Goal: Contribute content: Contribute content

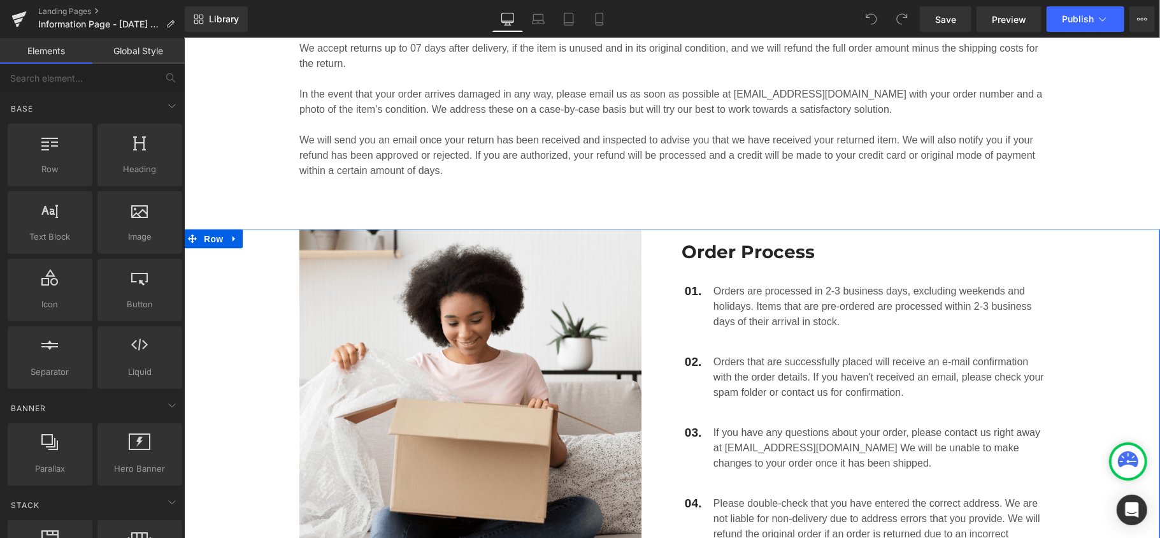
scroll to position [1189, 0]
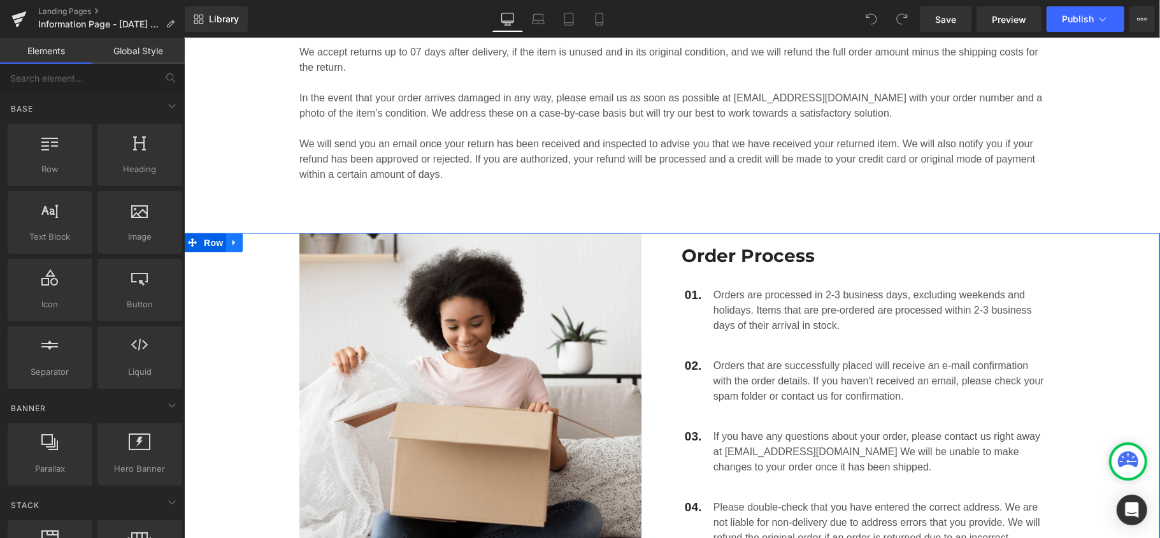
click at [229, 238] on icon at bounding box center [233, 243] width 9 height 10
click at [262, 238] on icon at bounding box center [266, 242] width 9 height 9
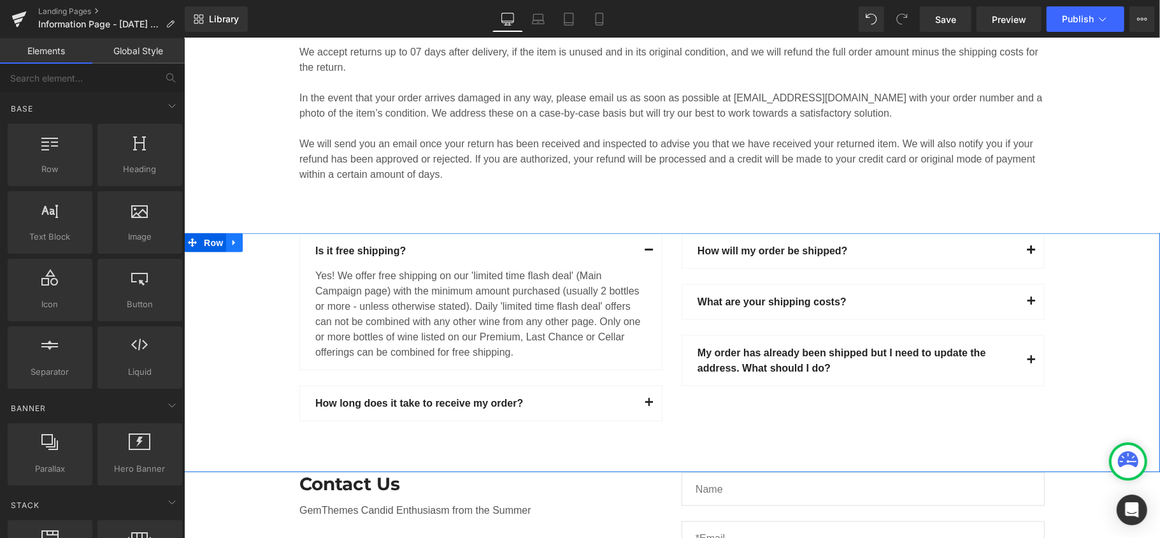
click at [233, 232] on link at bounding box center [233, 241] width 17 height 19
click at [259, 232] on link at bounding box center [267, 241] width 17 height 19
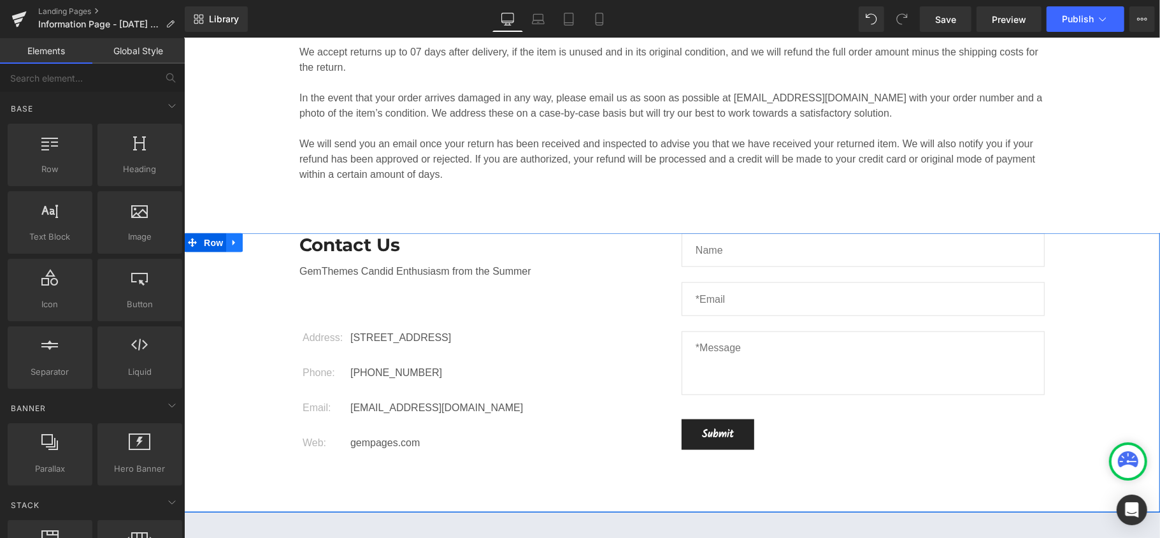
click at [229, 238] on icon at bounding box center [233, 243] width 9 height 10
click at [262, 238] on icon at bounding box center [266, 242] width 9 height 9
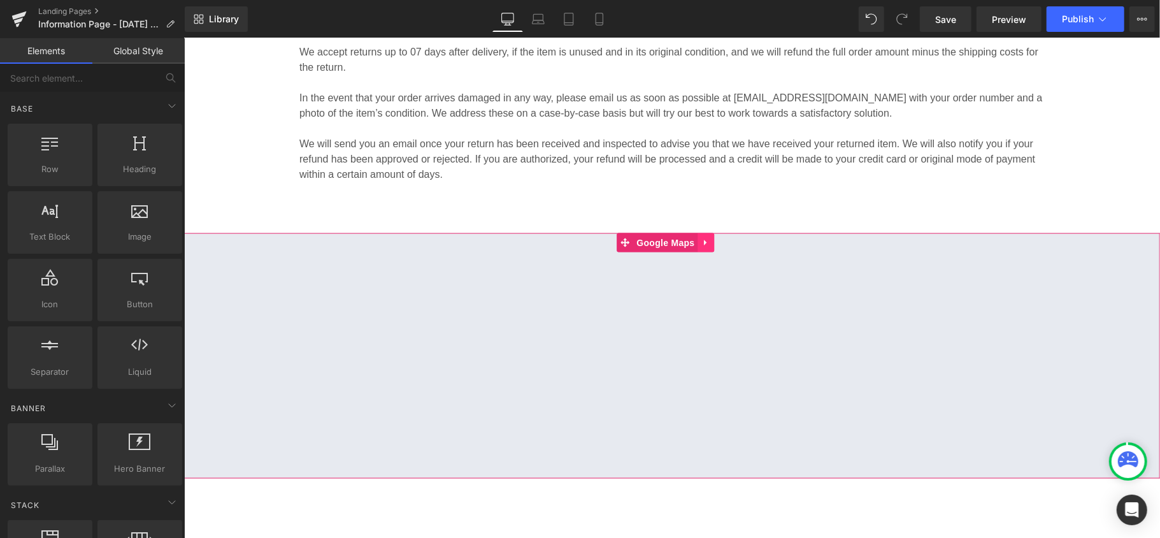
click at [704, 238] on icon at bounding box center [705, 243] width 9 height 10
click at [712, 238] on icon at bounding box center [714, 242] width 9 height 9
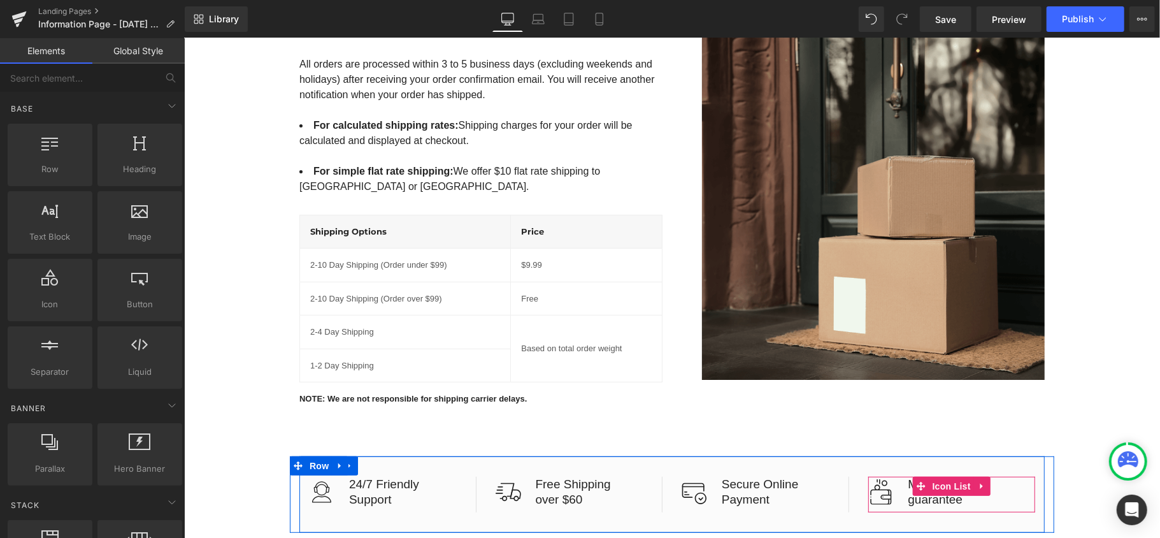
scroll to position [0, 0]
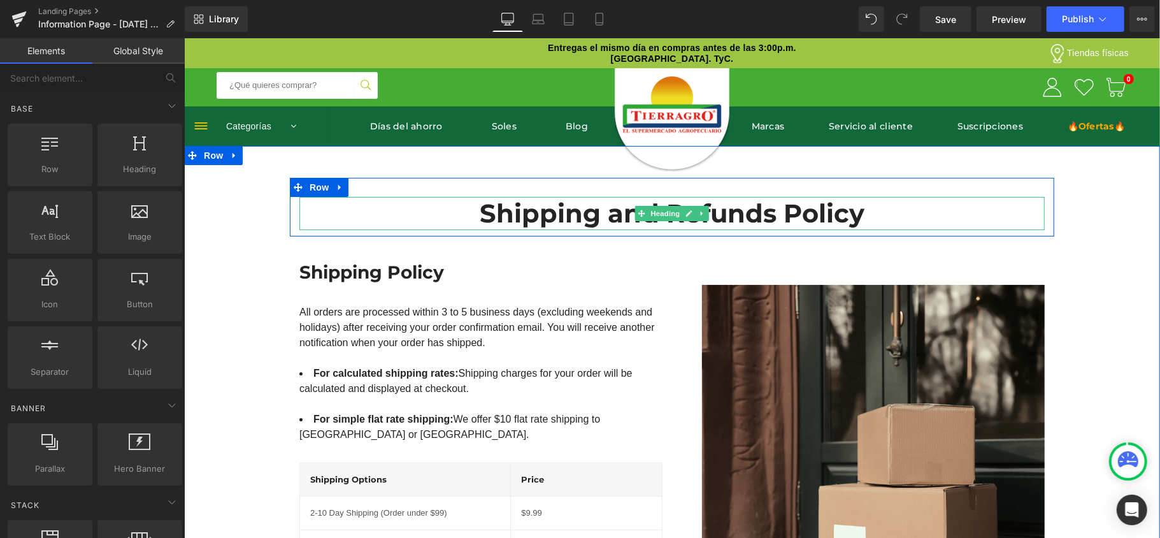
click at [564, 217] on h1 "Shipping and Refunds Policy" at bounding box center [671, 212] width 745 height 33
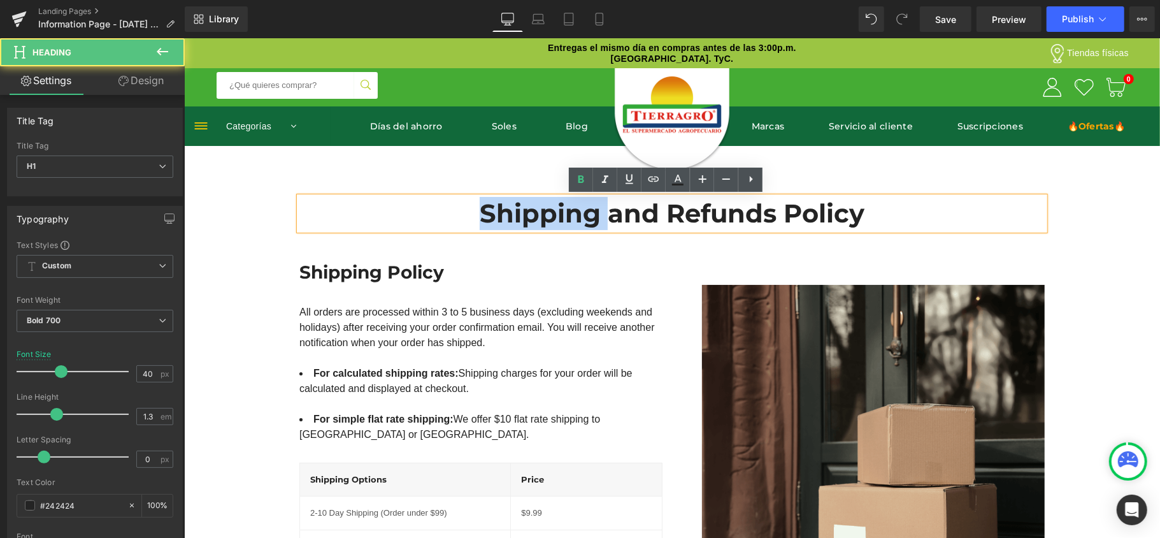
click at [564, 217] on h1 "Shipping and Refunds Policy" at bounding box center [671, 212] width 745 height 33
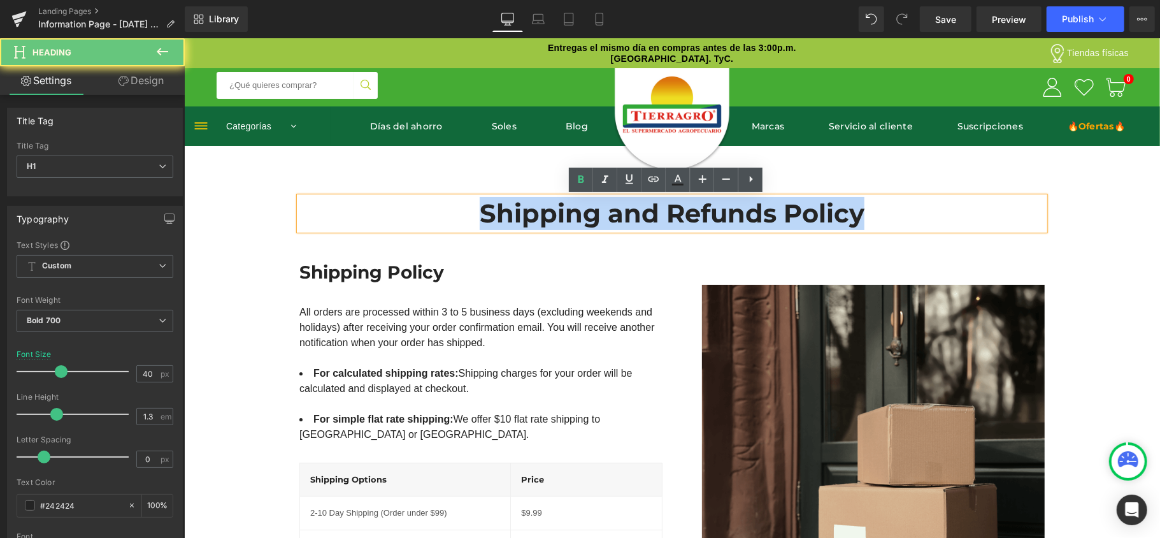
click at [564, 217] on h1 "Shipping and Refunds Policy" at bounding box center [671, 212] width 745 height 33
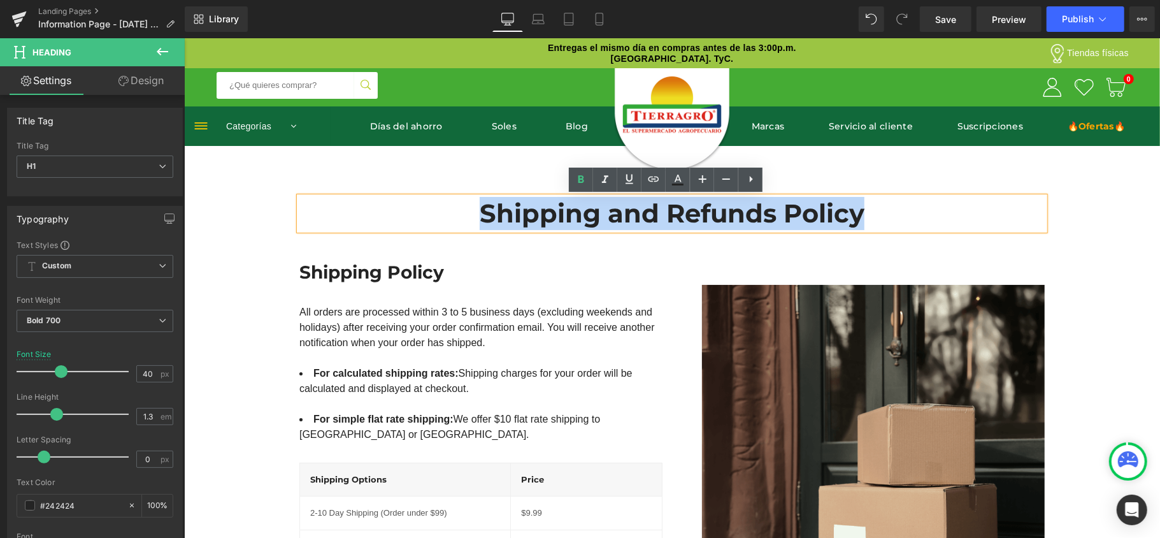
click at [618, 201] on h1 "Shipping and Refunds Policy" at bounding box center [671, 212] width 745 height 33
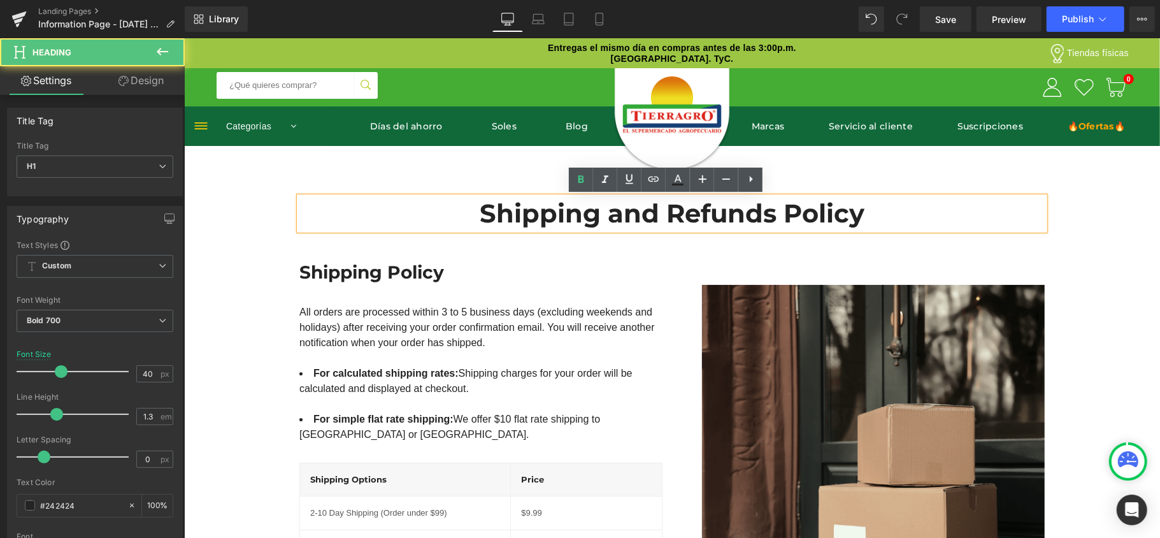
click at [619, 206] on h1 "Shipping and Refunds Policy" at bounding box center [671, 212] width 745 height 33
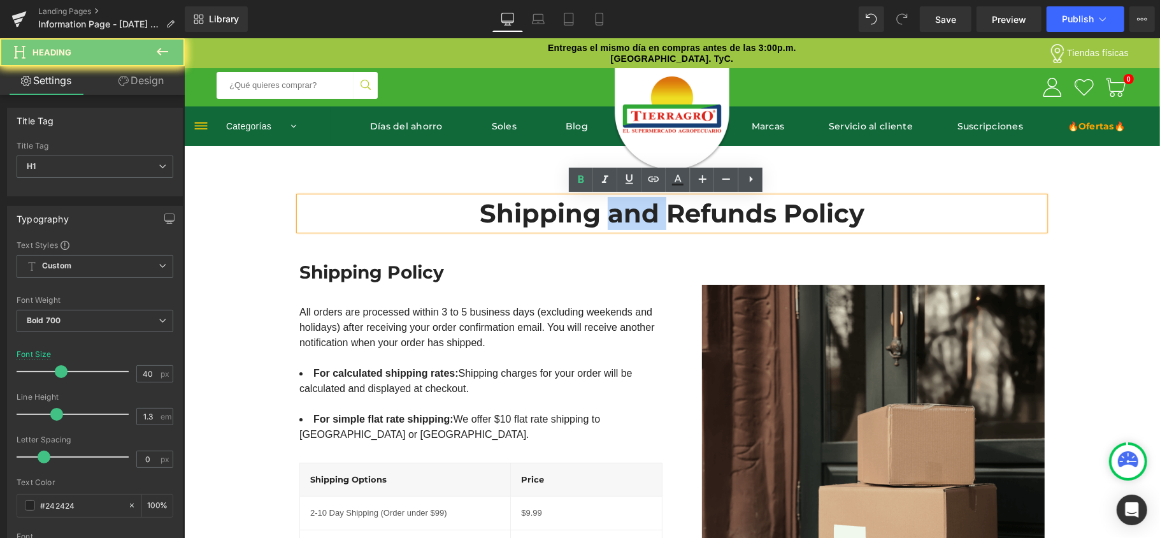
click at [619, 206] on h1 "Shipping and Refunds Policy" at bounding box center [671, 212] width 745 height 33
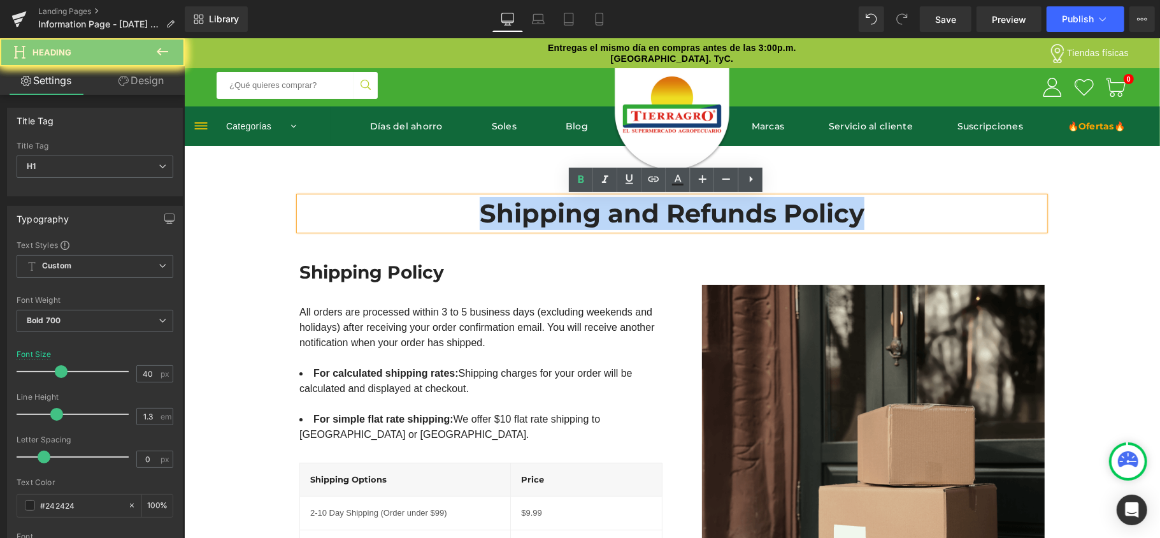
click at [619, 206] on h1 "Shipping and Refunds Policy" at bounding box center [671, 212] width 745 height 33
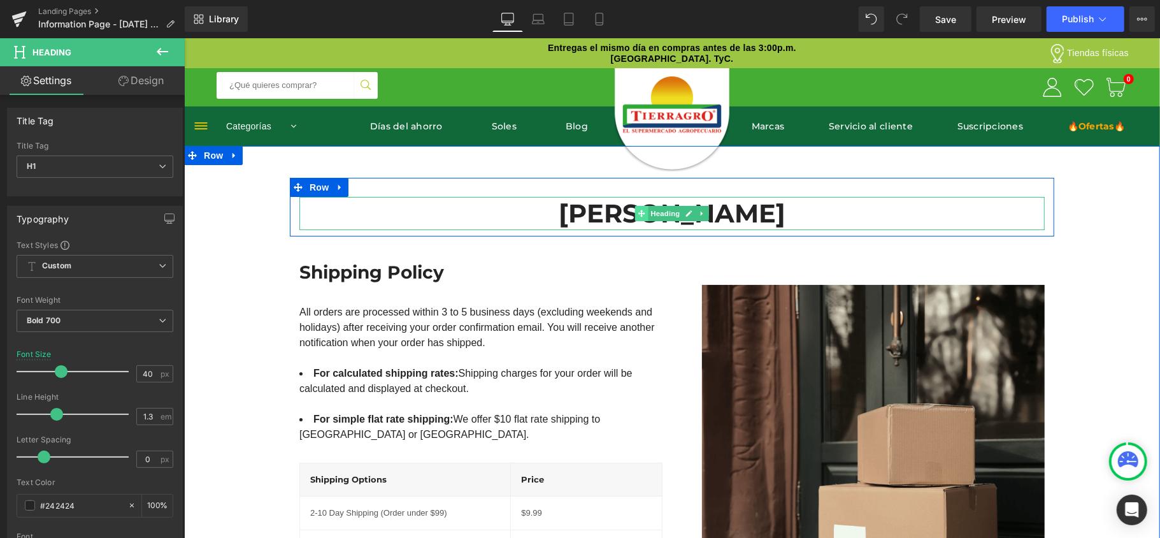
click at [638, 214] on icon at bounding box center [641, 212] width 7 height 7
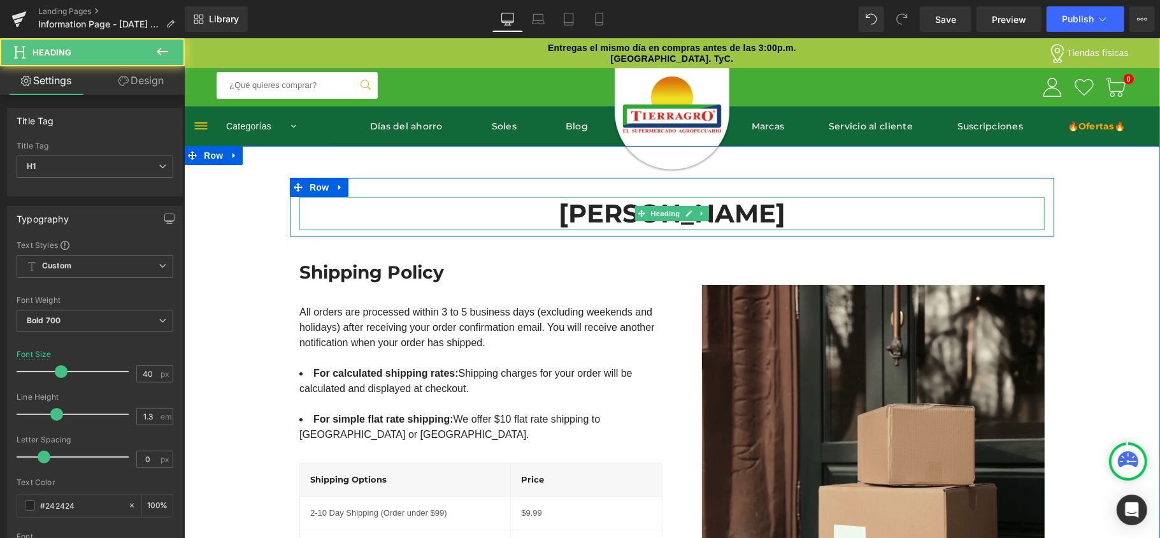
click at [698, 211] on icon at bounding box center [701, 213] width 7 height 8
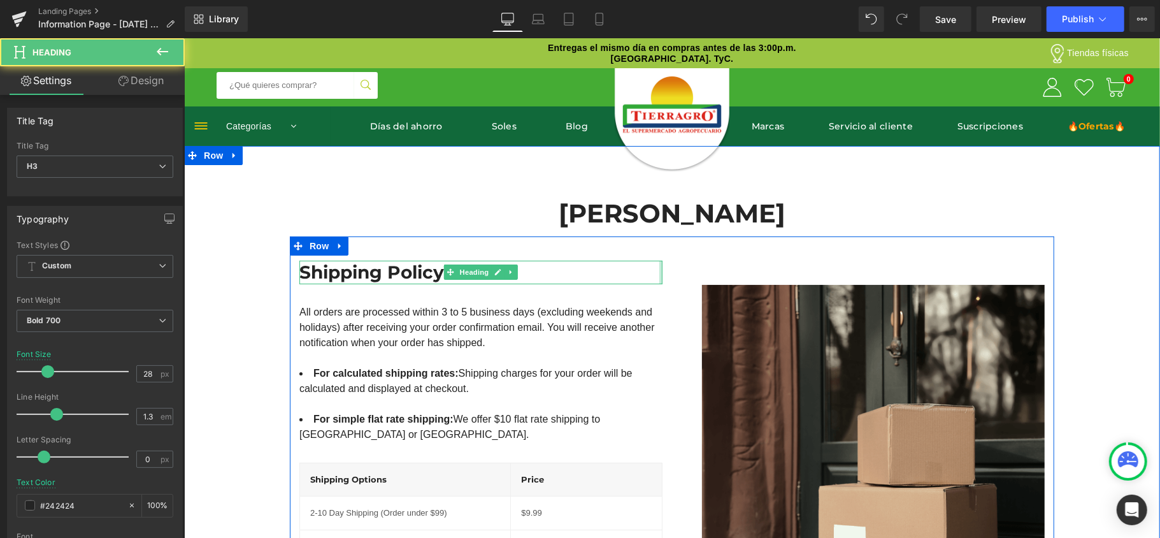
click at [659, 272] on div at bounding box center [660, 271] width 3 height 23
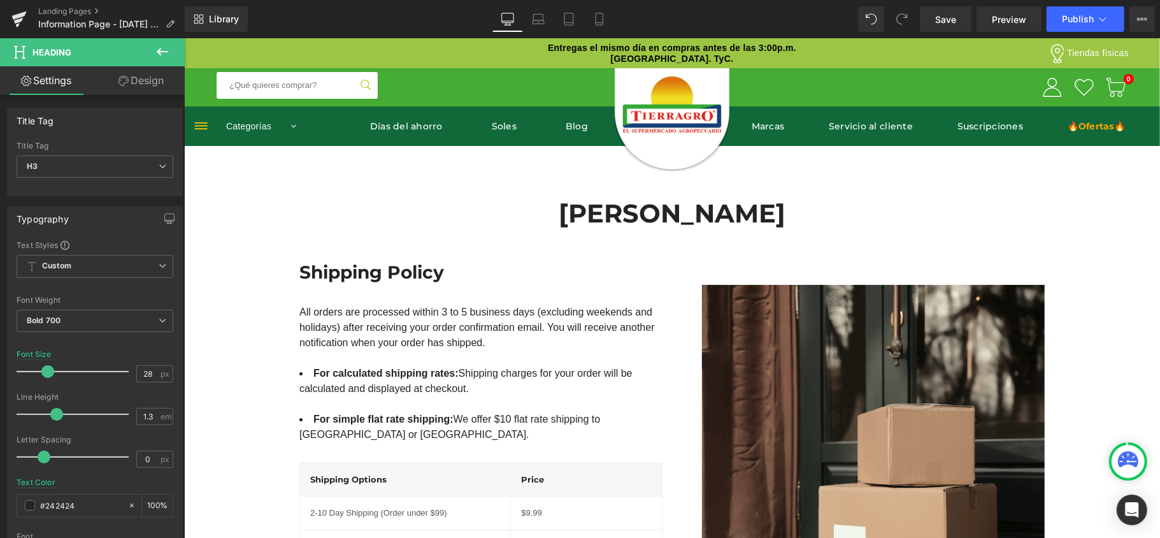
click at [111, 82] on link "Design" at bounding box center [141, 80] width 92 height 29
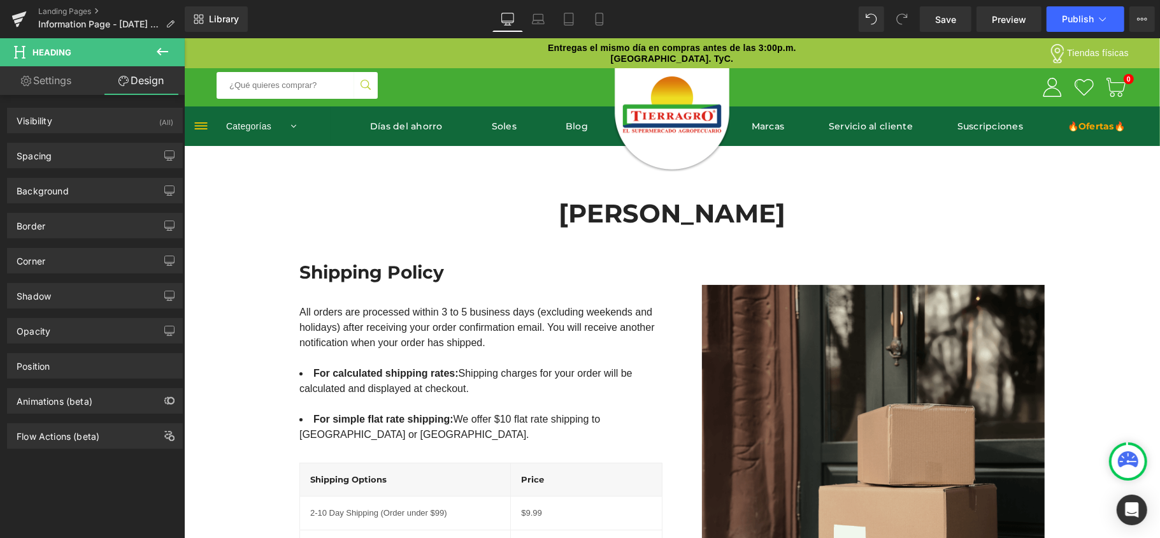
click at [46, 93] on link "Settings" at bounding box center [46, 80] width 92 height 29
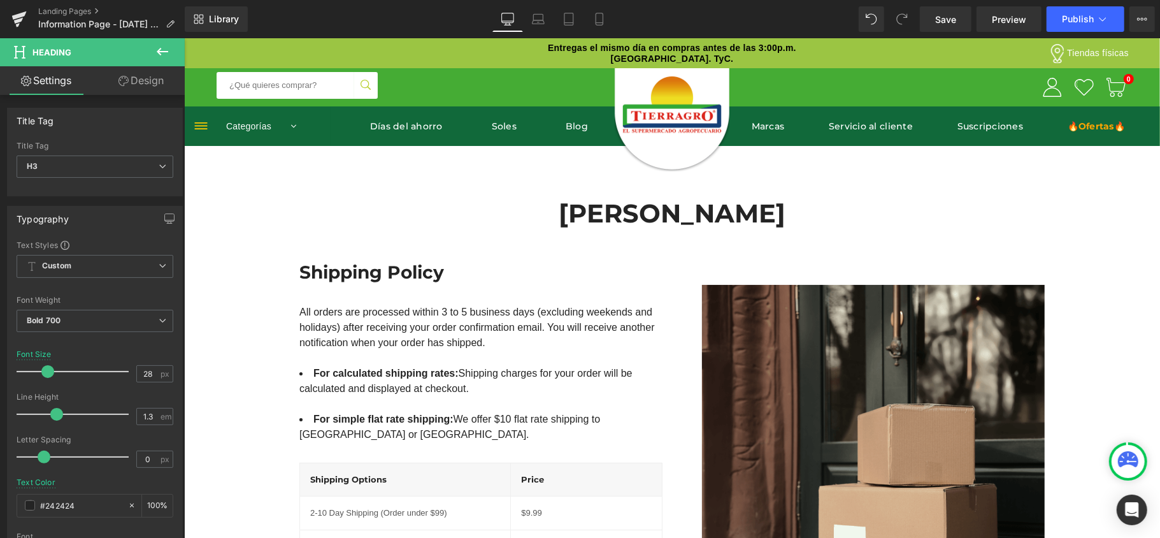
click at [46, 93] on link "Settings" at bounding box center [46, 80] width 92 height 29
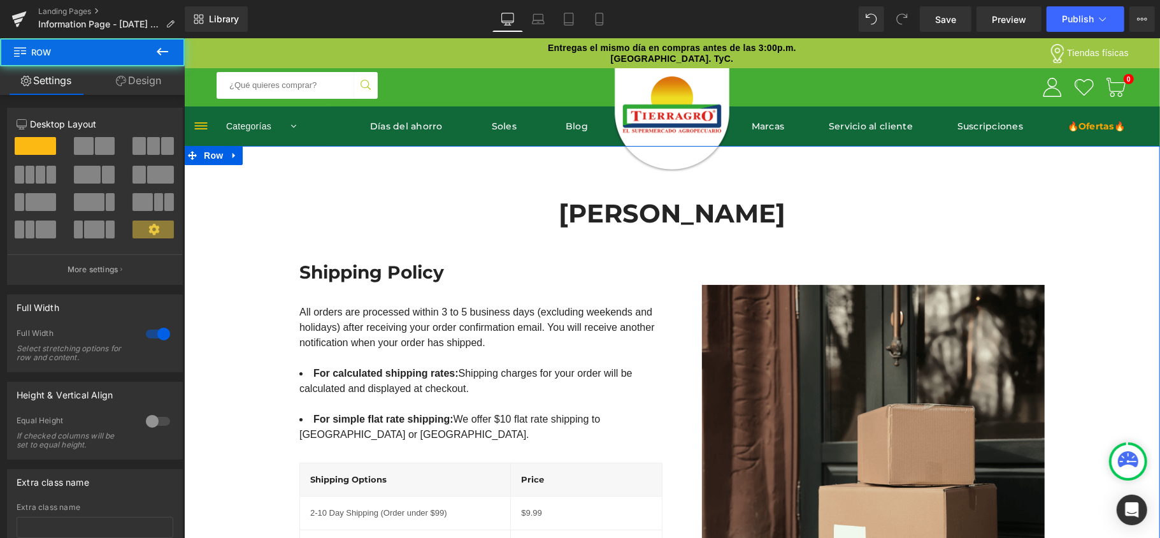
click at [261, 259] on div "José Nicolás Gómez Rodríguez Heading Row Shipping Policy Heading All orders are…" at bounding box center [671, 417] width 976 height 481
click at [90, 148] on span at bounding box center [84, 146] width 20 height 18
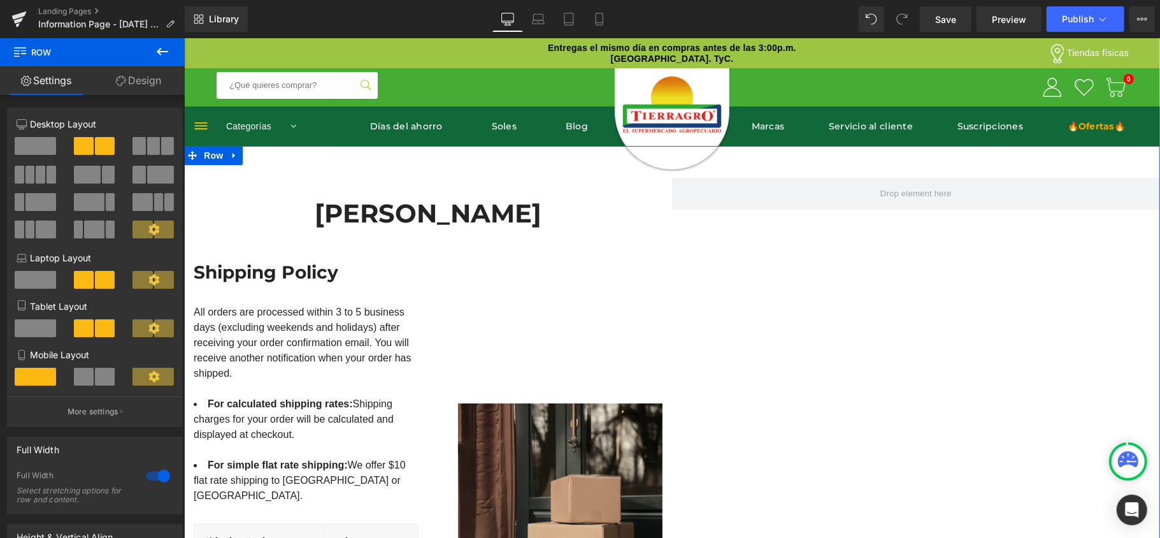
click at [90, 148] on span at bounding box center [84, 146] width 20 height 18
click at [15, 144] on span at bounding box center [35, 146] width 41 height 18
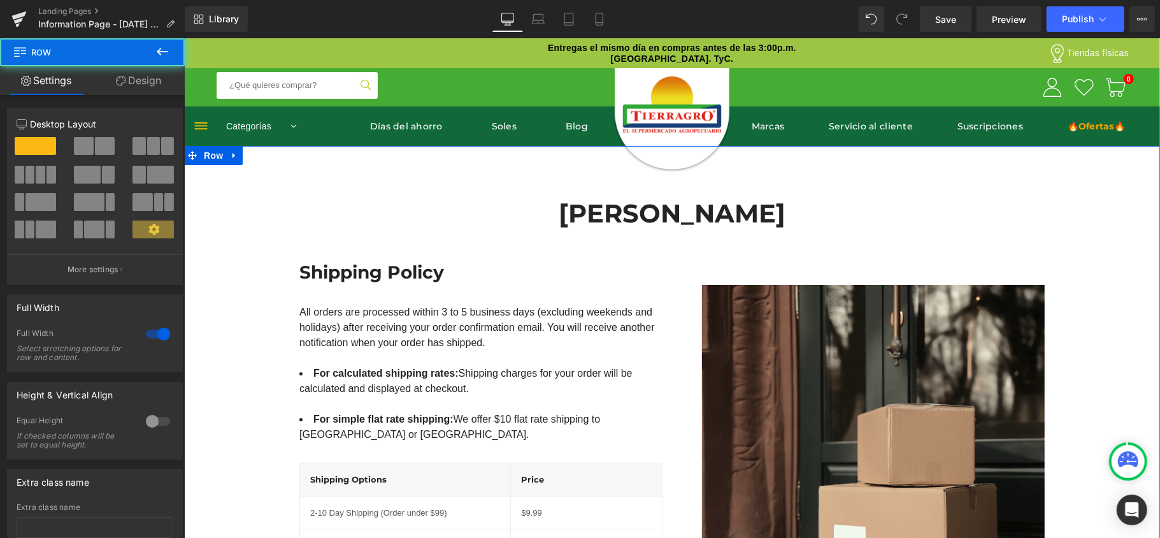
click at [1092, 218] on div "José Nicolás Gómez Rodríguez Heading Row Shipping Policy Heading All orders are…" at bounding box center [671, 417] width 976 height 481
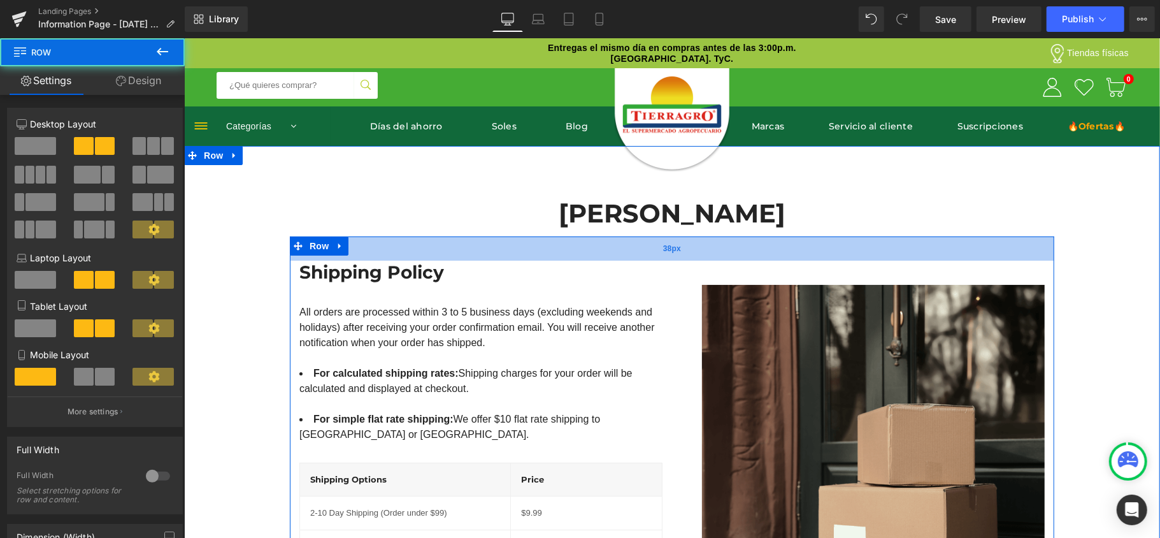
click at [671, 250] on span "38px" at bounding box center [671, 248] width 18 height 12
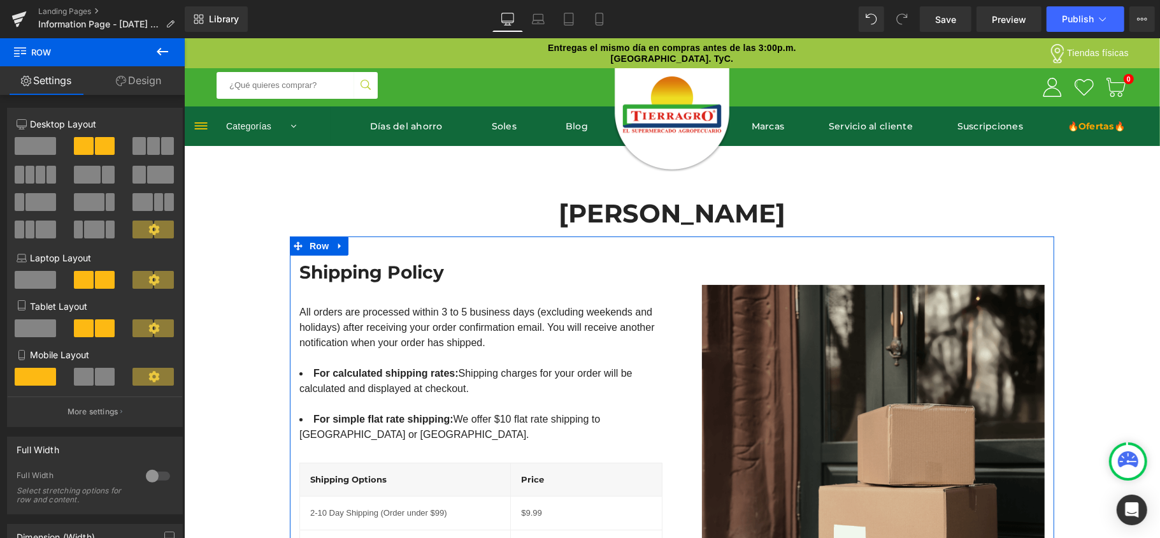
click at [139, 78] on link "Design" at bounding box center [138, 80] width 92 height 29
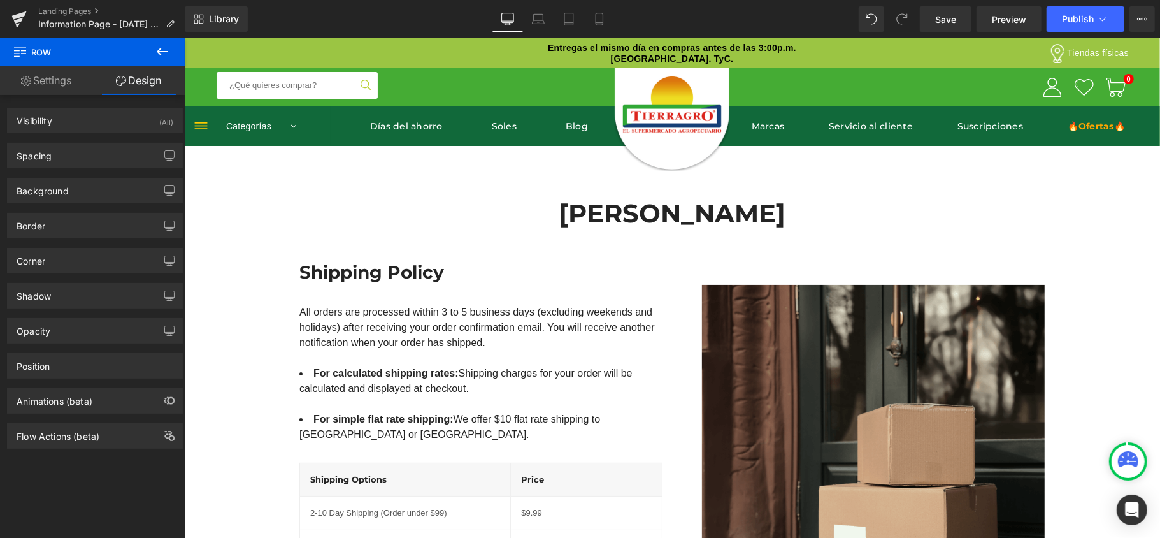
click at [166, 55] on icon at bounding box center [162, 51] width 15 height 15
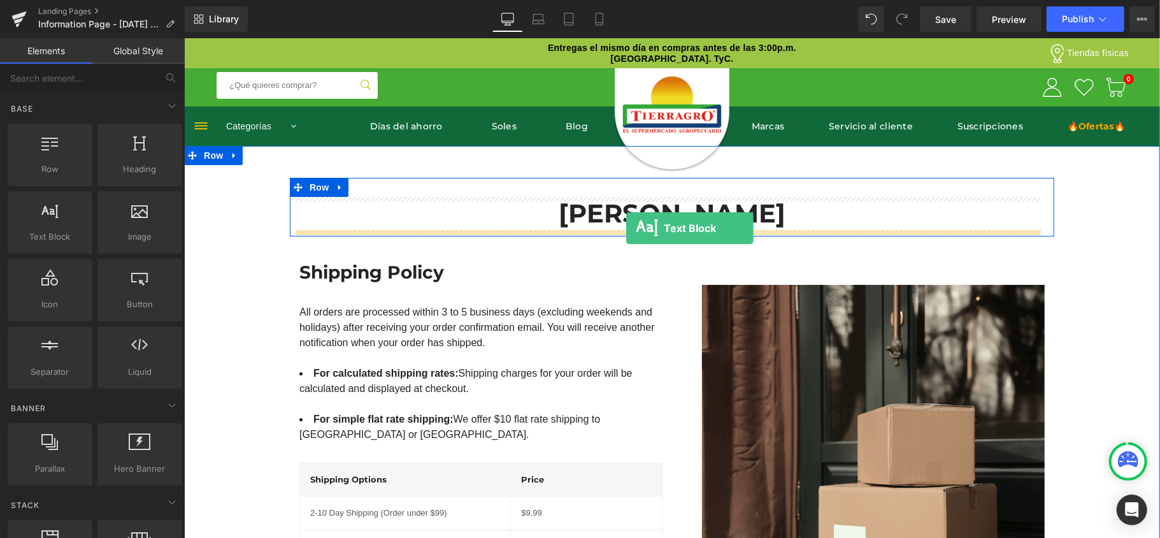
drag, startPoint x: 232, startPoint y: 276, endPoint x: 625, endPoint y: 227, distance: 396.6
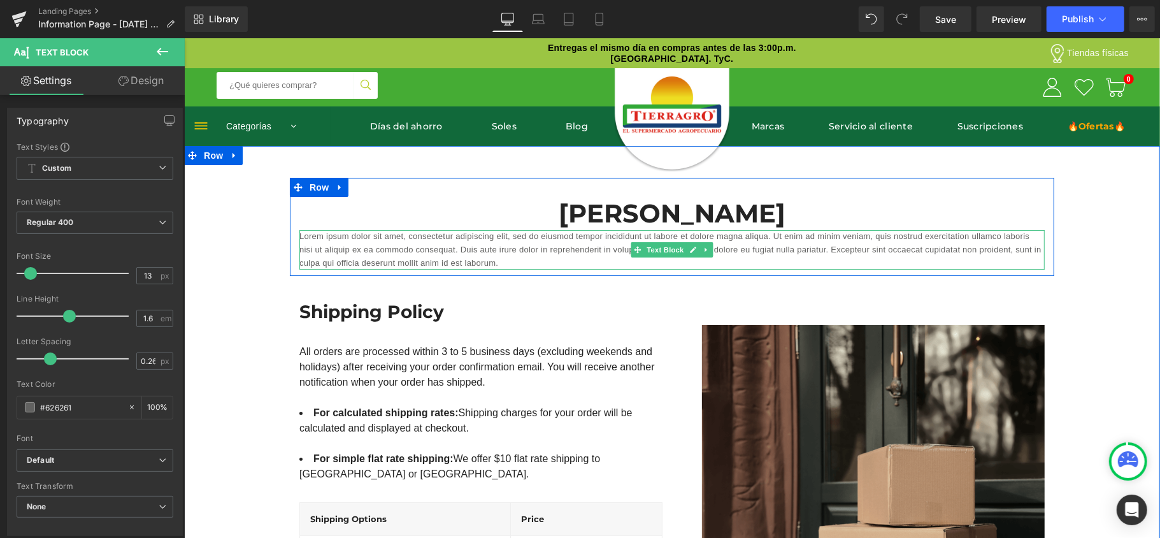
click at [513, 255] on p "Lorem ipsum dolor sit amet, consectetur adipiscing elit, sed do eiusmod tempor …" at bounding box center [671, 248] width 745 height 39
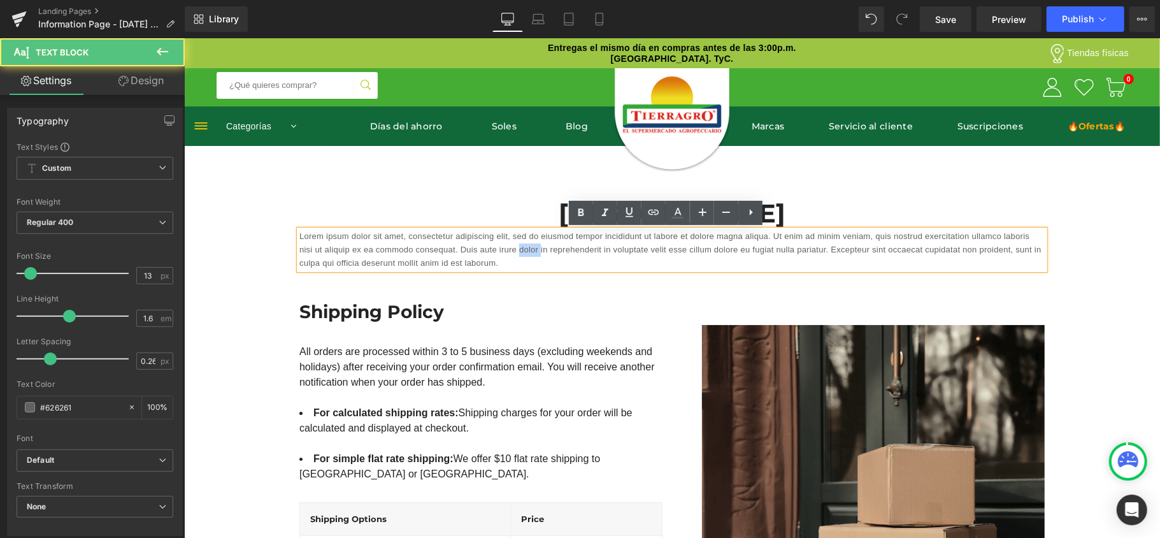
click at [513, 255] on p "Lorem ipsum dolor sit amet, consectetur adipiscing elit, sed do eiusmod tempor …" at bounding box center [671, 248] width 745 height 39
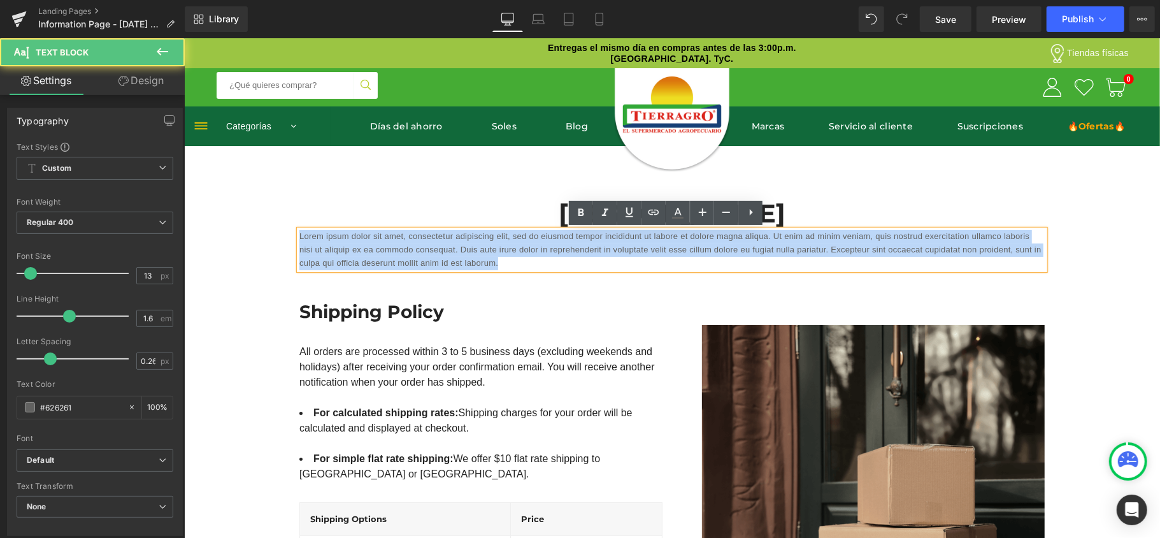
click at [513, 255] on p "Lorem ipsum dolor sit amet, consectetur adipiscing elit, sed do eiusmod tempor …" at bounding box center [671, 248] width 745 height 39
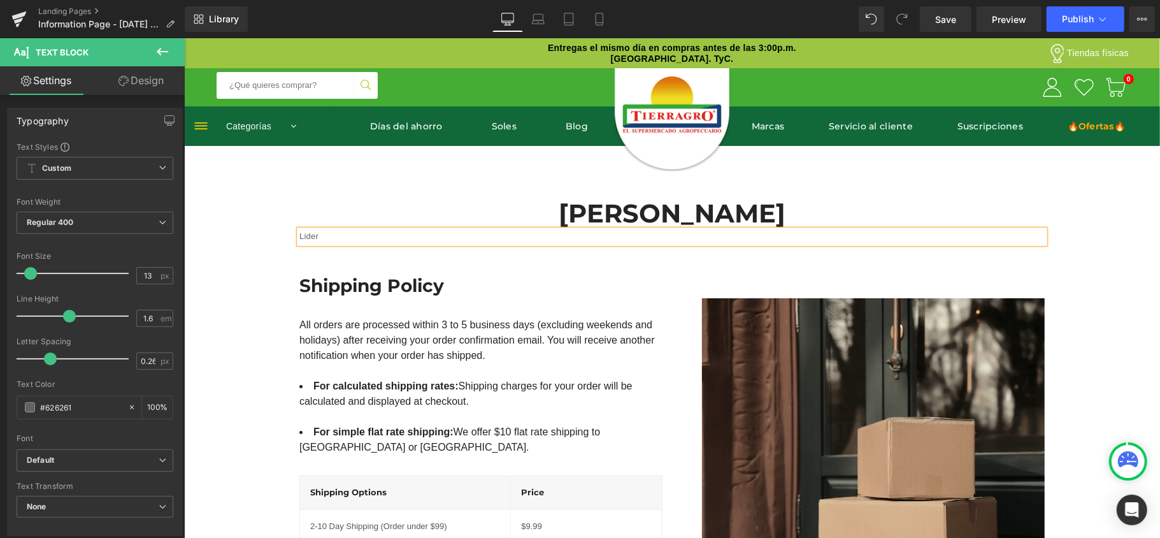
click at [353, 232] on p "Lider" at bounding box center [671, 235] width 745 height 13
click at [234, 239] on div "José Nicolás Gómez Rodríguez Heading Lider Protección de Cultivos Text Block Ro…" at bounding box center [671, 424] width 976 height 494
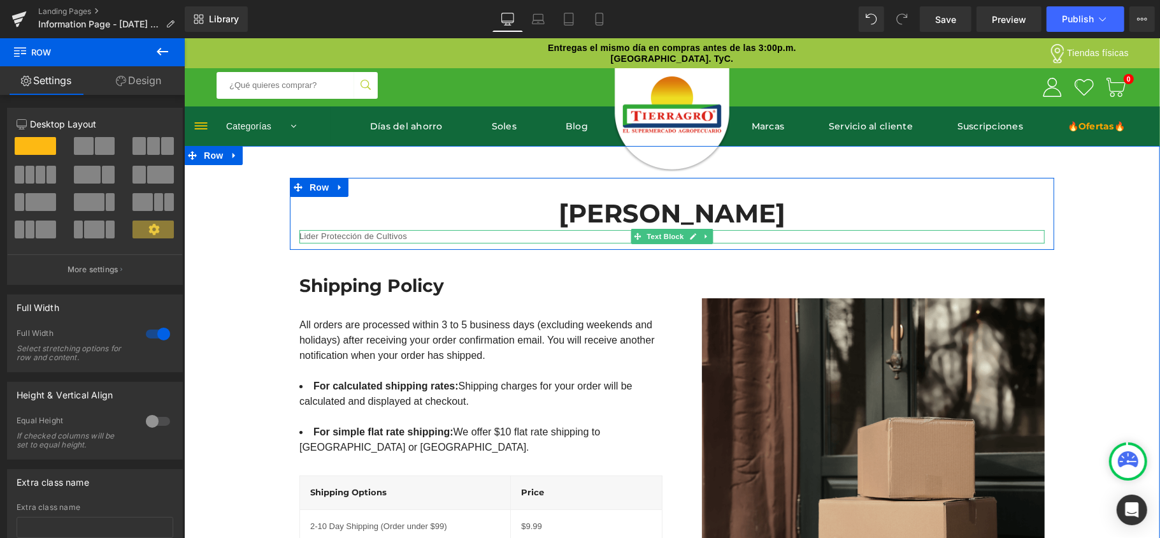
click at [324, 234] on p "Lider Protección de Cultivos" at bounding box center [671, 235] width 745 height 13
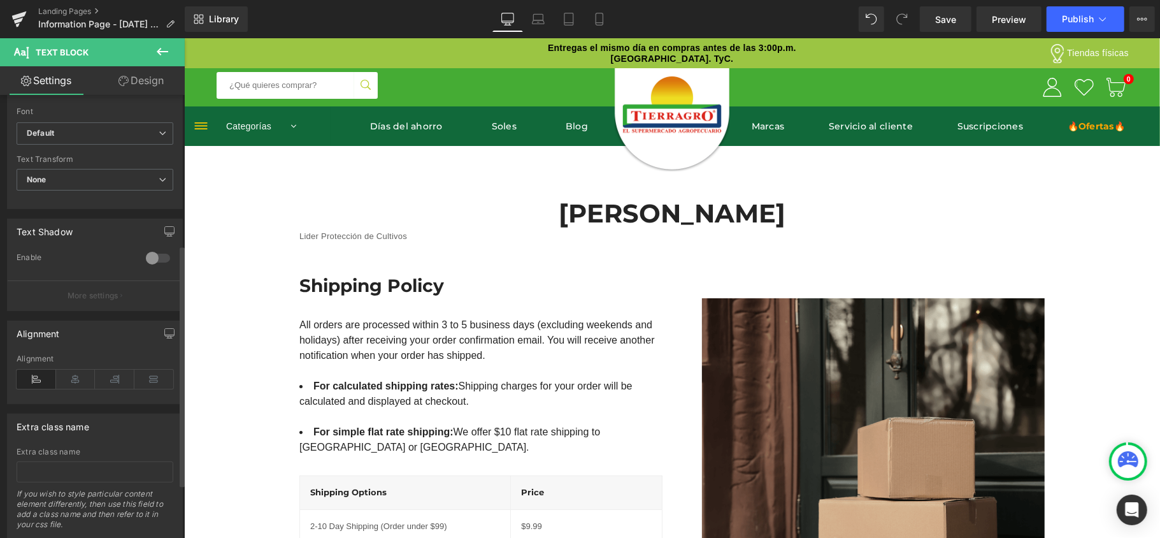
scroll to position [339, 0]
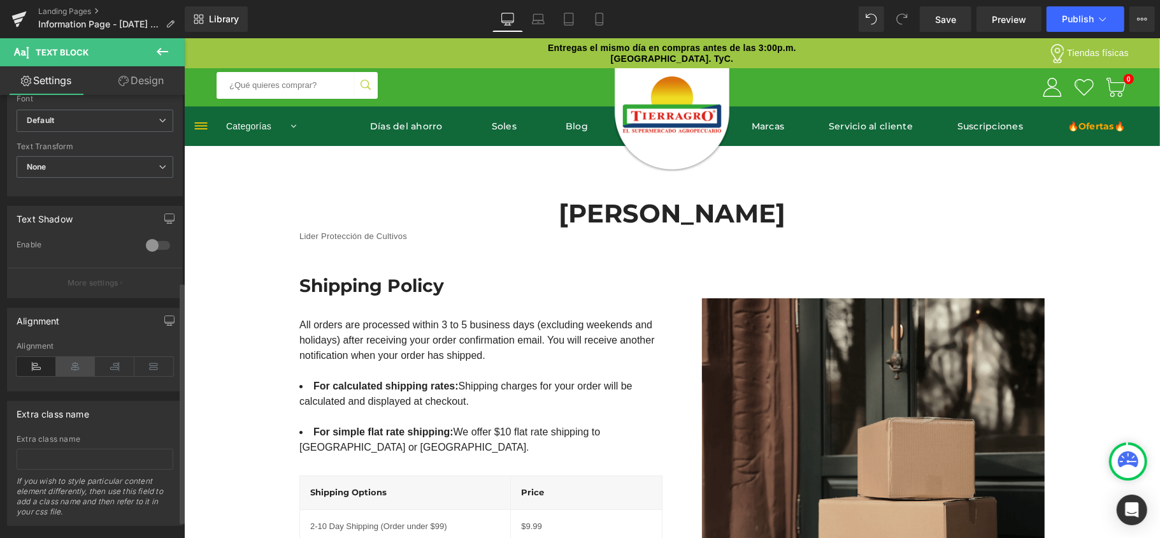
click at [75, 361] on icon at bounding box center [75, 366] width 39 height 19
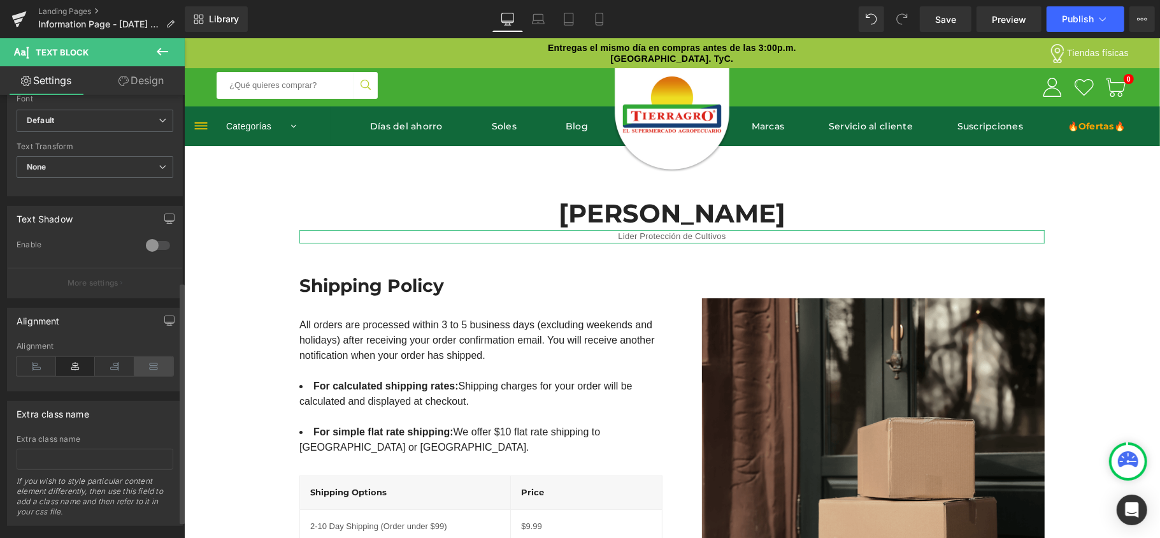
click at [152, 372] on icon at bounding box center [153, 366] width 39 height 19
click at [118, 368] on icon at bounding box center [114, 366] width 39 height 19
click at [69, 364] on icon at bounding box center [75, 366] width 39 height 19
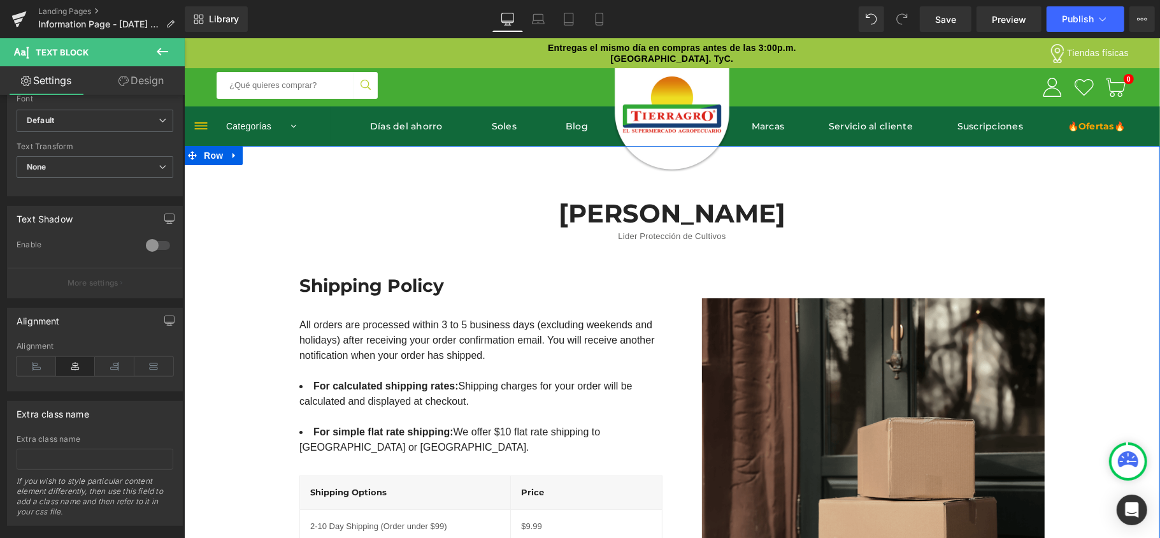
drag, startPoint x: 1129, startPoint y: 299, endPoint x: 1122, endPoint y: 303, distance: 7.4
click at [1127, 299] on div "José Nicolás Gómez Rodríguez Heading Lider Protección de Cultivos Text Block Ro…" at bounding box center [671, 424] width 976 height 494
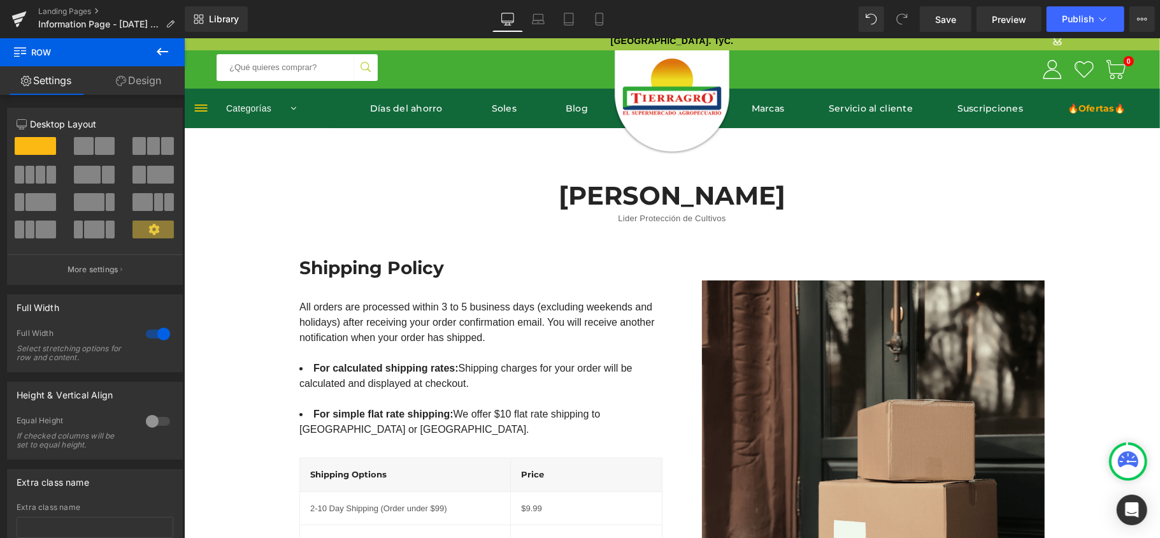
scroll to position [0, 0]
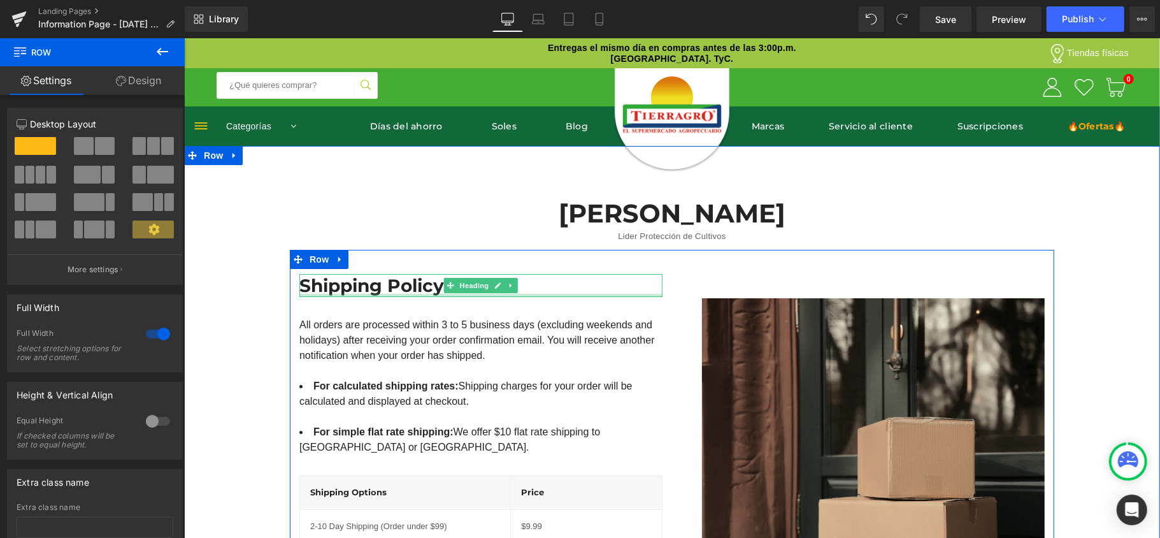
click at [393, 294] on div "Shipping Policy Heading" at bounding box center [480, 284] width 363 height 23
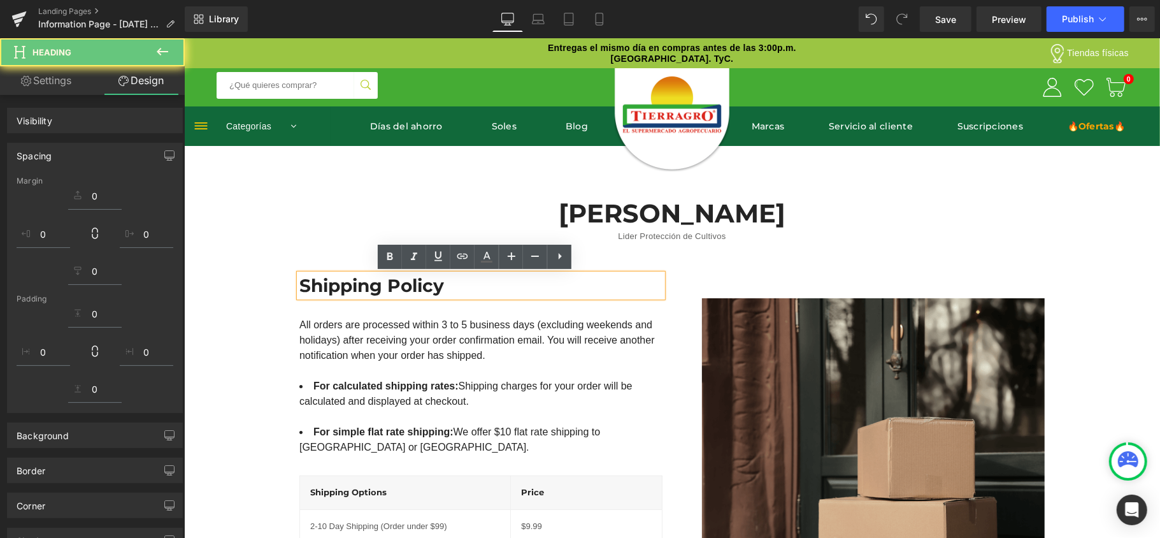
click at [388, 283] on h3 "Shipping Policy" at bounding box center [480, 284] width 363 height 23
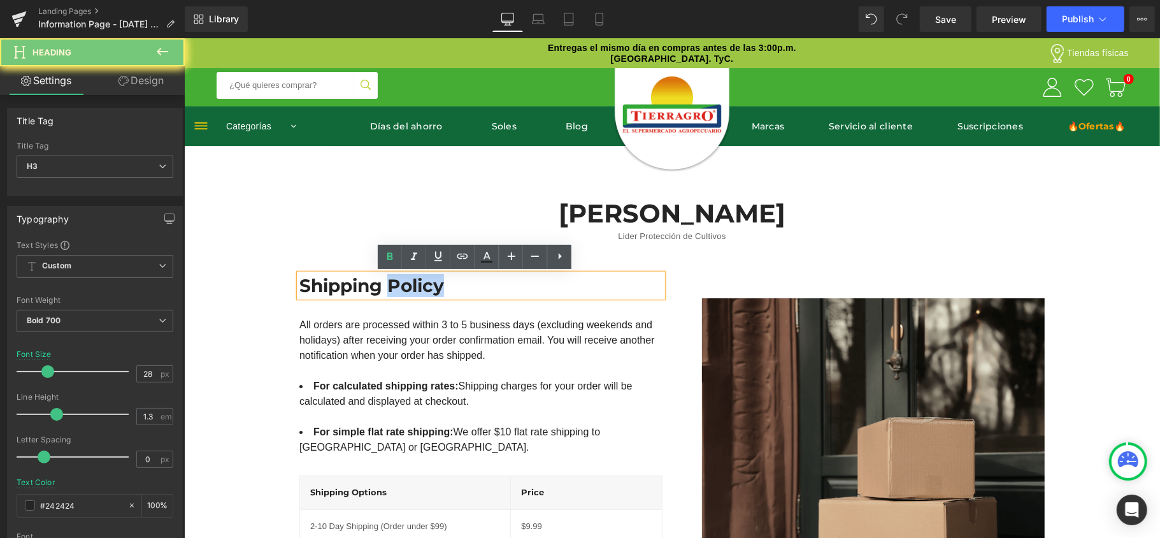
click at [388, 283] on h3 "Shipping Policy" at bounding box center [480, 284] width 363 height 23
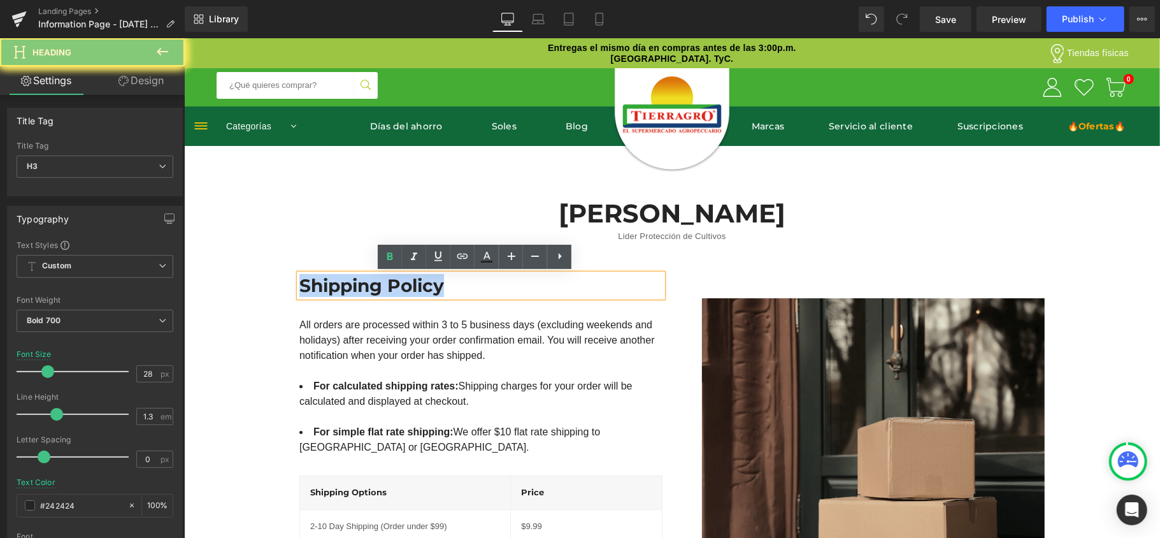
click at [388, 283] on h3 "Shipping Policy" at bounding box center [480, 284] width 363 height 23
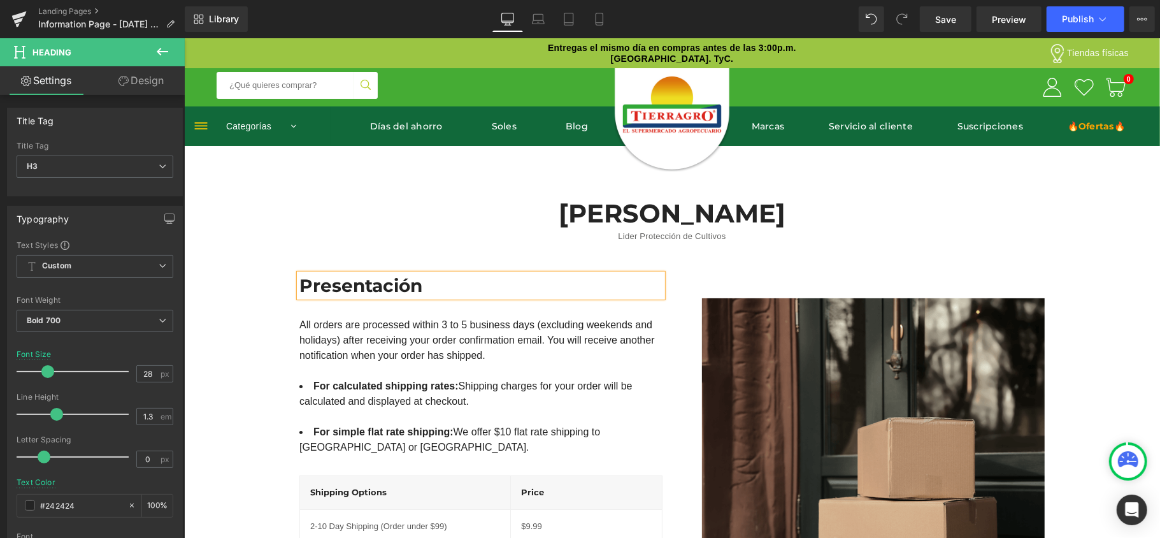
click at [442, 350] on div "All orders are processed within 3 to 5 business days (excluding weekends and ho…" at bounding box center [480, 340] width 363 height 46
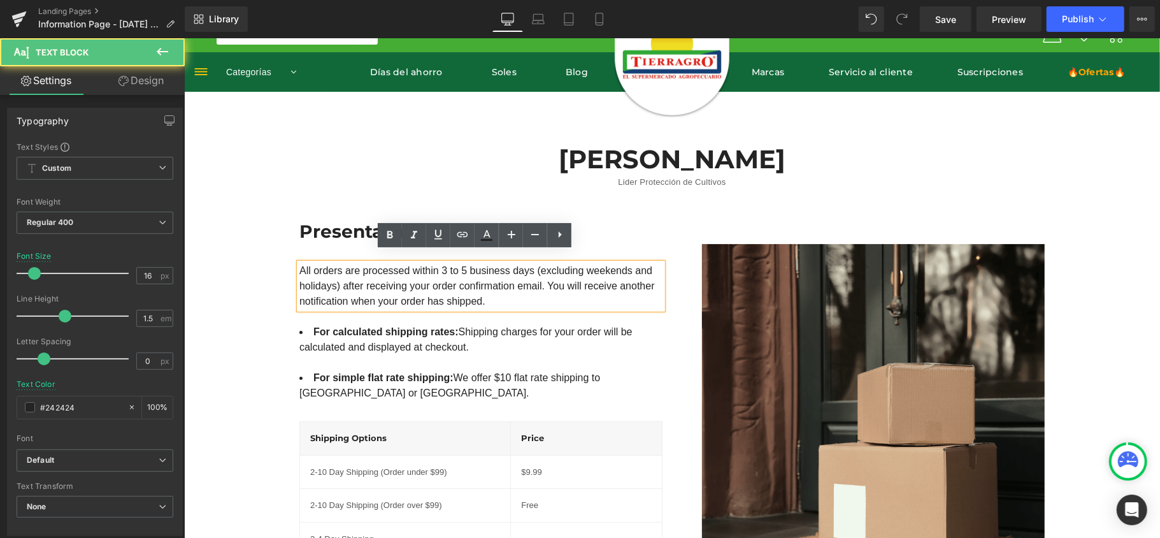
scroll to position [85, 0]
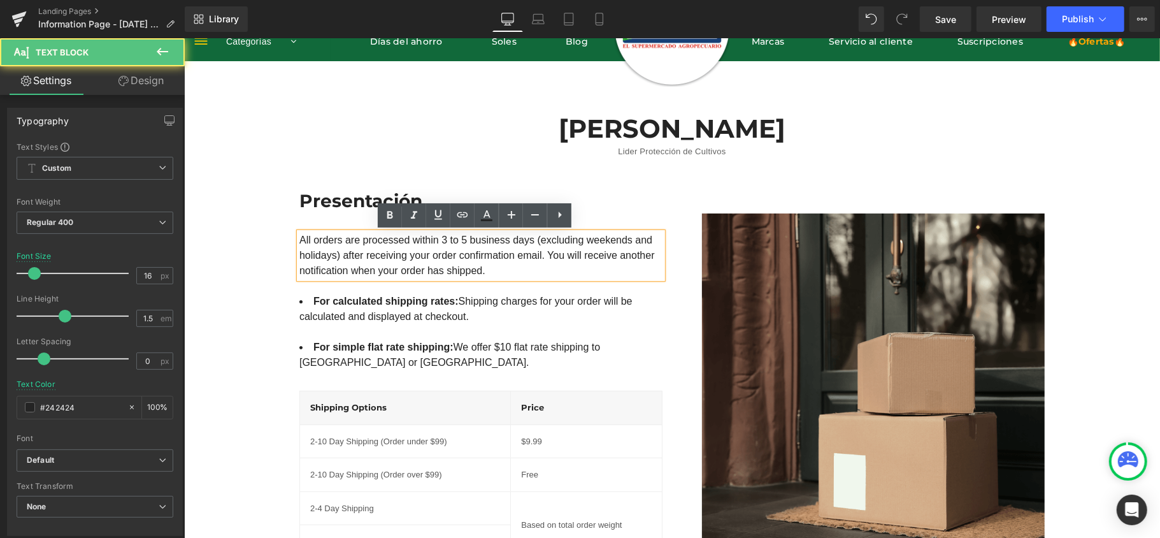
click at [183, 38] on div at bounding box center [183, 38] width 0 height 0
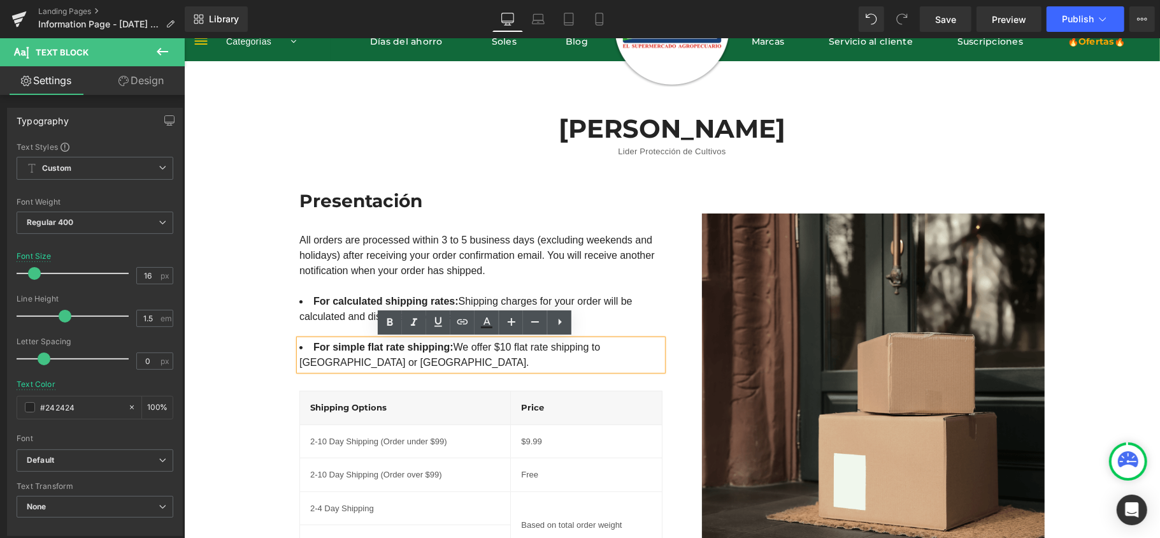
click at [326, 301] on strong "For calculated shipping rates:" at bounding box center [385, 300] width 145 height 11
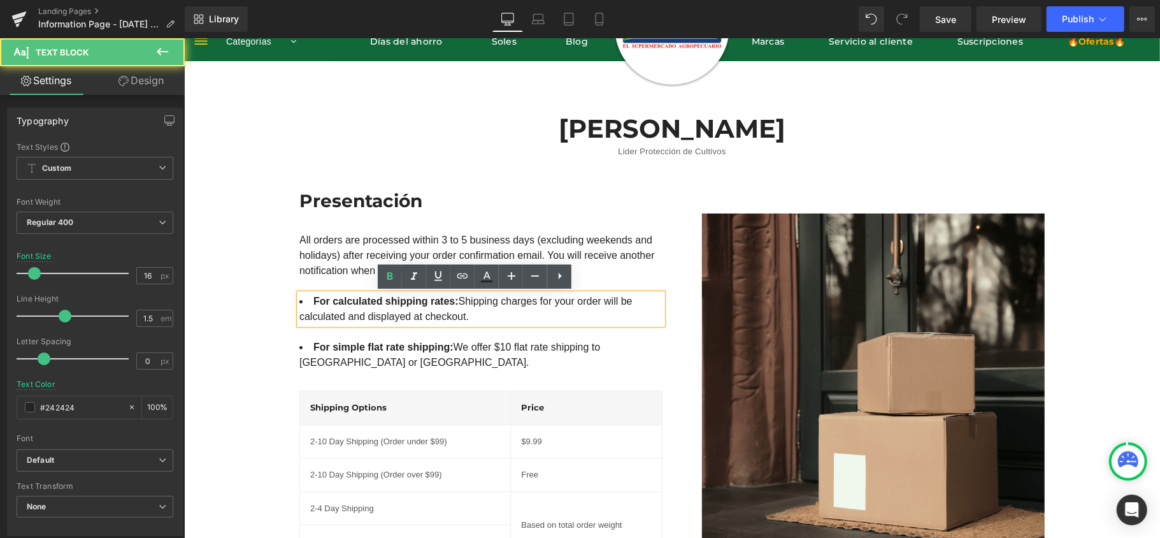
drag, startPoint x: 411, startPoint y: 317, endPoint x: 145, endPoint y: 290, distance: 267.6
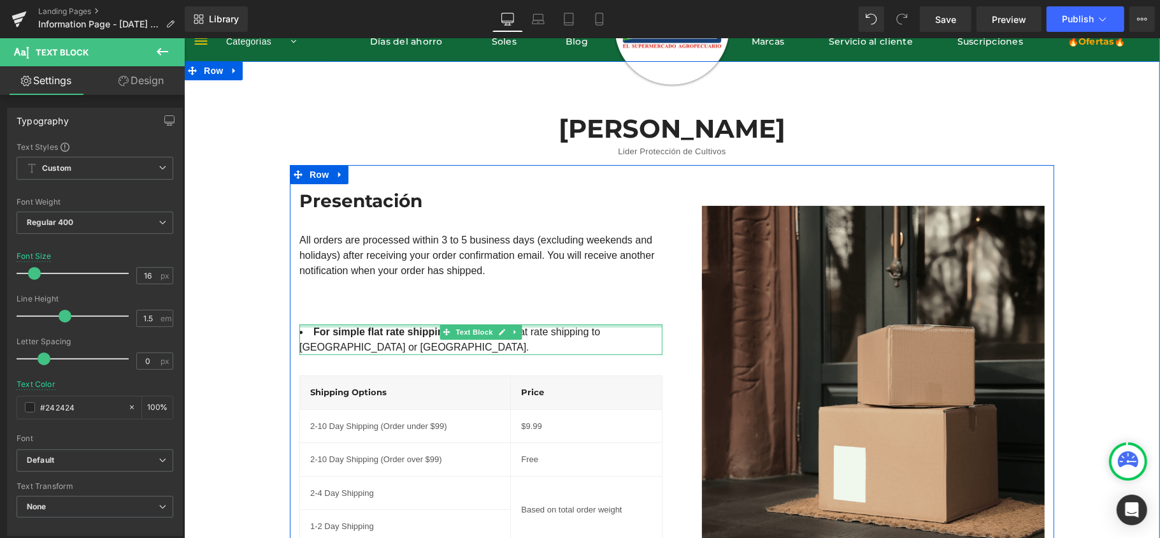
click at [348, 324] on div at bounding box center [480, 325] width 363 height 3
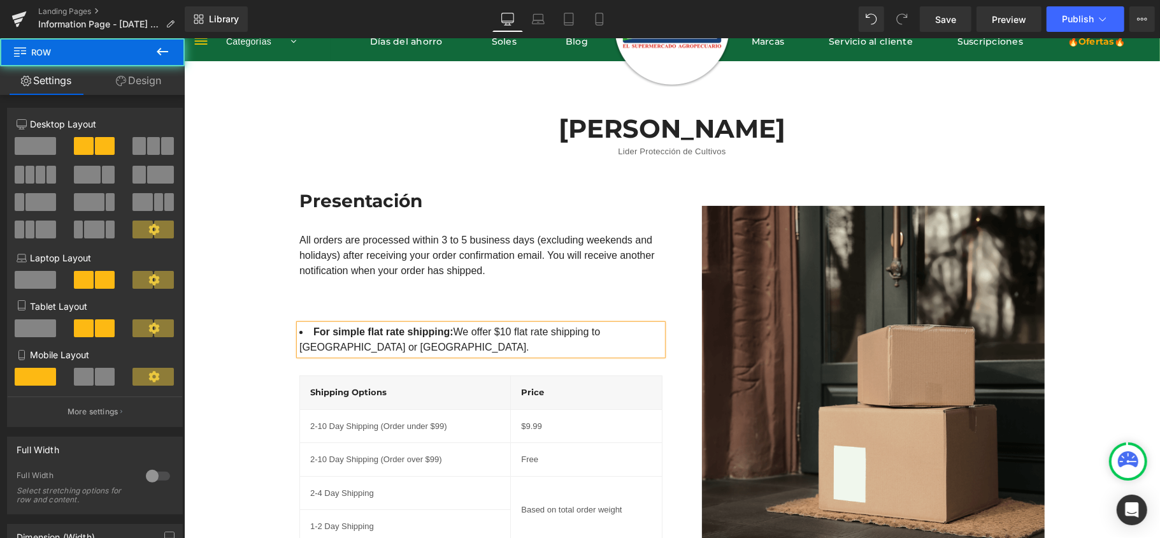
click at [348, 319] on div "Presentación Heading All orders are processed within 3 to 5 business days (excl…" at bounding box center [480, 377] width 382 height 376
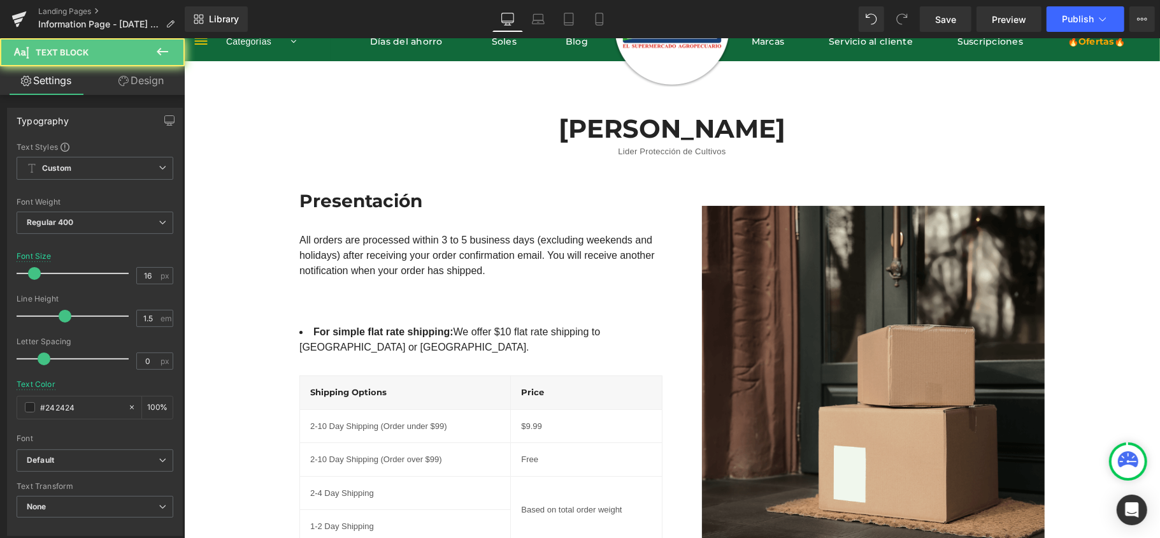
click at [377, 329] on strong "For simple flat rate shipping:" at bounding box center [383, 330] width 140 height 11
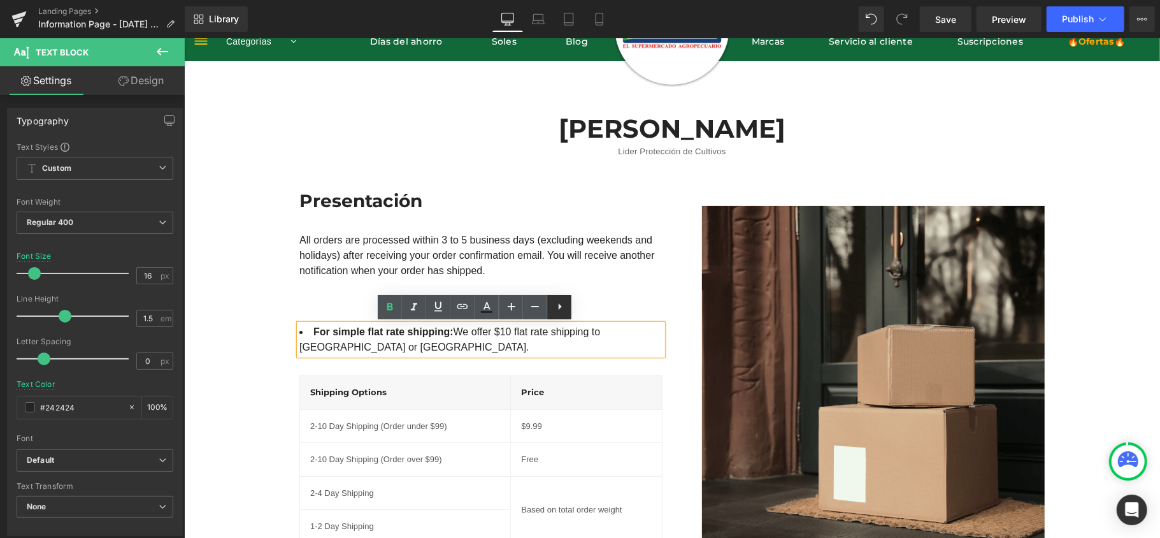
click at [559, 307] on icon at bounding box center [560, 306] width 3 height 6
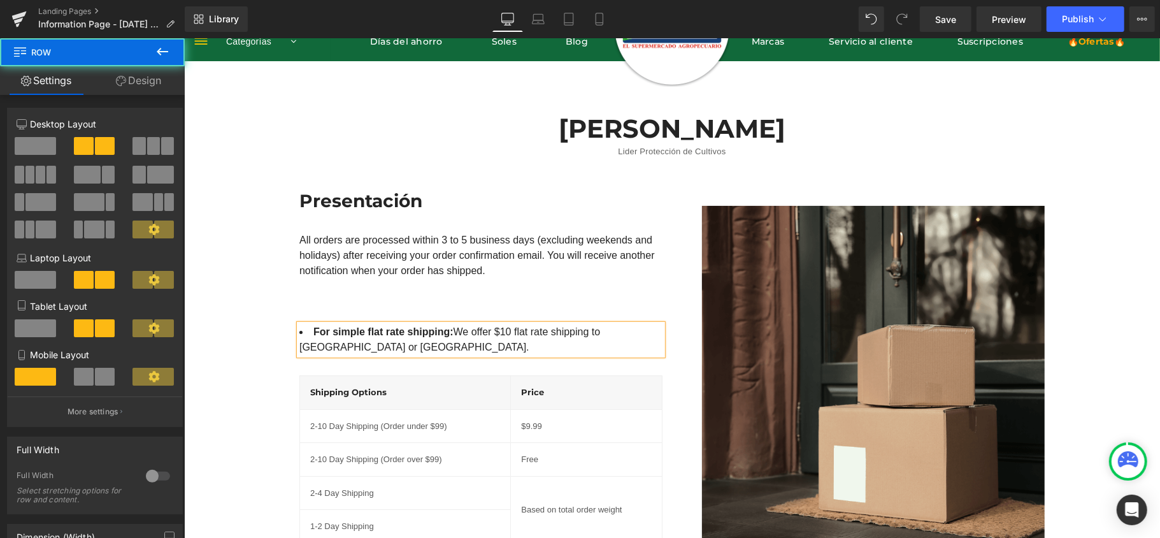
click at [671, 345] on div "Image" at bounding box center [862, 377] width 382 height 376
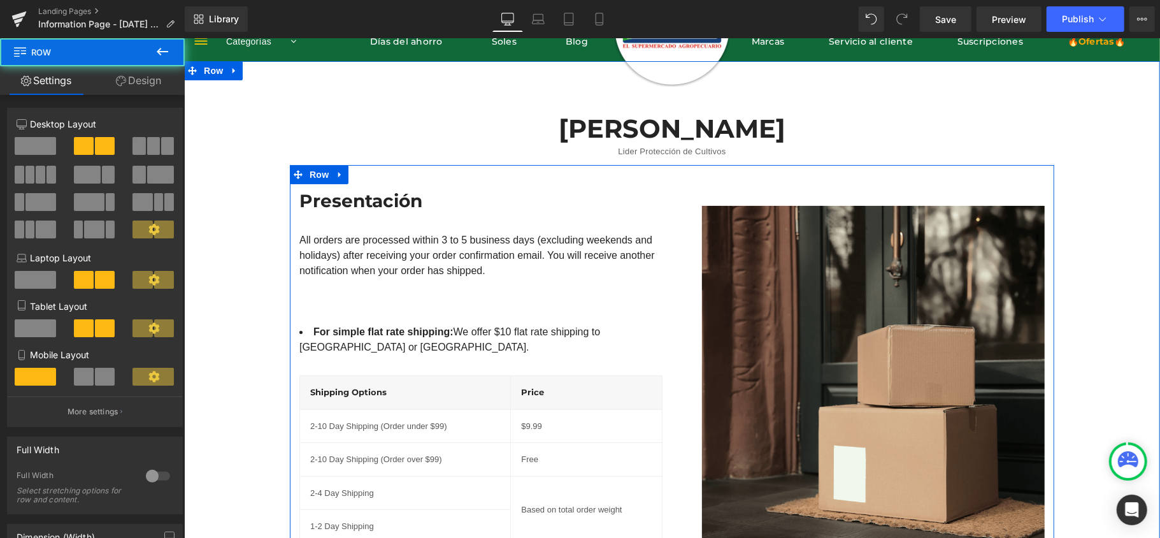
click at [623, 320] on div "Presentación Heading All orders are processed within 3 to 5 business days (excl…" at bounding box center [480, 377] width 382 height 376
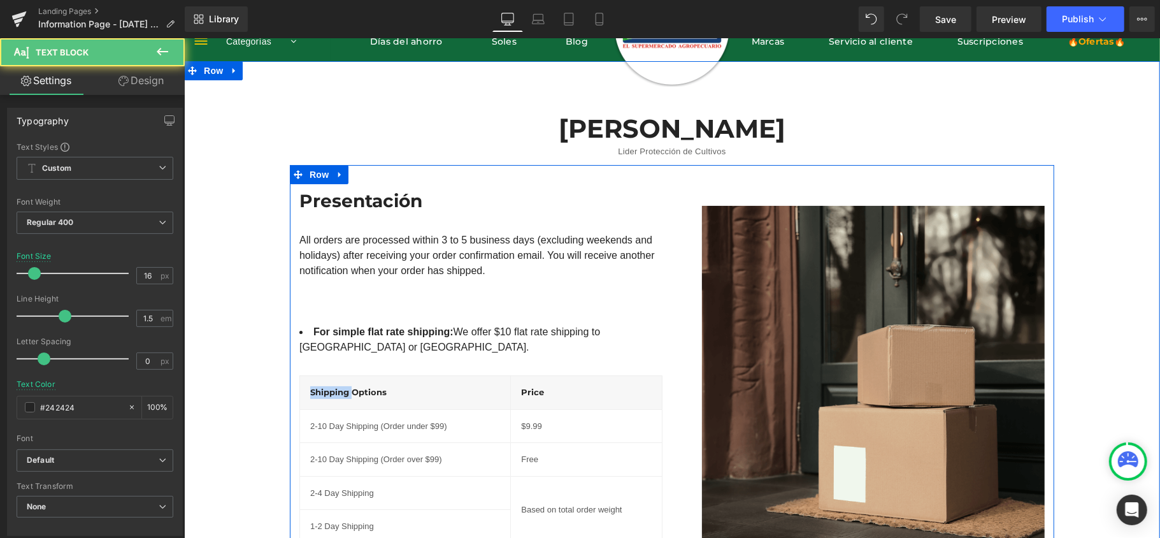
click at [619, 329] on li "For simple flat rate shipping: We offer $10 flat rate shipping to USA or UK." at bounding box center [480, 339] width 363 height 31
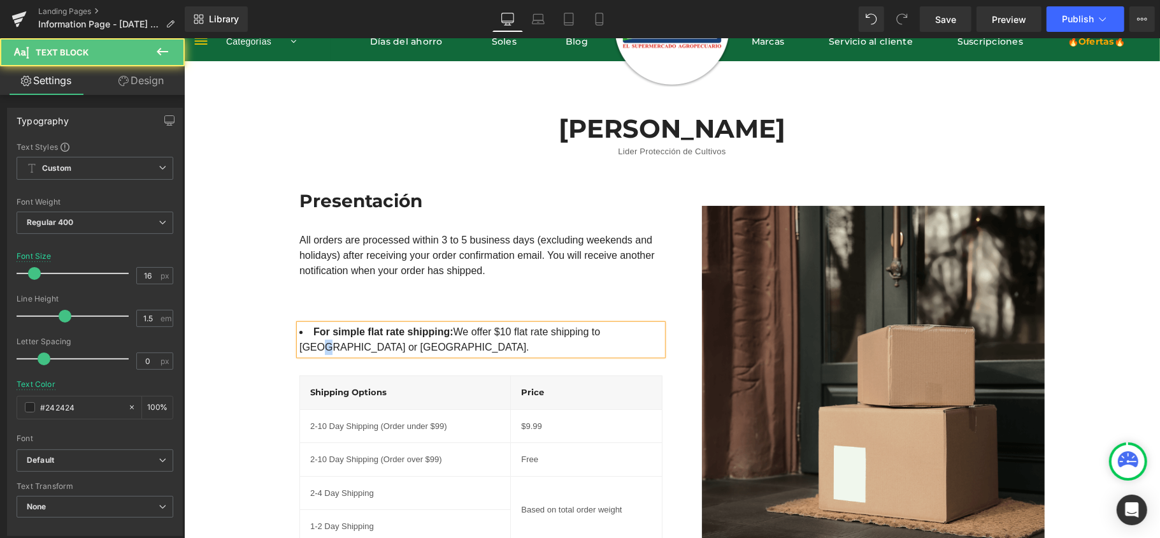
click at [619, 329] on li "For simple flat rate shipping: We offer $10 flat rate shipping to USA or UK." at bounding box center [480, 339] width 363 height 31
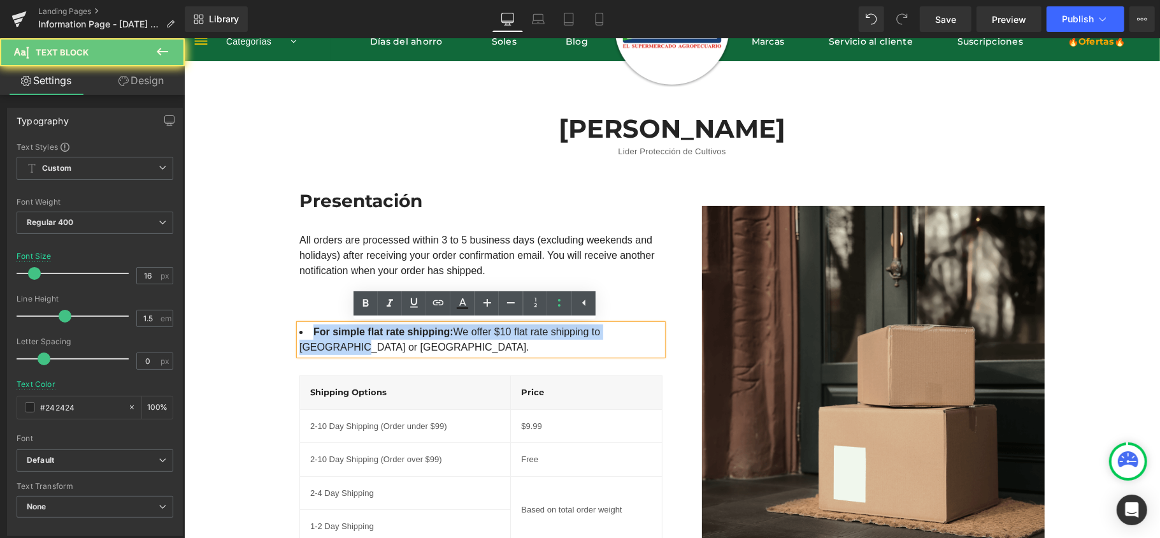
click at [618, 329] on li "For simple flat rate shipping: We offer $10 flat rate shipping to USA or UK." at bounding box center [480, 339] width 363 height 31
click at [617, 329] on li "For simple flat rate shipping: We offer $10 flat rate shipping to USA or UK." at bounding box center [480, 339] width 363 height 31
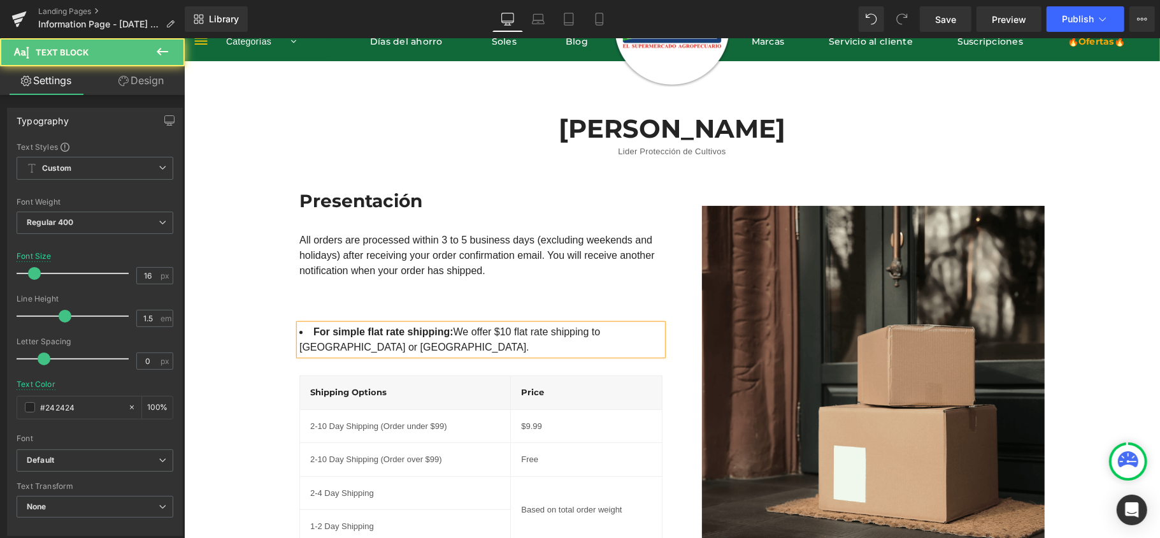
click at [628, 333] on li "For simple flat rate shipping: We offer $10 flat rate shipping to US or UK." at bounding box center [480, 339] width 363 height 31
click at [620, 329] on li "For simple flat rate shipping: We offer $10 flat rate shipping to US or UK." at bounding box center [480, 339] width 363 height 31
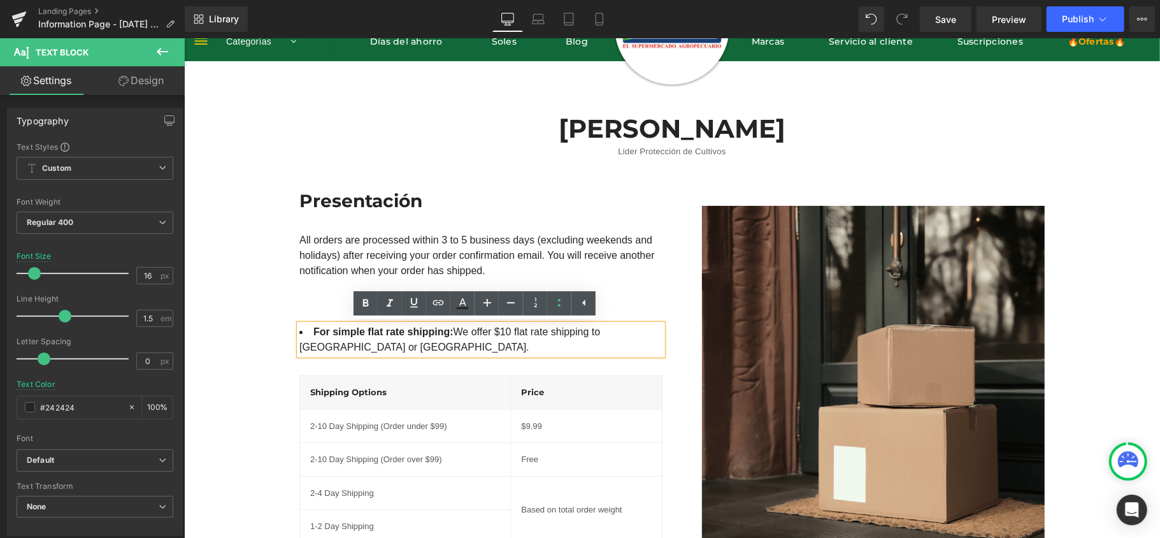
click at [610, 324] on li "For simple flat rate shipping: We offer $10 flat rate shipping to US or UK." at bounding box center [480, 339] width 363 height 31
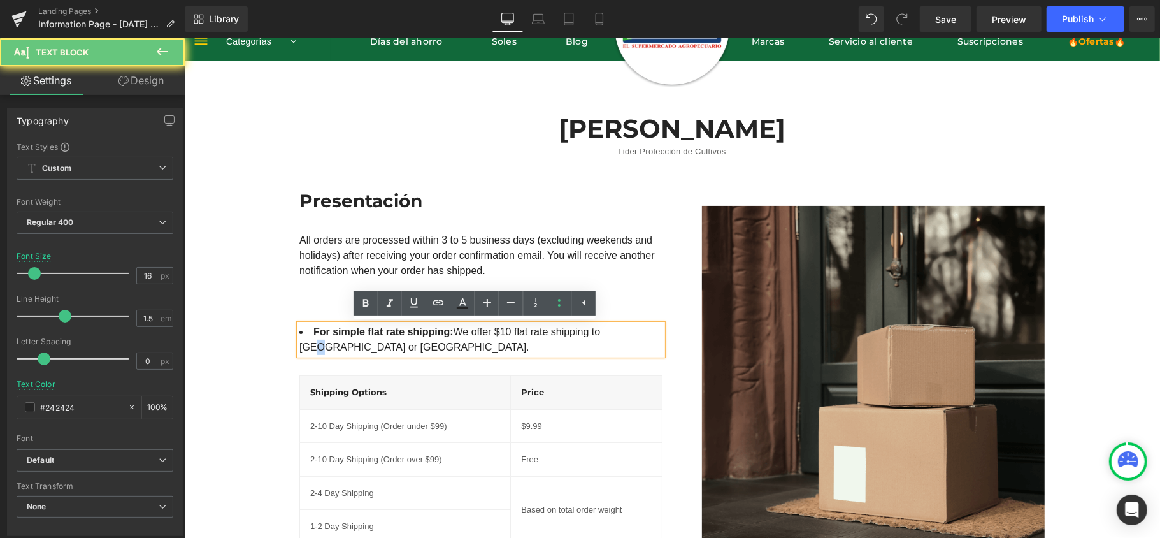
click at [610, 324] on li "For simple flat rate shipping: We offer $10 flat rate shipping to US or UK." at bounding box center [480, 339] width 363 height 31
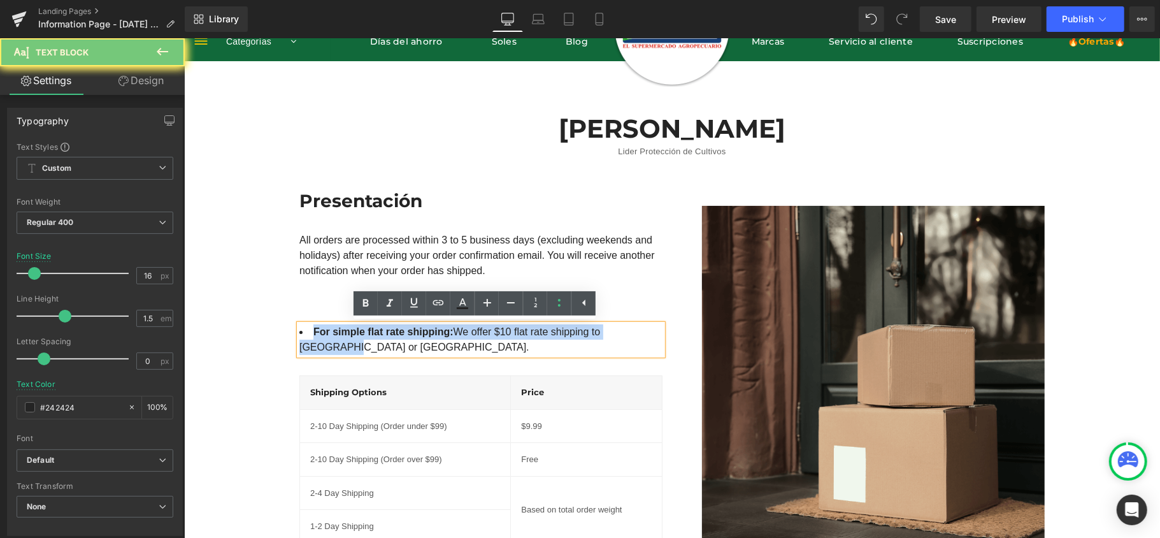
click at [610, 324] on li "For simple flat rate shipping: We offer $10 flat rate shipping to US or UK." at bounding box center [480, 339] width 363 height 31
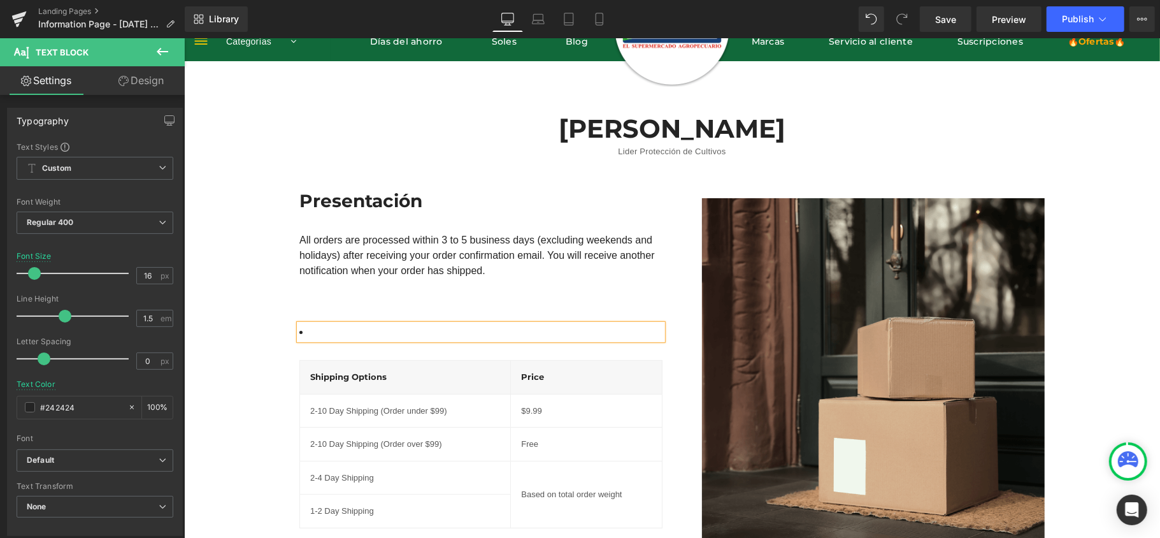
click at [639, 285] on div "Presentación Heading All orders are processed within 3 to 5 business days (excl…" at bounding box center [480, 369] width 382 height 361
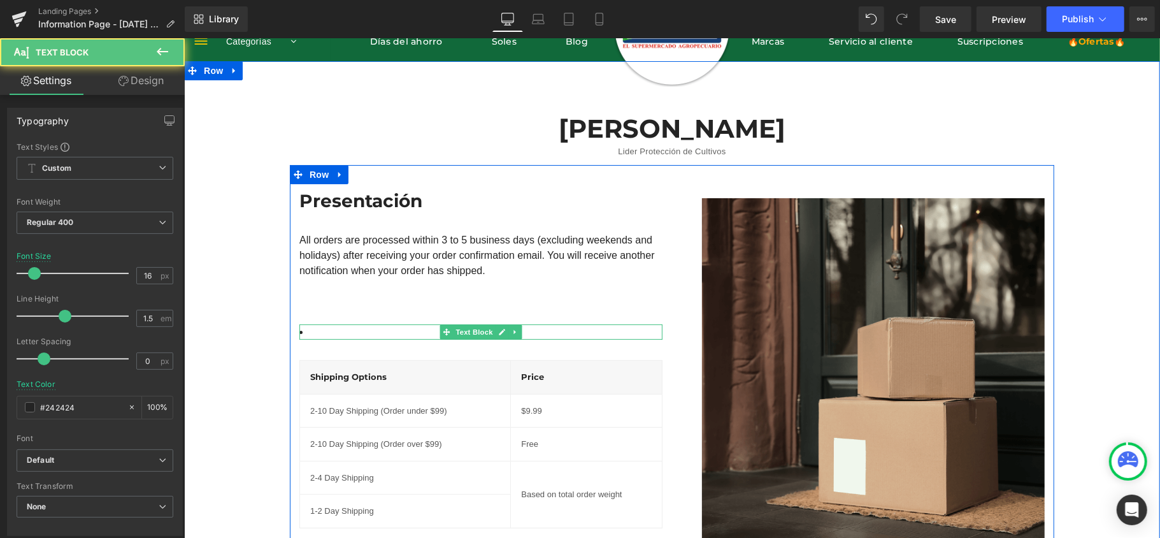
click at [311, 327] on li at bounding box center [480, 331] width 363 height 15
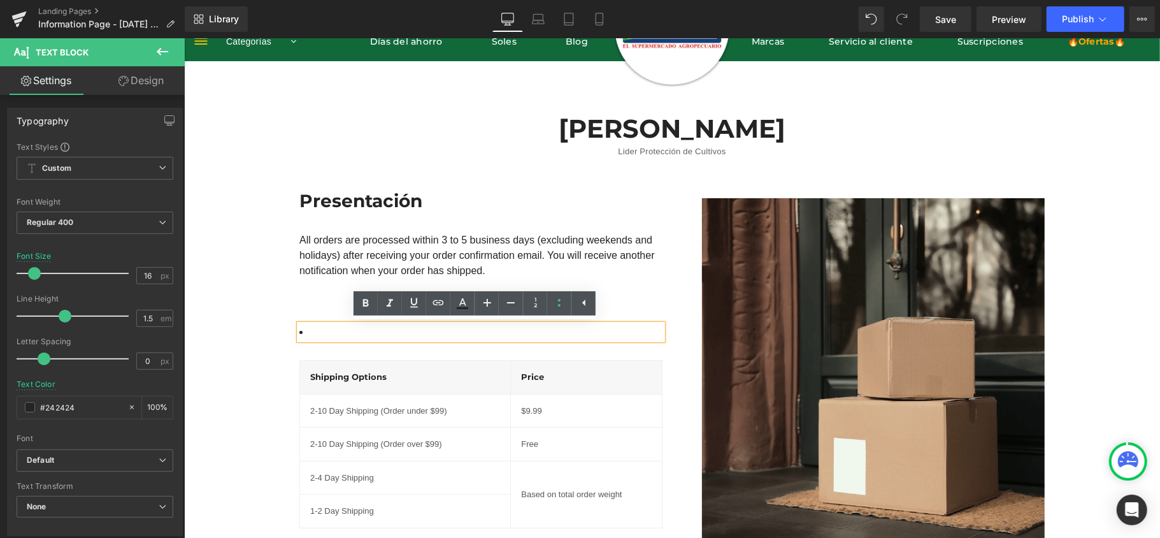
drag, startPoint x: 222, startPoint y: 334, endPoint x: 296, endPoint y: 334, distance: 73.3
click at [222, 336] on div "José Nicolás Gómez Rodríguez Heading Lider Protección de Cultivos Text Block Ro…" at bounding box center [671, 324] width 976 height 464
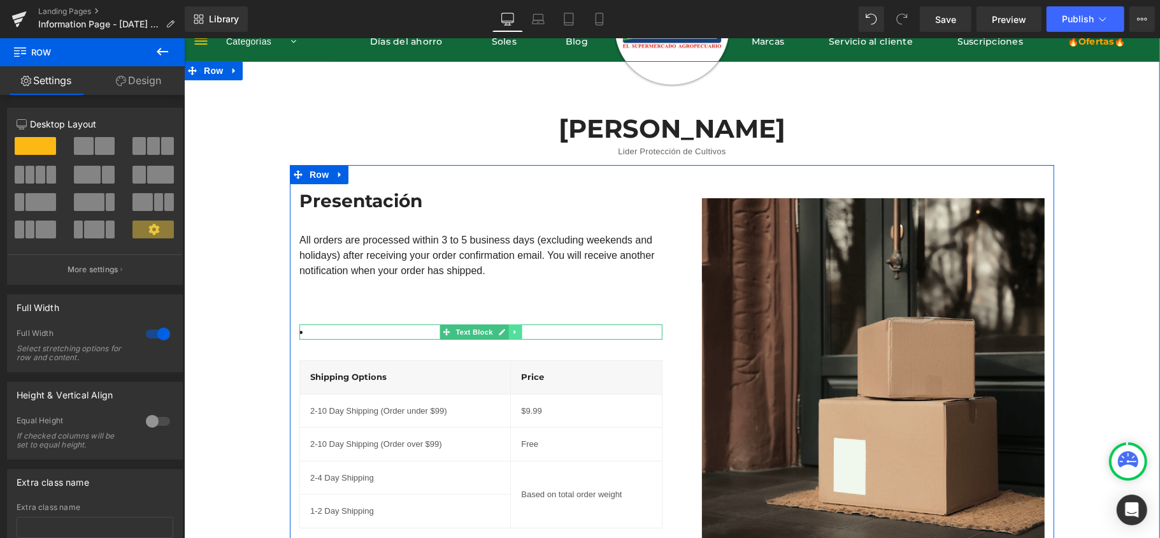
click at [511, 333] on icon at bounding box center [514, 331] width 7 height 8
click at [518, 331] on icon at bounding box center [521, 331] width 7 height 7
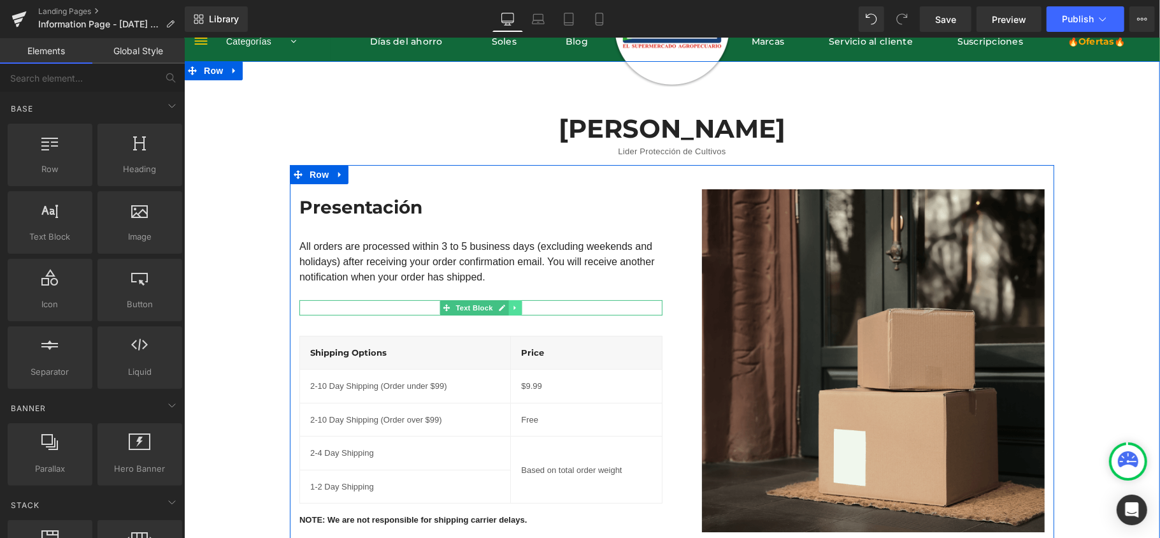
click at [511, 305] on icon at bounding box center [514, 307] width 7 height 8
click at [515, 305] on link at bounding box center [521, 306] width 13 height 15
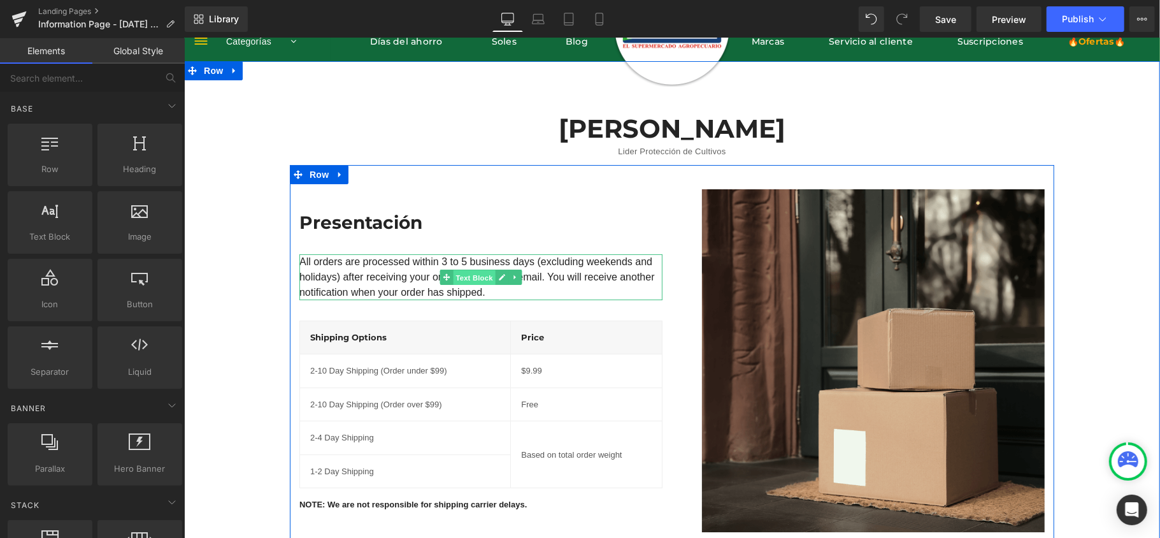
click at [482, 273] on span "Text Block" at bounding box center [473, 276] width 42 height 15
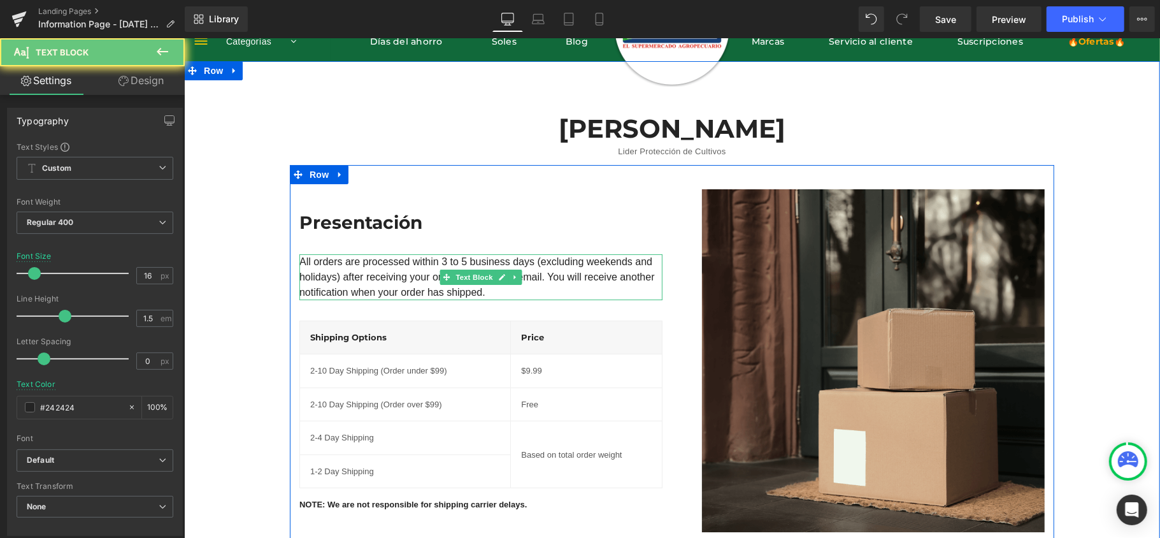
click at [502, 291] on div "All orders are processed within 3 to 5 business days (excluding weekends and ho…" at bounding box center [480, 277] width 363 height 46
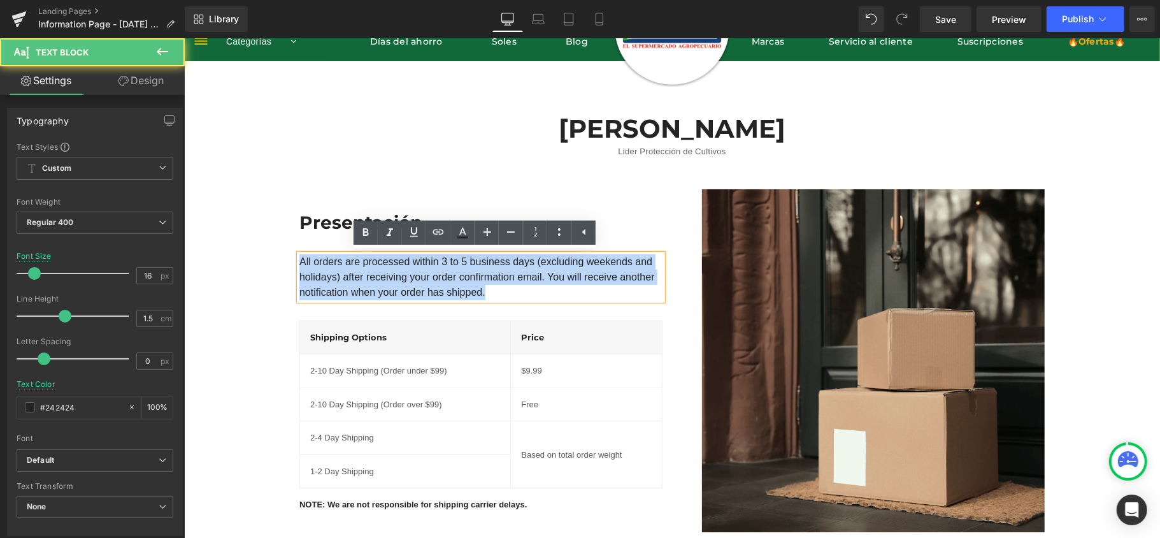
drag, startPoint x: 420, startPoint y: 278, endPoint x: 128, endPoint y: 211, distance: 299.9
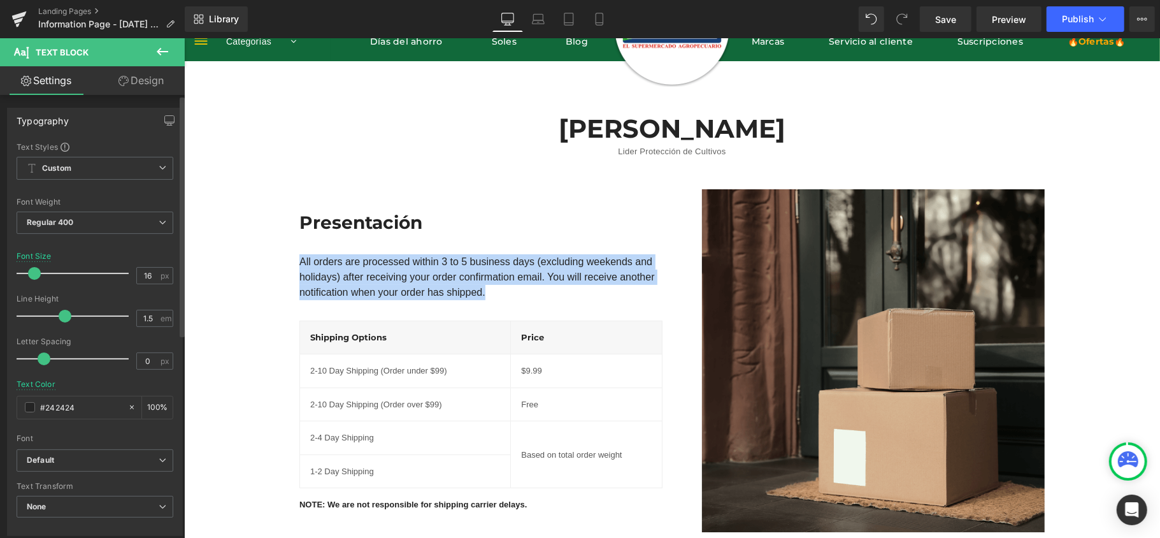
paste div
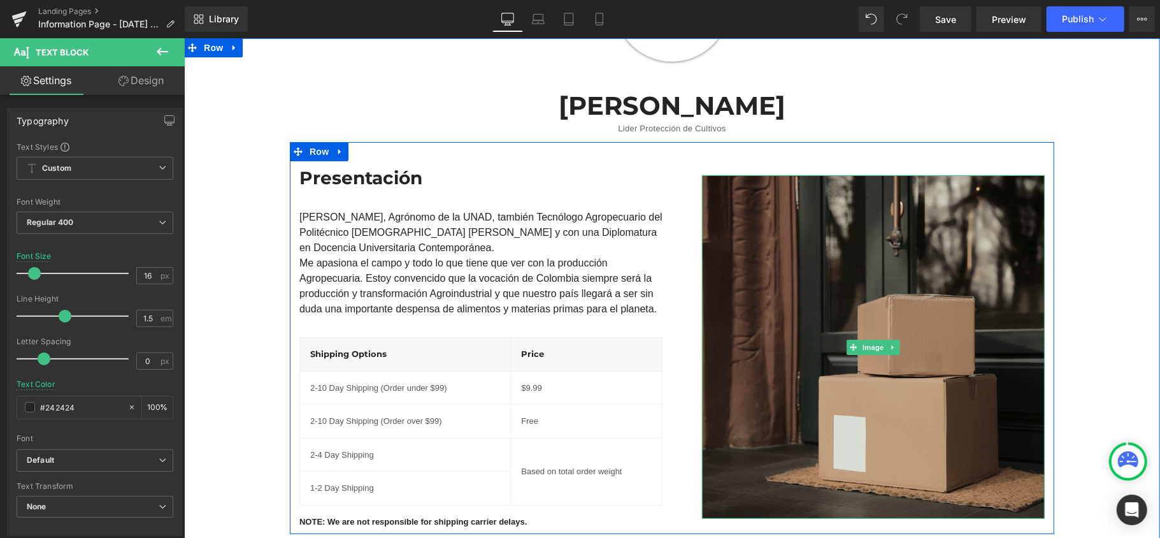
scroll to position [64, 0]
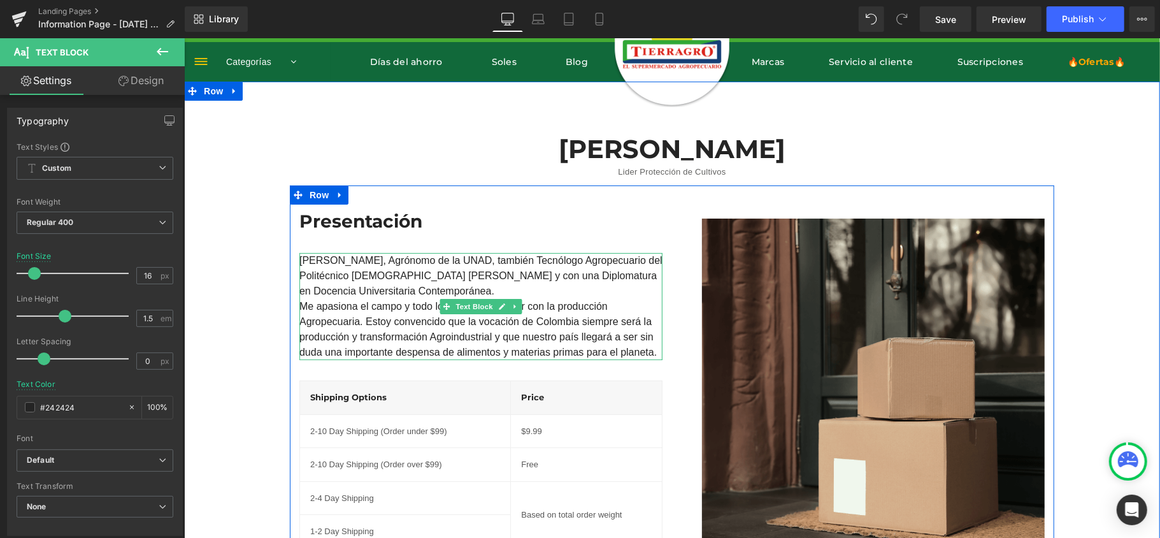
click at [661, 351] on div at bounding box center [661, 305] width 1 height 107
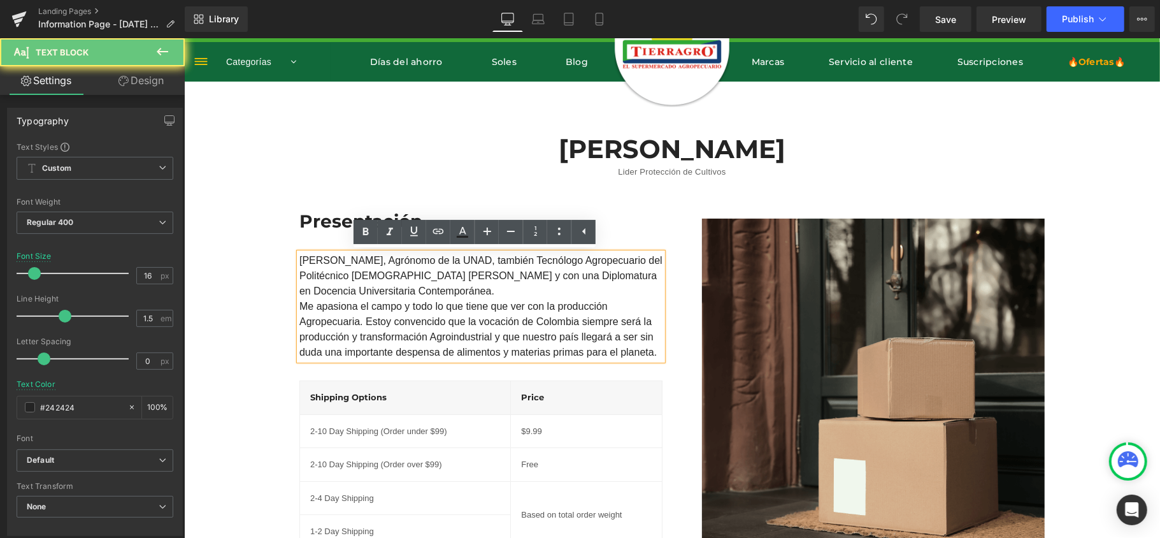
click at [650, 349] on div "Me apasiona el campo y todo lo que tiene que ver con la producción Agropecuaria…" at bounding box center [480, 328] width 363 height 61
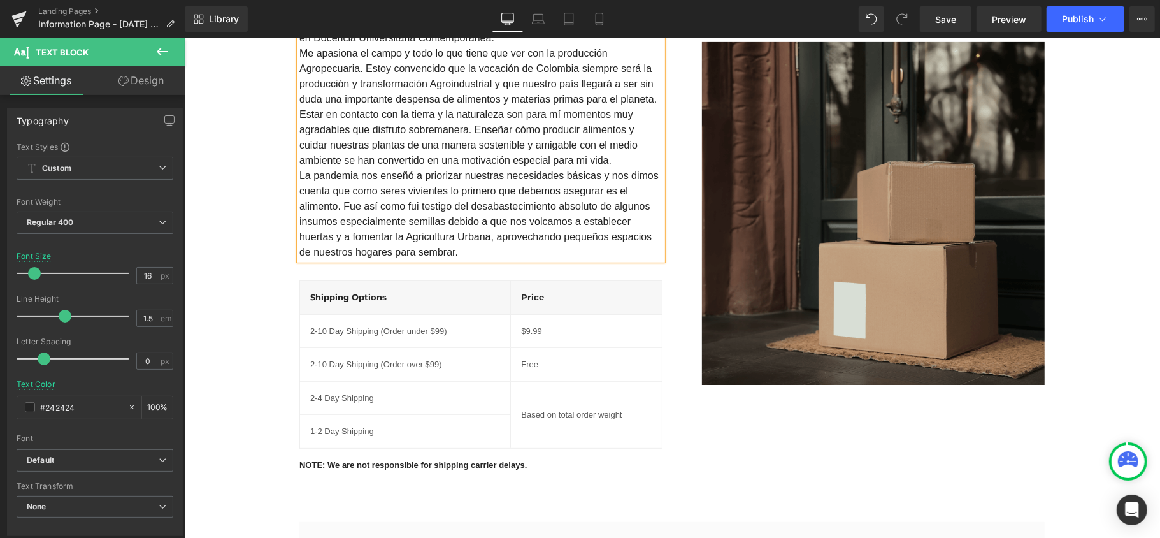
scroll to position [319, 0]
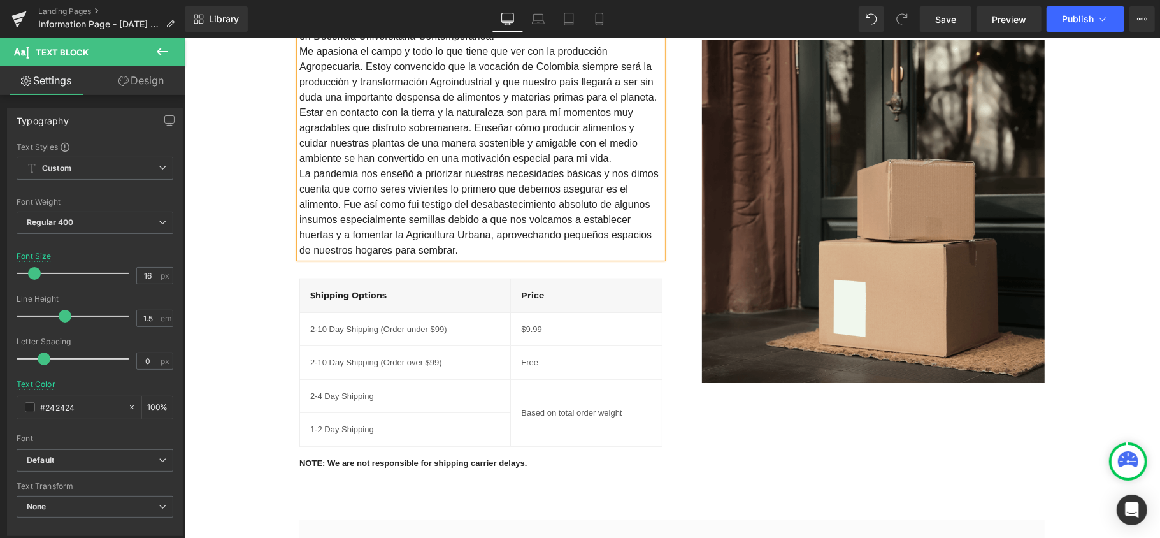
click at [1082, 266] on div "José Nicolás Gómez Rodríguez Heading Lider Protección de Cultivos Text Block Ro…" at bounding box center [671, 166] width 976 height 617
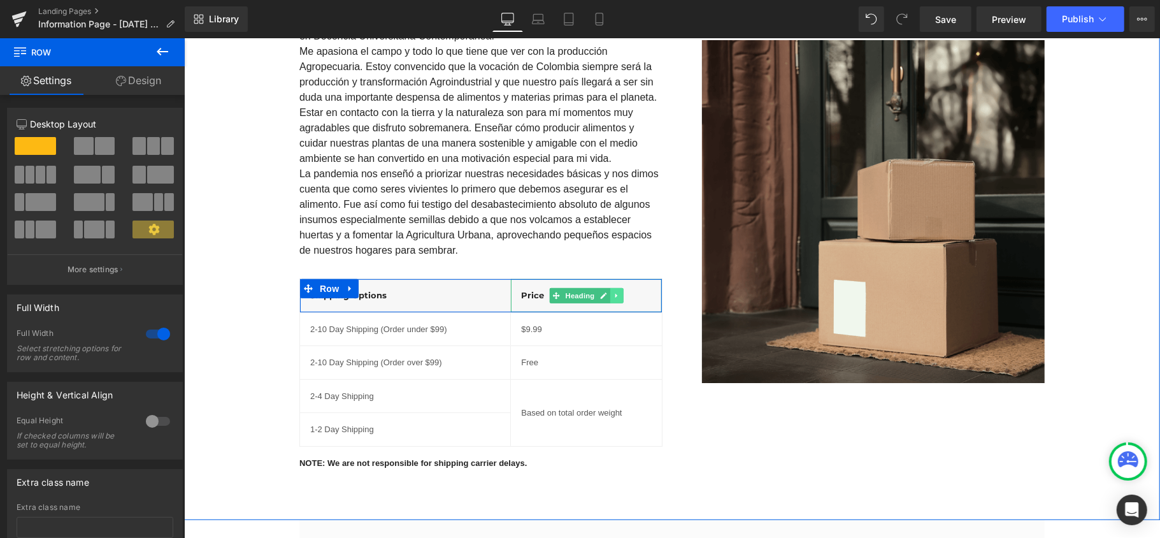
click at [614, 296] on link at bounding box center [616, 294] width 13 height 15
click at [619, 296] on icon at bounding box center [622, 294] width 7 height 7
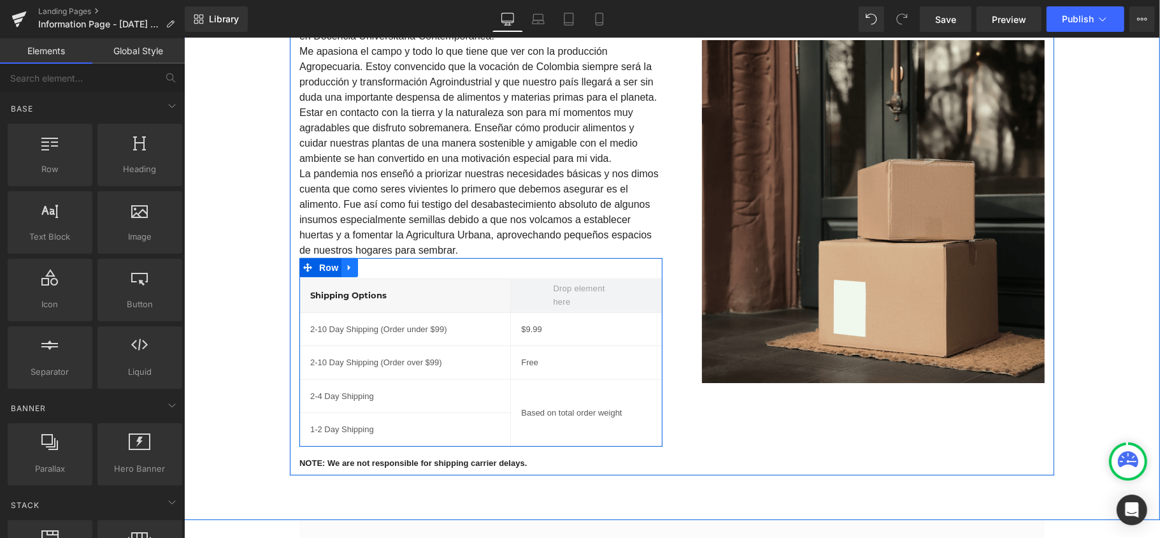
click at [345, 269] on icon at bounding box center [349, 267] width 9 height 10
click at [378, 267] on icon at bounding box center [382, 266] width 9 height 9
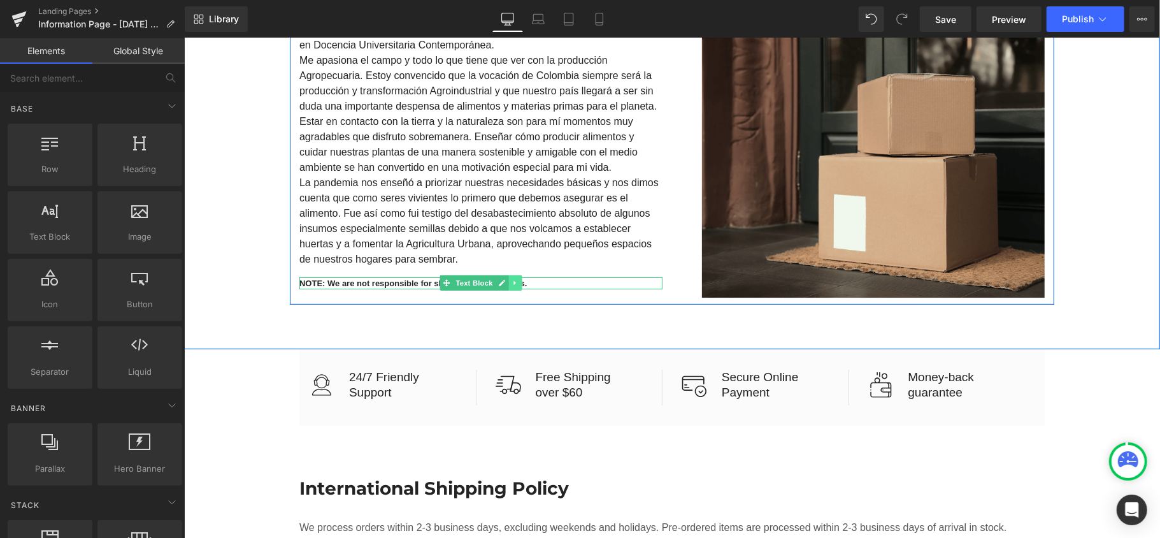
click at [513, 278] on link at bounding box center [514, 282] width 13 height 15
click at [518, 280] on icon at bounding box center [521, 282] width 7 height 7
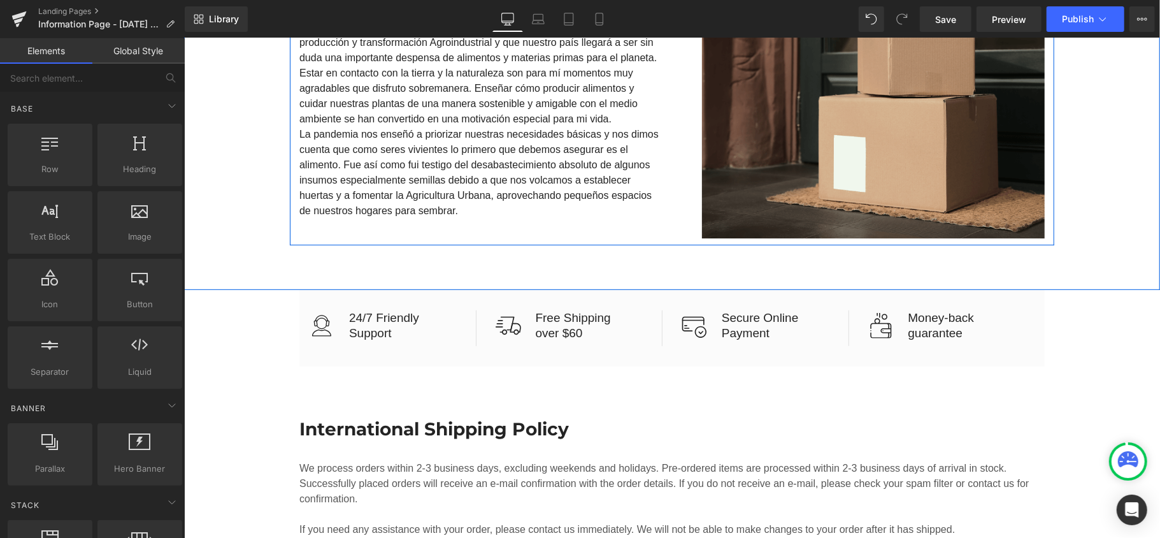
scroll to position [404, 0]
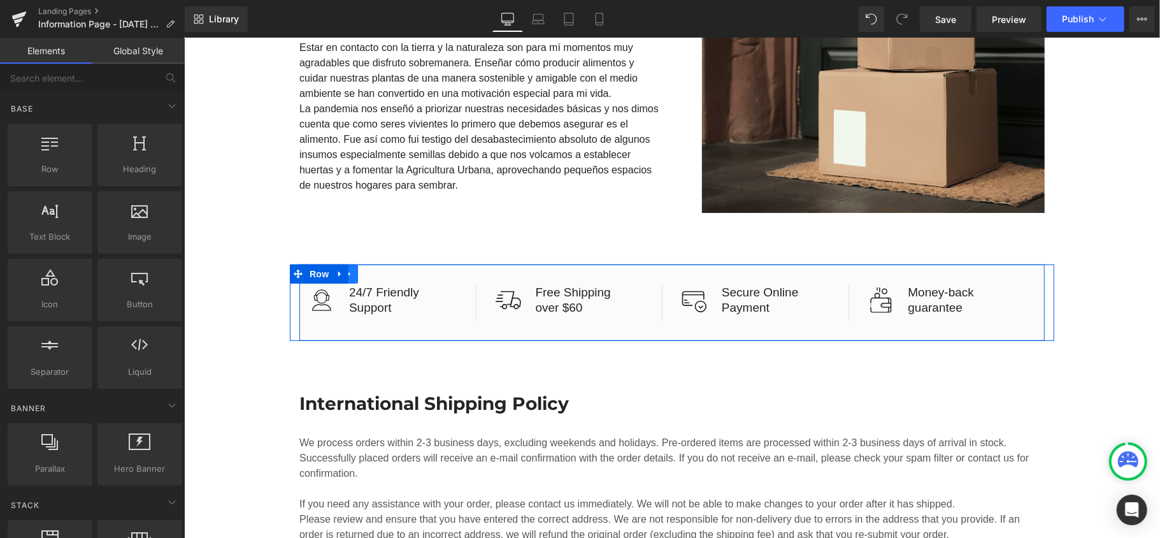
click at [345, 276] on icon at bounding box center [349, 273] width 9 height 10
click at [378, 273] on icon at bounding box center [382, 273] width 9 height 9
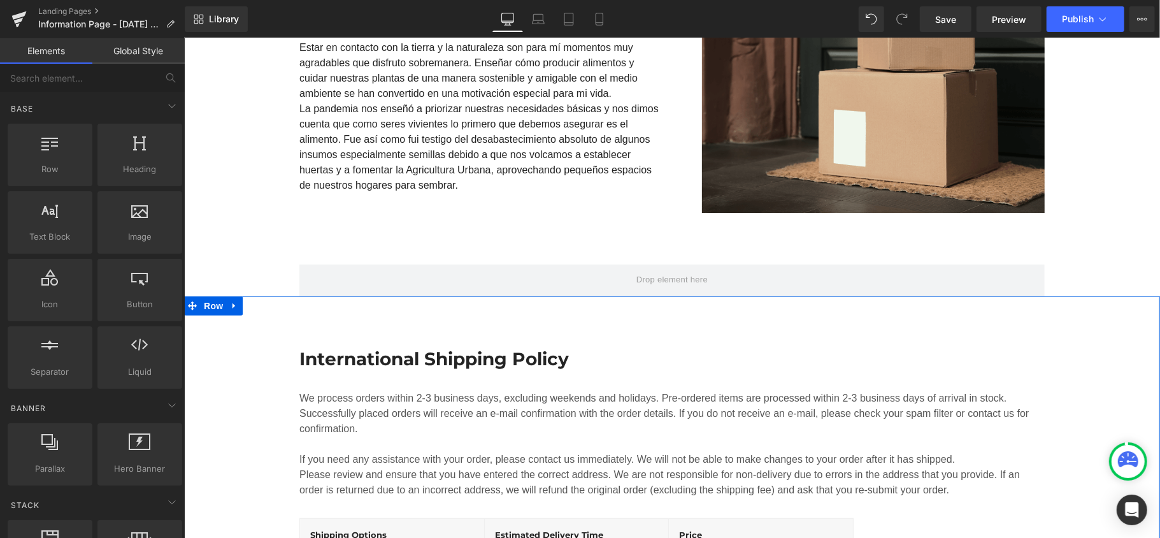
click at [1106, 278] on div "José Nicolás Gómez Rodríguez Heading Lider Protección de Cultivos Text Block Ro…" at bounding box center [671, 423] width 976 height 1364
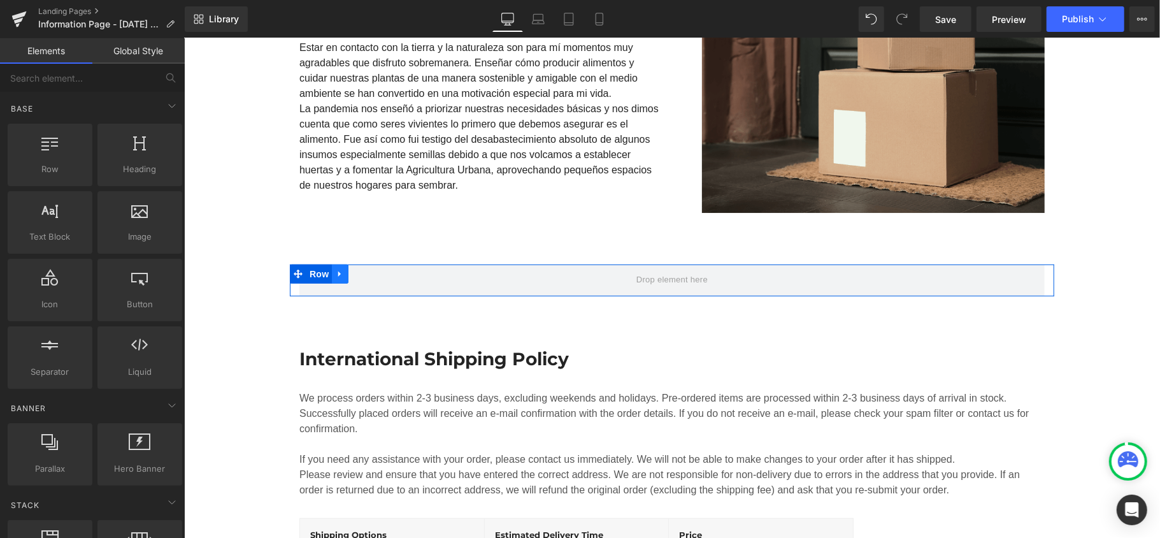
click at [338, 273] on icon at bounding box center [339, 273] width 3 height 6
click at [373, 272] on link at bounding box center [372, 273] width 17 height 19
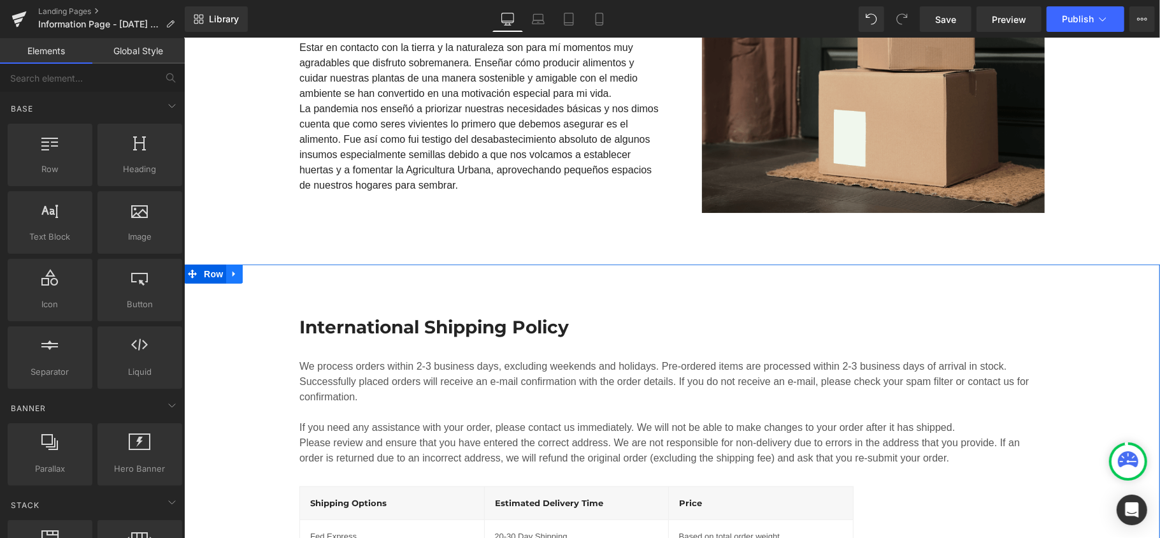
click at [229, 272] on icon at bounding box center [233, 273] width 9 height 10
click at [266, 273] on link at bounding box center [267, 273] width 17 height 19
click at [436, 331] on h3 "International Shipping Policy" at bounding box center [671, 326] width 745 height 23
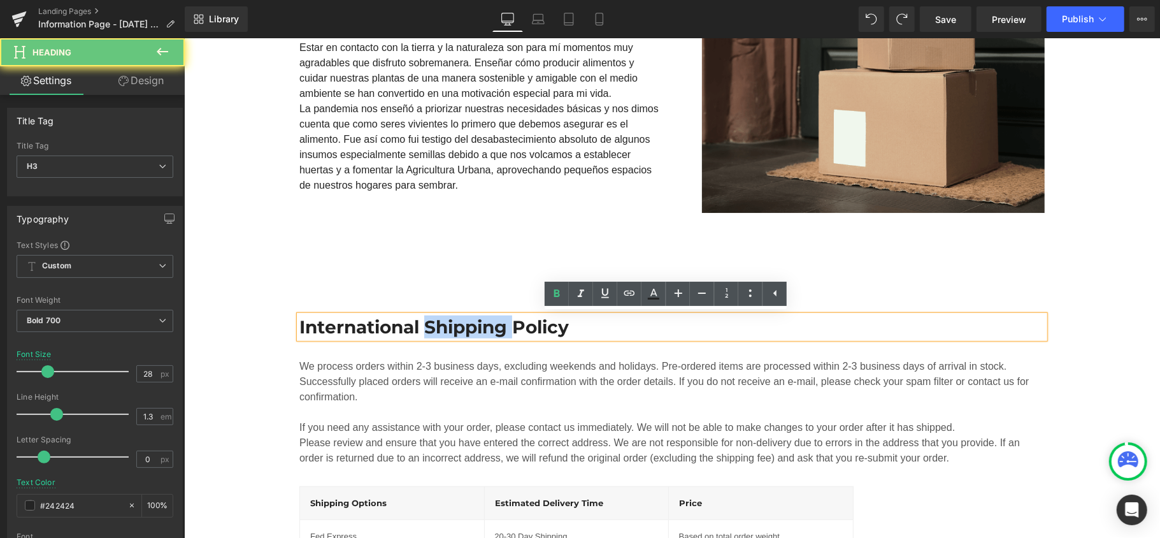
click at [436, 331] on h3 "International Shipping Policy" at bounding box center [671, 326] width 745 height 23
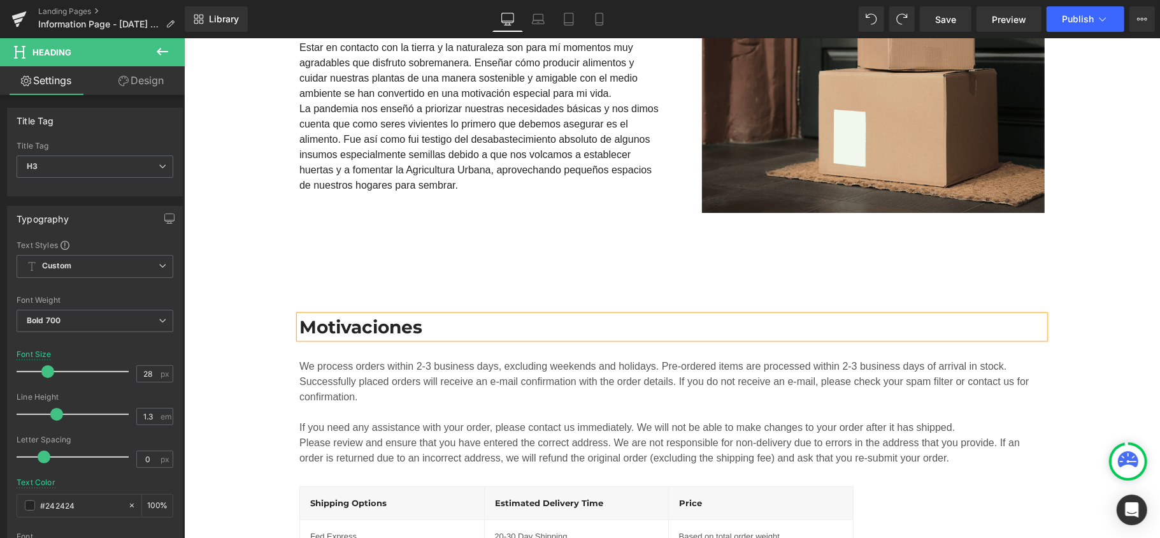
drag, startPoint x: 485, startPoint y: 372, endPoint x: 479, endPoint y: 375, distance: 6.9
click at [485, 373] on div "Successfully placed orders will receive an e-mail confirmation with the order d…" at bounding box center [671, 388] width 745 height 31
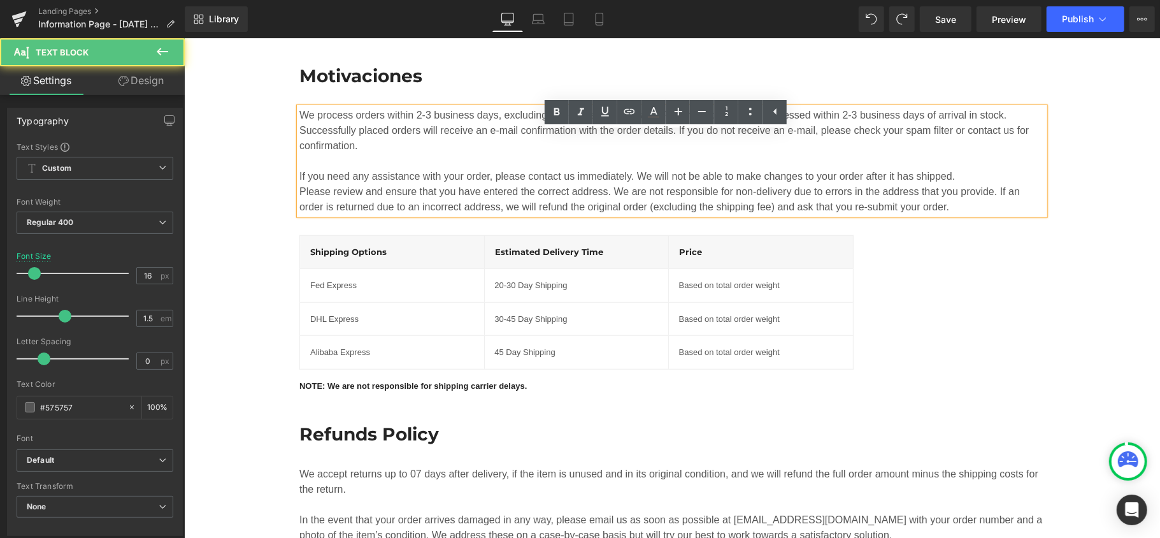
scroll to position [659, 0]
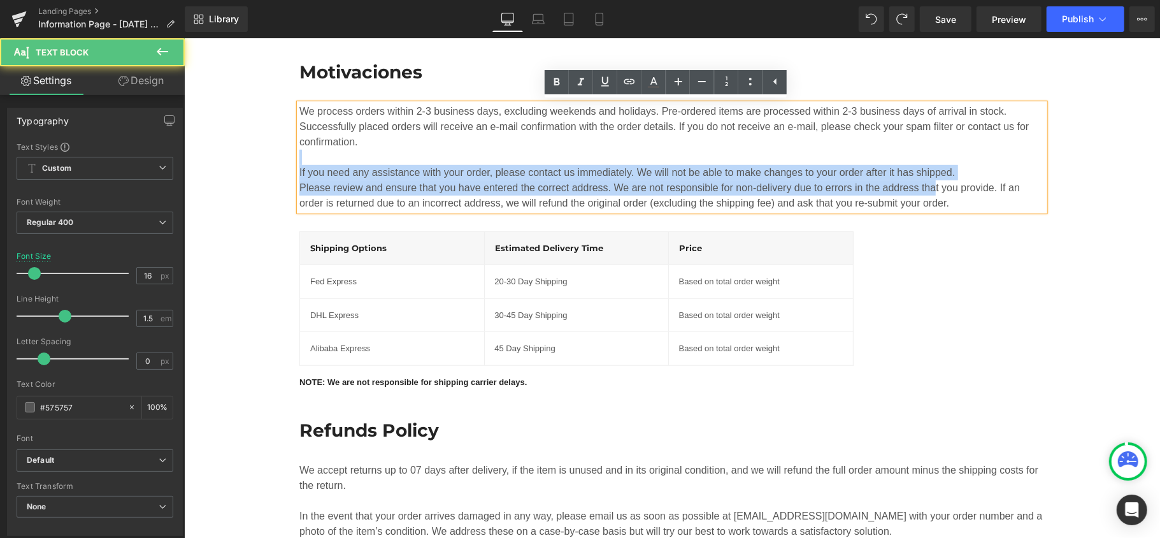
drag, startPoint x: 869, startPoint y: 189, endPoint x: 636, endPoint y: 161, distance: 234.8
click at [636, 161] on div "We process orders within 2-3 business days, excluding weekends and holidays. Pr…" at bounding box center [671, 156] width 745 height 107
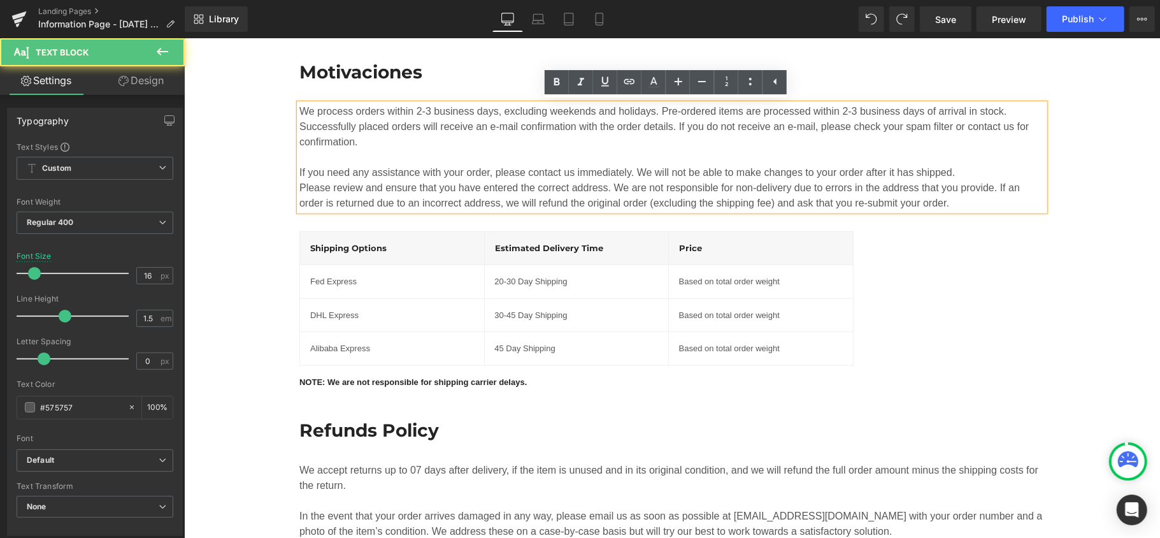
click at [920, 212] on div "Shipping Options Heading Estimated delivery time Heading Price Heading Row Fed …" at bounding box center [671, 287] width 745 height 155
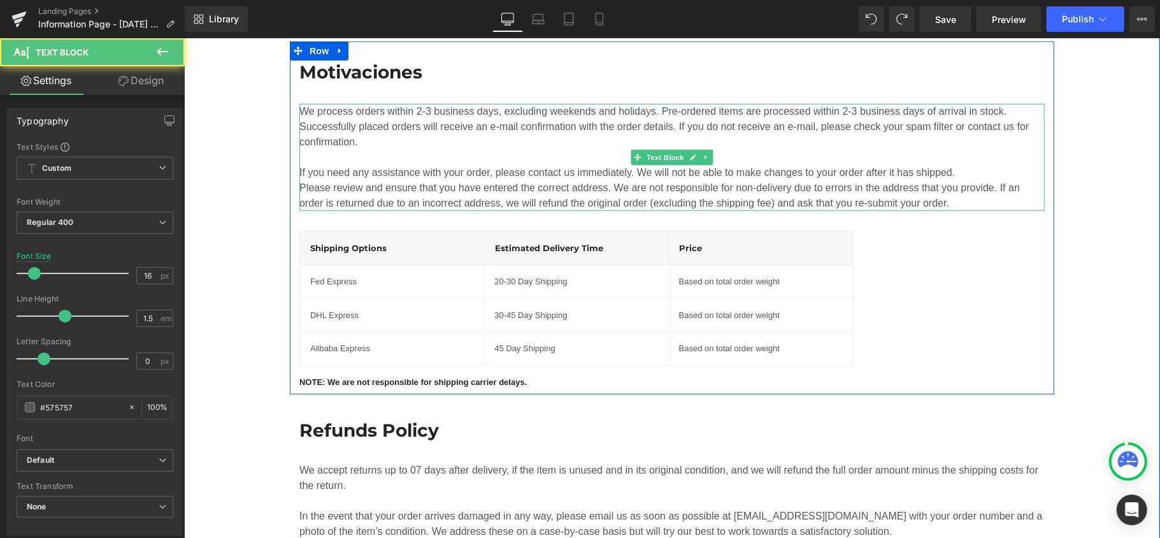
click at [931, 204] on div "Please review and ensure that you have entered the correct address. We are not …" at bounding box center [671, 195] width 745 height 31
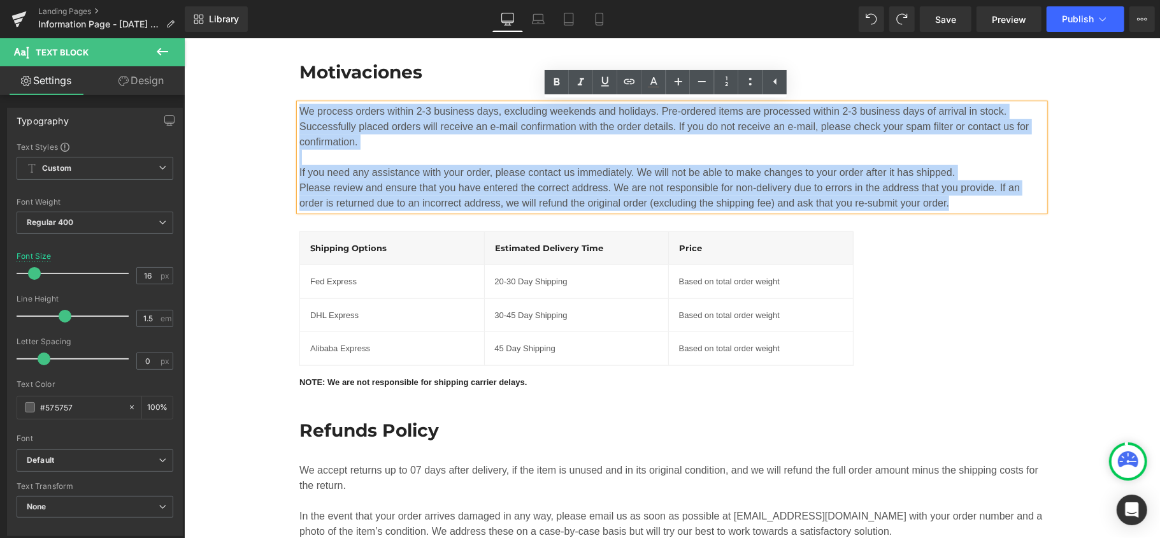
drag, startPoint x: 931, startPoint y: 204, endPoint x: 238, endPoint y: 76, distance: 705.4
click at [238, 76] on div "Motivaciones Heading We process orders within 2-3 business days, excluding week…" at bounding box center [671, 323] width 976 height 565
paste div
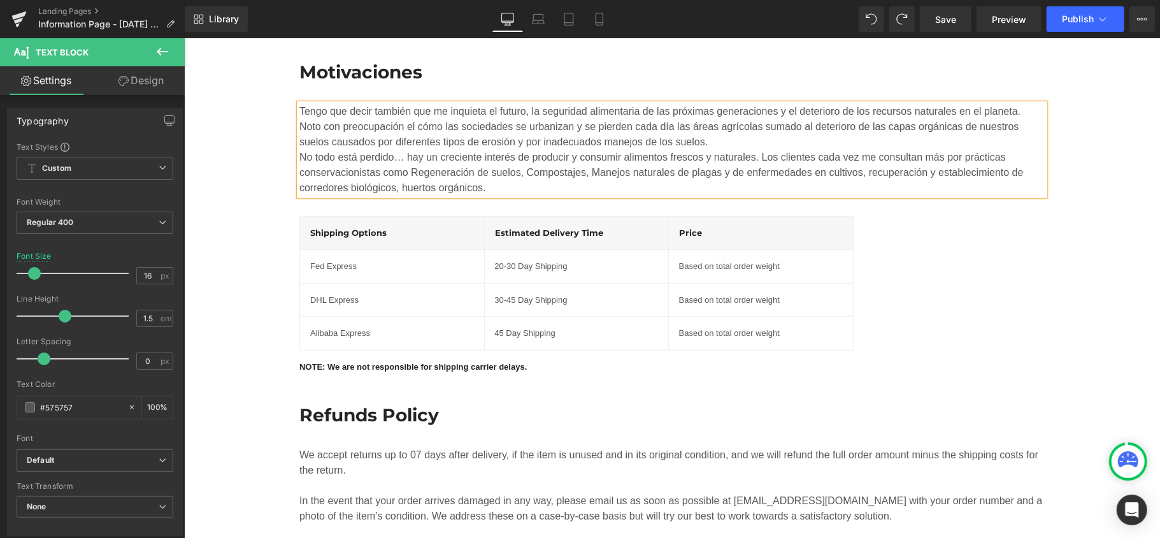
click at [1089, 225] on div "Motivaciones Heading Tengo que decir también que me inquieta el futuro, la segu…" at bounding box center [671, 316] width 976 height 550
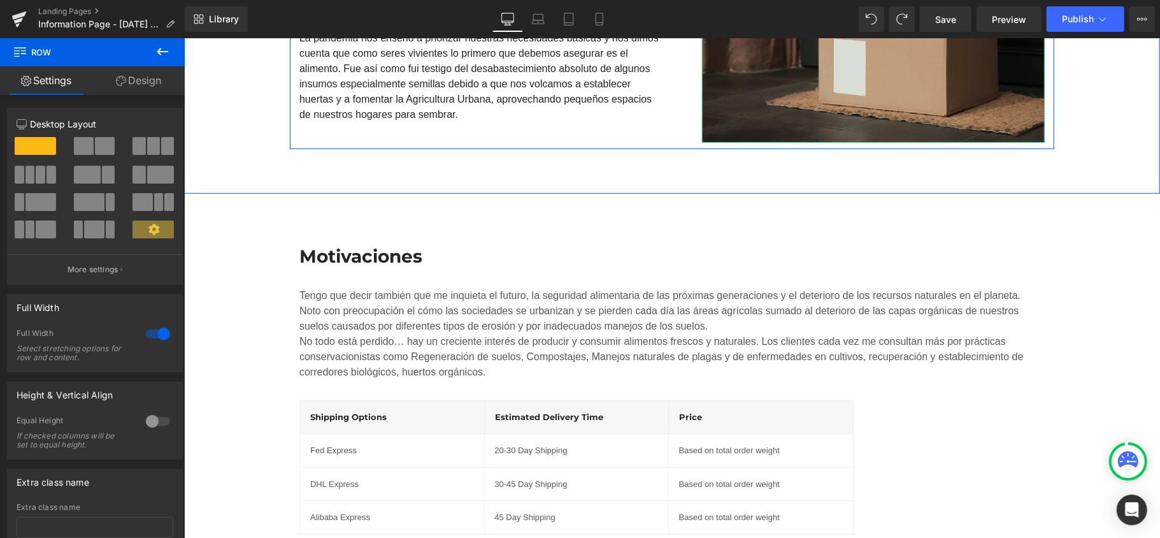
scroll to position [489, 0]
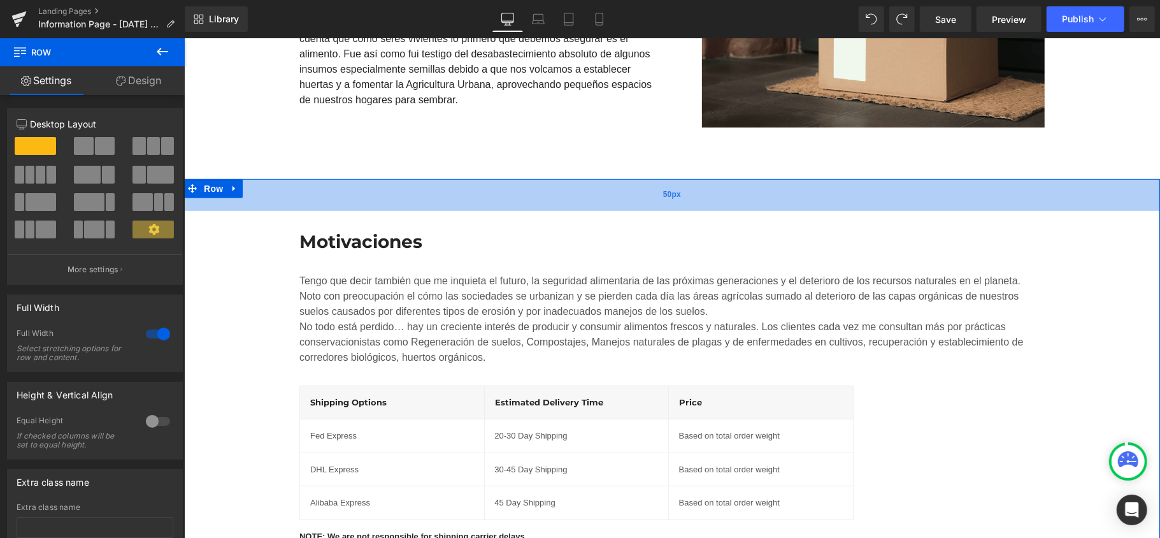
click at [689, 199] on div "50px" at bounding box center [671, 194] width 976 height 32
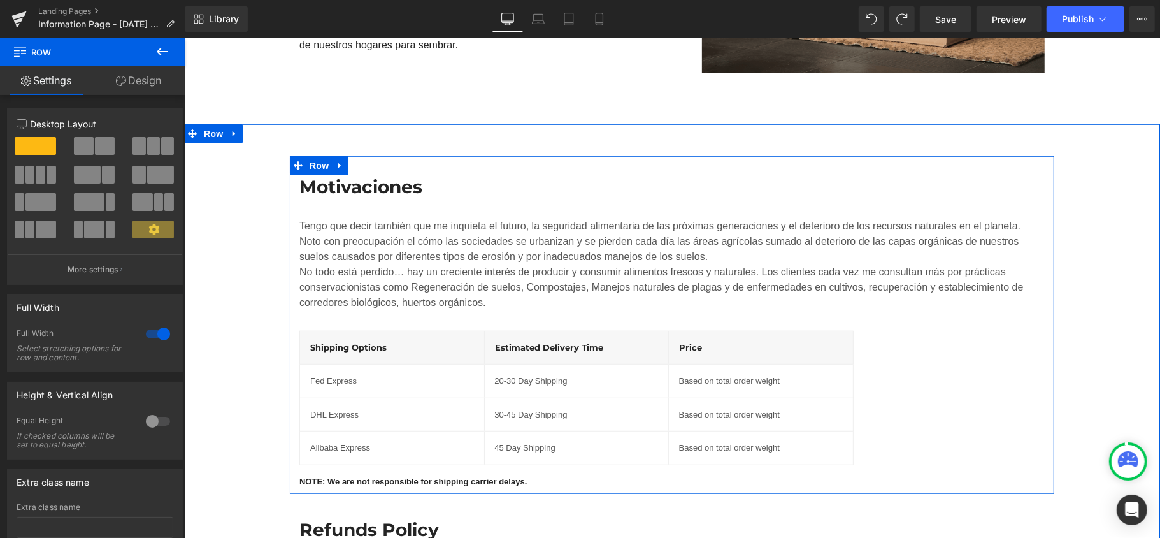
scroll to position [574, 0]
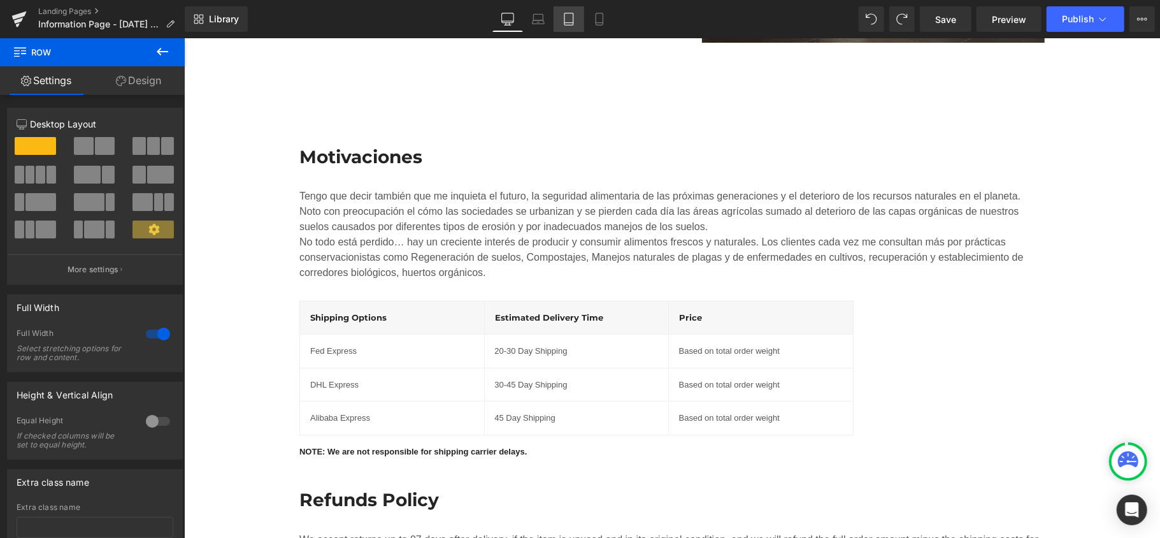
click at [571, 13] on icon at bounding box center [568, 19] width 13 height 13
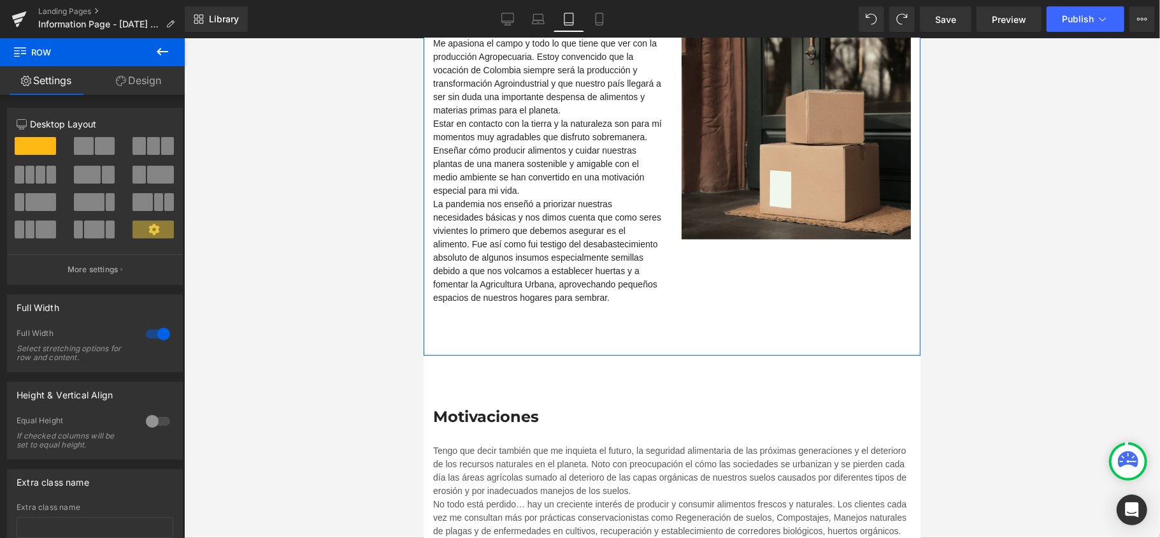
scroll to position [339, 0]
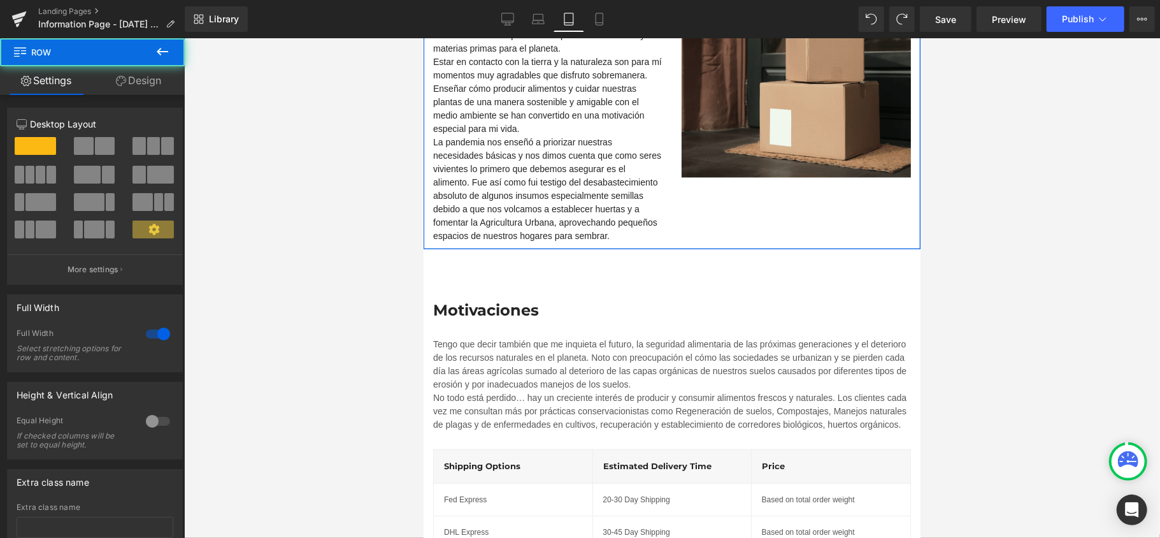
drag, startPoint x: 661, startPoint y: 290, endPoint x: 674, endPoint y: 229, distance: 61.8
click at [674, 229] on div "José Nicolás Gómez Rodríguez Heading Lider Protección de Cultivos Text Block Ro…" at bounding box center [671, 1] width 497 height 493
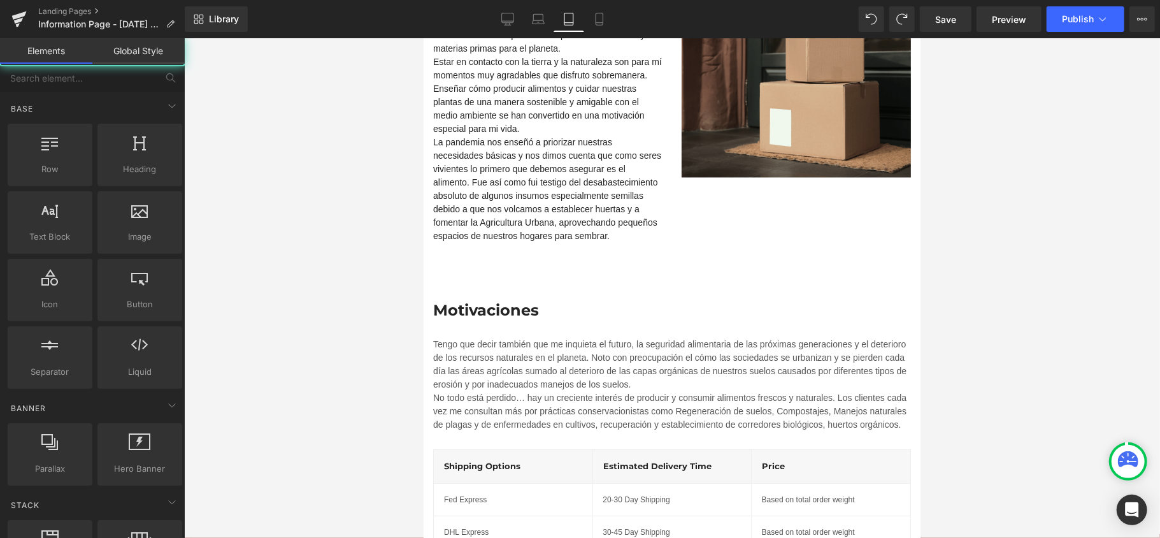
click at [961, 213] on div at bounding box center [672, 287] width 976 height 499
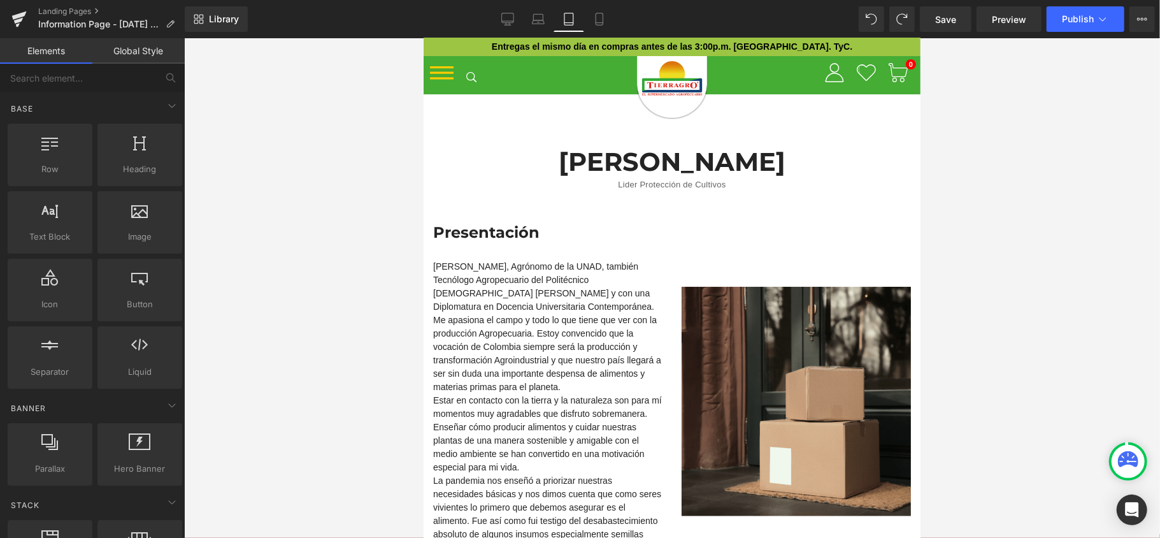
scroll to position [0, 0]
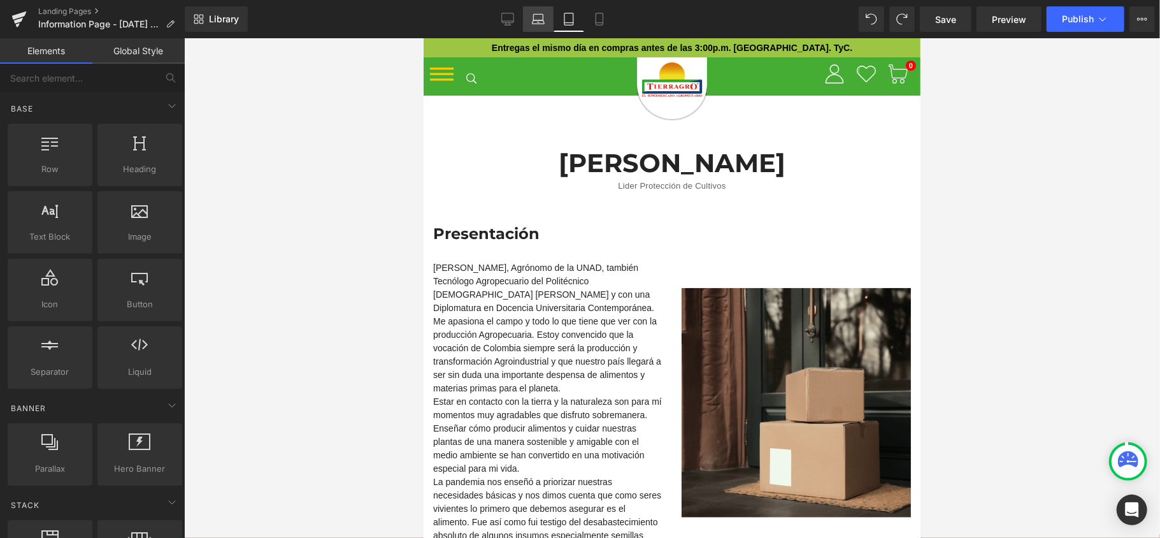
click at [541, 18] on icon at bounding box center [538, 19] width 13 height 13
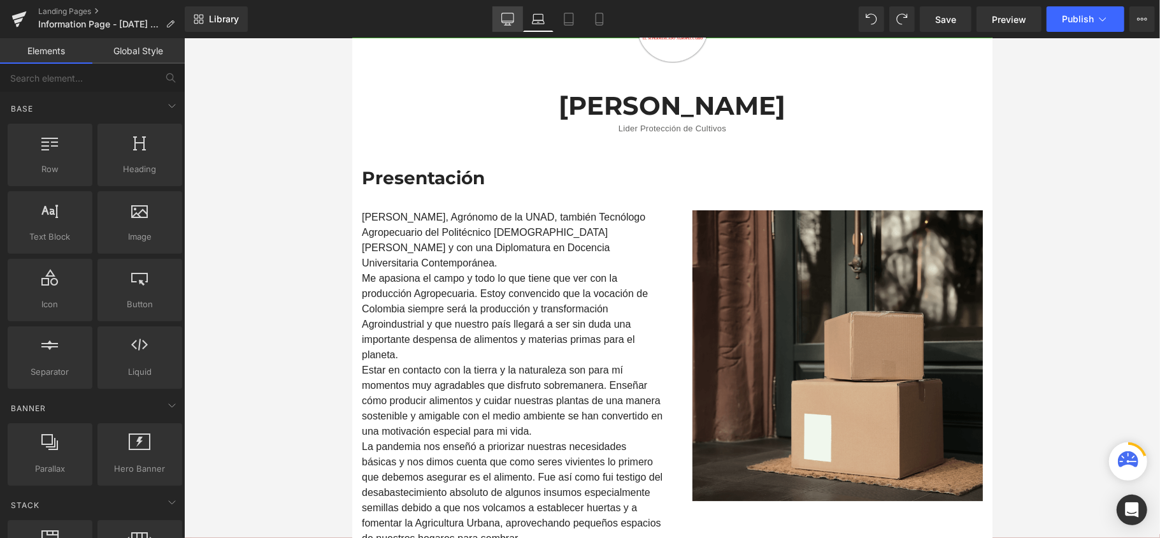
click at [513, 17] on icon at bounding box center [507, 19] width 13 height 13
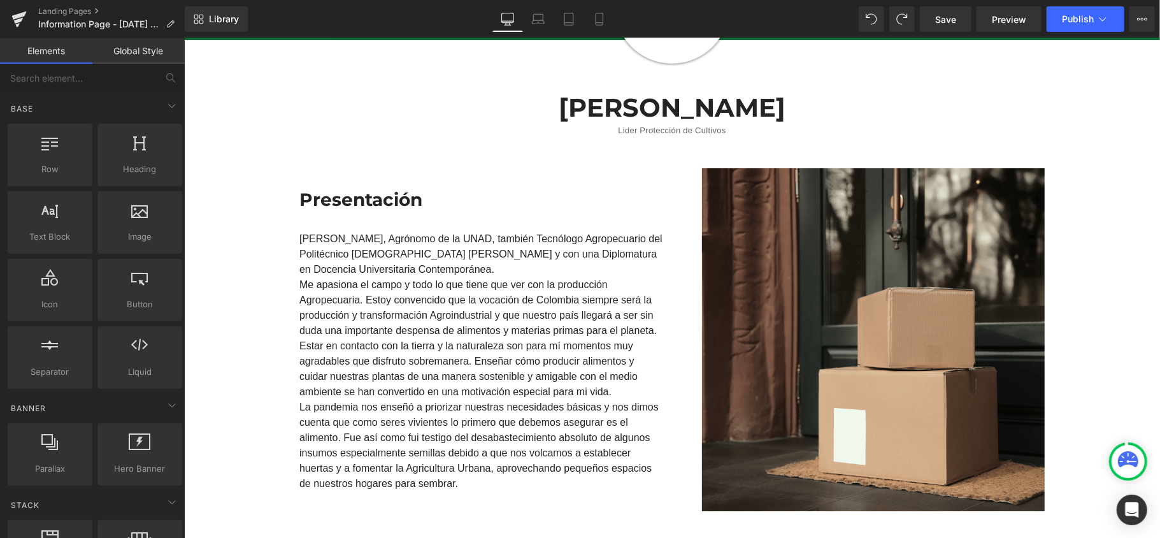
scroll to position [424, 0]
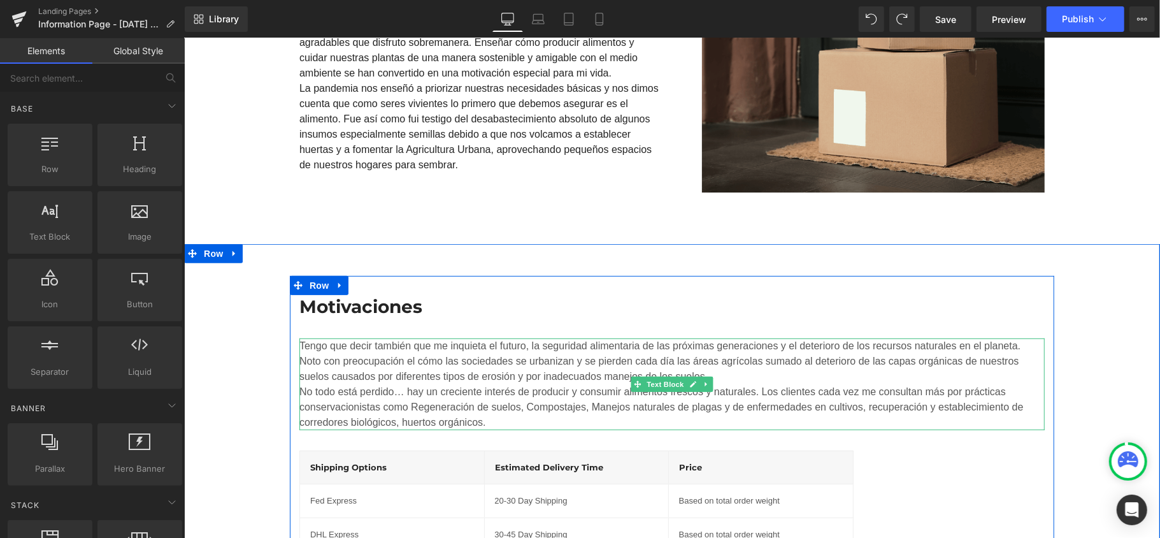
drag, startPoint x: 599, startPoint y: 394, endPoint x: 578, endPoint y: 402, distance: 22.4
click at [599, 394] on div "No todo está perdido… hay un creciente interés de producir y consumir alimentos…" at bounding box center [671, 406] width 745 height 46
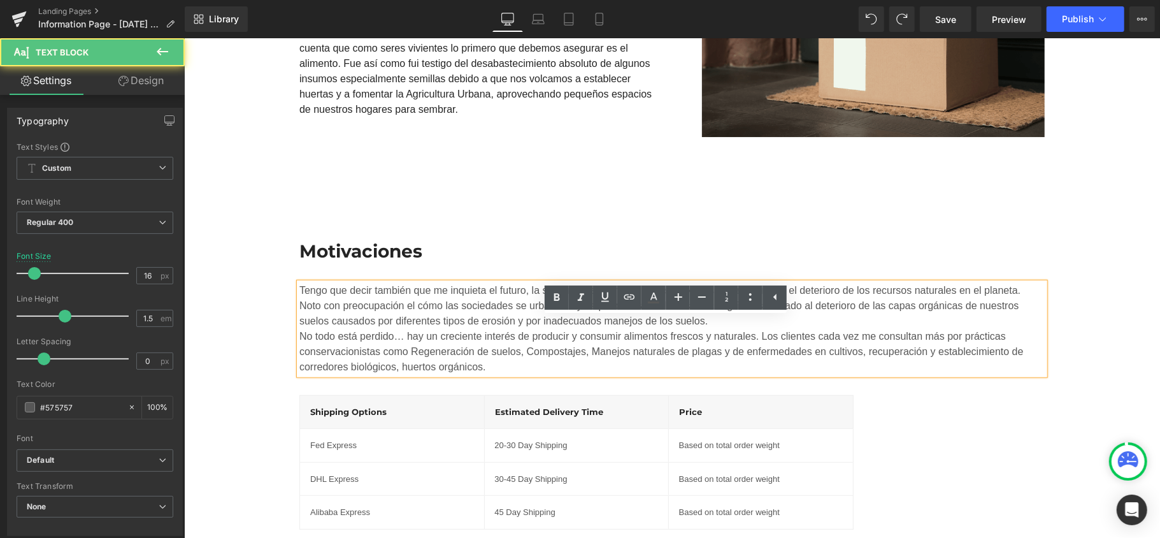
scroll to position [510, 0]
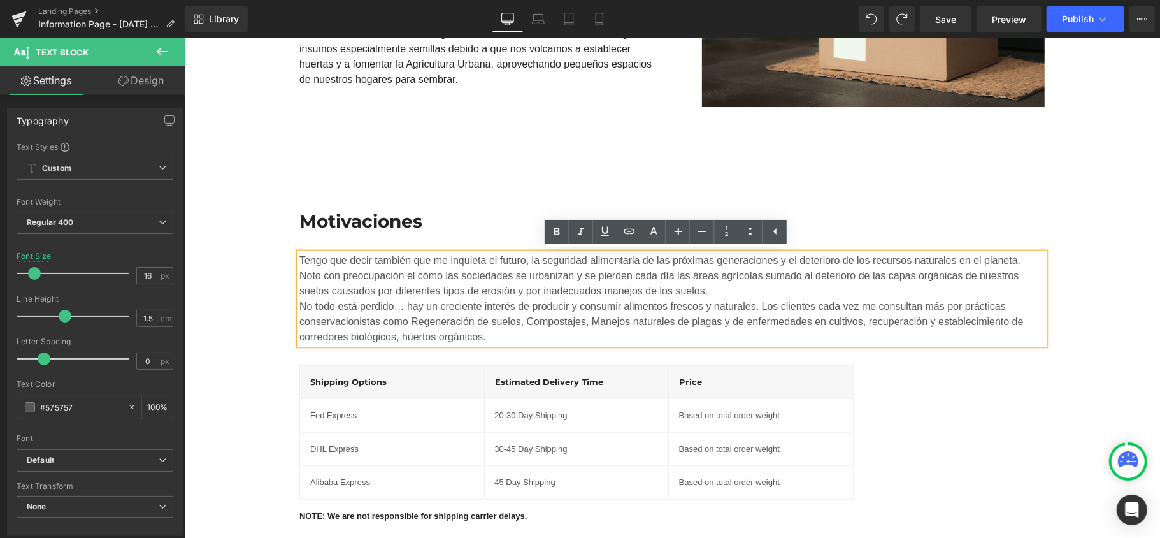
click at [498, 331] on div "No todo está perdido… hay un creciente interés de producir y consumir alimentos…" at bounding box center [671, 321] width 745 height 46
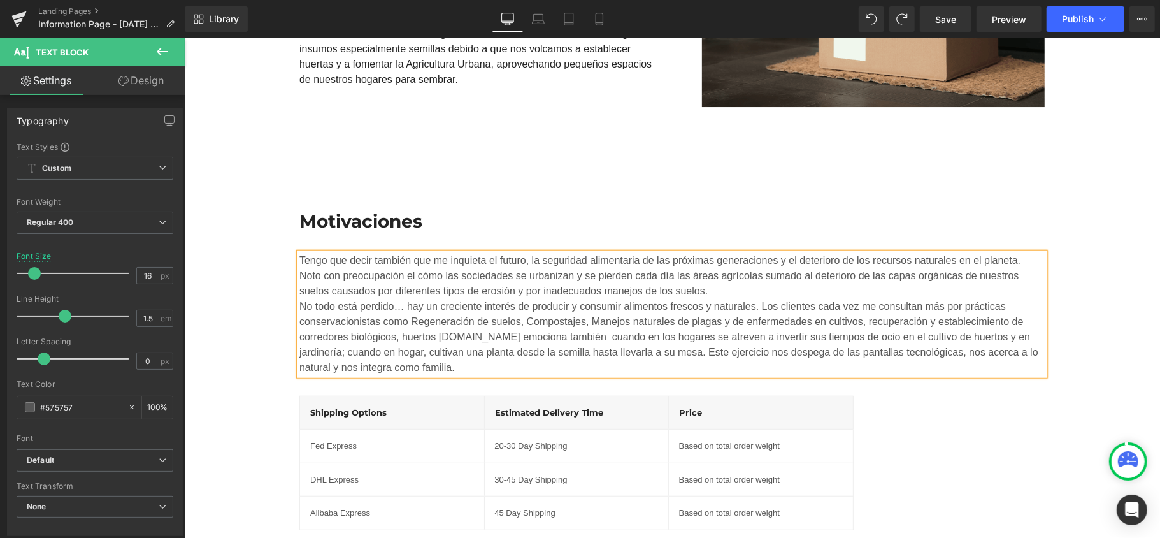
click at [1076, 257] on div "Motivaciones Heading Tengo que decir también que me inquieta el futuro, la segu…" at bounding box center [671, 480] width 976 height 580
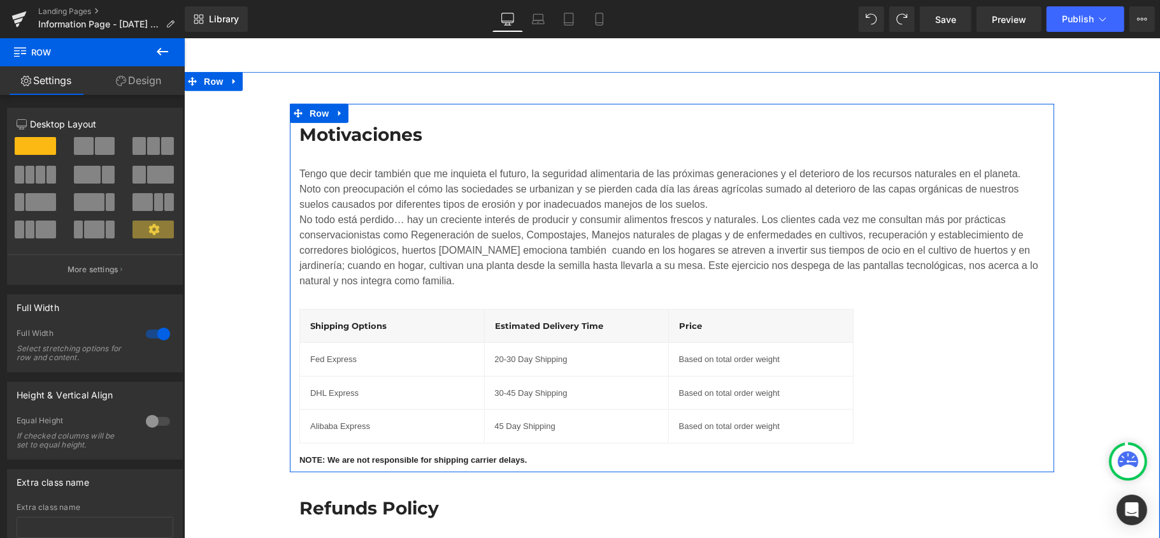
scroll to position [594, 0]
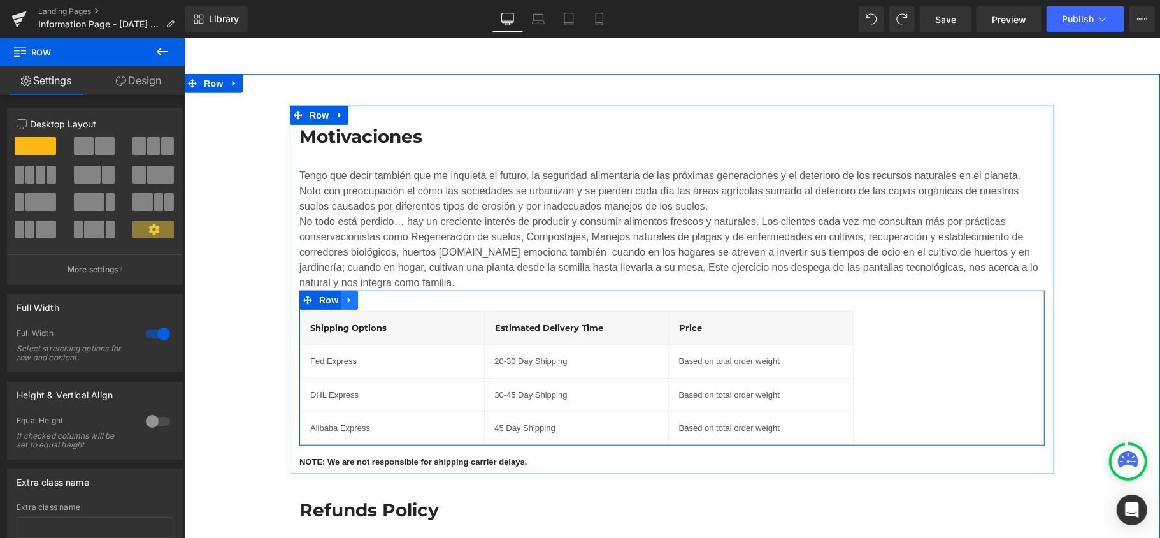
click at [345, 303] on icon at bounding box center [349, 299] width 9 height 10
click at [378, 301] on icon at bounding box center [382, 299] width 9 height 9
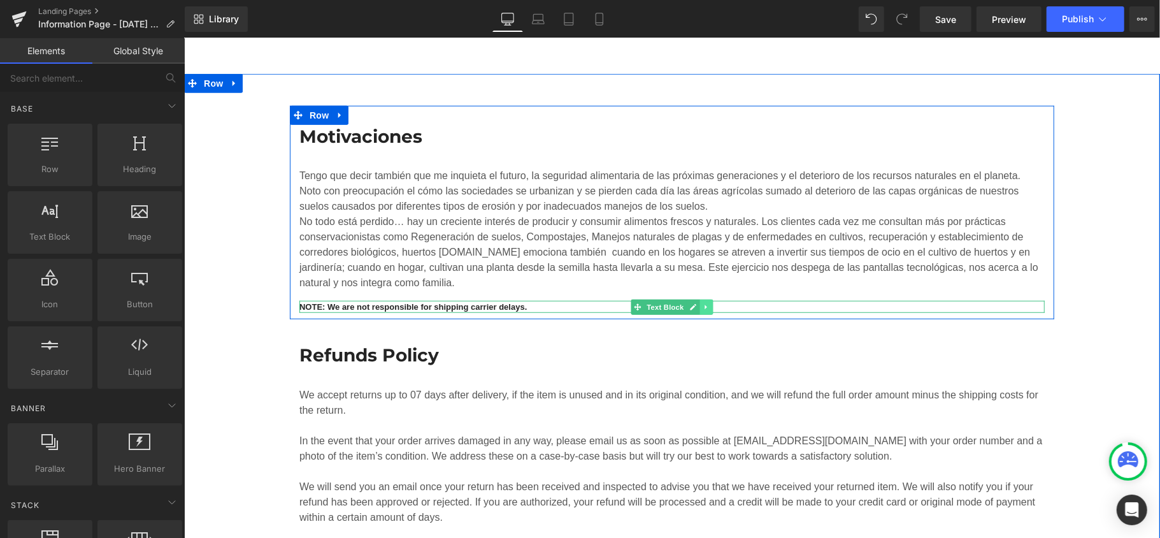
click at [703, 305] on link at bounding box center [705, 306] width 13 height 15
click at [709, 303] on icon at bounding box center [712, 306] width 7 height 7
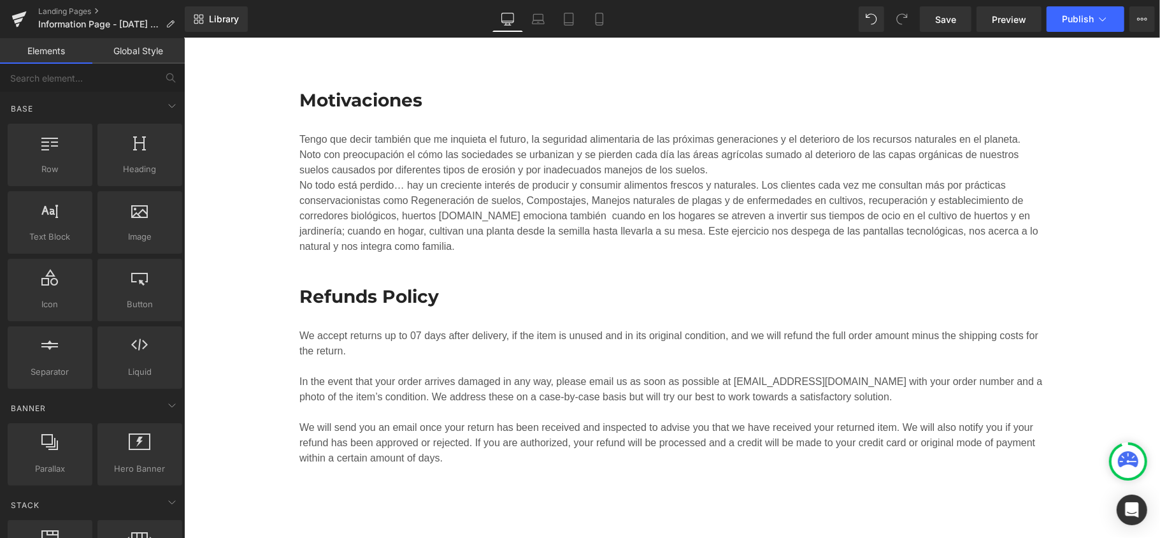
scroll to position [679, 0]
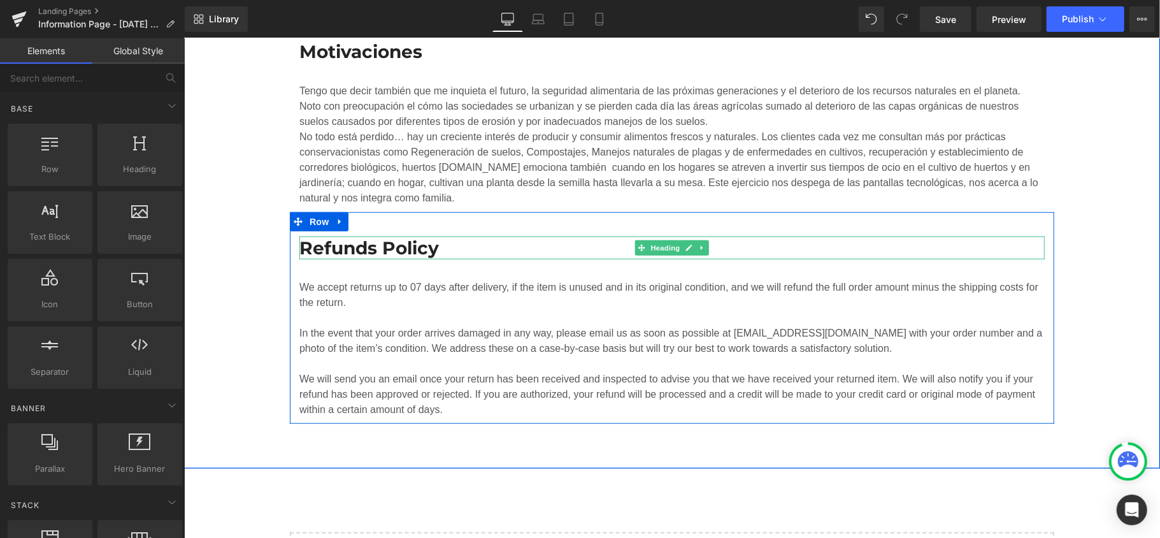
click at [380, 250] on h3 "Refunds Policy" at bounding box center [671, 247] width 745 height 23
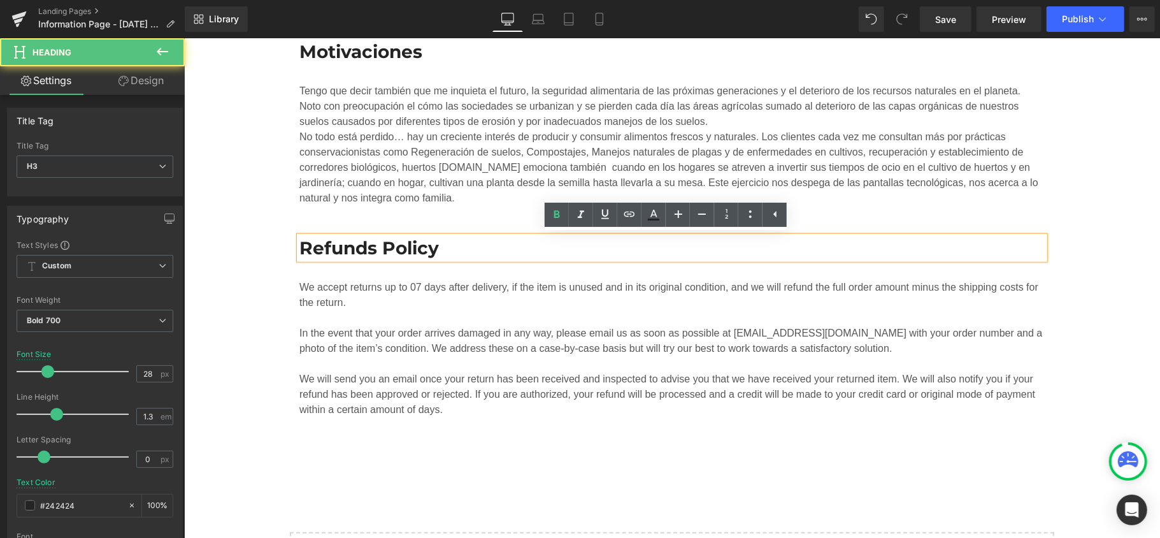
click at [494, 297] on div "We accept returns up to 07 days after delivery, if the item is unused and in it…" at bounding box center [671, 294] width 745 height 31
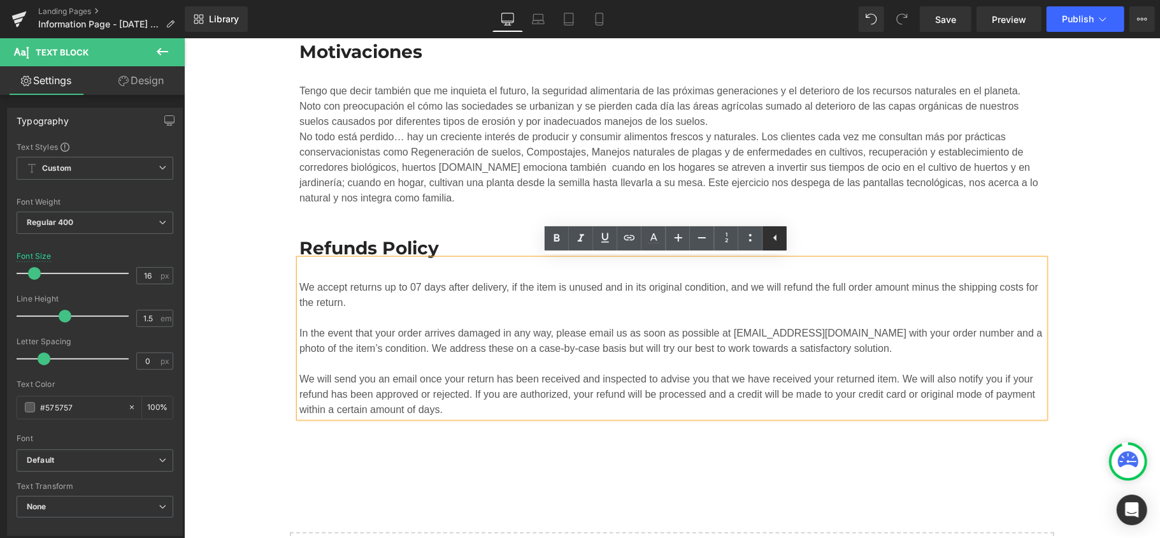
click at [775, 235] on icon at bounding box center [775, 237] width 15 height 15
click at [792, 292] on div "We accept returns up to 07 days after delivery, if the item is unused and in it…" at bounding box center [671, 294] width 745 height 31
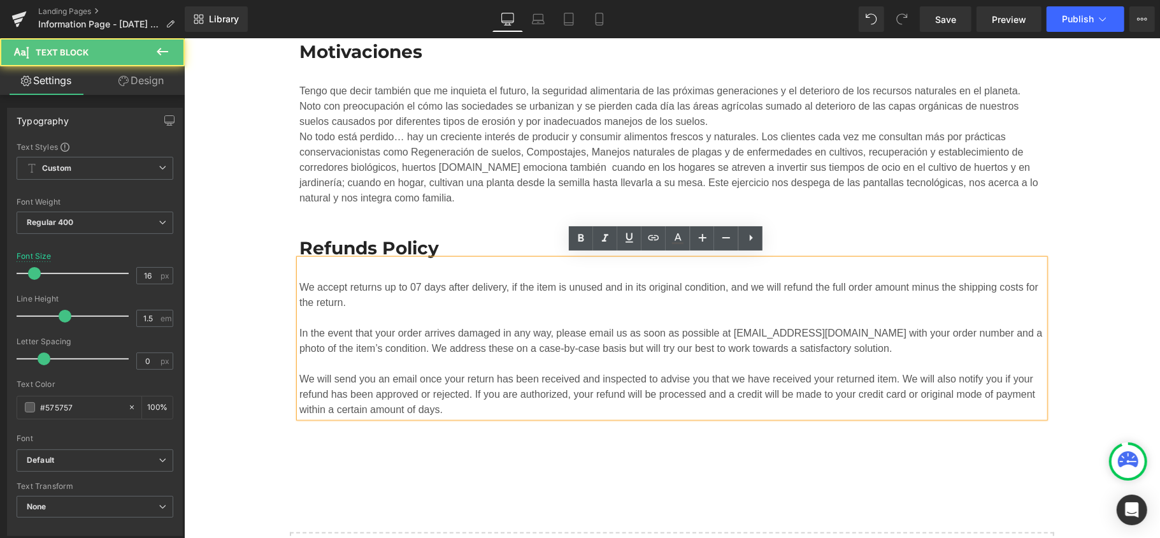
click at [878, 474] on div "José Nicolás Gómez Rodríguez Heading Lider Protección de Cultivos Text Block Ro…" at bounding box center [671, 50] width 976 height 1169
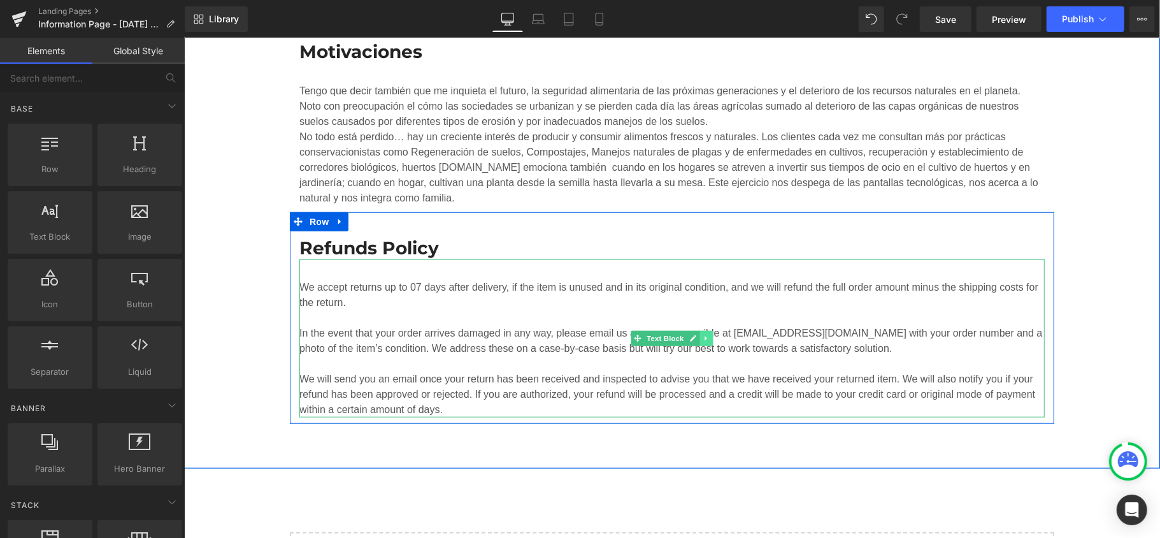
click at [702, 341] on icon at bounding box center [705, 338] width 7 height 8
click at [706, 331] on link at bounding box center [712, 337] width 13 height 15
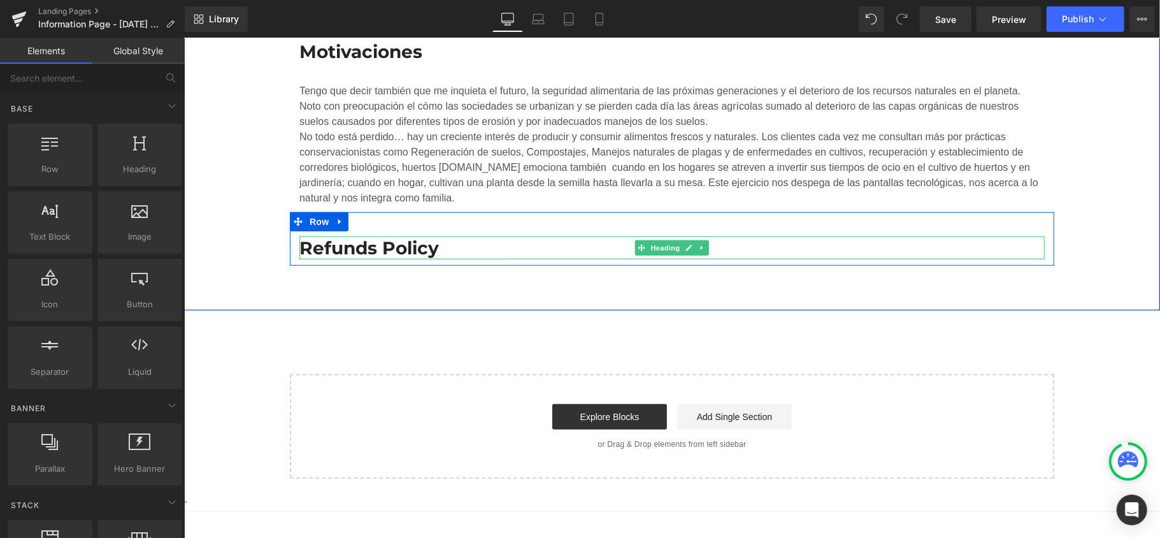
click at [426, 244] on h3 "Refunds Policy" at bounding box center [671, 247] width 745 height 23
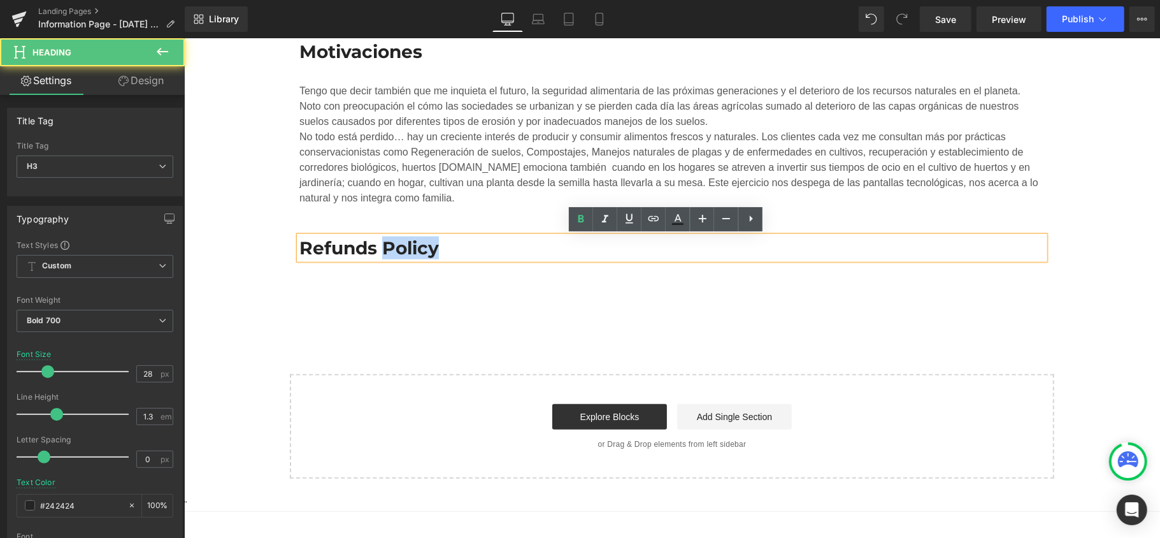
click at [425, 243] on h3 "Refunds Policy" at bounding box center [671, 247] width 745 height 23
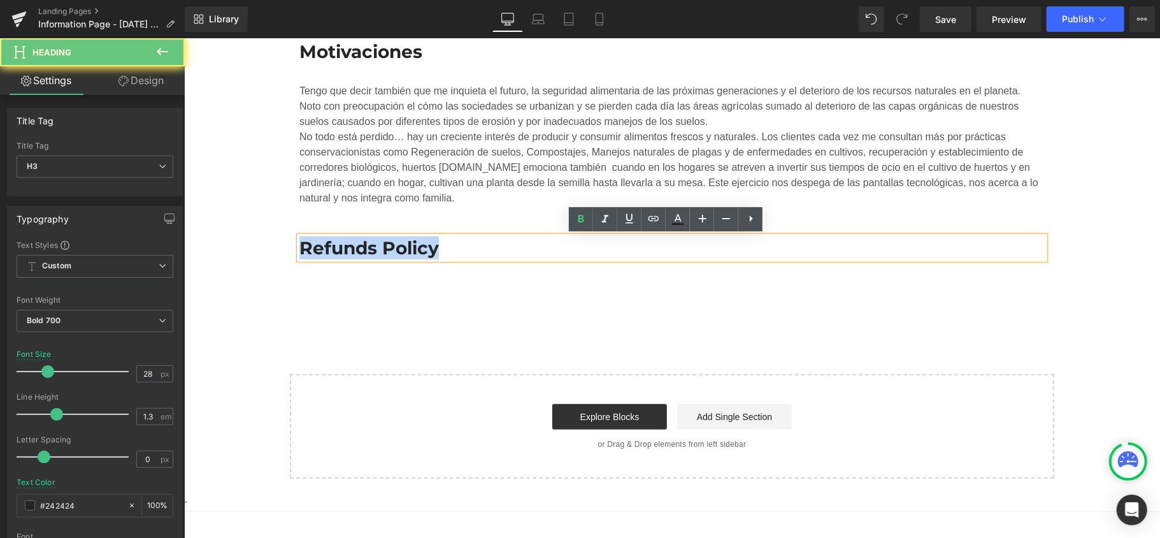
click at [425, 243] on h3 "Refunds Policy" at bounding box center [671, 247] width 745 height 23
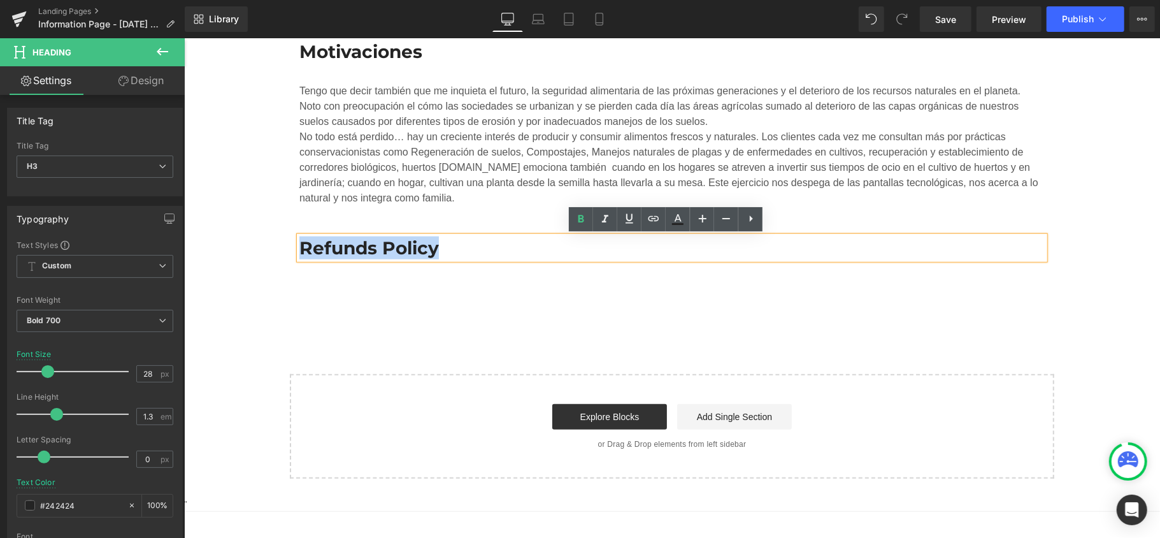
paste div
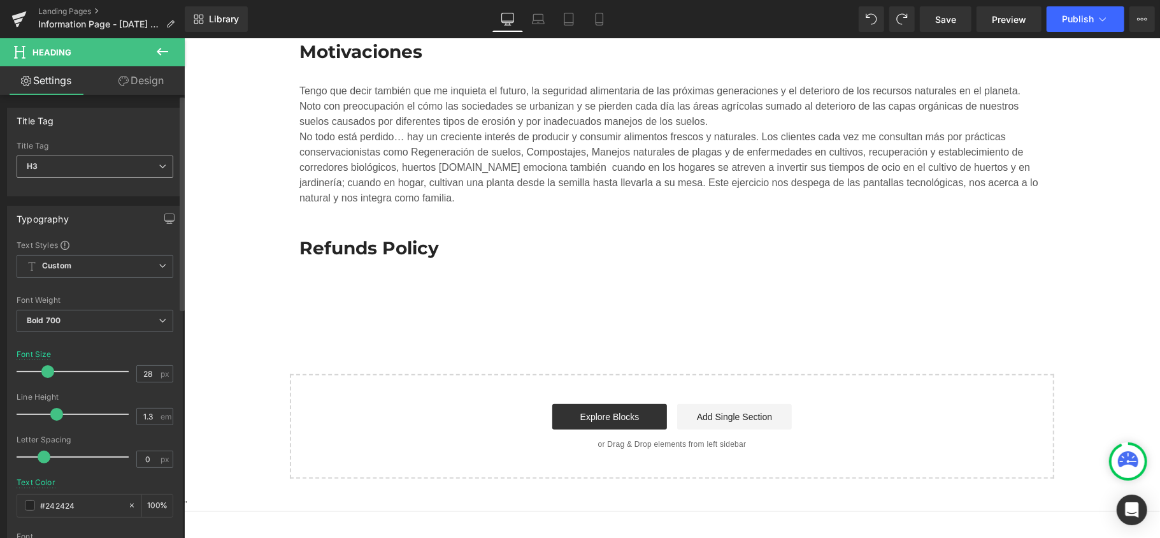
click at [159, 162] on icon at bounding box center [163, 166] width 8 height 8
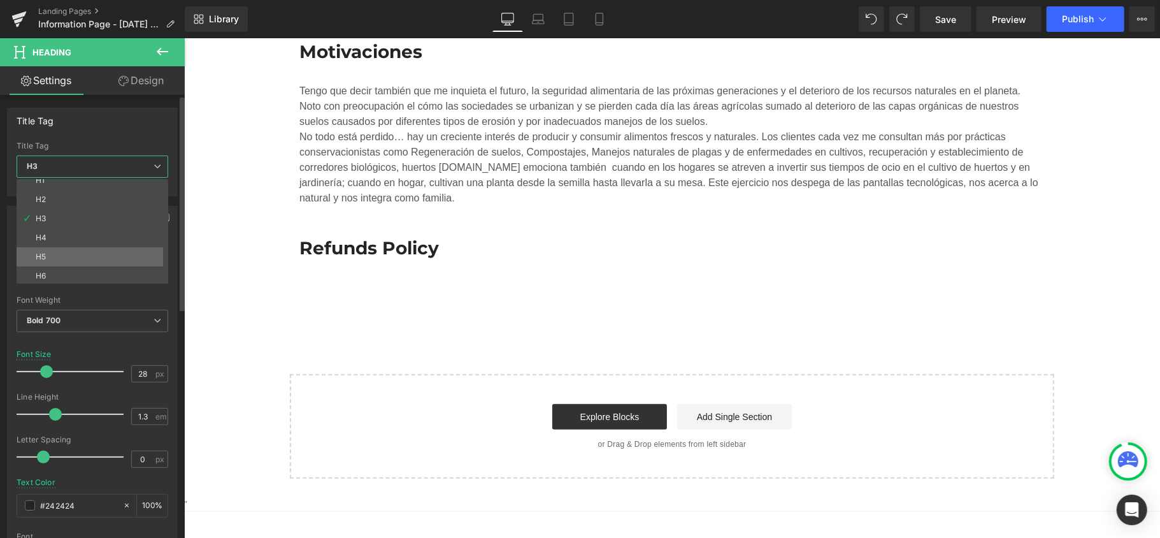
scroll to position [10, 0]
click at [102, 273] on li "H6" at bounding box center [95, 273] width 157 height 19
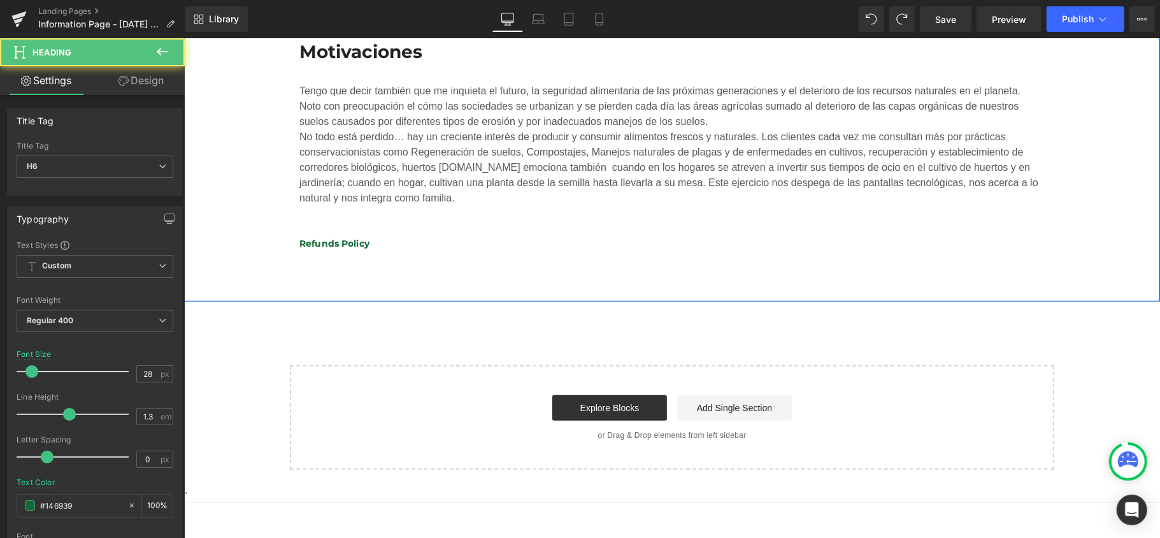
click at [339, 242] on h6 "Refunds Policy" at bounding box center [671, 243] width 745 height 14
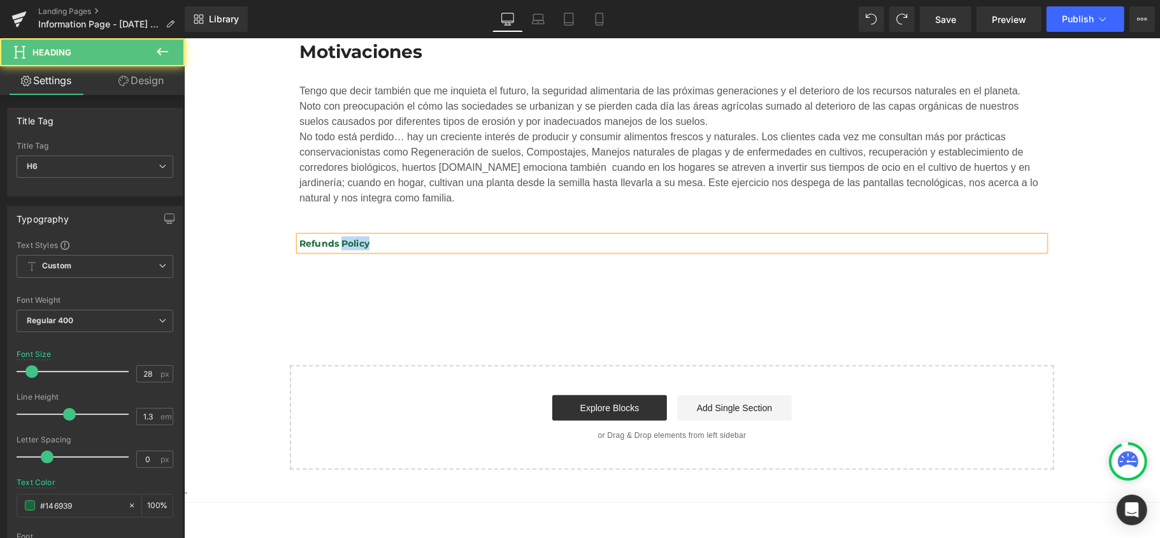
click at [339, 242] on h6 "Refunds Policy" at bounding box center [671, 243] width 745 height 14
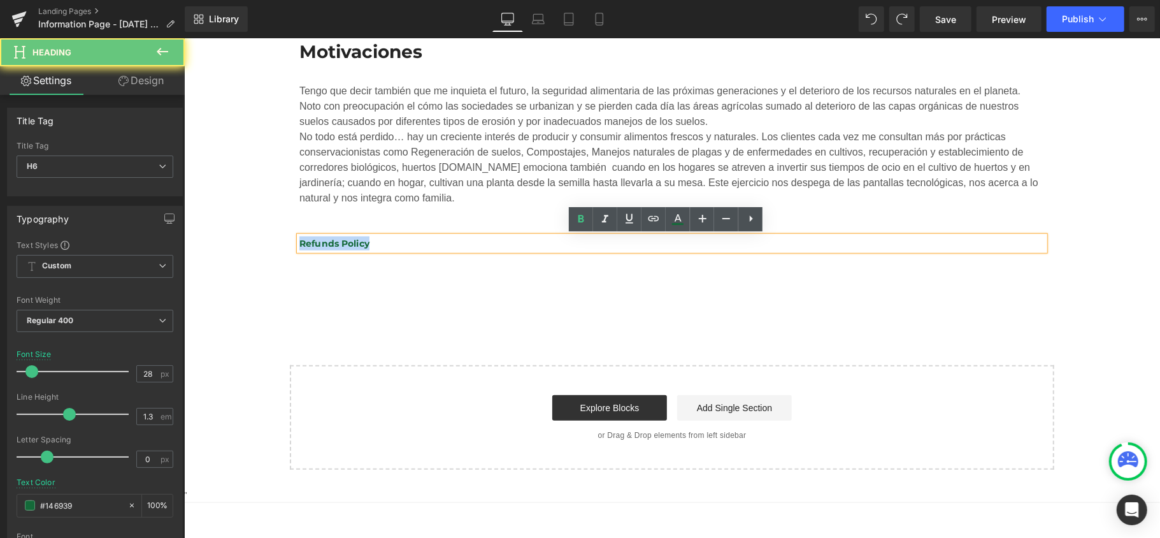
click at [339, 242] on h6 "Refunds Policy" at bounding box center [671, 243] width 745 height 14
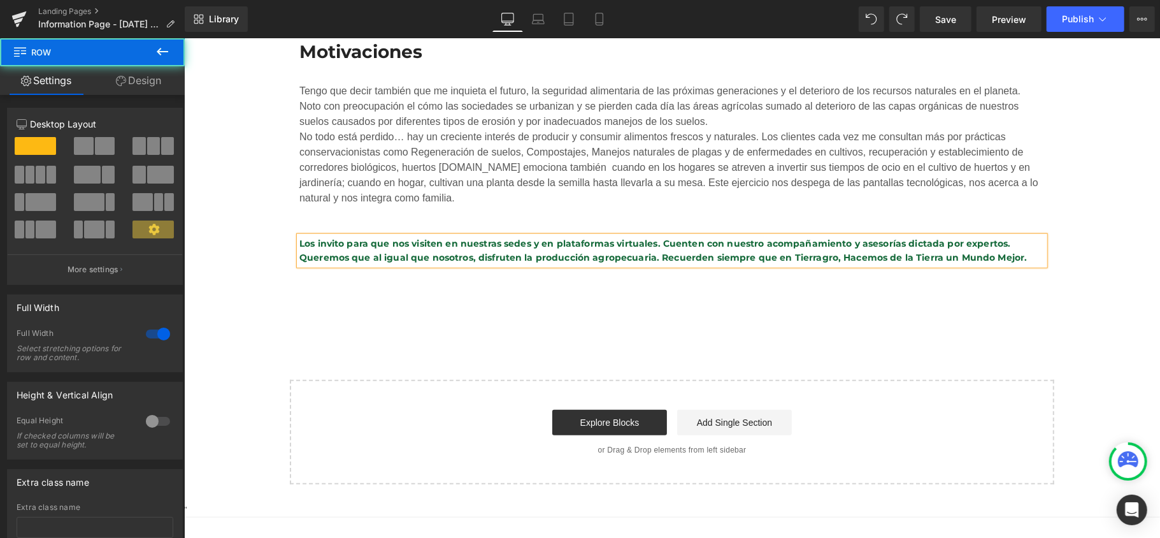
click at [1064, 275] on div "Motivaciones Heading Tengo que decir también que me inquieta el futuro, la segu…" at bounding box center [671, 152] width 976 height 327
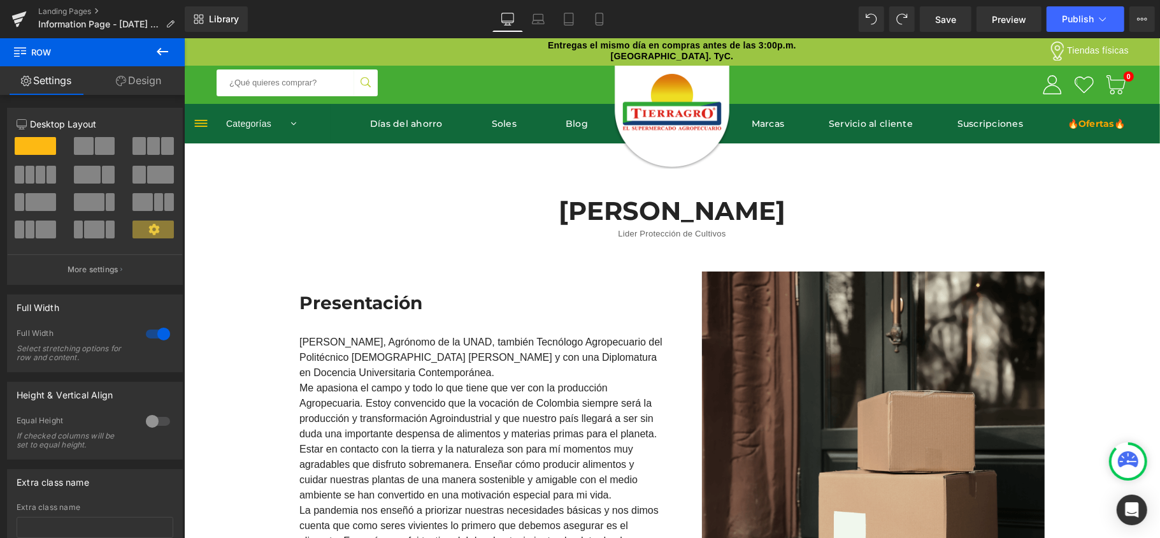
scroll to position [0, 0]
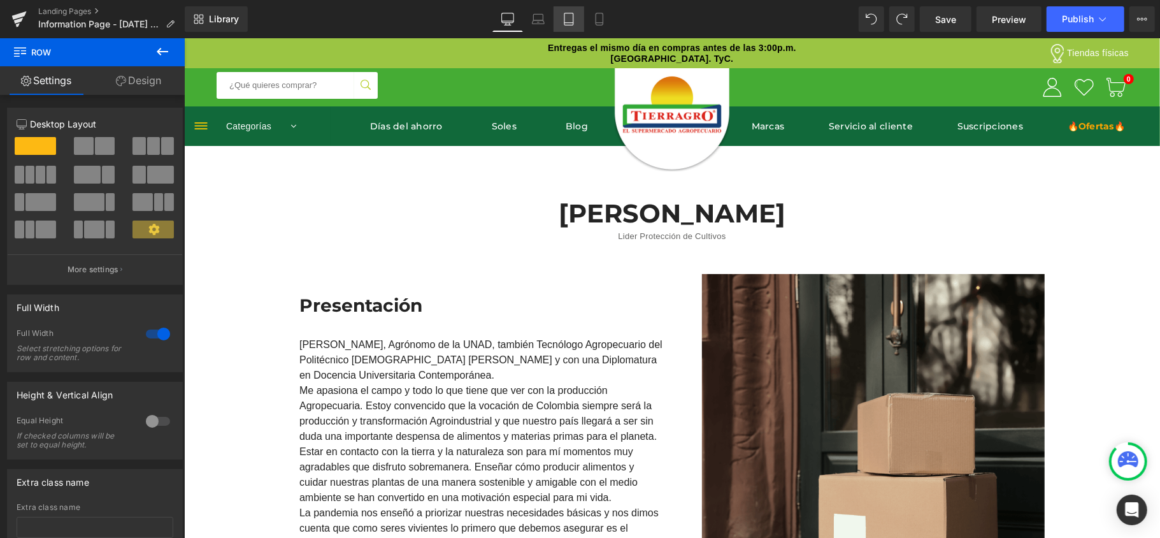
click at [569, 9] on link "Tablet" at bounding box center [569, 18] width 31 height 25
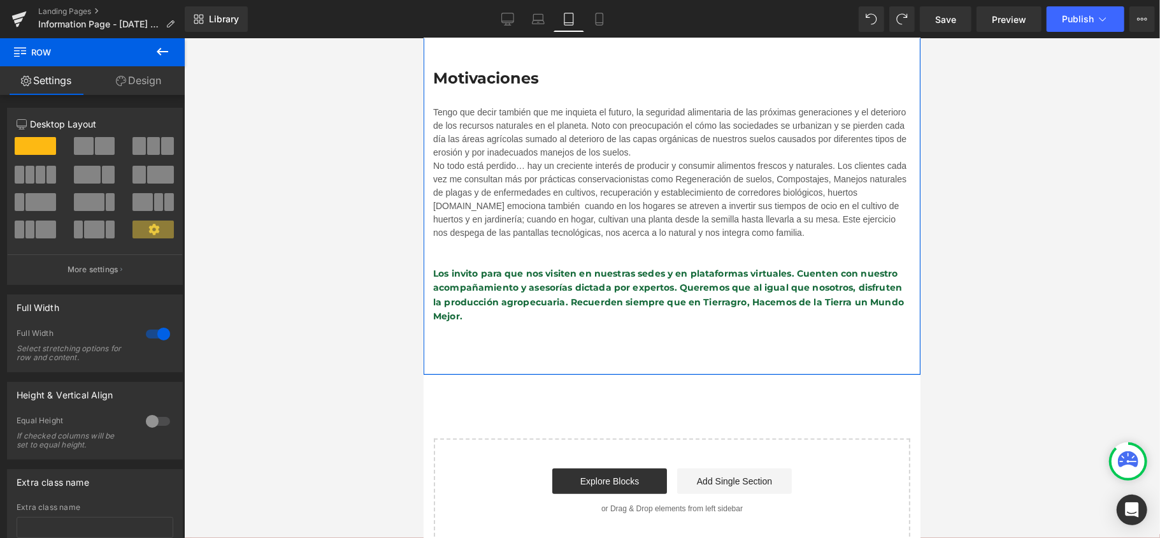
scroll to position [594, 0]
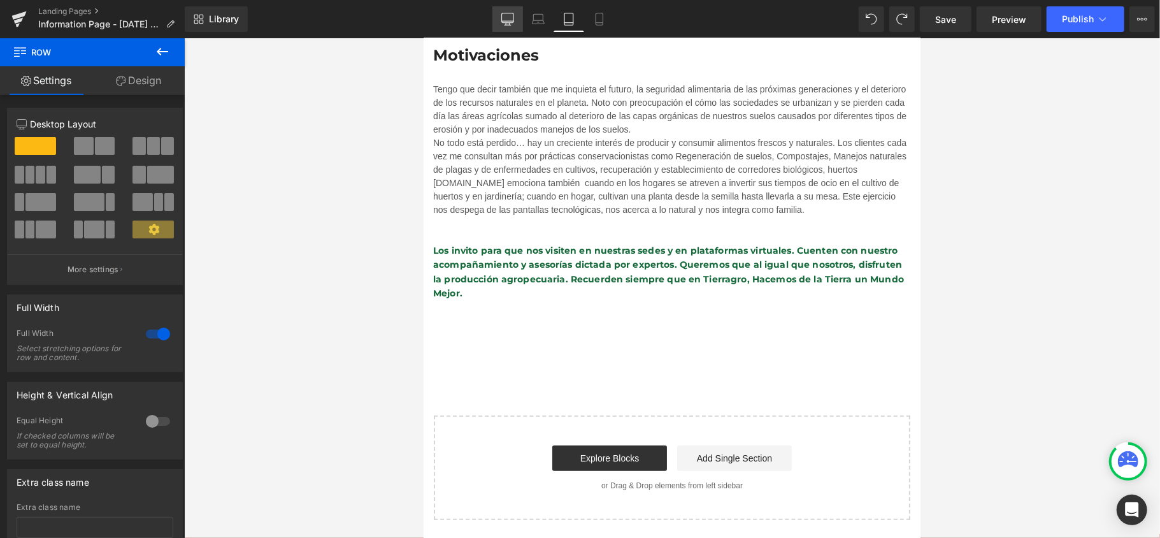
click at [506, 14] on icon at bounding box center [507, 19] width 13 height 13
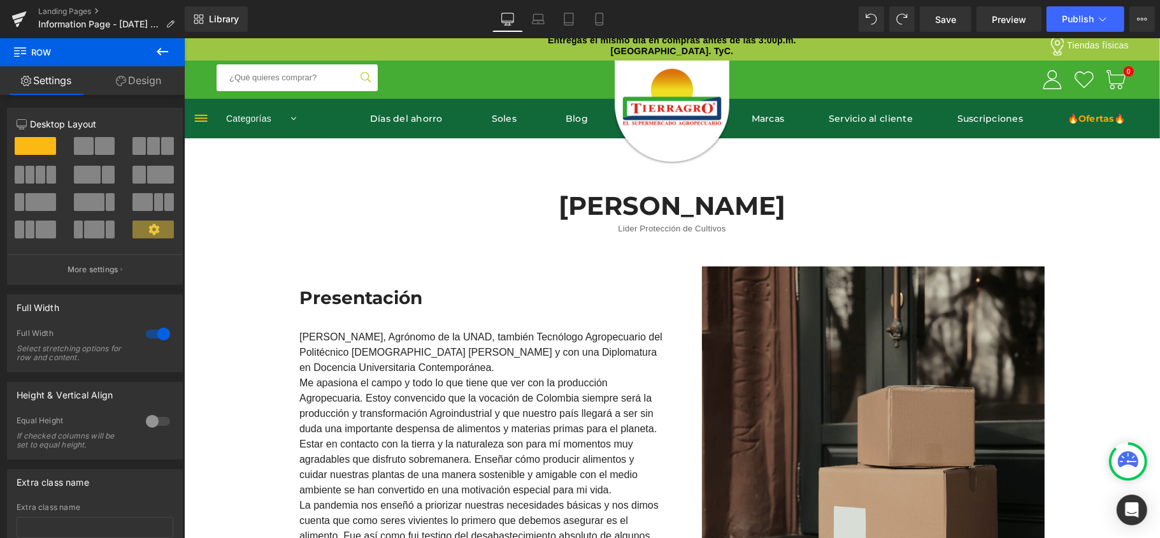
scroll to position [0, 0]
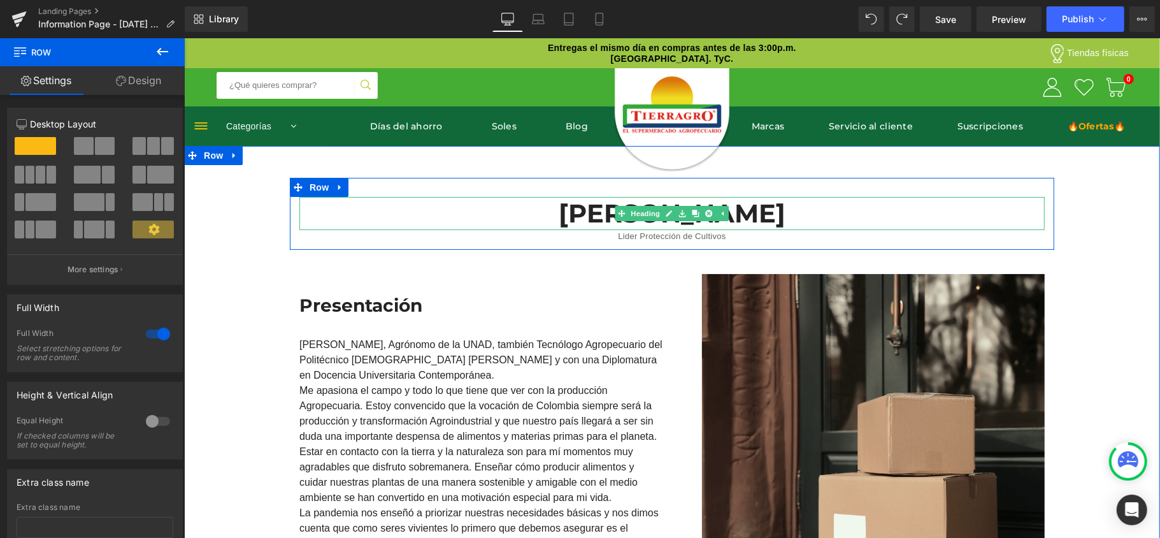
click at [475, 207] on h1 "[PERSON_NAME]" at bounding box center [671, 212] width 745 height 33
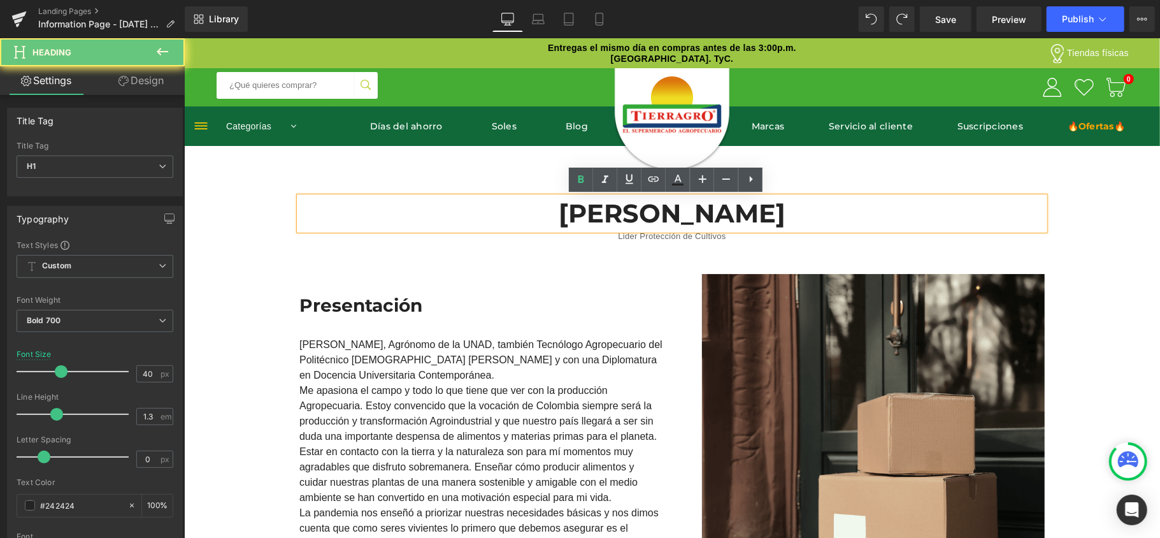
drag, startPoint x: 617, startPoint y: 213, endPoint x: 959, endPoint y: 208, distance: 342.7
click at [959, 208] on h1 "[PERSON_NAME]" at bounding box center [671, 212] width 745 height 33
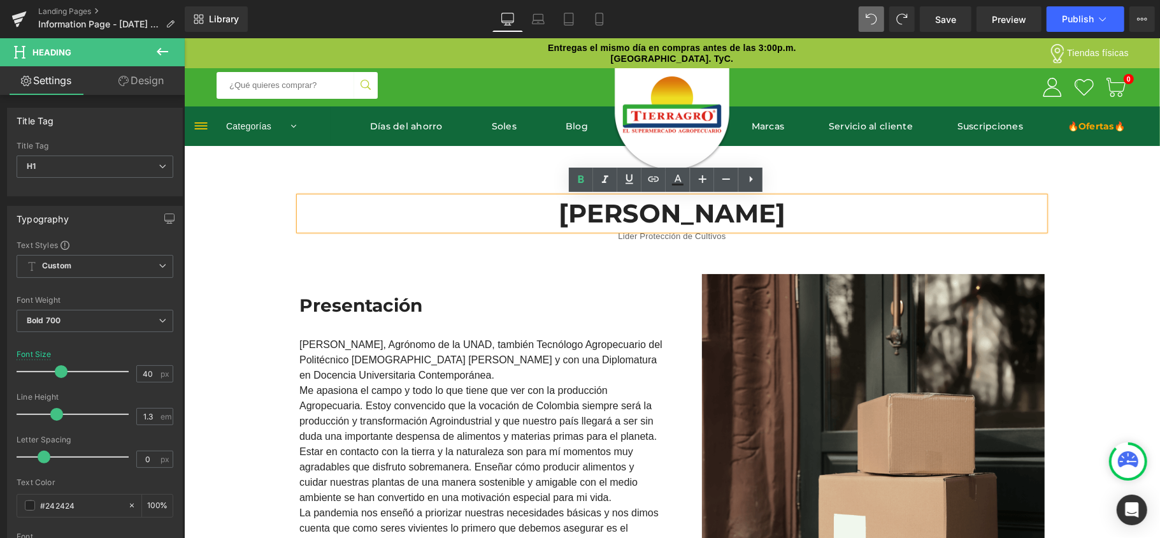
copy h1 "[PERSON_NAME]"
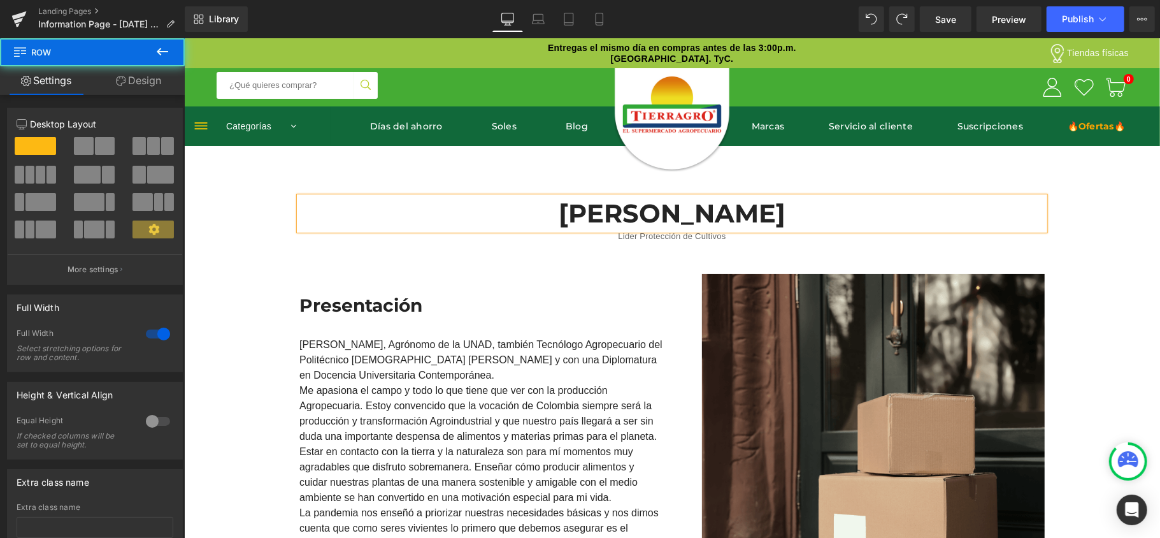
click at [1119, 263] on div "José Nicolás Gómez Rodríguez Heading Lider Protección de Cultivos Text Block Ro…" at bounding box center [671, 399] width 976 height 445
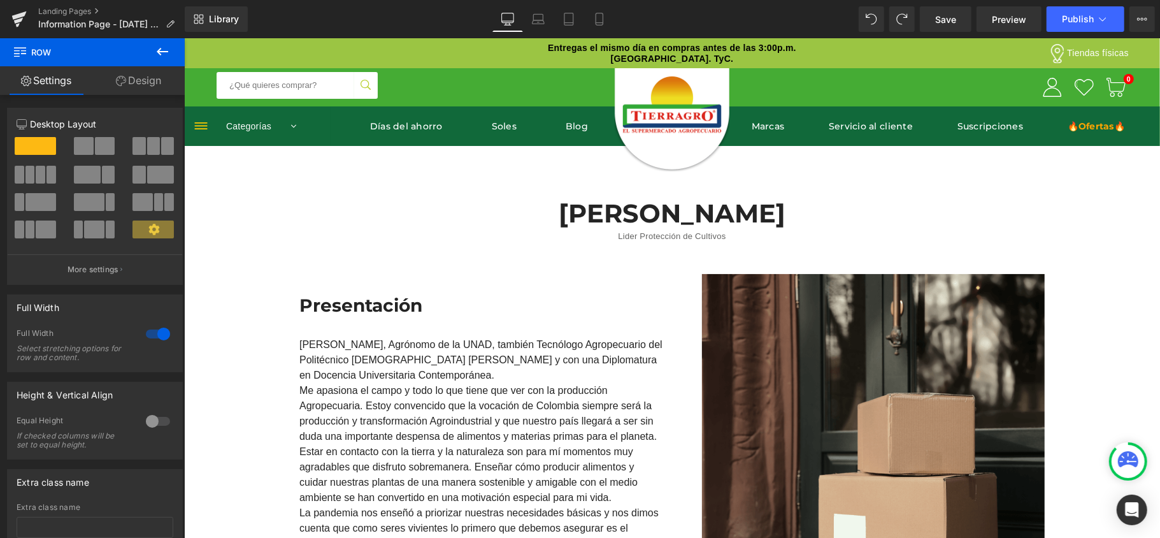
scroll to position [169, 0]
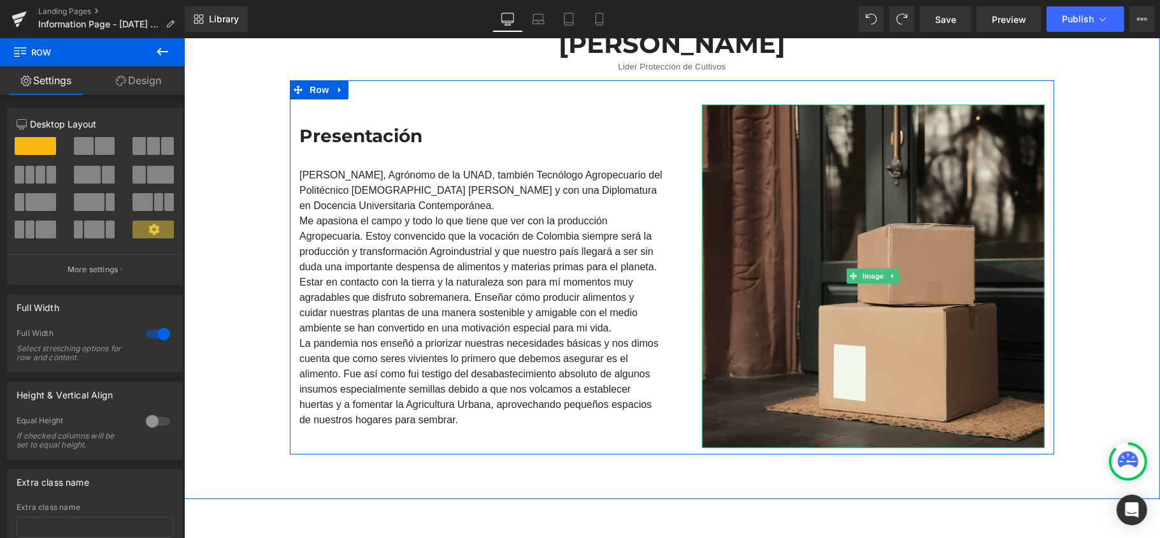
click at [855, 282] on div "Image" at bounding box center [872, 275] width 343 height 343
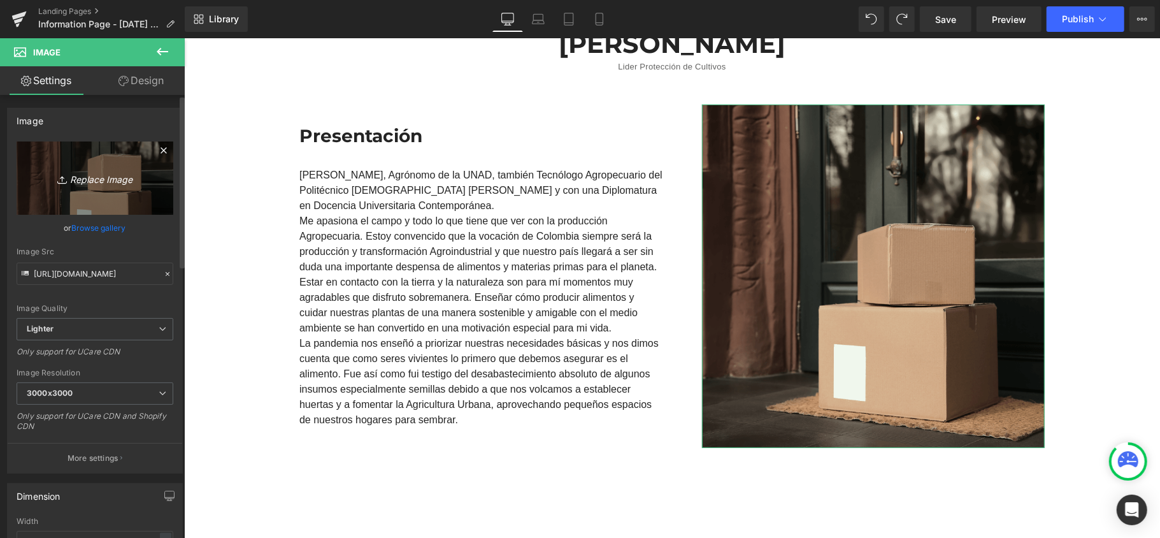
click at [90, 190] on link "Replace Image" at bounding box center [95, 177] width 157 height 73
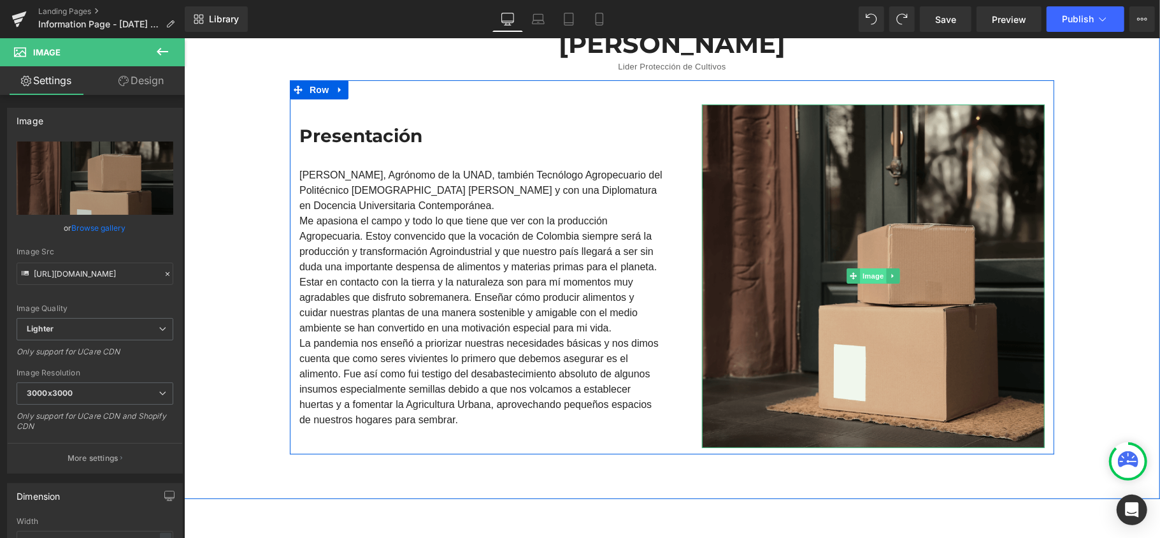
click at [871, 273] on span "Image" at bounding box center [872, 275] width 27 height 15
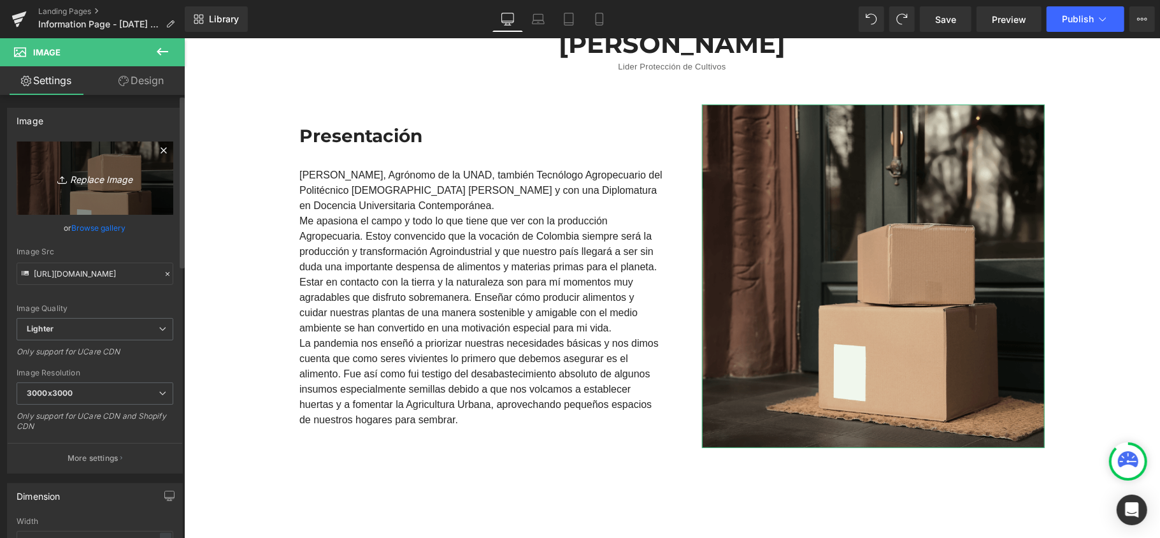
click at [112, 174] on icon "Replace Image" at bounding box center [95, 178] width 102 height 16
type input "C:\fakepath\Imagen agronomo.png"
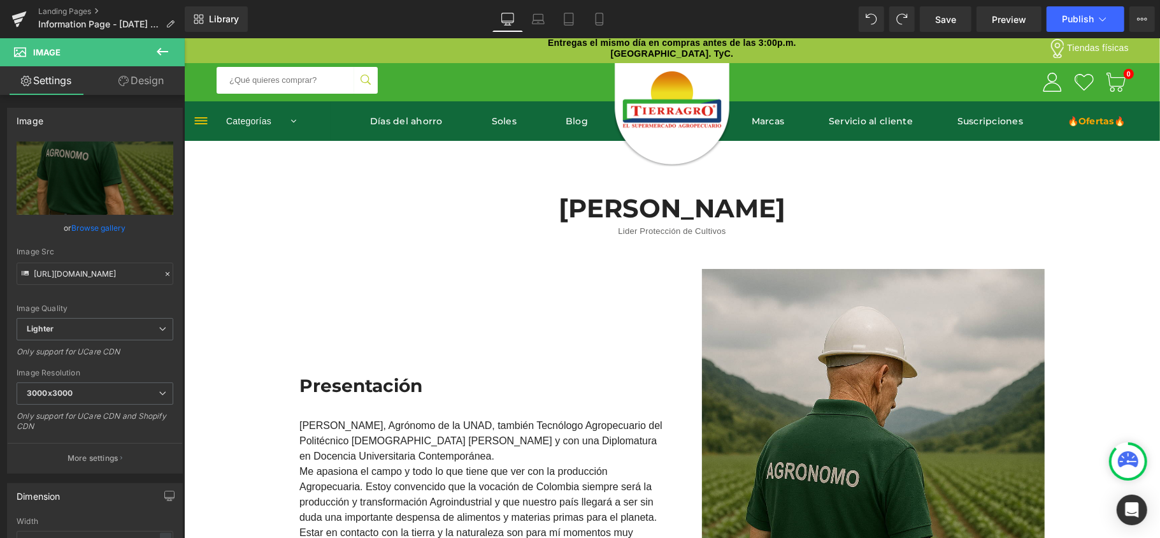
scroll to position [0, 0]
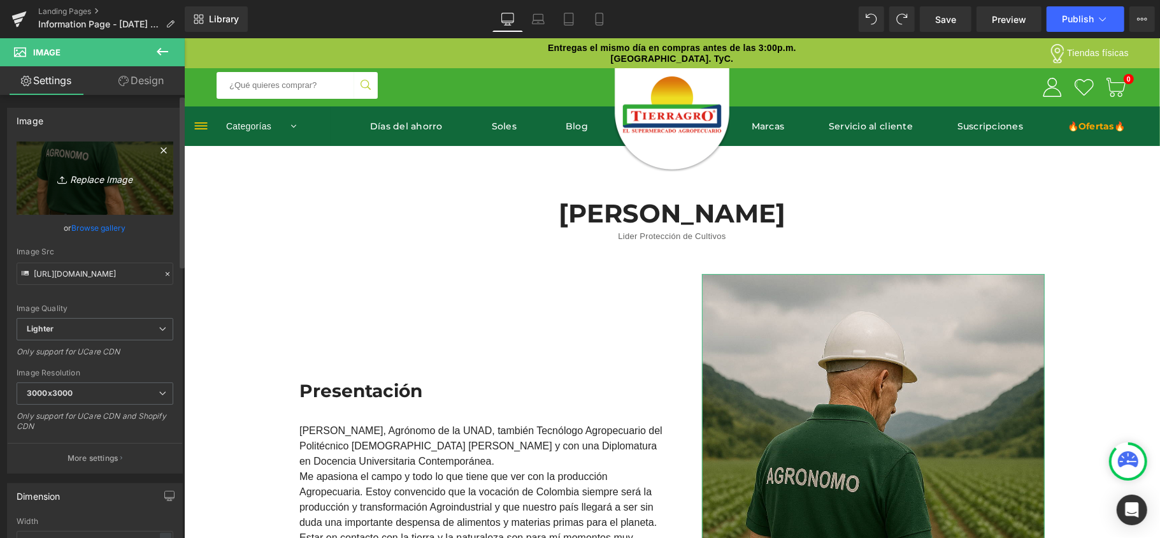
click at [79, 171] on icon "Replace Image" at bounding box center [95, 178] width 102 height 16
type input "C:\fakepath\ChatGPT Image 9 sept 2025, 10_35_21 a.m..png"
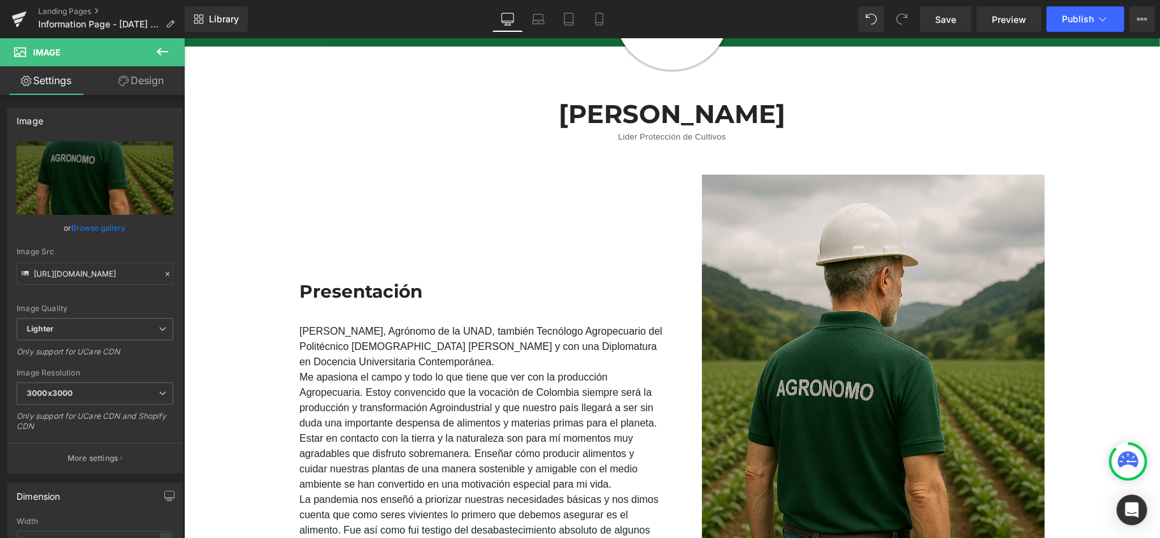
scroll to position [510, 0]
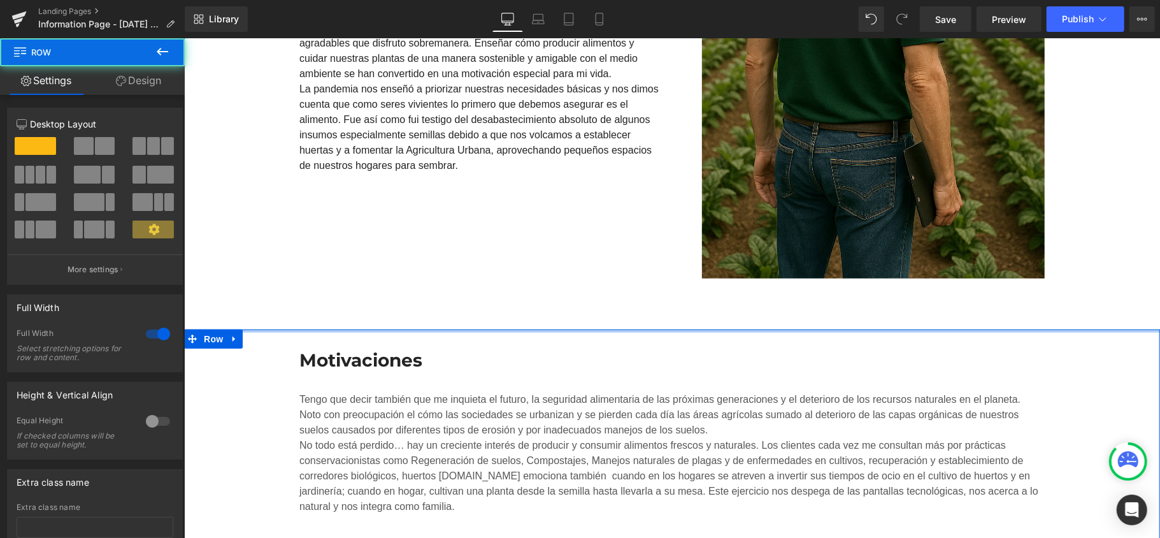
drag, startPoint x: 671, startPoint y: 355, endPoint x: 673, endPoint y: 311, distance: 44.0
click at [673, 311] on div "José Nicolás Gómez Rodríguez Heading Lider Protección de Cultivos Text Block Ro…" at bounding box center [671, 214] width 976 height 1156
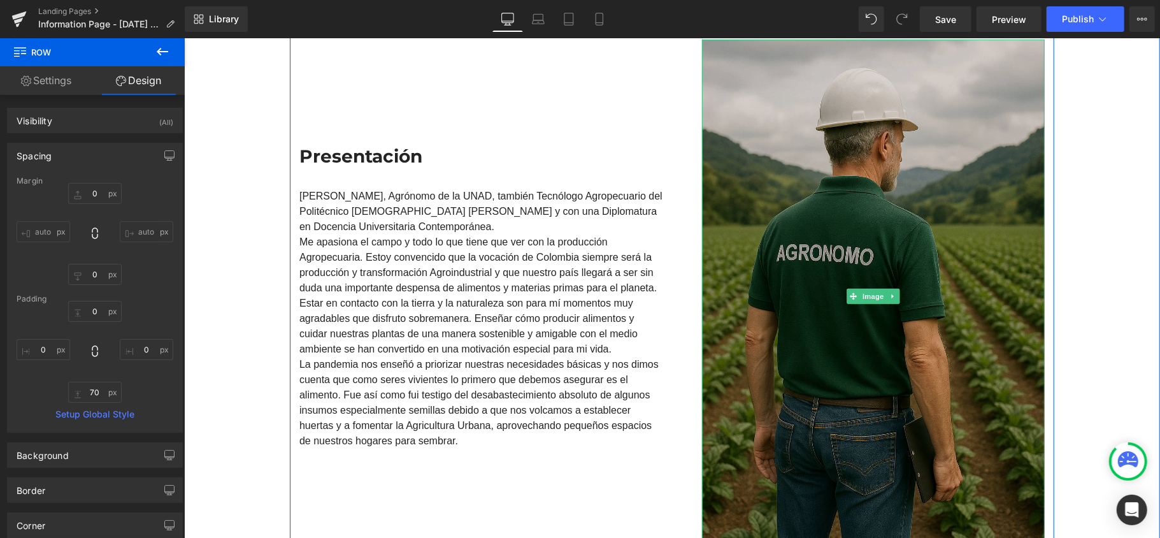
scroll to position [255, 0]
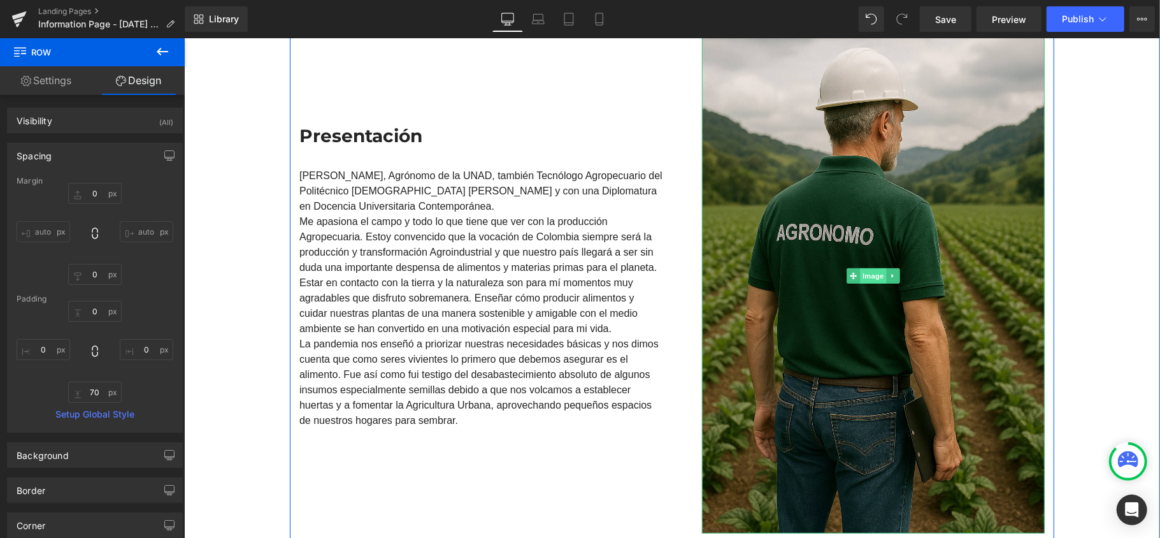
click at [864, 275] on span "Image" at bounding box center [872, 275] width 27 height 15
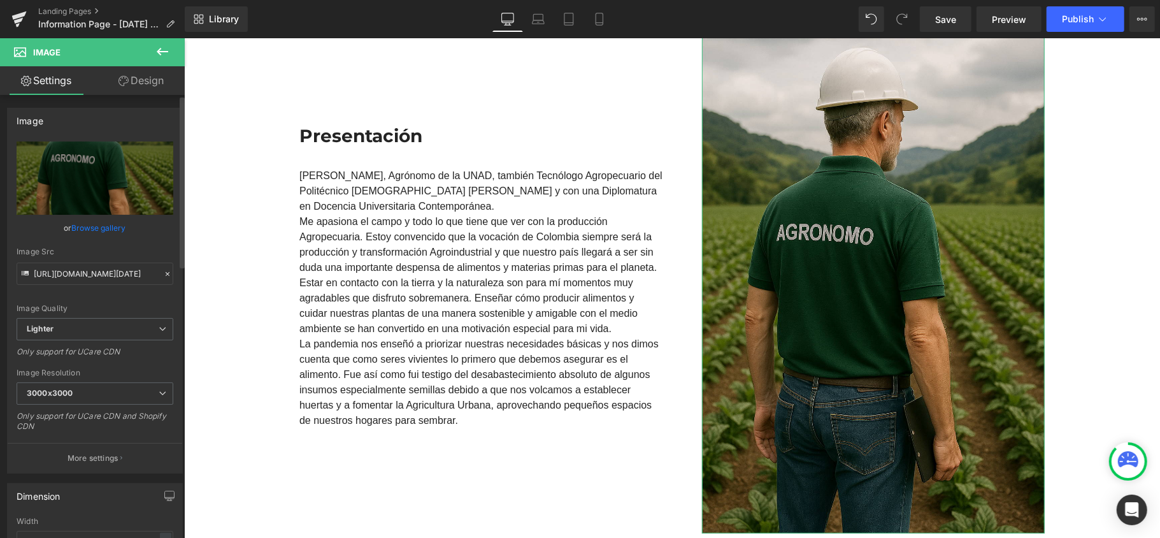
click at [80, 229] on link "Browse gallery" at bounding box center [99, 228] width 54 height 22
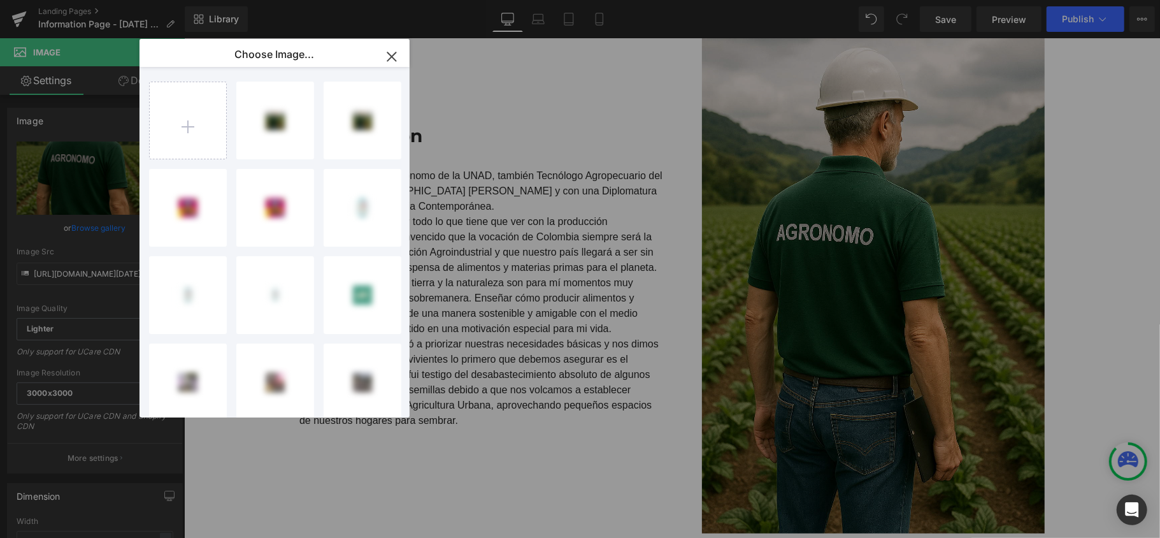
click at [388, 52] on icon "button" at bounding box center [392, 56] width 20 height 20
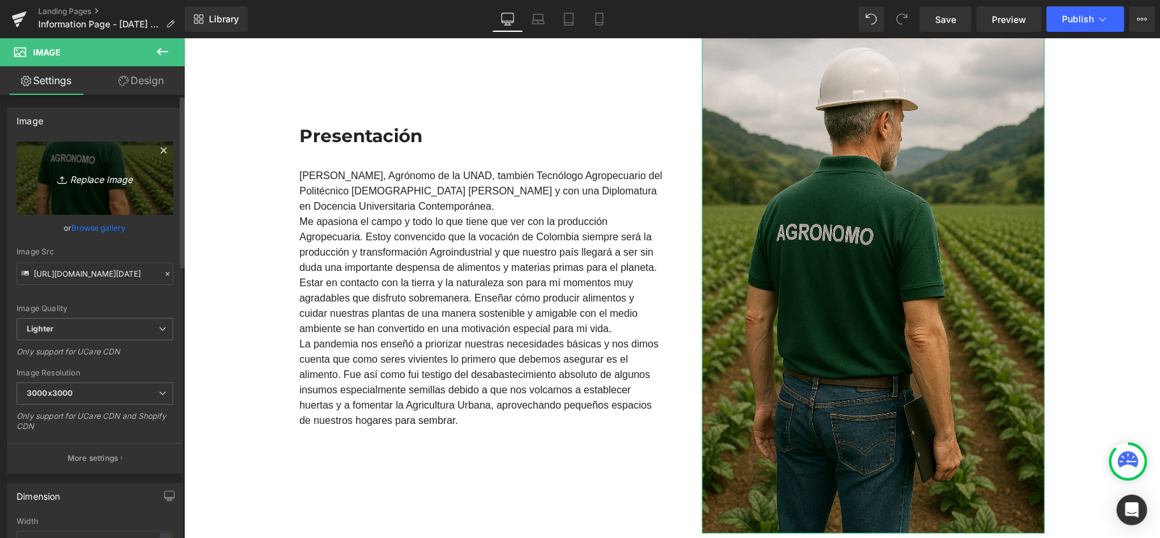
click at [73, 187] on link "Replace Image" at bounding box center [95, 177] width 157 height 73
type input "C:\fakepath\ChatGPT Image 9 sept 2025, 10_39_30 a.m..png"
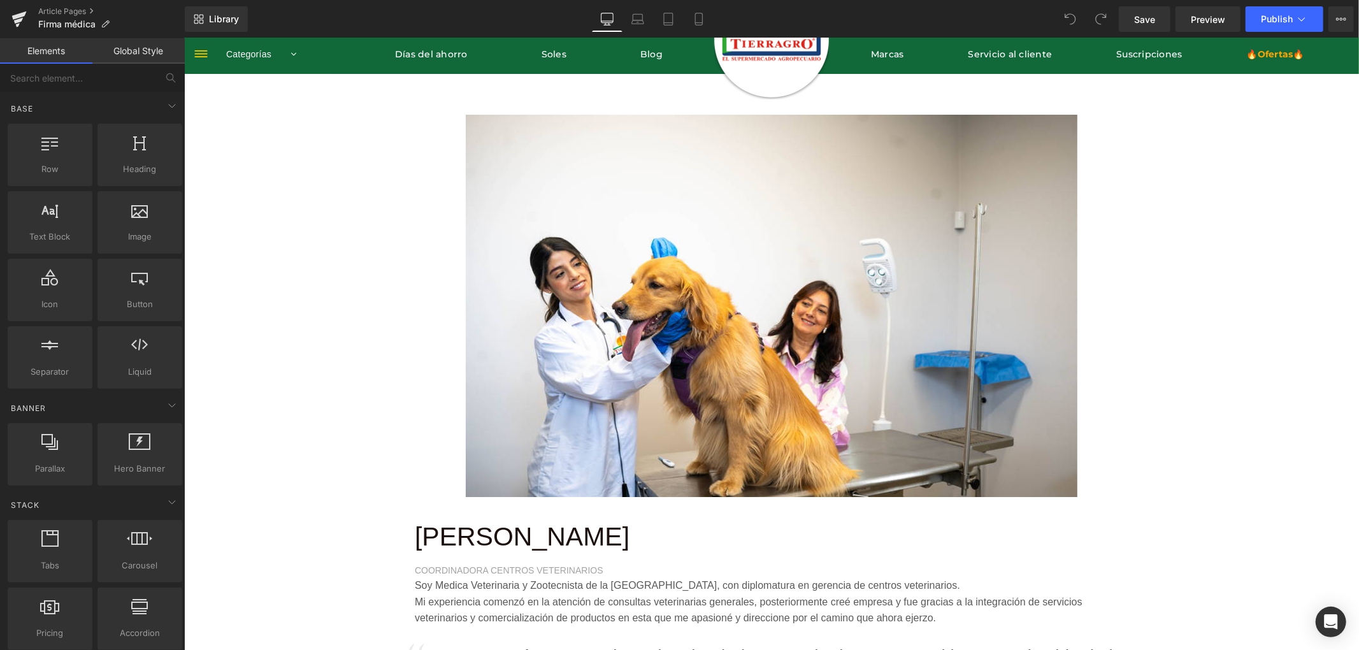
scroll to position [169, 0]
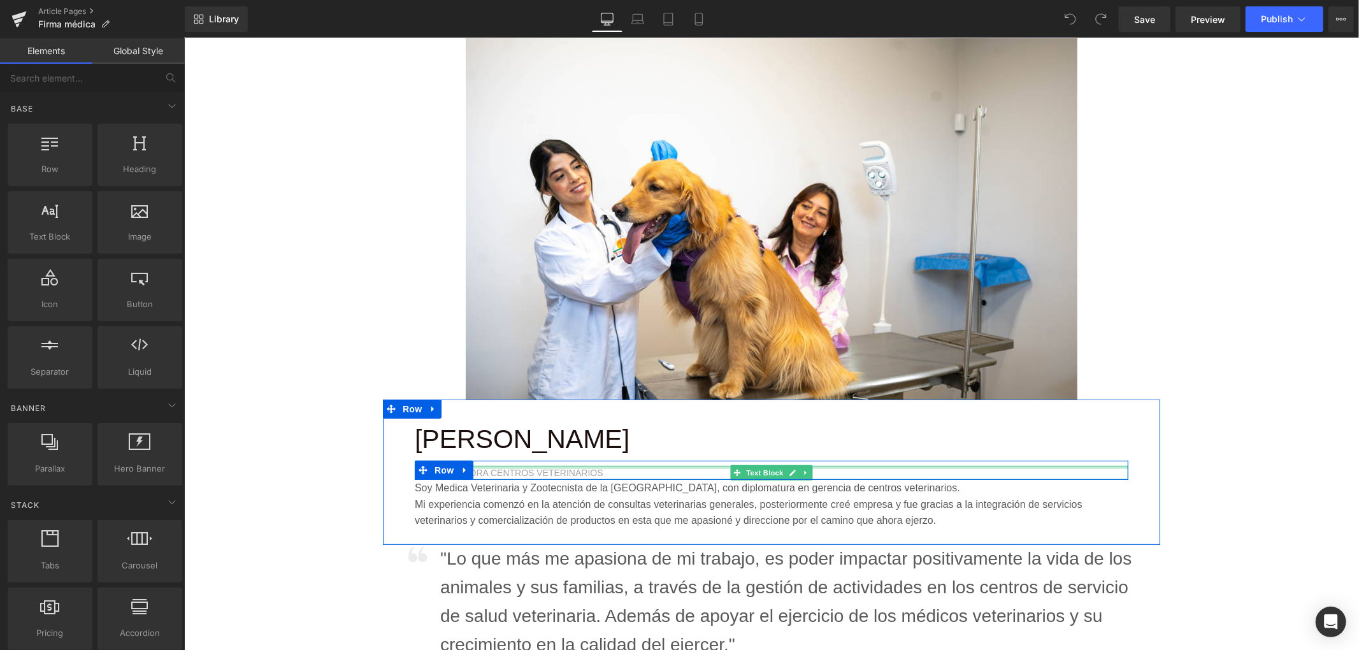
click at [547, 465] on div "CoordinadorA Centros Veterinarios Text Block" at bounding box center [770, 472] width 713 height 14
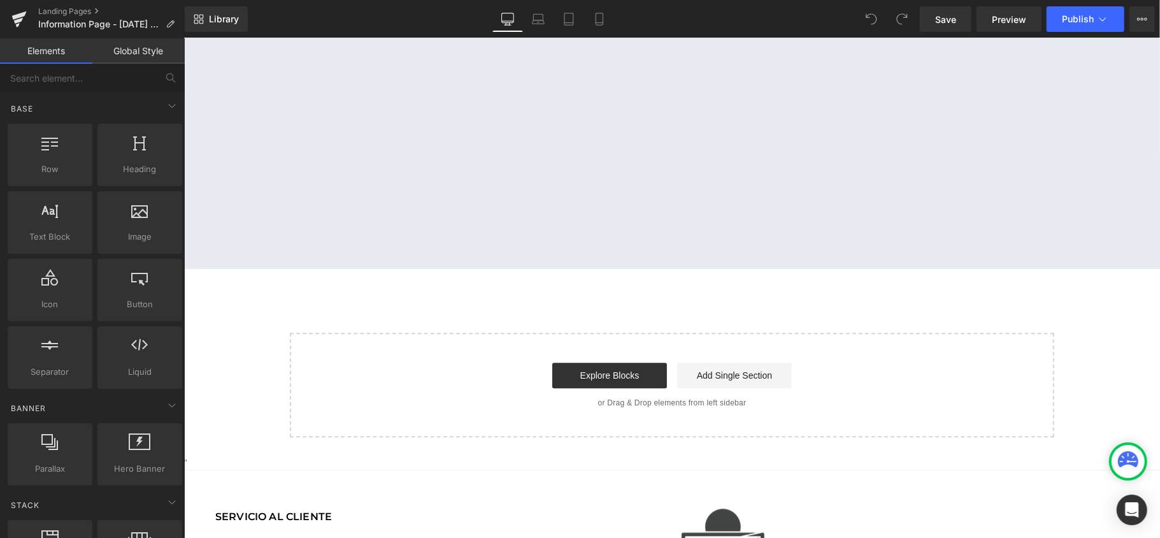
scroll to position [2378, 0]
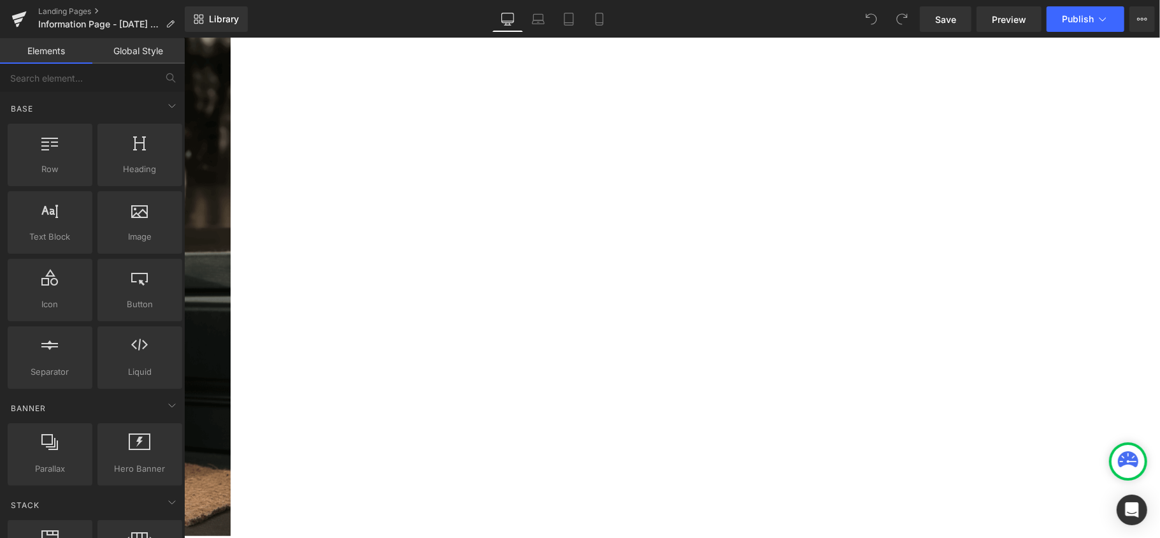
scroll to position [339, 0]
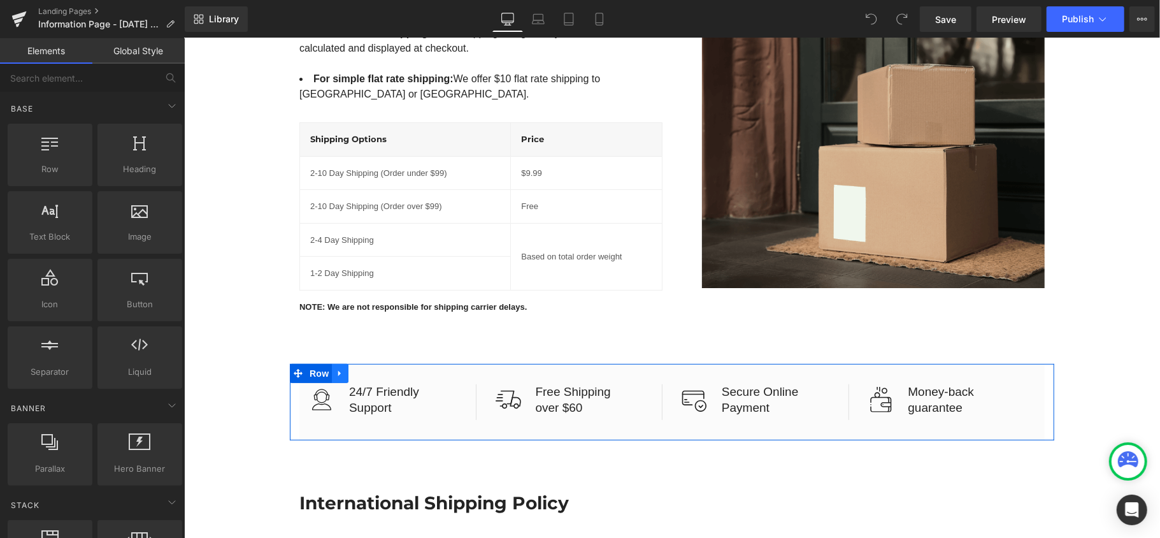
click at [335, 368] on icon at bounding box center [339, 373] width 9 height 10
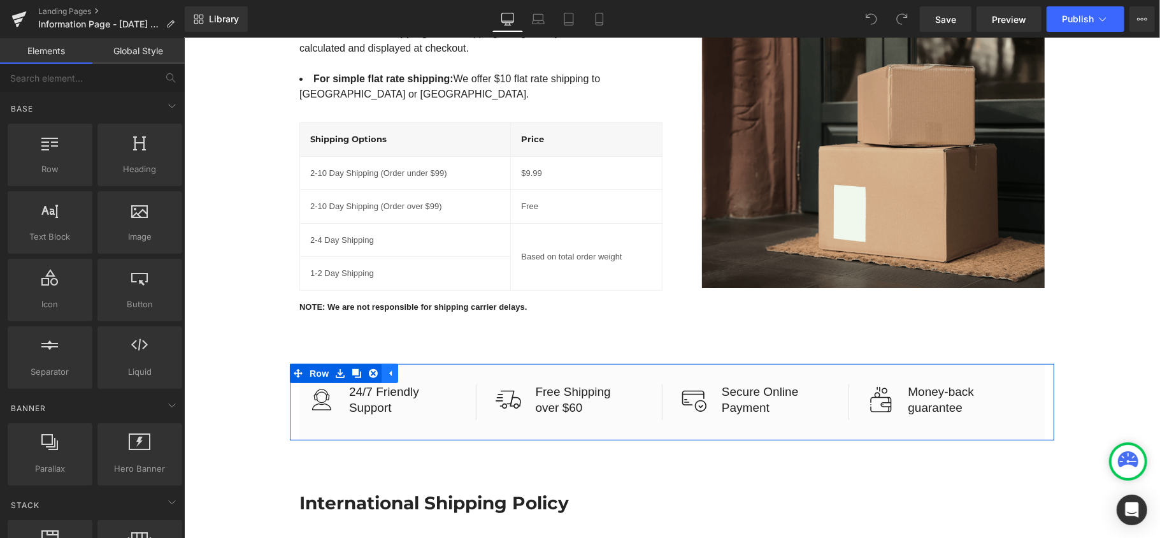
click at [385, 368] on icon at bounding box center [389, 373] width 9 height 10
click at [334, 364] on link at bounding box center [339, 372] width 17 height 19
click at [368, 368] on icon at bounding box center [372, 373] width 9 height 10
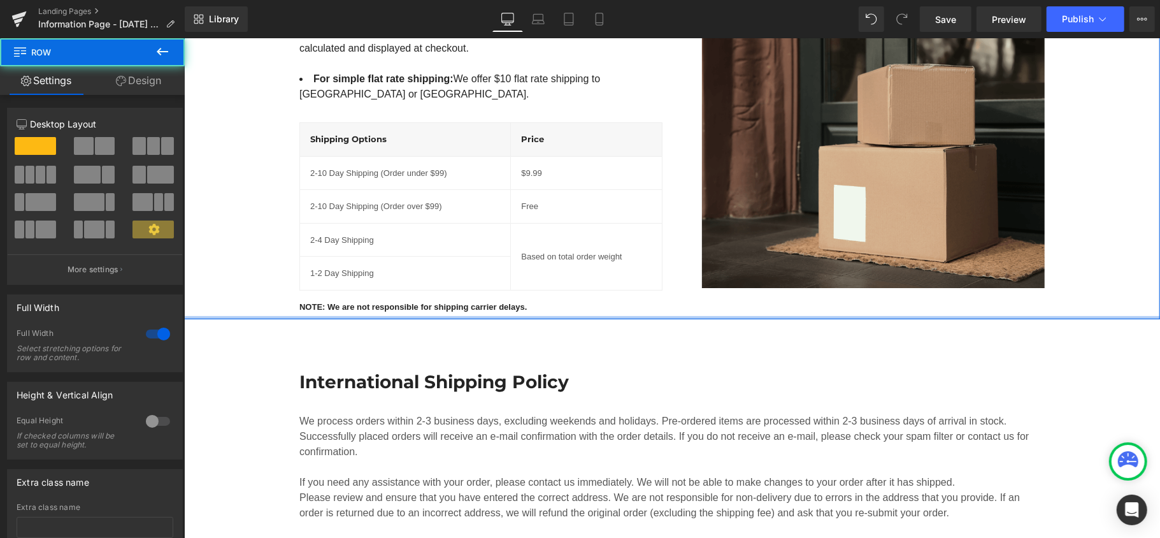
drag, startPoint x: 628, startPoint y: 346, endPoint x: 625, endPoint y: 275, distance: 70.8
click at [625, 275] on div "Shipping and Refunds Policy Heading Row Shipping Policy Heading All orders are …" at bounding box center [671, 62] width 976 height 513
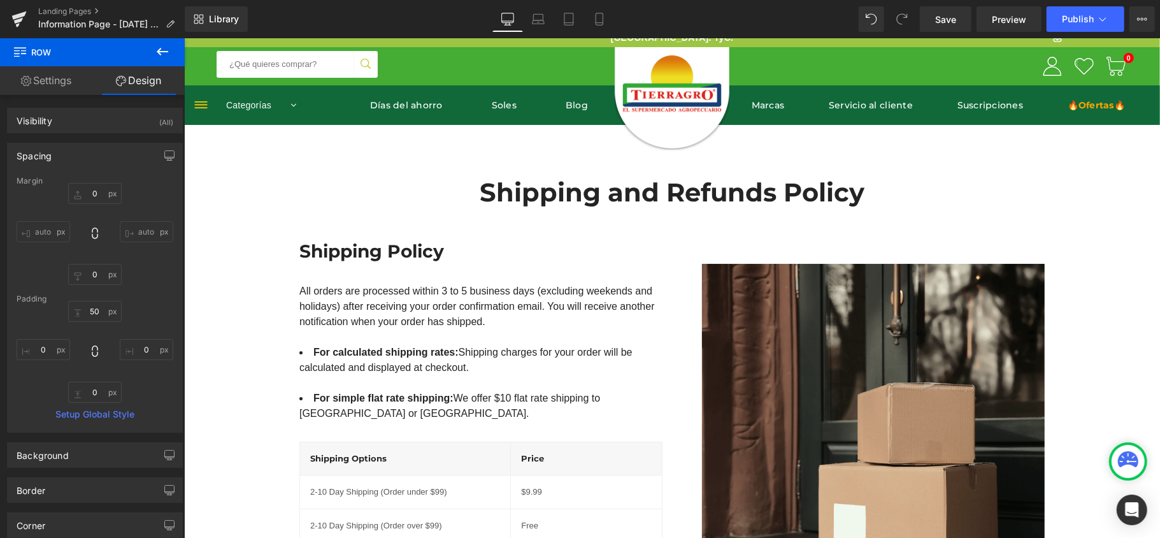
scroll to position [0, 0]
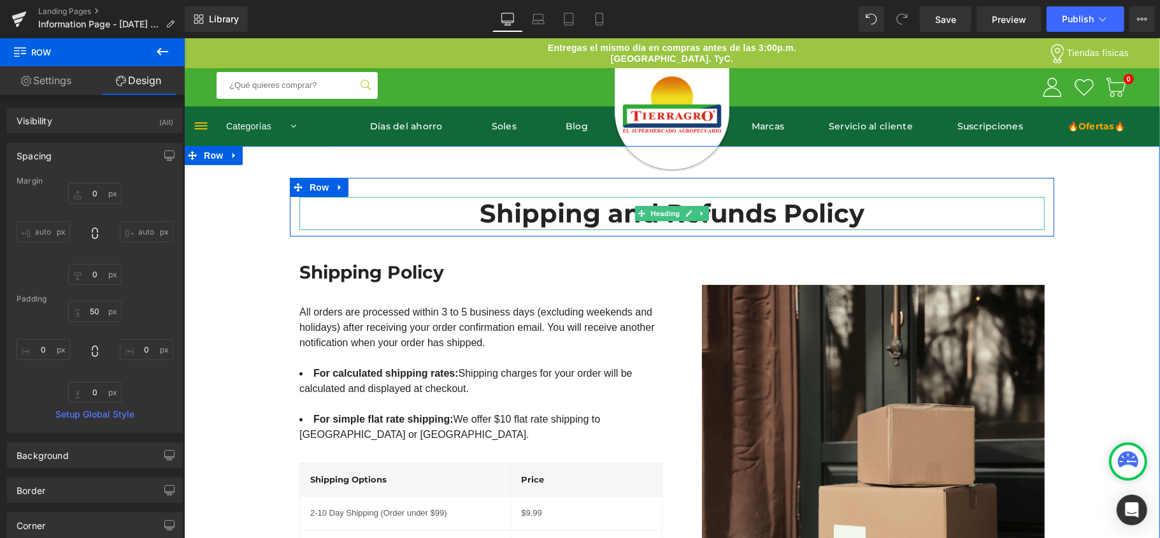
click at [541, 215] on h1 "Shipping and Refunds Policy" at bounding box center [671, 212] width 745 height 33
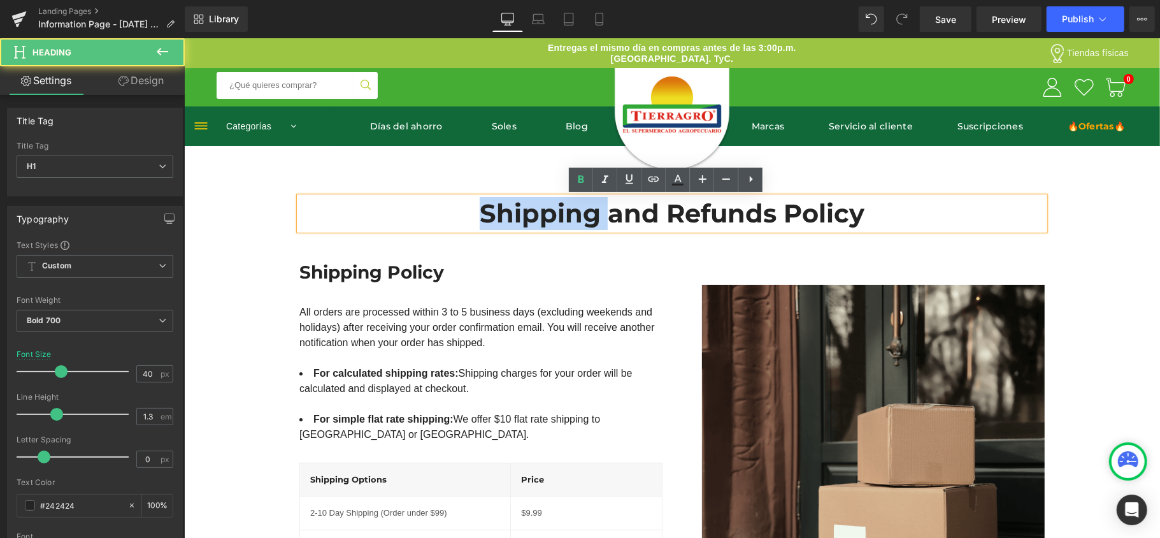
click at [541, 215] on h1 "Shipping and Refunds Policy" at bounding box center [671, 212] width 745 height 33
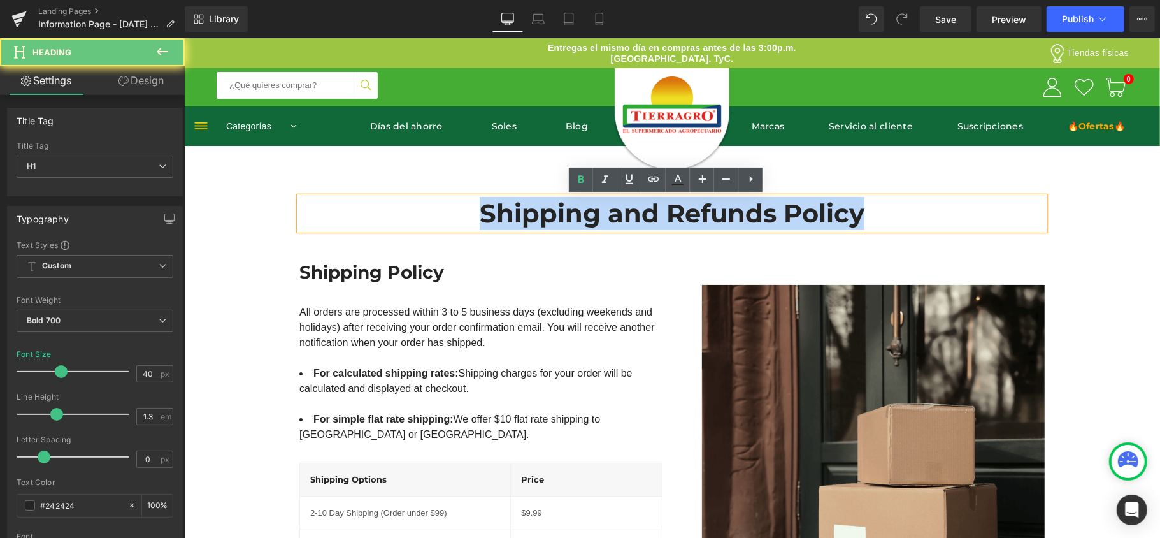
click at [541, 215] on h1 "Shipping and Refunds Policy" at bounding box center [671, 212] width 745 height 33
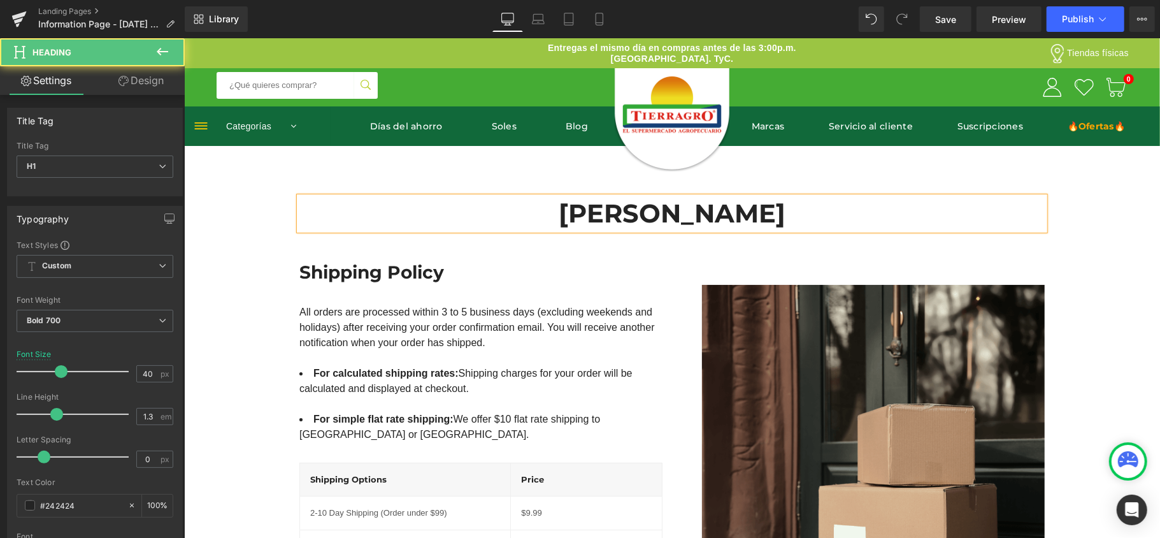
click at [775, 214] on h1 "José Nicolás" at bounding box center [671, 212] width 745 height 33
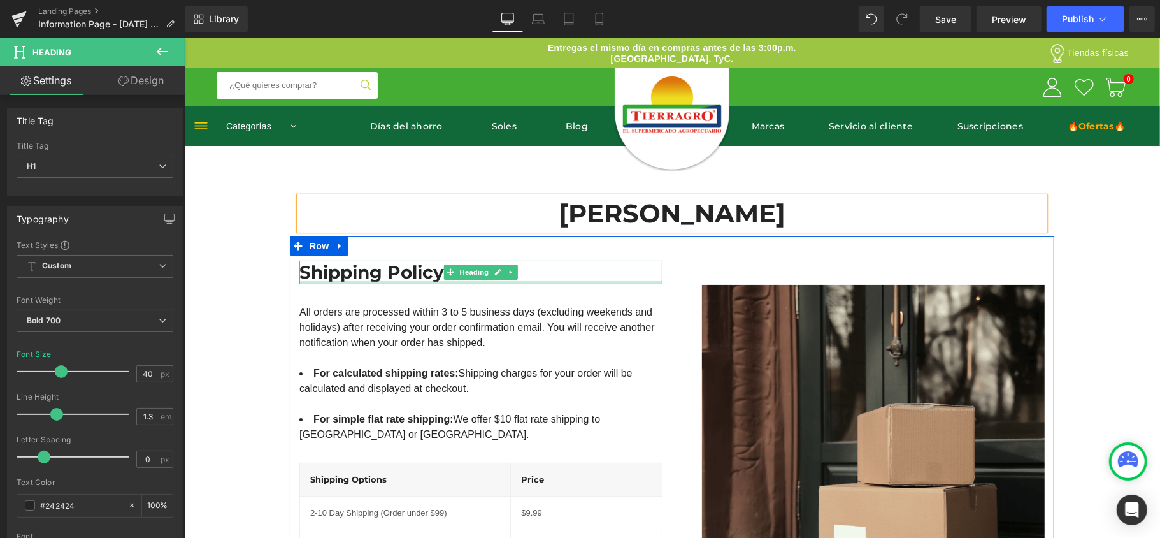
click at [375, 281] on div "Shipping Policy Heading" at bounding box center [480, 271] width 363 height 23
click at [371, 280] on h3 "Shipping Policy" at bounding box center [480, 271] width 363 height 23
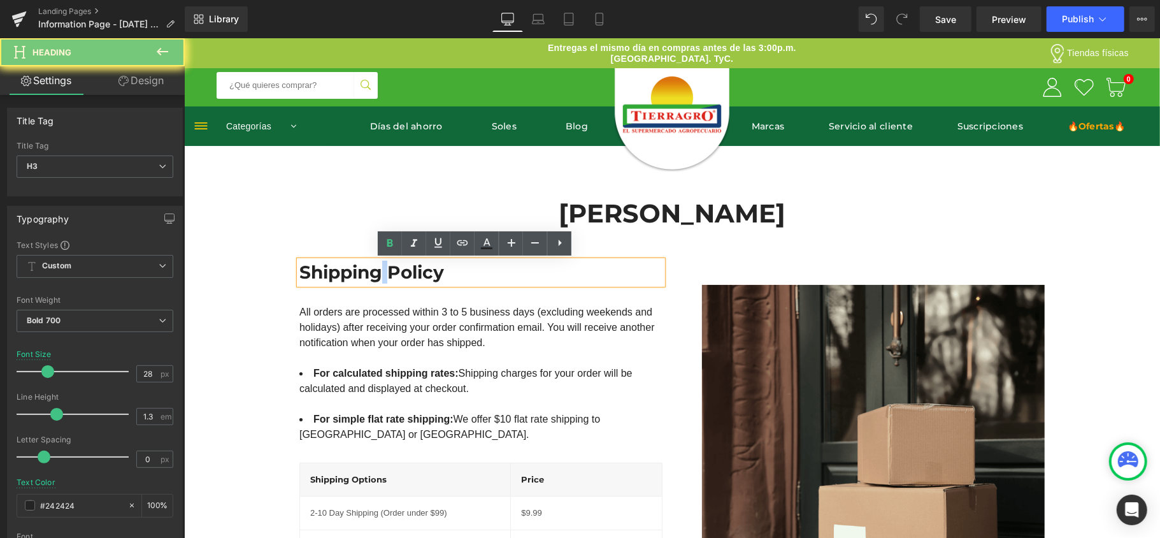
click at [378, 272] on h3 "Shipping Policy" at bounding box center [480, 271] width 363 height 23
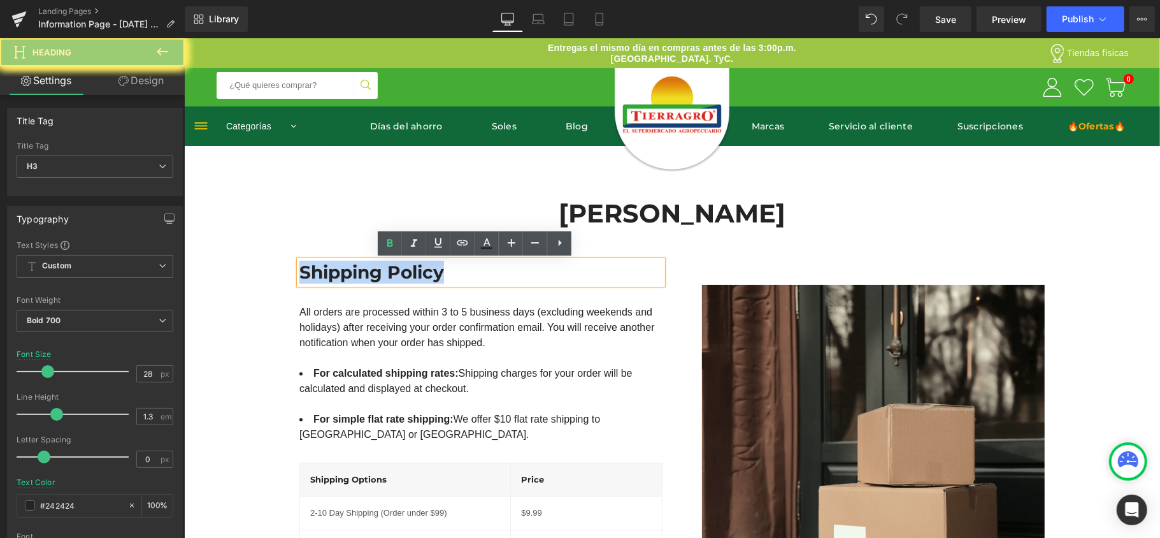
click at [378, 272] on h3 "Shipping Policy" at bounding box center [480, 271] width 363 height 23
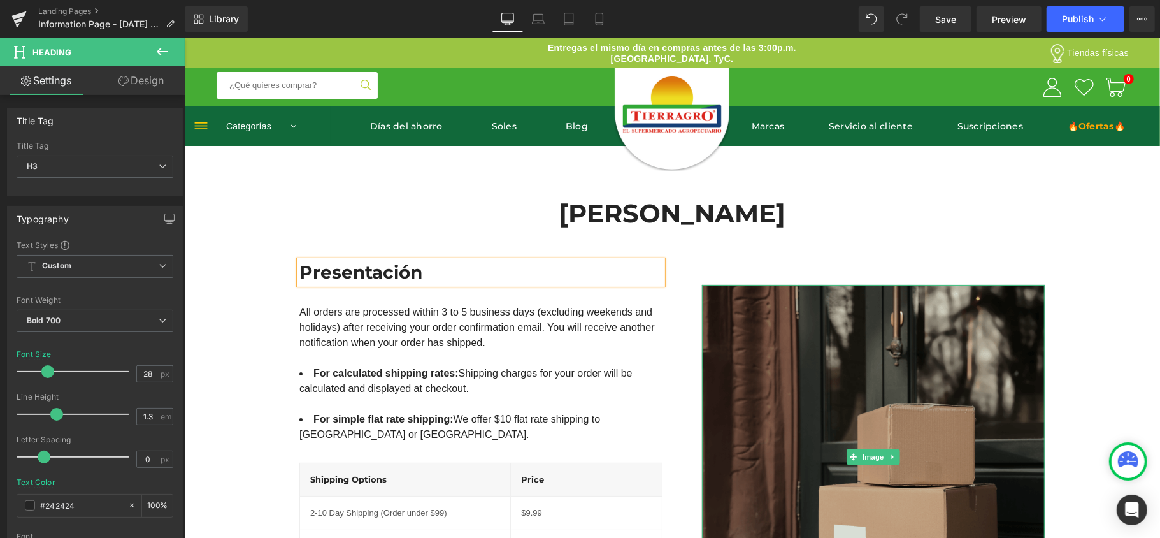
click at [896, 452] on img at bounding box center [872, 455] width 343 height 343
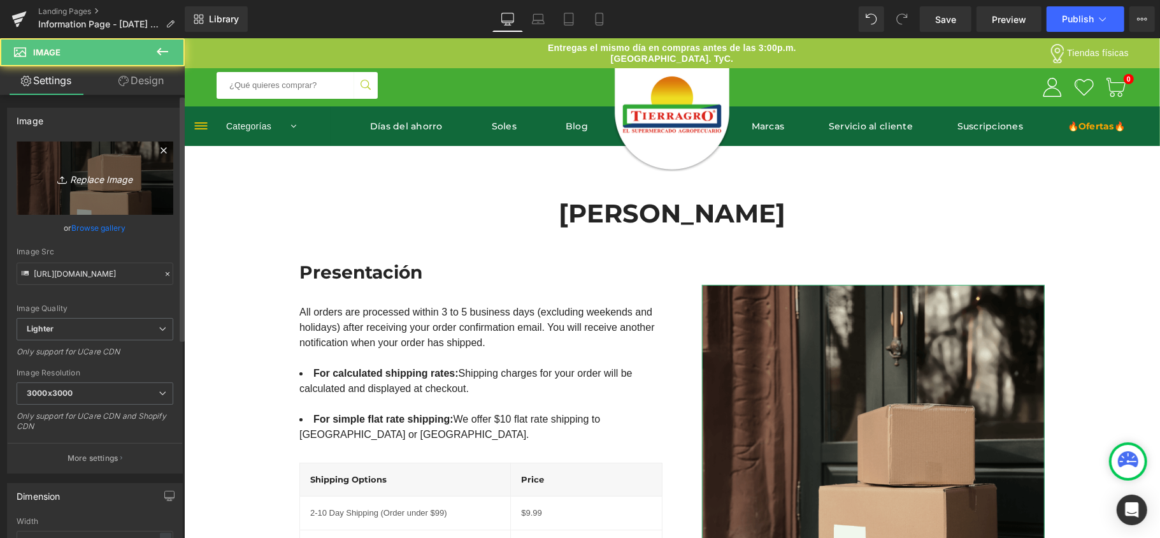
click at [92, 181] on icon "Replace Image" at bounding box center [95, 178] width 102 height 16
type input "C:\fakepath\ChatGPT Image 9 sept 2025, 10_39_30 a.m..png"
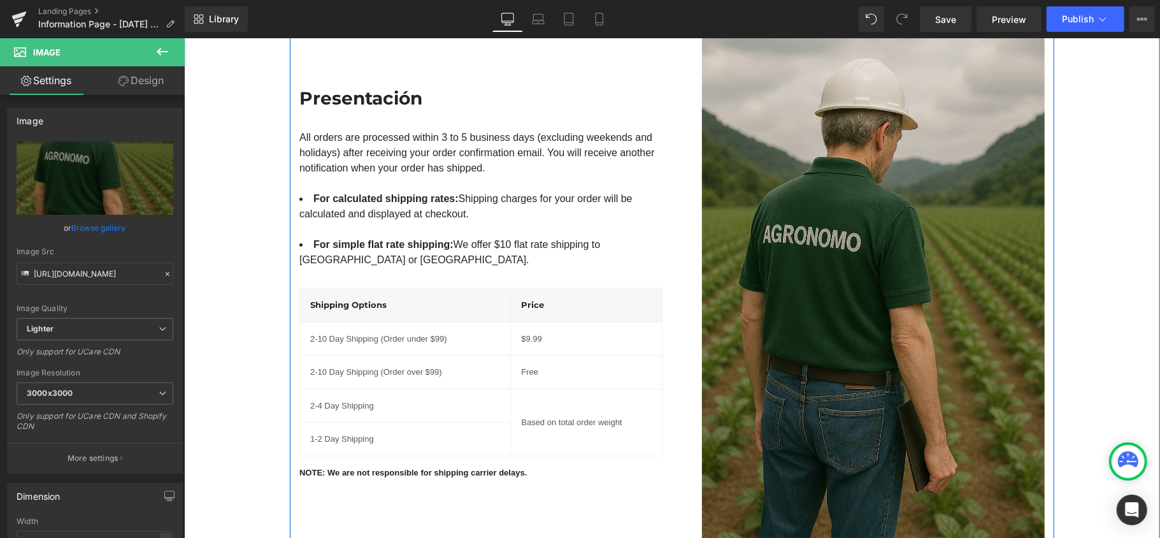
scroll to position [255, 0]
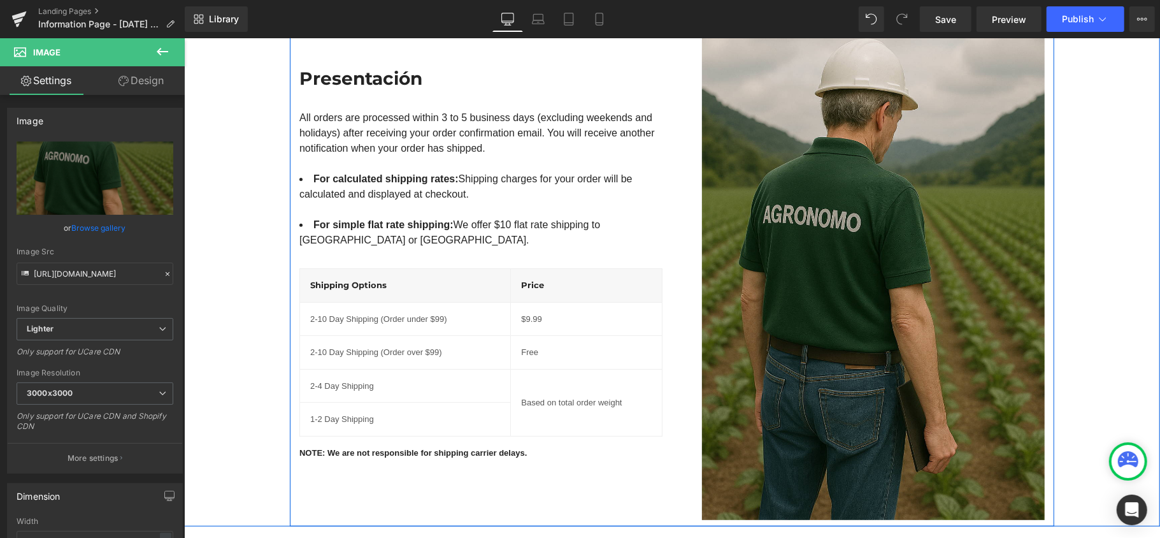
click at [355, 221] on div "Presentación Heading All orders are processed within 3 to 5 business days (excl…" at bounding box center [480, 262] width 382 height 514
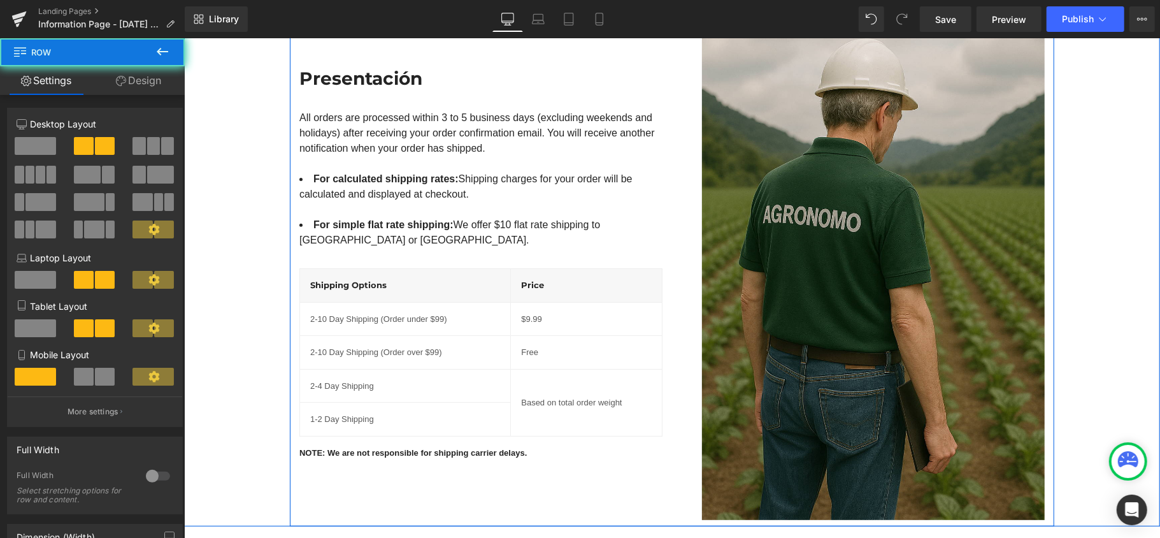
click at [576, 217] on div "Presentación Heading All orders are processed within 3 to 5 business days (excl…" at bounding box center [480, 262] width 382 height 514
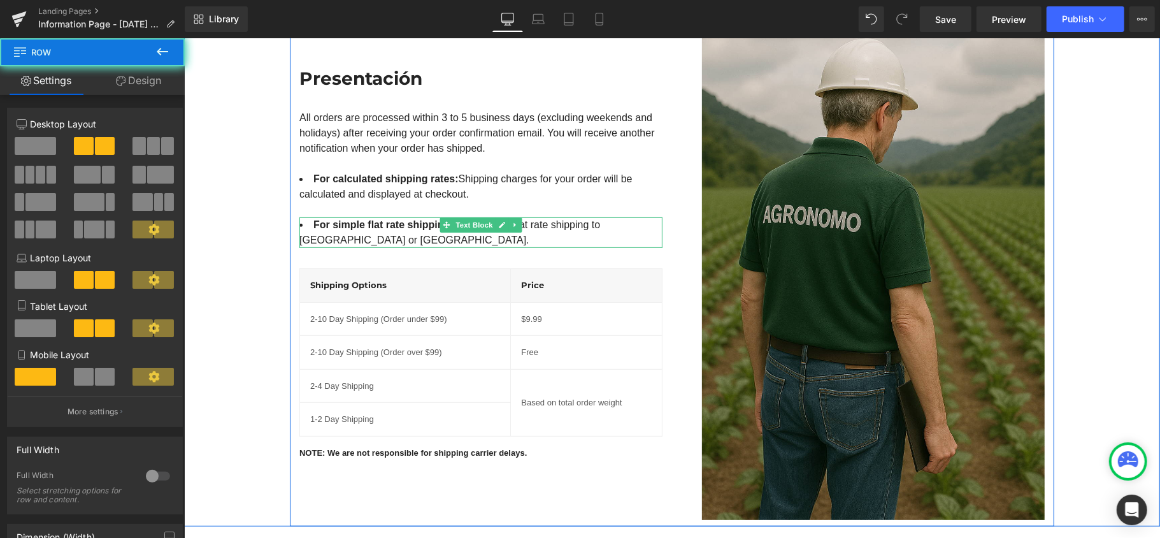
click at [183, 38] on div at bounding box center [183, 38] width 0 height 0
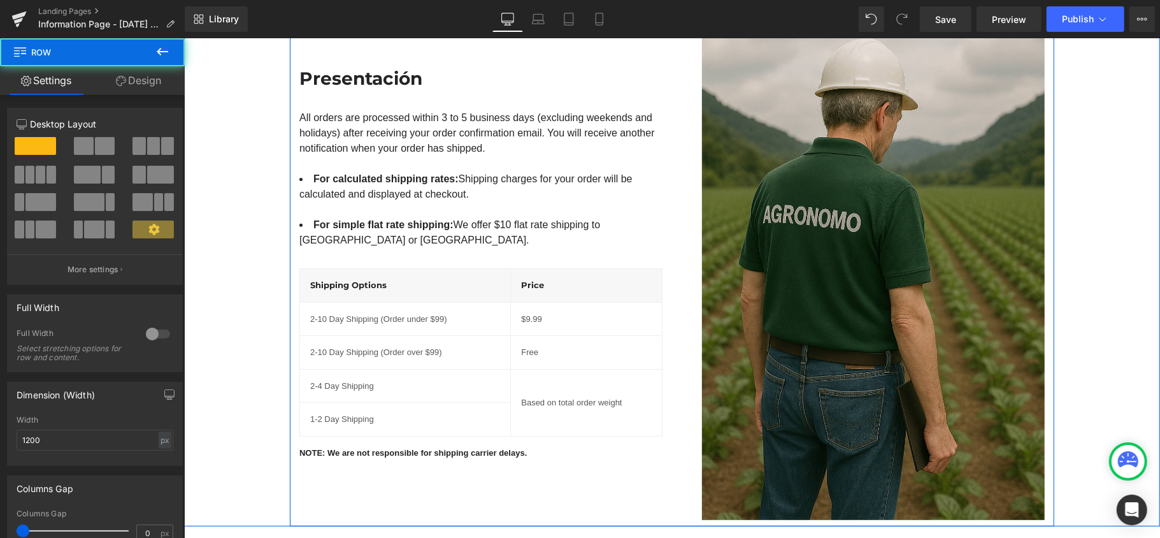
click at [652, 221] on div "Presentación Heading All orders are processed within 3 to 5 business days (excl…" at bounding box center [480, 262] width 382 height 514
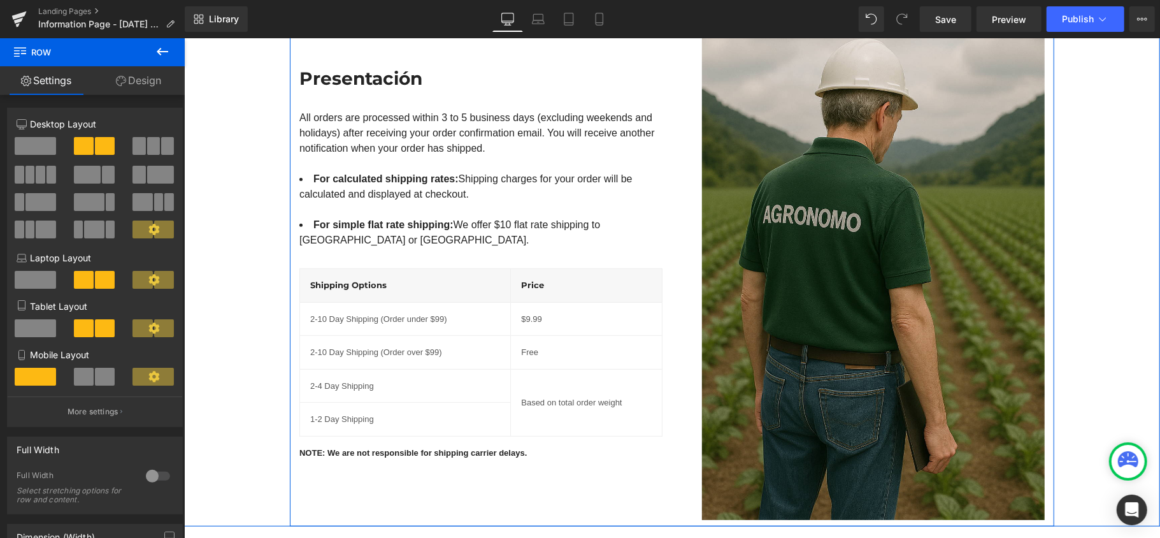
click at [183, 38] on div at bounding box center [183, 38] width 0 height 0
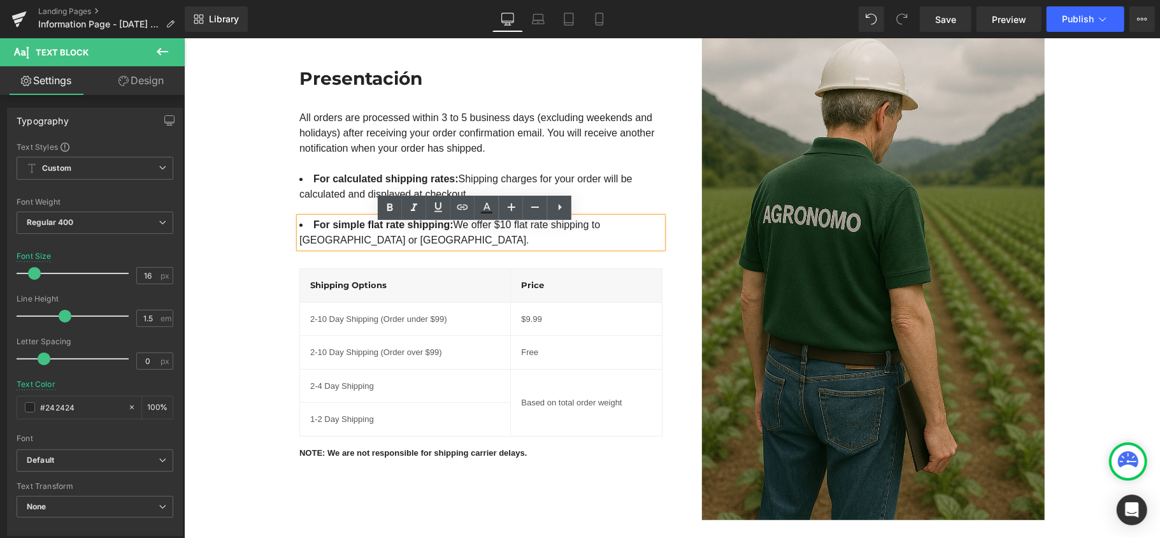
click at [568, 210] on link at bounding box center [559, 208] width 24 height 24
click at [587, 206] on icon at bounding box center [583, 206] width 15 height 15
click at [647, 230] on li "For simple flat rate shipping: We offer $10 flat rate shipping to USA or UK." at bounding box center [480, 232] width 363 height 31
click at [661, 216] on div "Presentación Heading All orders are processed within 3 to 5 business days (excl…" at bounding box center [480, 262] width 382 height 514
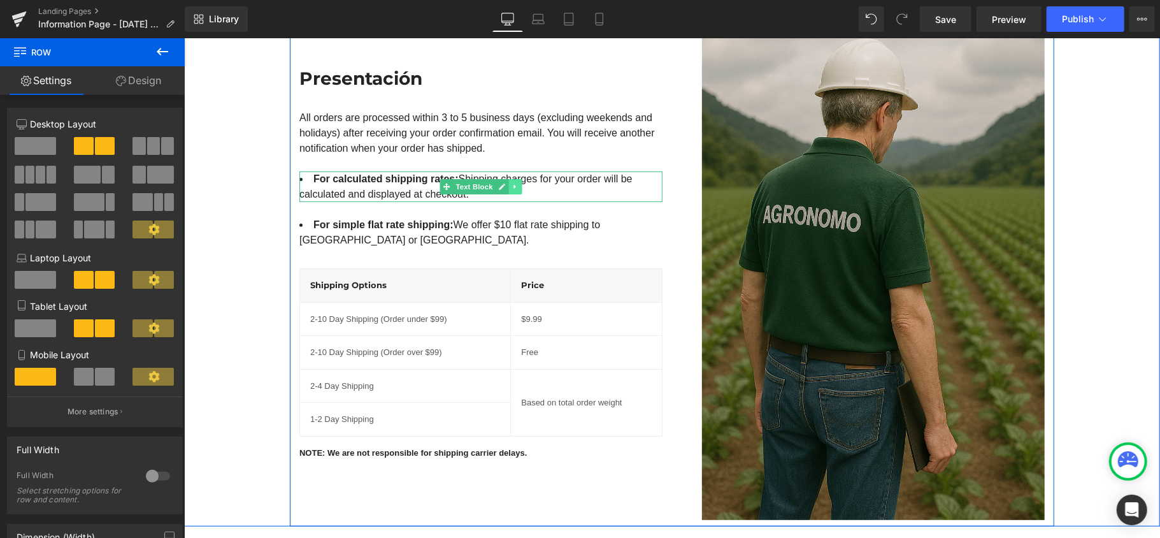
click at [513, 194] on link at bounding box center [514, 185] width 13 height 15
click at [518, 190] on icon at bounding box center [521, 186] width 7 height 7
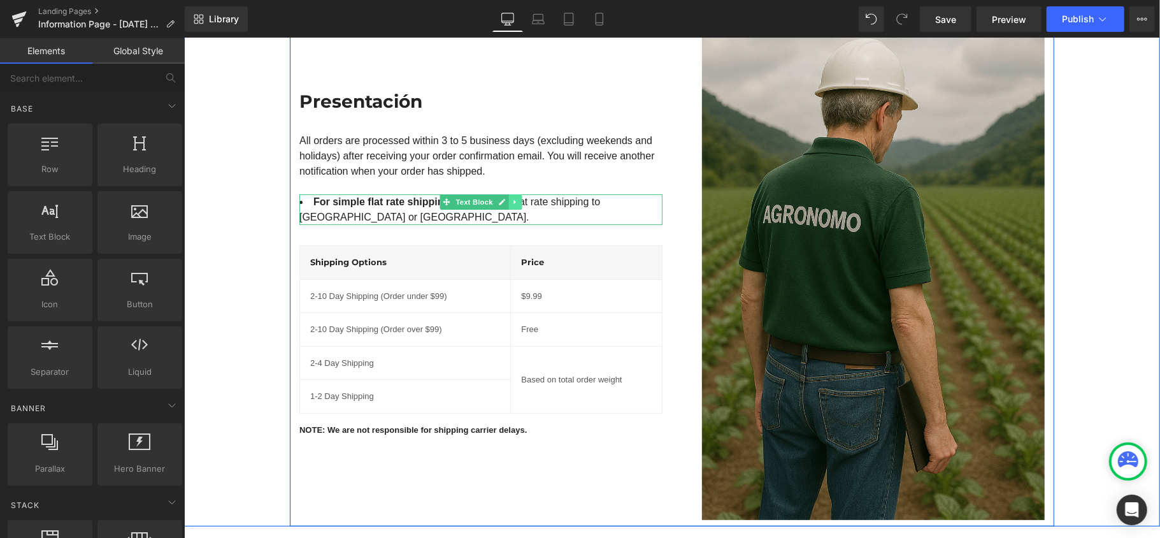
click at [513, 204] on icon at bounding box center [514, 201] width 2 height 4
click at [515, 206] on link at bounding box center [521, 201] width 13 height 15
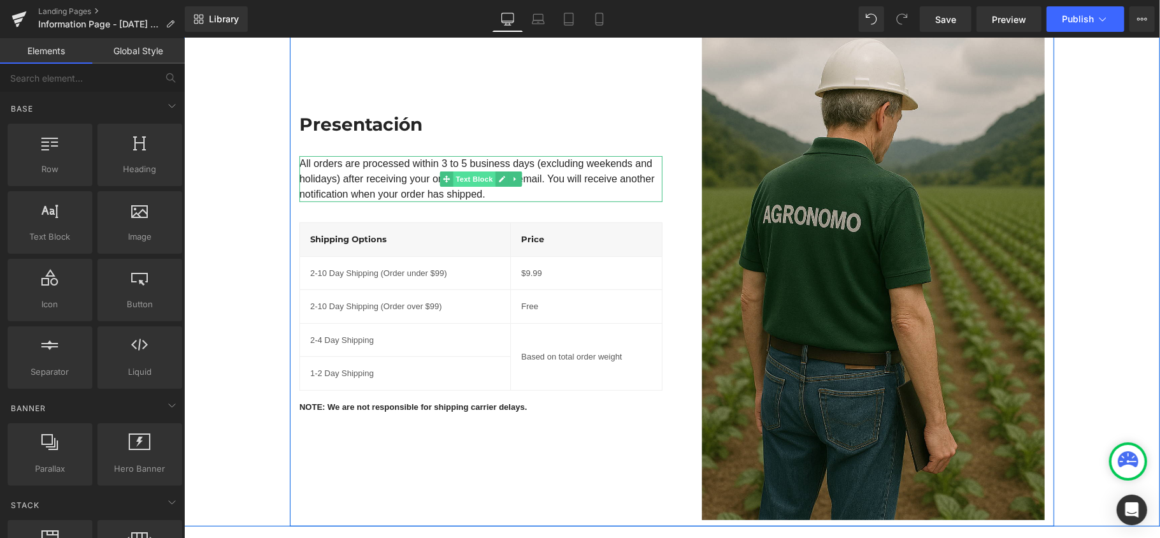
click at [462, 182] on span "Text Block" at bounding box center [473, 178] width 42 height 15
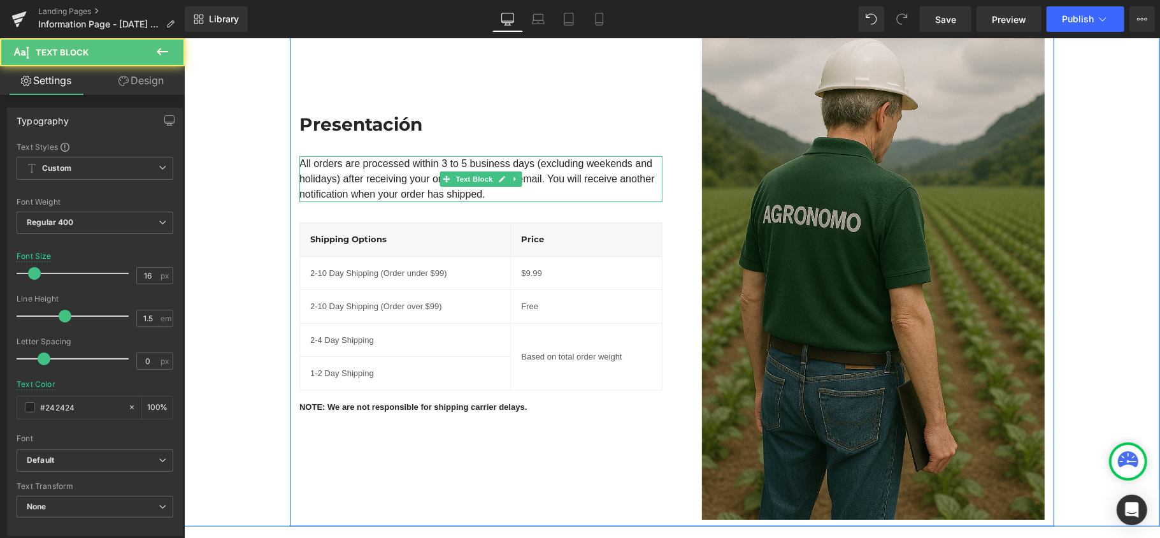
click at [408, 192] on div "All orders are processed within 3 to 5 business days (excluding weekends and ho…" at bounding box center [480, 178] width 363 height 46
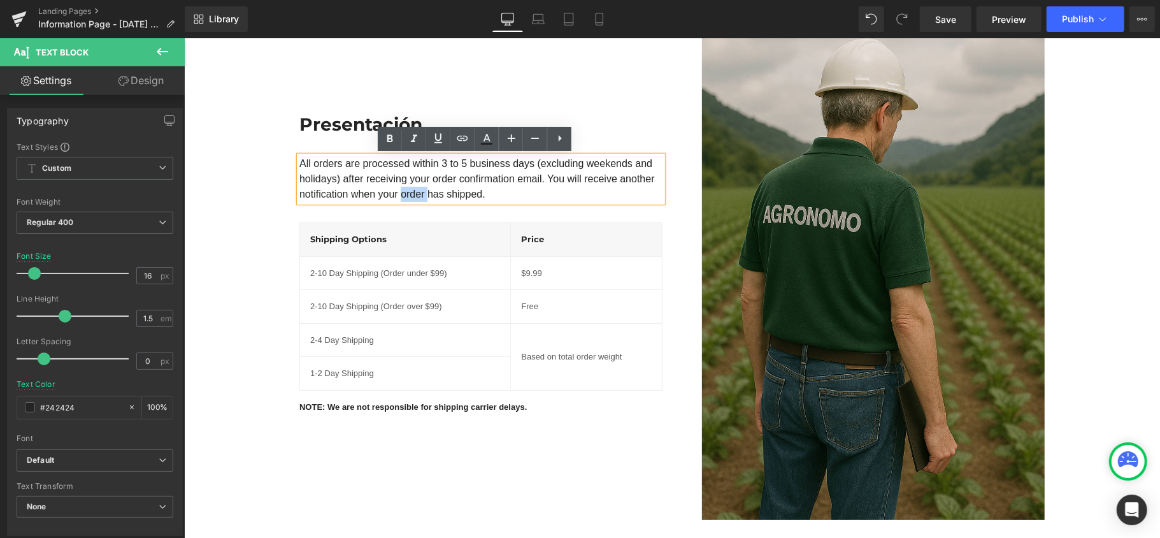
click at [408, 192] on div "All orders are processed within 3 to 5 business days (excluding weekends and ho…" at bounding box center [480, 178] width 363 height 46
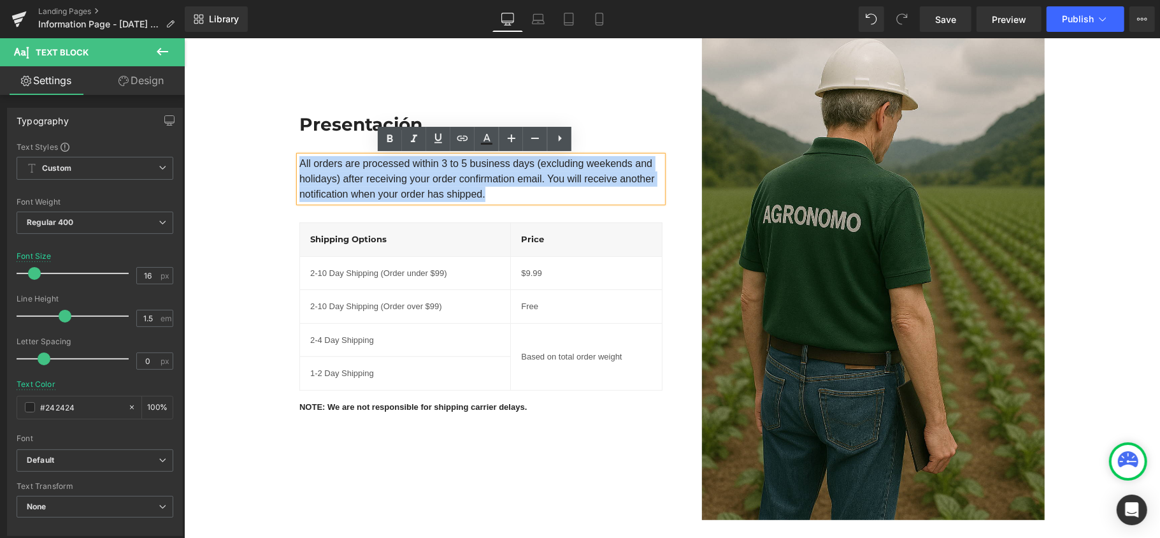
click at [408, 192] on div "All orders are processed within 3 to 5 business days (excluding weekends and ho…" at bounding box center [480, 178] width 363 height 46
paste div
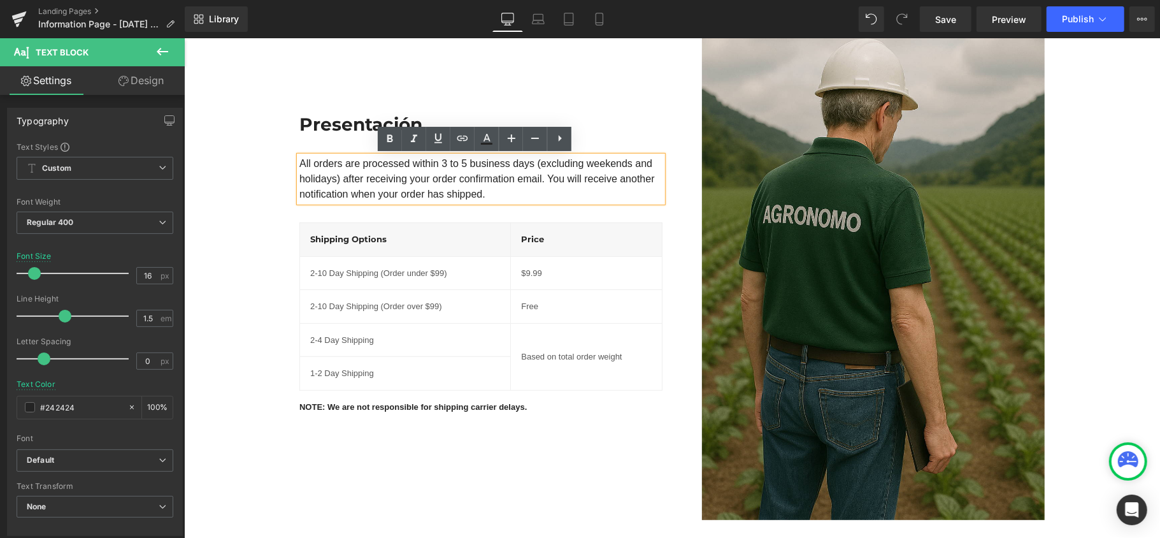
scroll to position [148, 0]
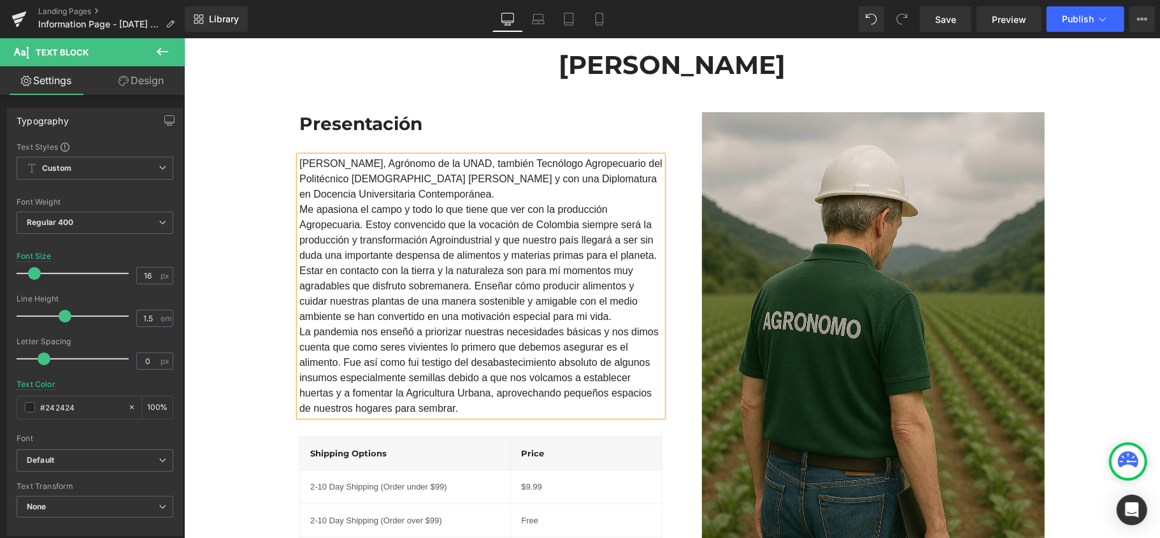
click at [671, 443] on div "Image" at bounding box center [862, 368] width 382 height 514
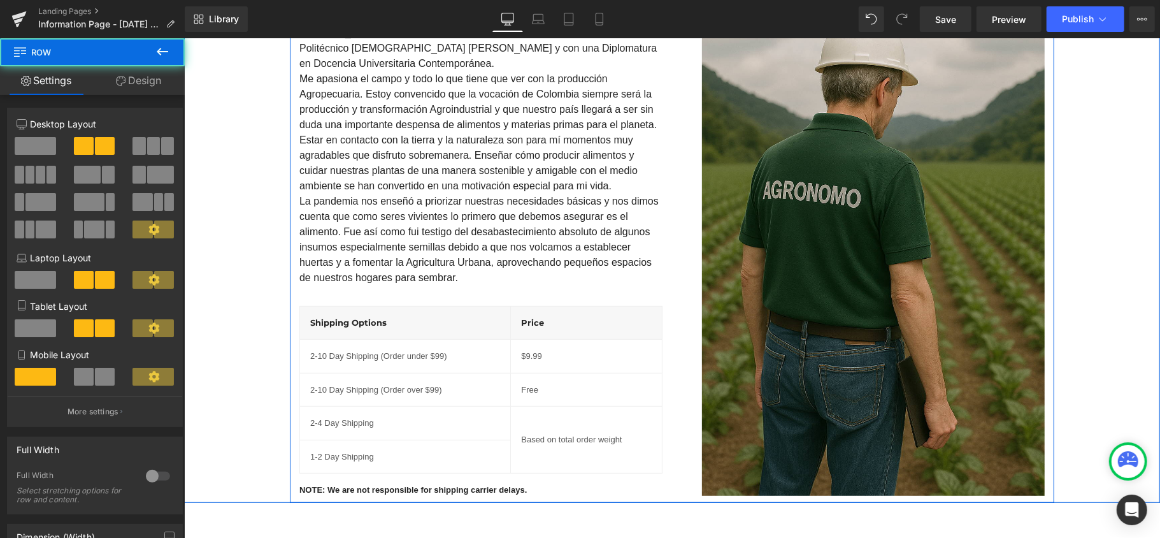
scroll to position [318, 0]
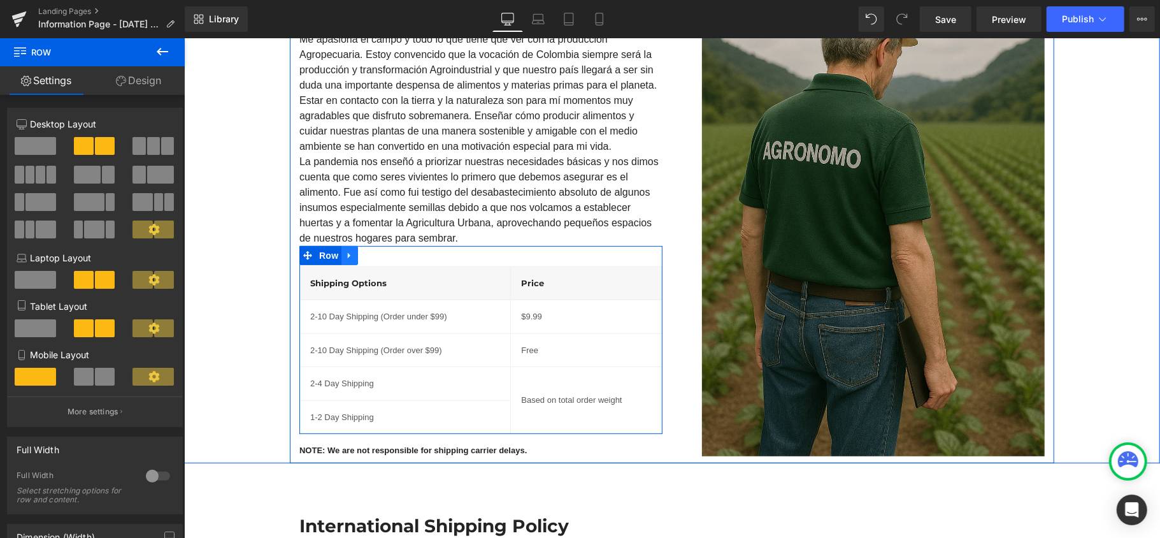
click at [344, 260] on link at bounding box center [349, 254] width 17 height 19
click at [378, 255] on icon at bounding box center [382, 254] width 9 height 9
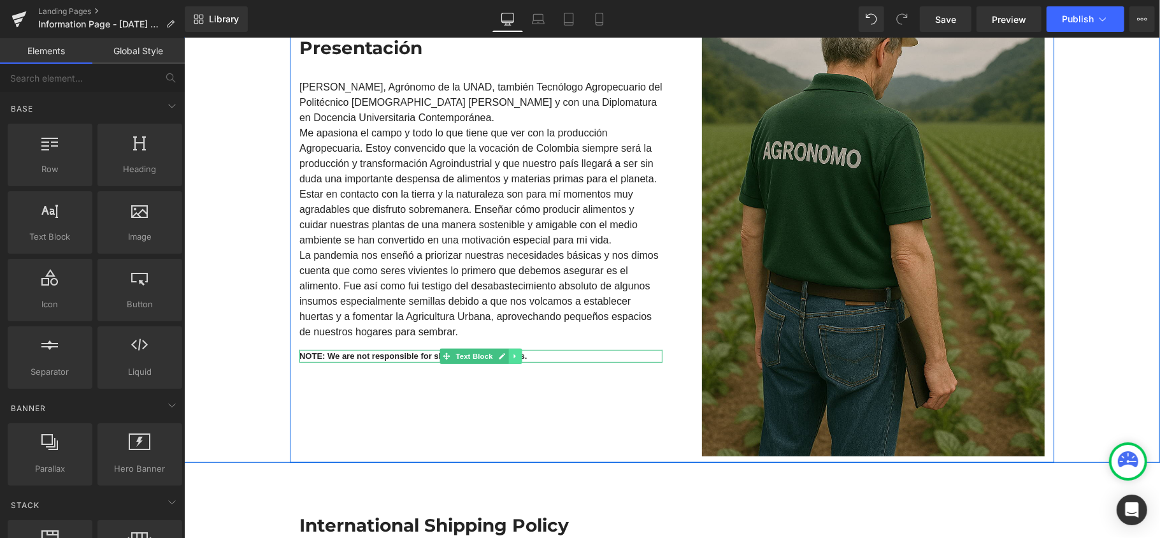
click at [511, 355] on icon at bounding box center [514, 356] width 7 height 8
click at [518, 354] on icon at bounding box center [521, 356] width 7 height 8
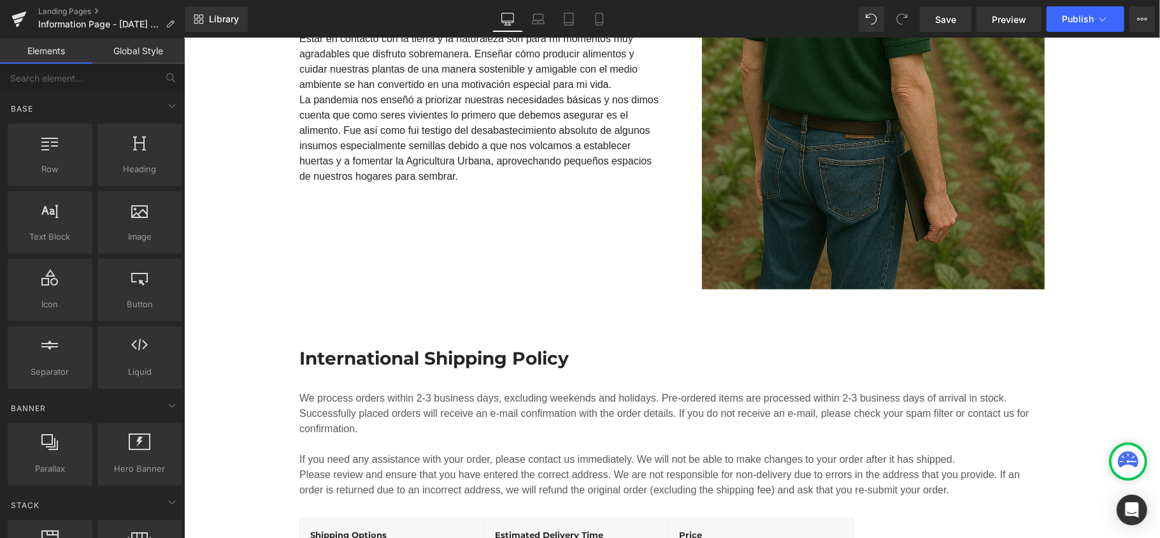
scroll to position [488, 0]
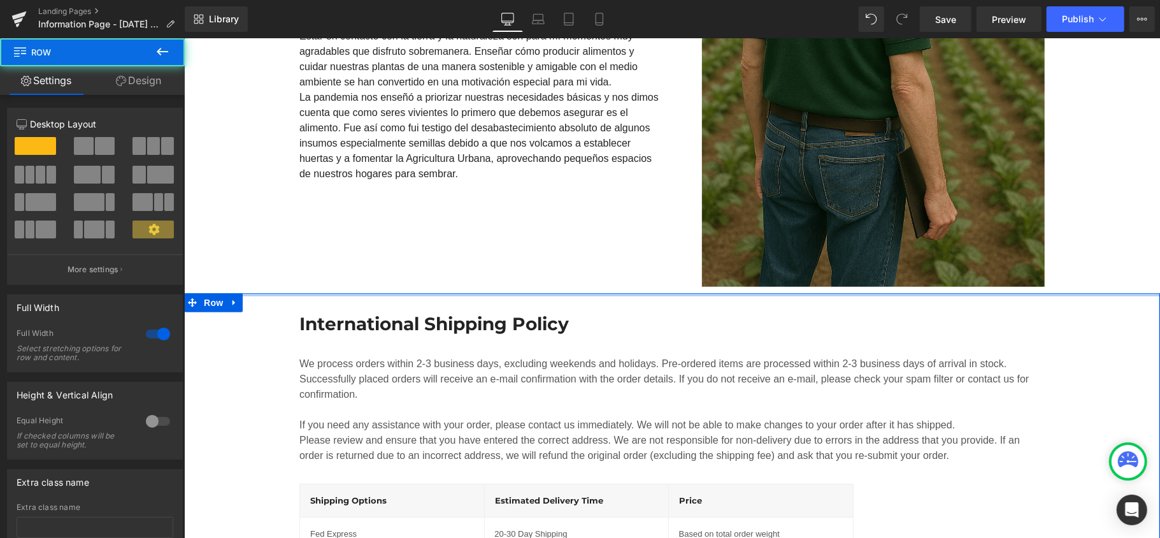
drag, startPoint x: 550, startPoint y: 320, endPoint x: 551, endPoint y: 271, distance: 49.7
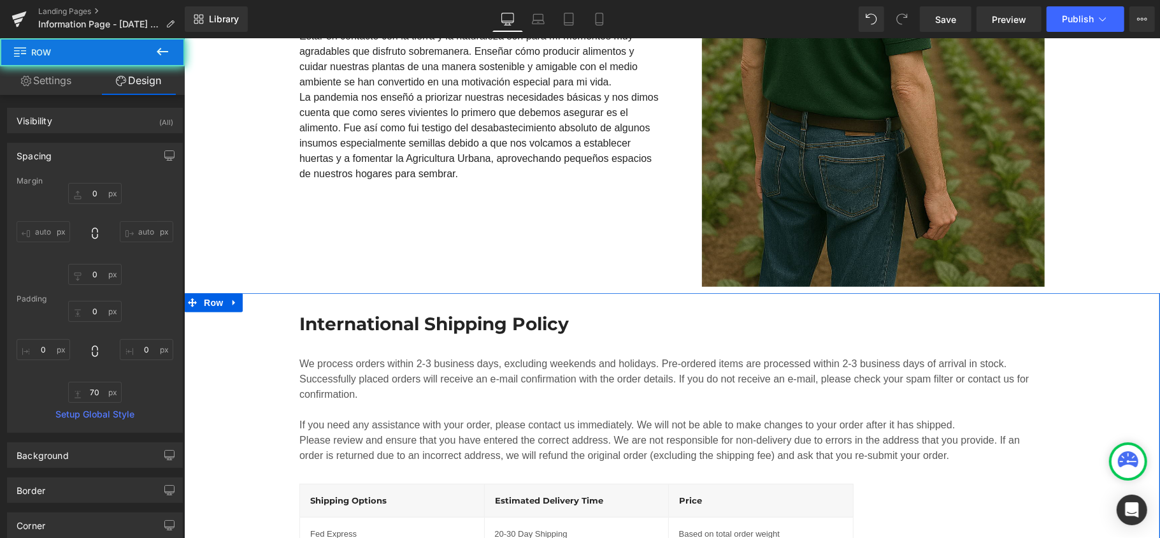
click at [434, 324] on h3 "International Shipping Policy" at bounding box center [671, 322] width 745 height 23
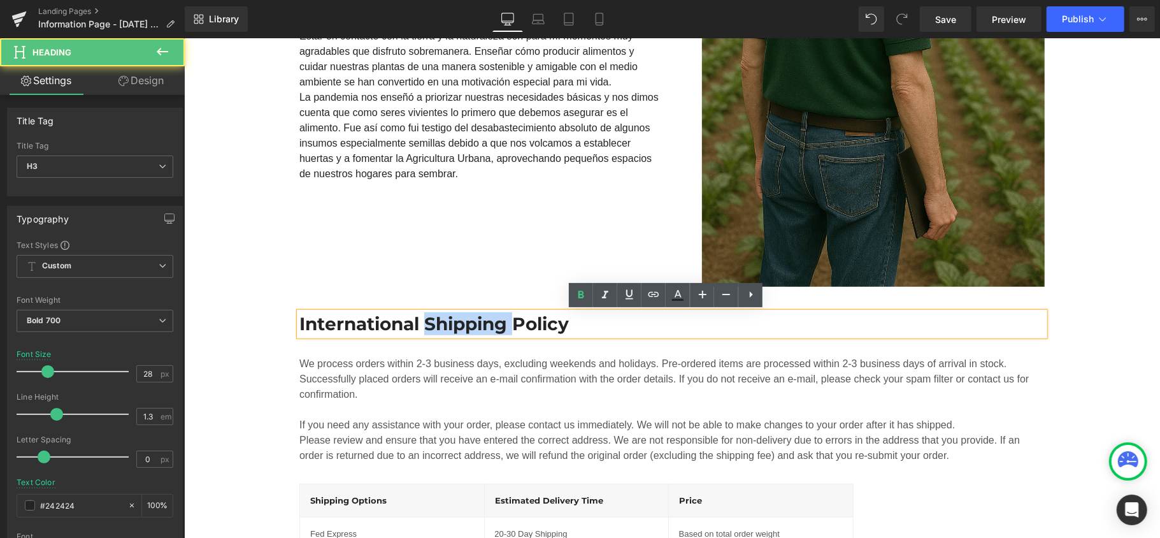
click at [434, 324] on h3 "International Shipping Policy" at bounding box center [671, 322] width 745 height 23
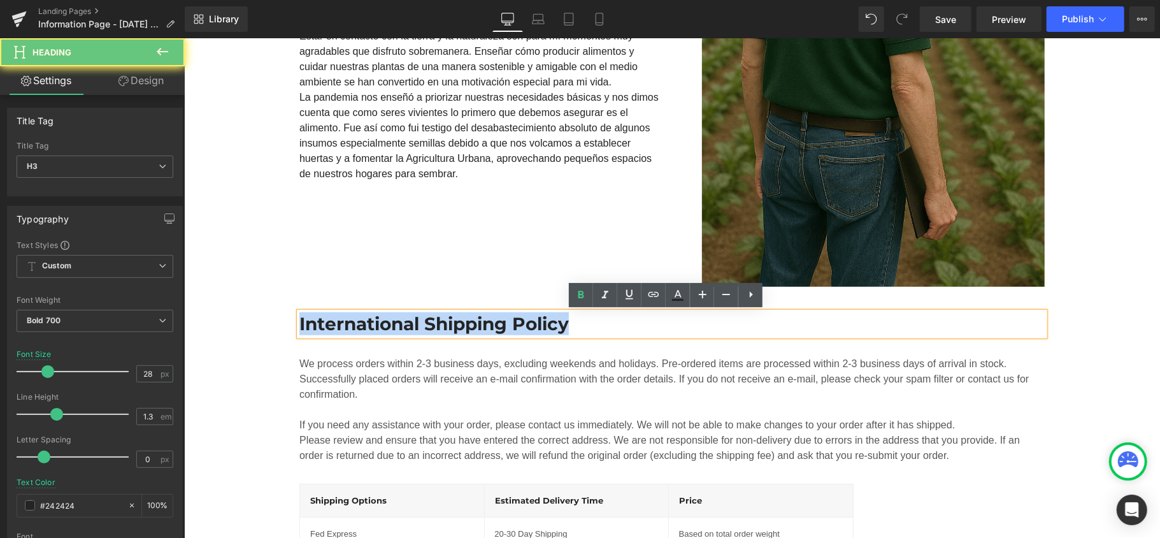
click at [434, 324] on h3 "International Shipping Policy" at bounding box center [671, 322] width 745 height 23
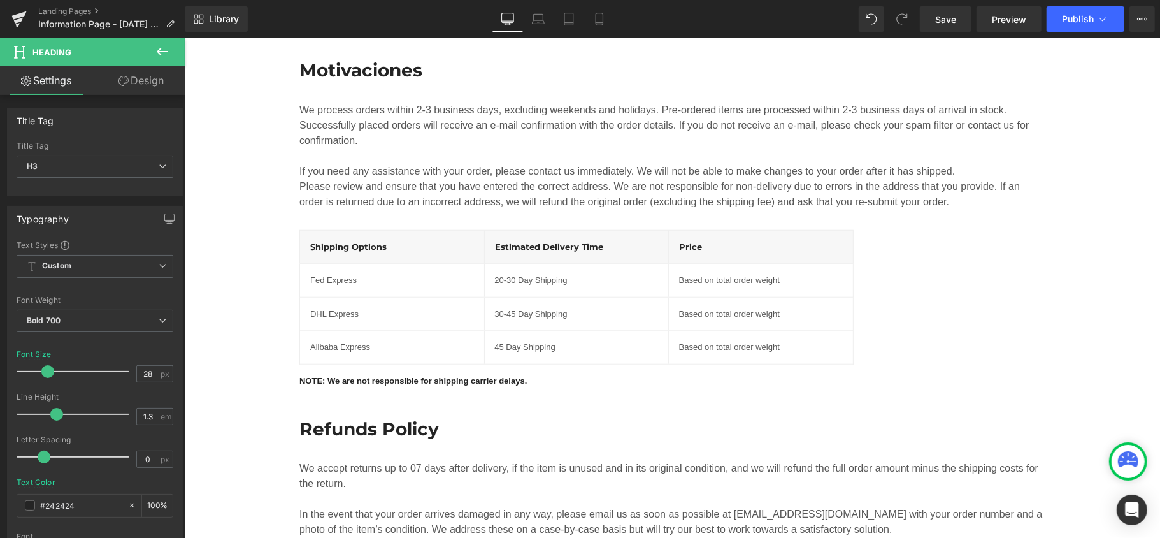
scroll to position [743, 0]
click at [313, 166] on span "If you need any assistance with your order, please contact us immediately. We w…" at bounding box center [626, 169] width 655 height 11
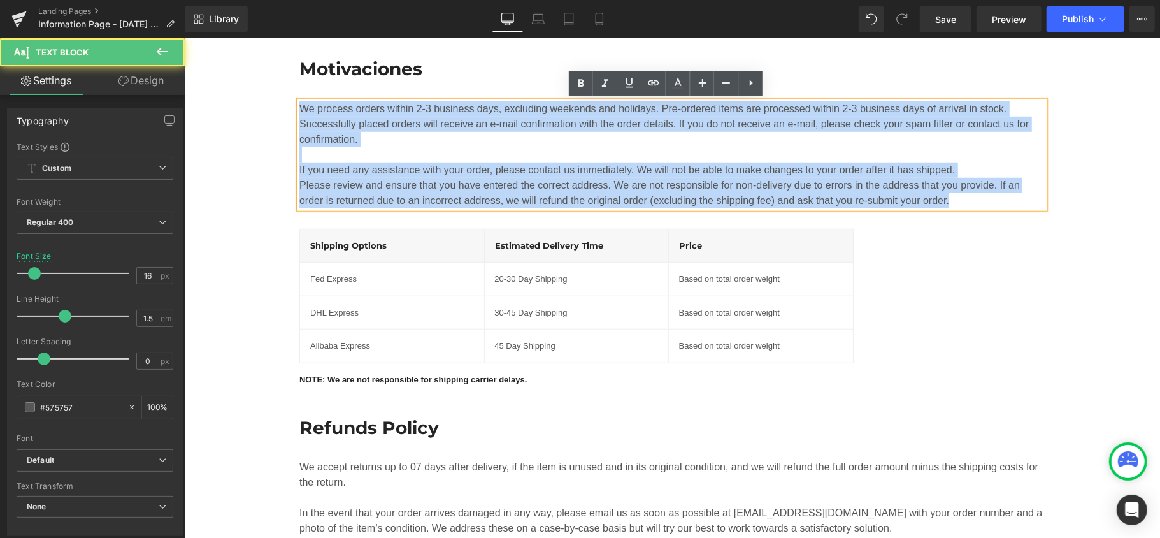
drag, startPoint x: 927, startPoint y: 196, endPoint x: 258, endPoint y: 104, distance: 675.6
click at [258, 104] on div "Motivaciones Heading We process orders within 2-3 business days, excluding week…" at bounding box center [671, 320] width 976 height 565
paste div
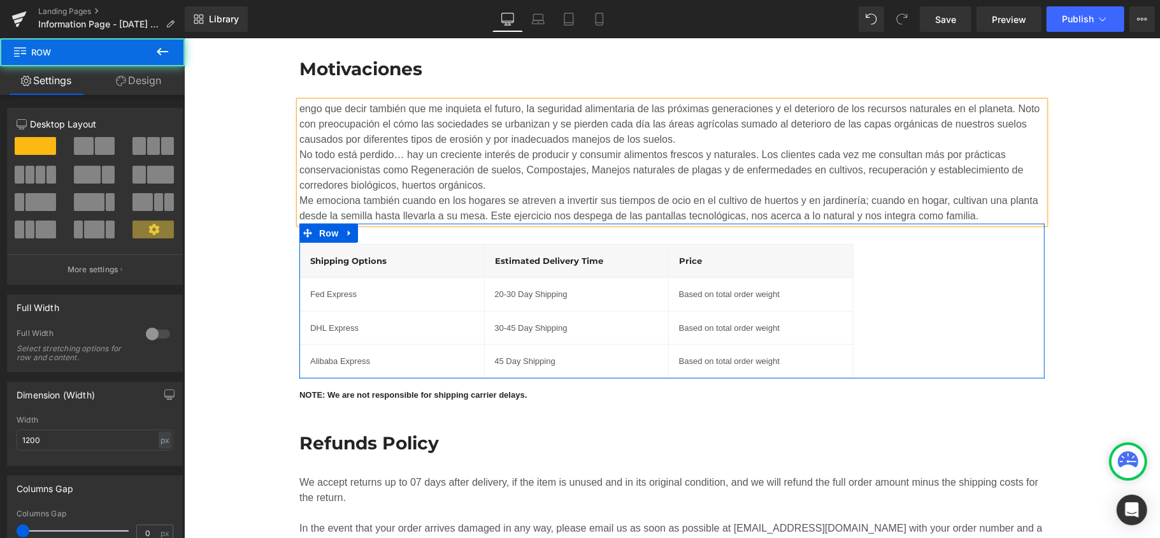
click at [928, 262] on div "Shipping Options Heading Estimated delivery time Heading Price Heading Row Fed …" at bounding box center [671, 300] width 745 height 155
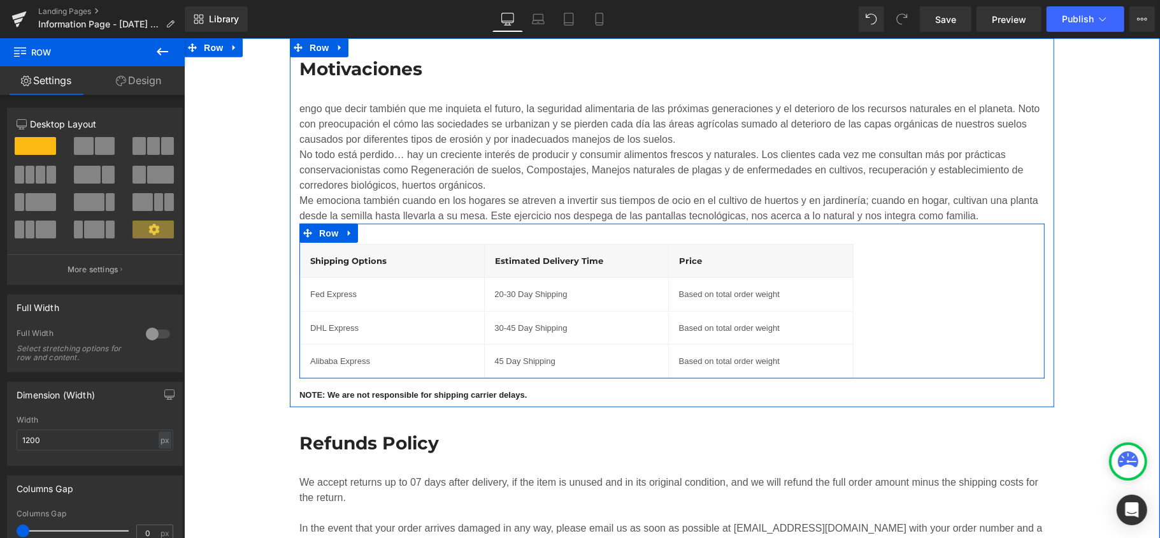
click at [1000, 237] on div "Shipping Options Heading Estimated delivery time Heading Price Heading Row Fed …" at bounding box center [671, 300] width 745 height 155
click at [345, 230] on icon at bounding box center [349, 232] width 9 height 10
click at [378, 230] on icon at bounding box center [382, 232] width 9 height 9
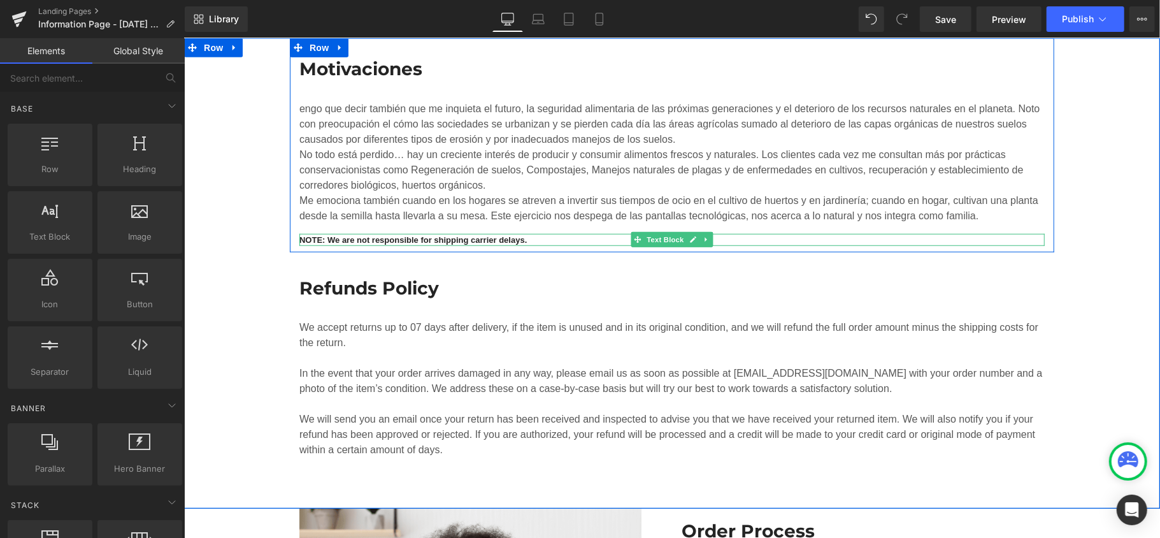
click at [699, 240] on link at bounding box center [705, 238] width 13 height 15
click at [709, 239] on icon at bounding box center [712, 239] width 7 height 7
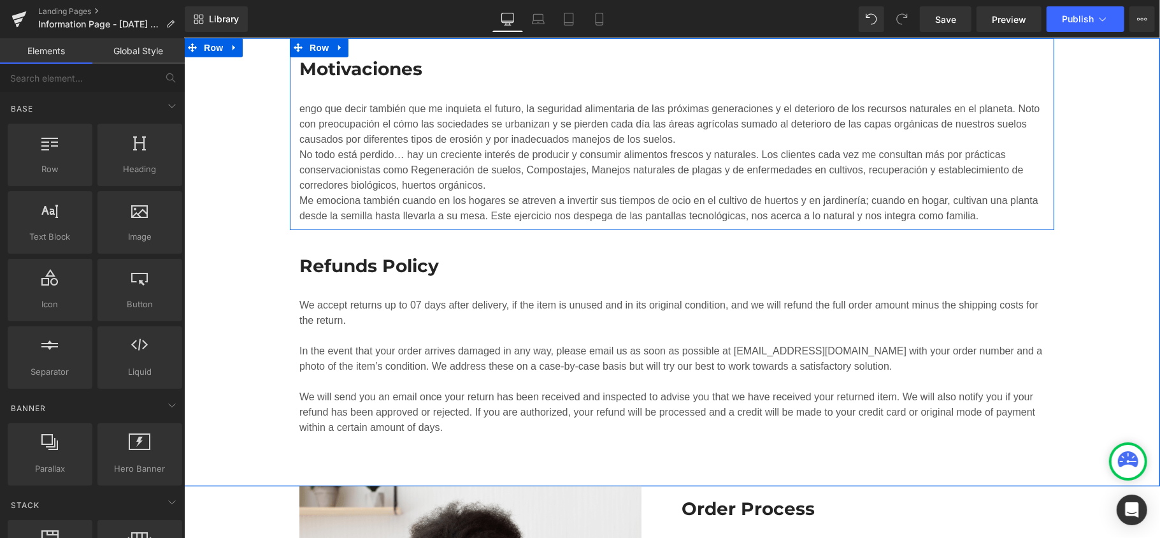
drag, startPoint x: 1087, startPoint y: 262, endPoint x: 1037, endPoint y: 275, distance: 51.3
click at [1088, 265] on div "Motivaciones Heading engo que decir también que me inquieta el futuro, la segur…" at bounding box center [671, 239] width 976 height 403
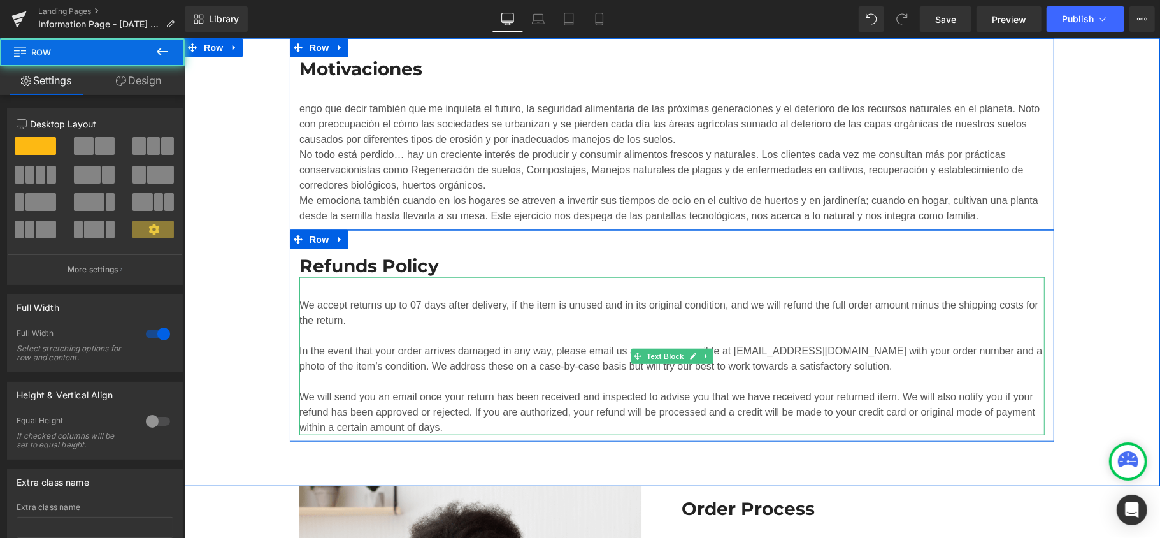
click at [413, 301] on div "We accept returns up to 07 days after delivery, if the item is unused and in it…" at bounding box center [671, 312] width 745 height 31
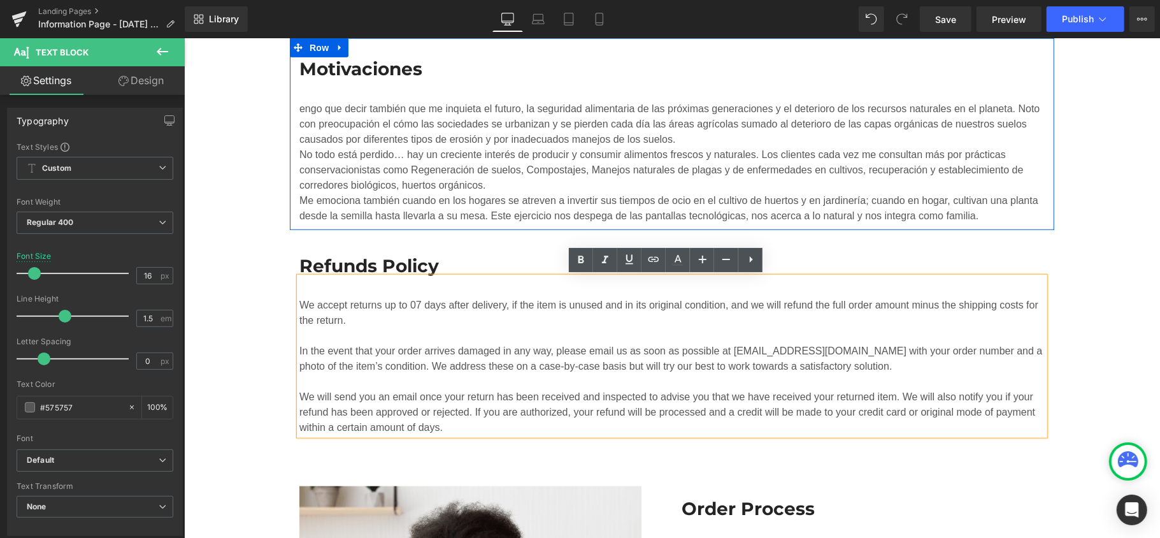
click at [600, 384] on div at bounding box center [671, 380] width 745 height 15
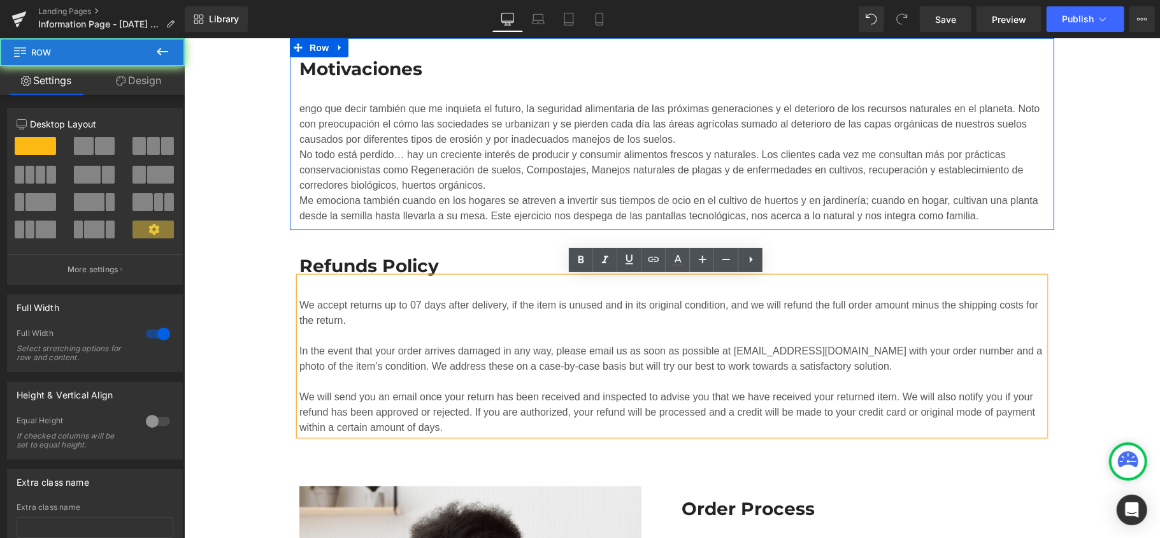
click at [222, 357] on div "Motivaciones Heading engo que decir también que me inquieta el futuro, la segur…" at bounding box center [671, 239] width 976 height 403
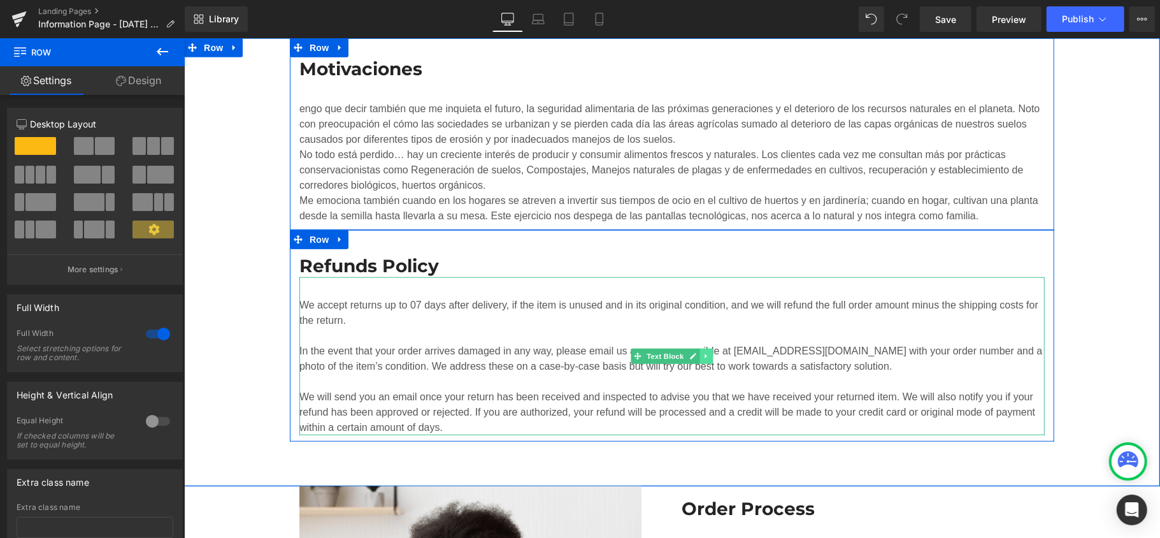
click at [702, 356] on icon at bounding box center [705, 356] width 7 height 8
click at [709, 352] on icon at bounding box center [712, 356] width 7 height 8
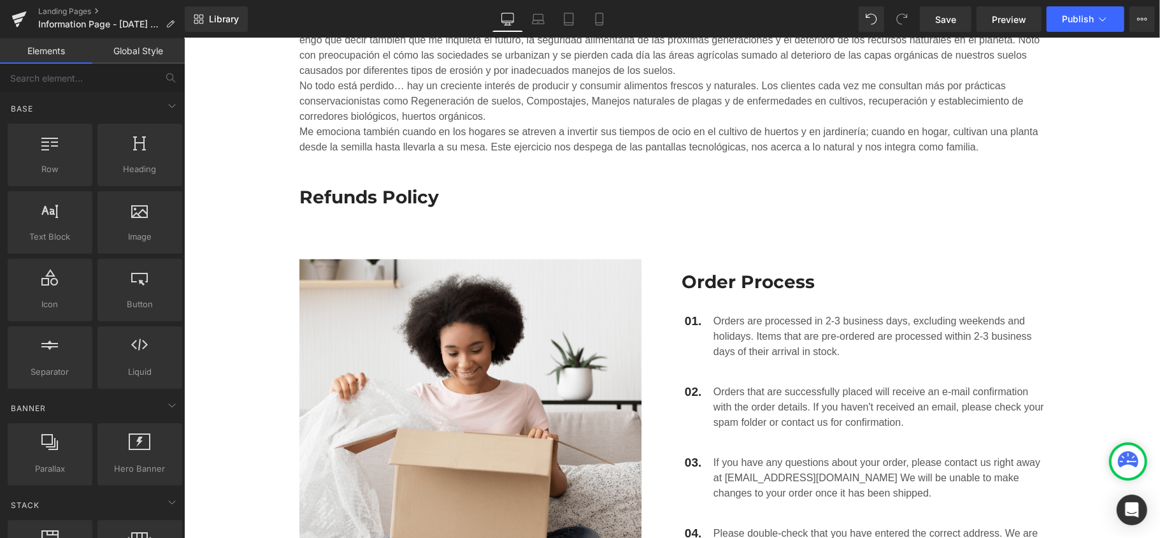
scroll to position [658, 0]
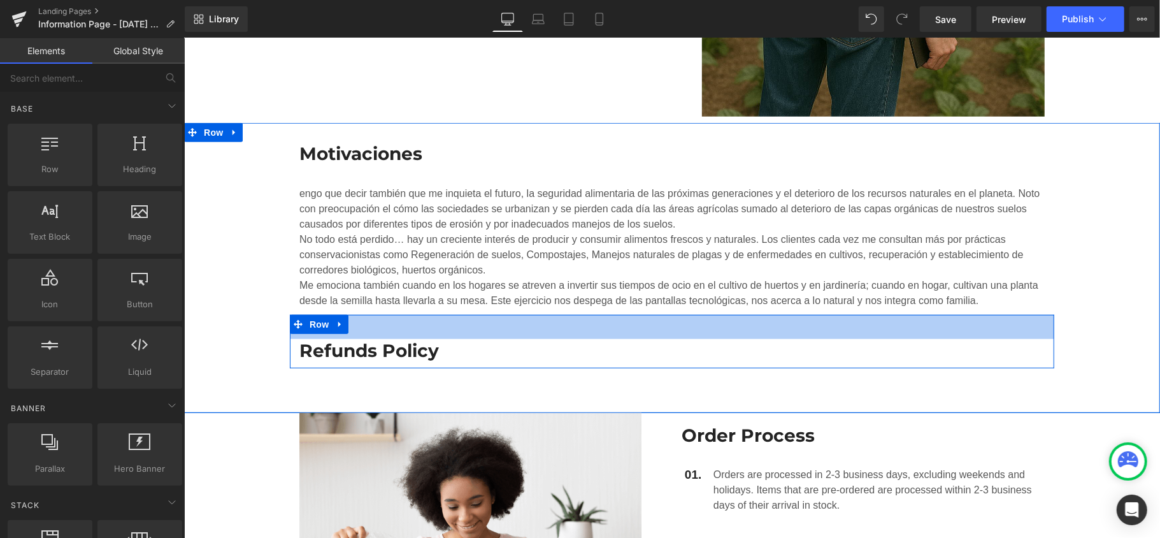
drag, startPoint x: 358, startPoint y: 339, endPoint x: 352, endPoint y: 352, distance: 14.8
click at [358, 339] on div "Refunds Policy Heading" at bounding box center [671, 349] width 745 height 23
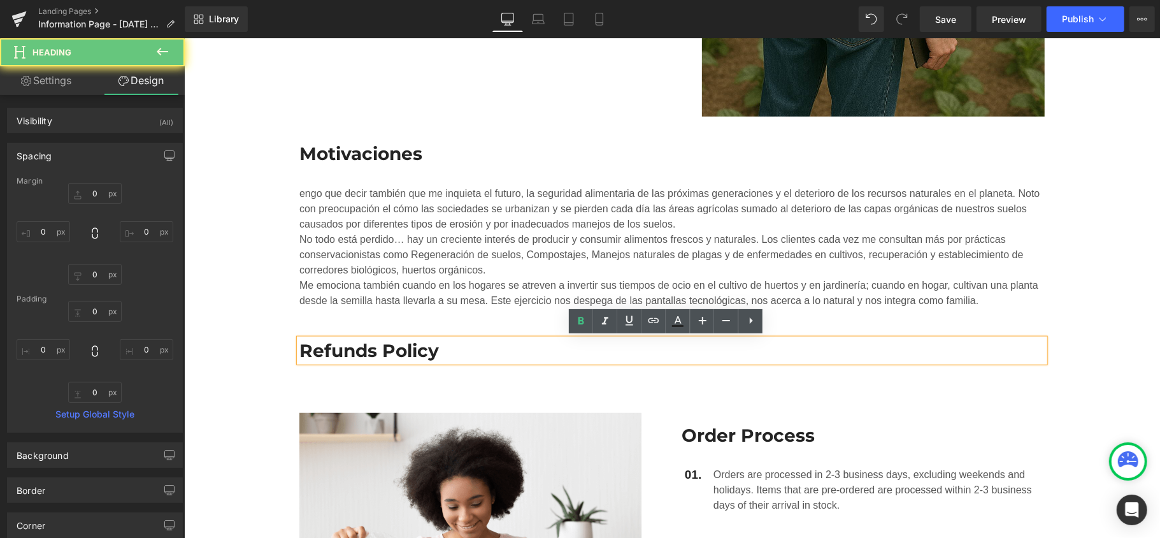
click at [334, 352] on h3 "Refunds Policy" at bounding box center [671, 349] width 745 height 23
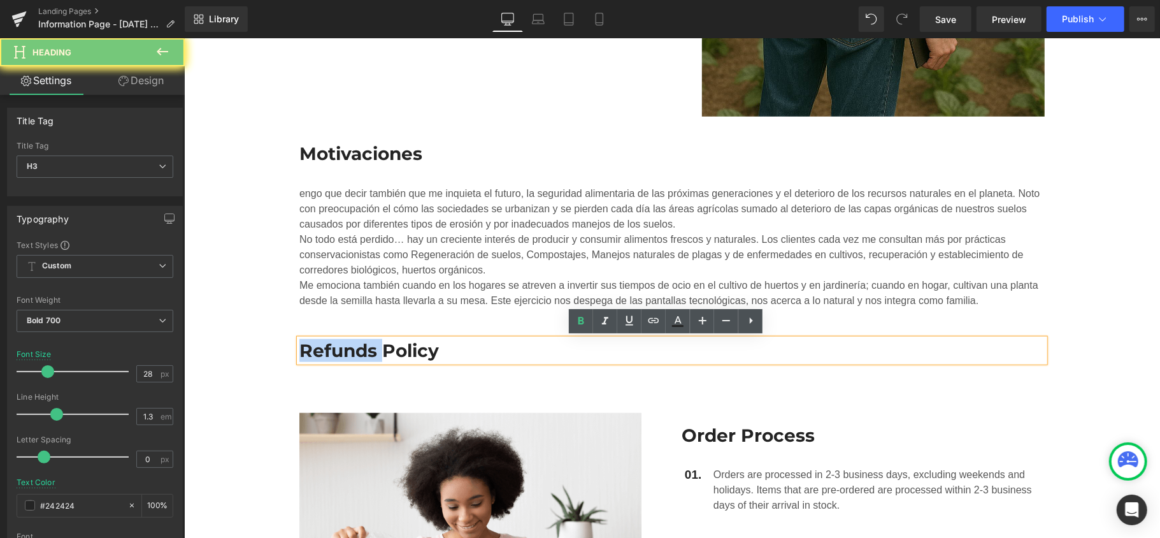
click at [334, 352] on h3 "Refunds Policy" at bounding box center [671, 349] width 745 height 23
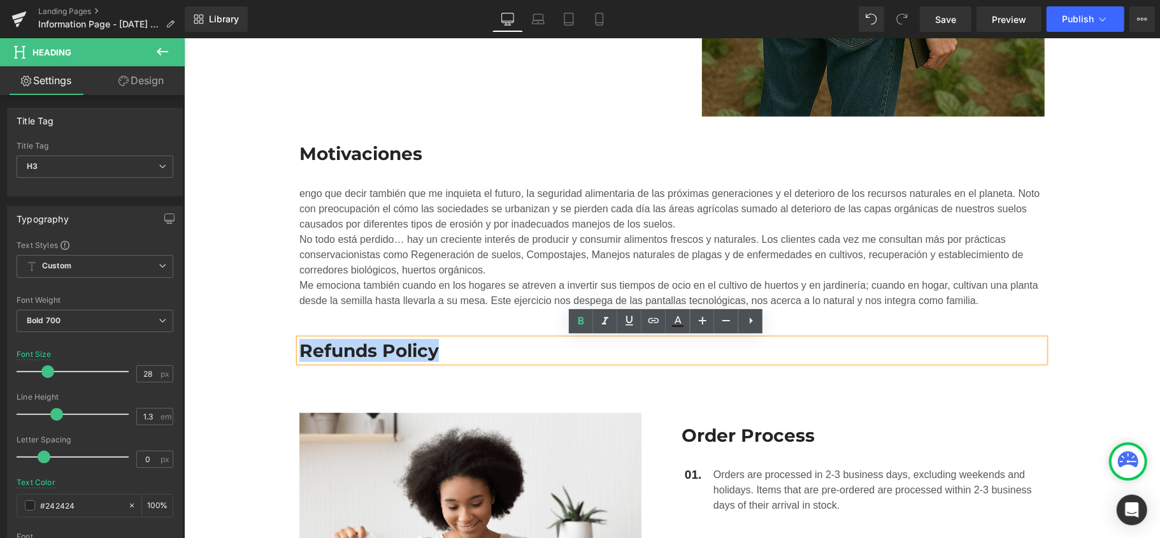
click at [334, 352] on h3 "Refunds Policy" at bounding box center [671, 349] width 745 height 23
paste div
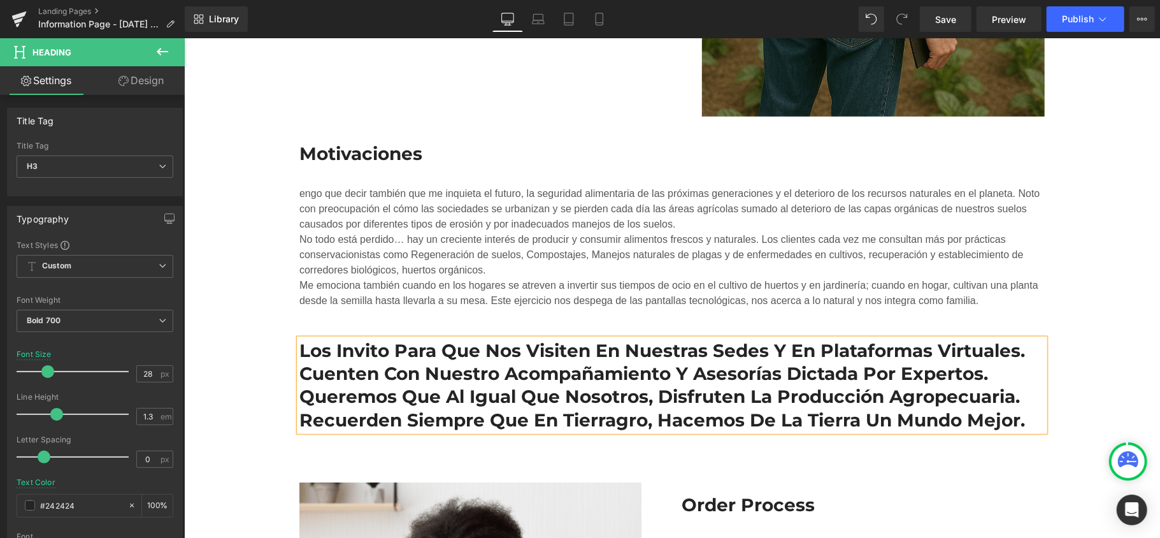
click at [1101, 397] on div "Motivaciones Heading engo que decir también que me inquieta el futuro, la segur…" at bounding box center [671, 279] width 976 height 315
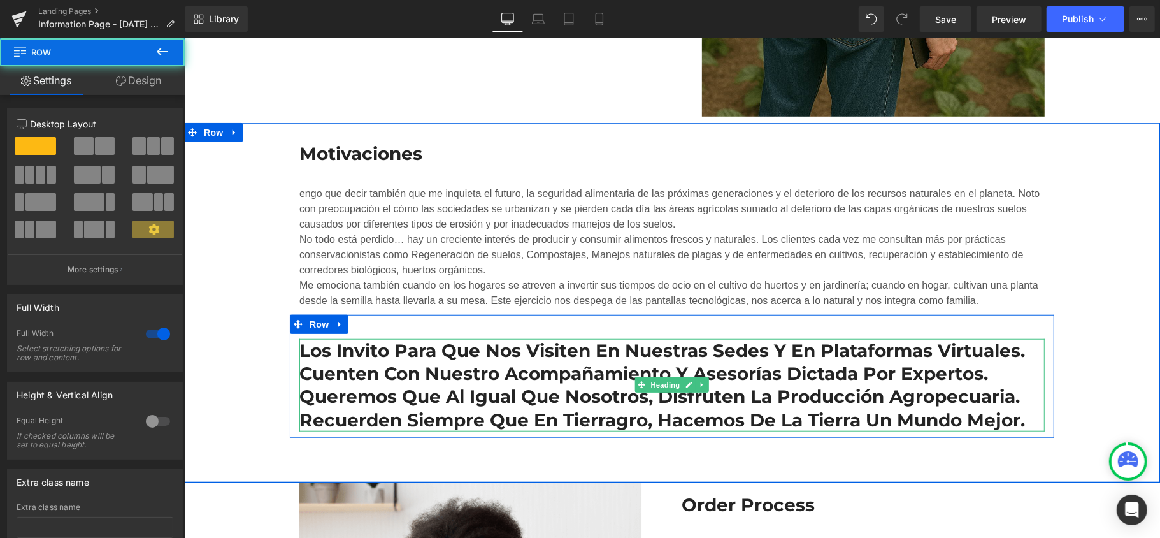
click at [840, 390] on h3 "Los invito para que nos visiten en nuestras sedes y en plataformas virtuales. C…" at bounding box center [671, 384] width 745 height 93
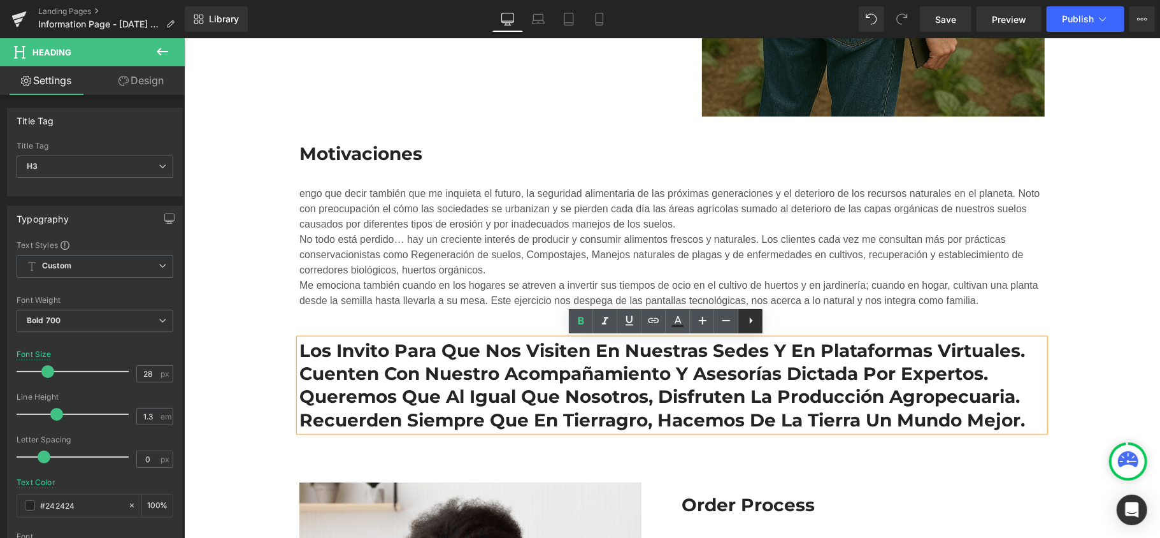
click at [745, 324] on icon at bounding box center [750, 320] width 15 height 15
click at [693, 387] on h3 "Los invito para que nos visiten en nuestras sedes y en plataformas virtuales. C…" at bounding box center [671, 384] width 745 height 93
click at [987, 446] on div "Motivaciones Heading engo que decir también que me inquieta el futuro, la segur…" at bounding box center [671, 301] width 976 height 359
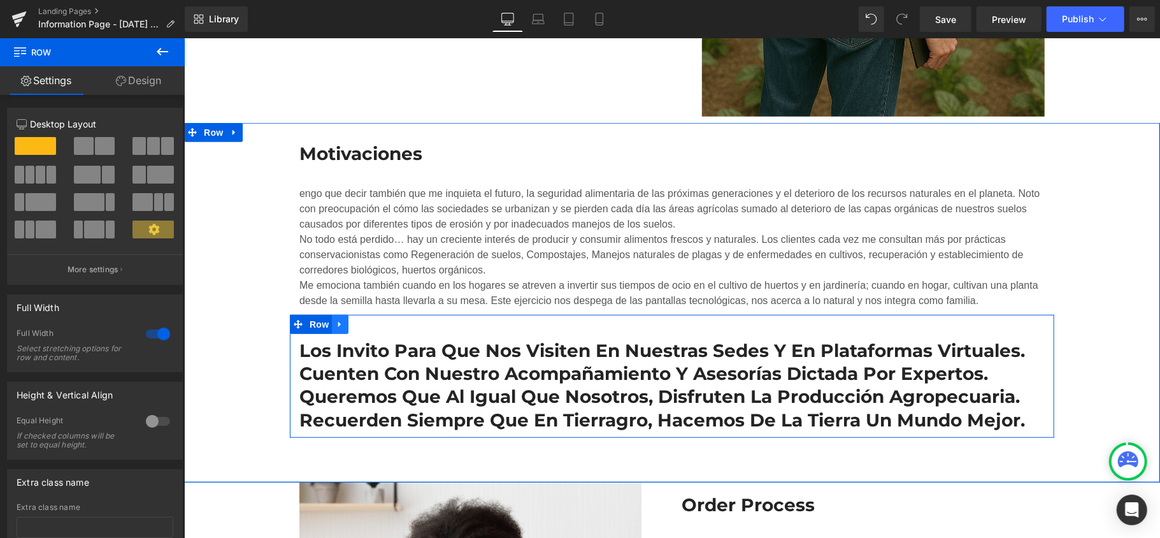
click at [331, 328] on link at bounding box center [339, 323] width 17 height 19
click at [293, 322] on icon at bounding box center [297, 323] width 9 height 10
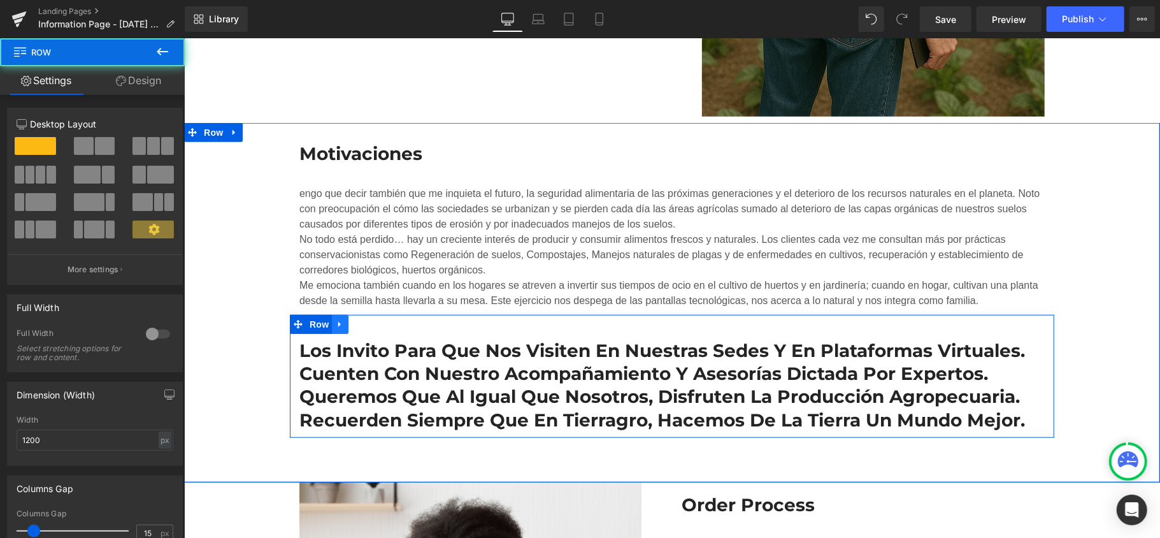
click at [335, 324] on icon at bounding box center [339, 323] width 9 height 10
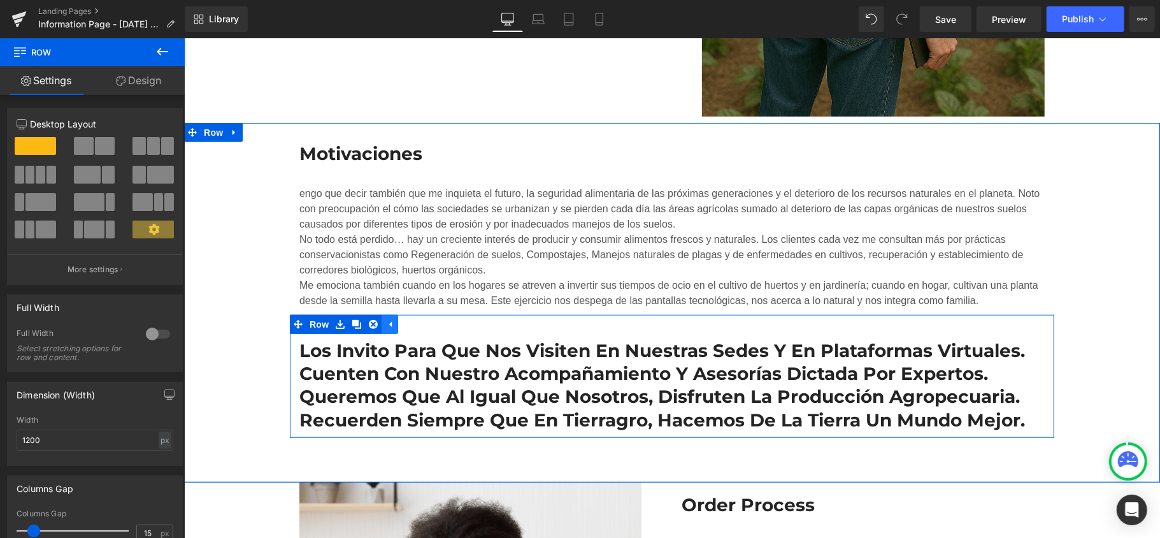
click at [385, 319] on icon at bounding box center [389, 323] width 9 height 10
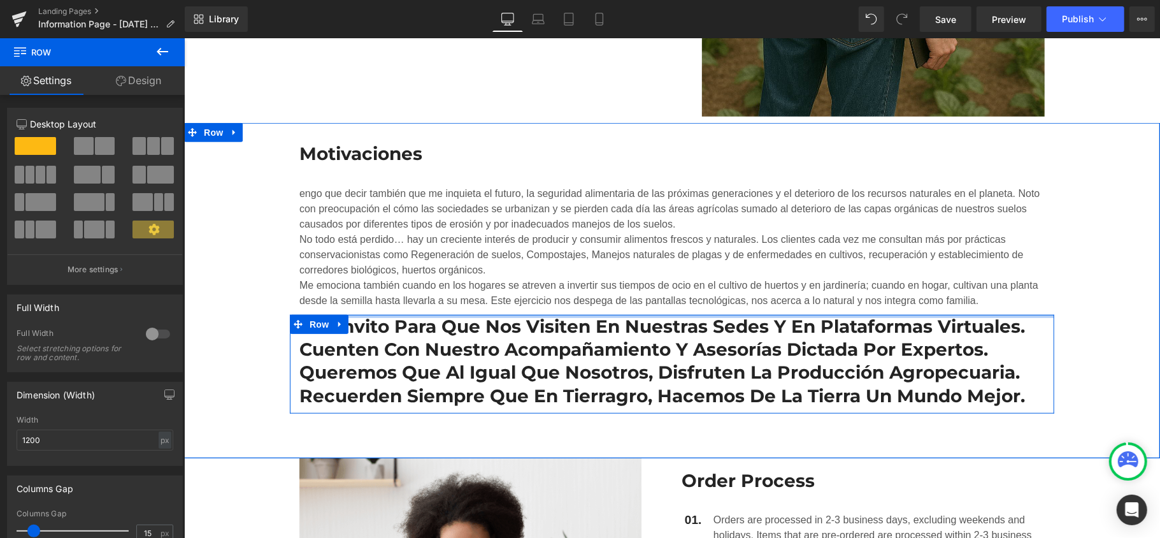
drag, startPoint x: 651, startPoint y: 331, endPoint x: 637, endPoint y: 290, distance: 43.1
click at [637, 290] on div "Motivaciones Heading engo que decir también que me inquieta el futuro, la segur…" at bounding box center [671, 267] width 976 height 290
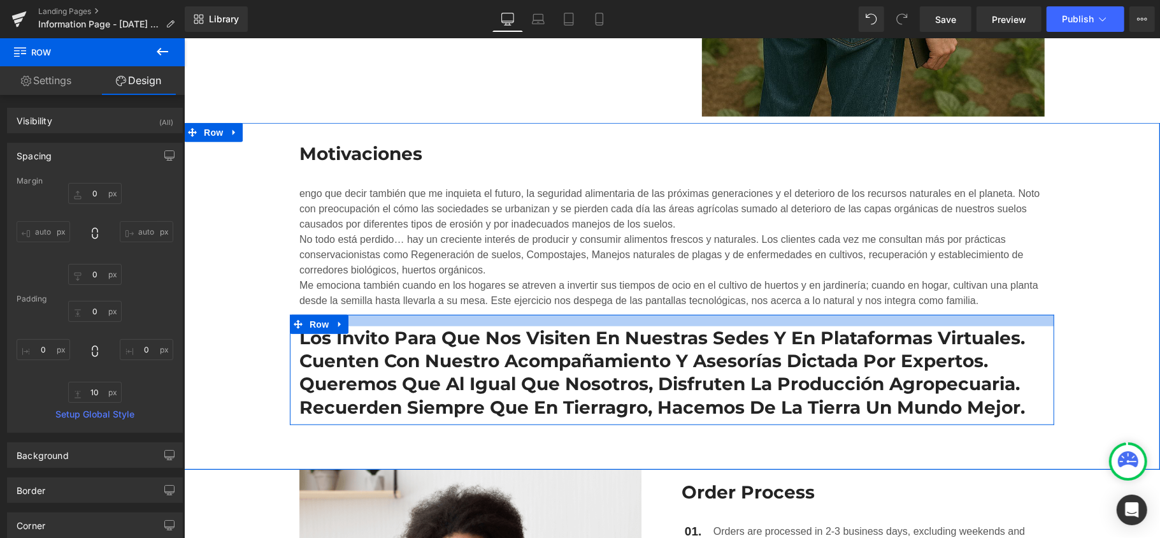
click at [673, 327] on div "Los invito para que nos visiten en nuestras sedes y en plataformas virtuales. C…" at bounding box center [671, 369] width 764 height 111
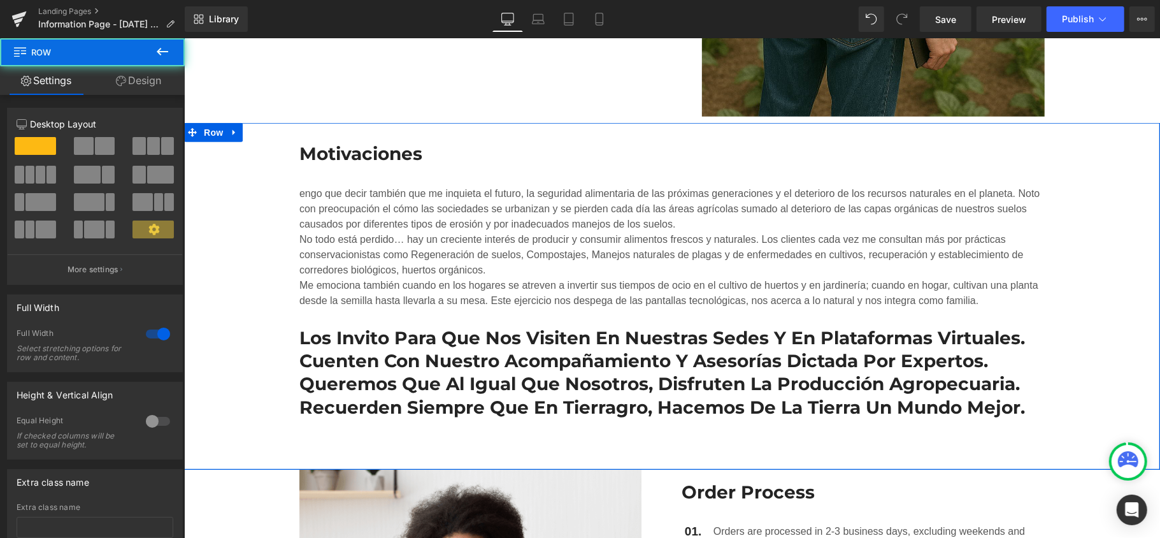
click at [1052, 370] on div "Motivaciones Heading engo que decir también que me inquieta el futuro, la segur…" at bounding box center [671, 273] width 976 height 302
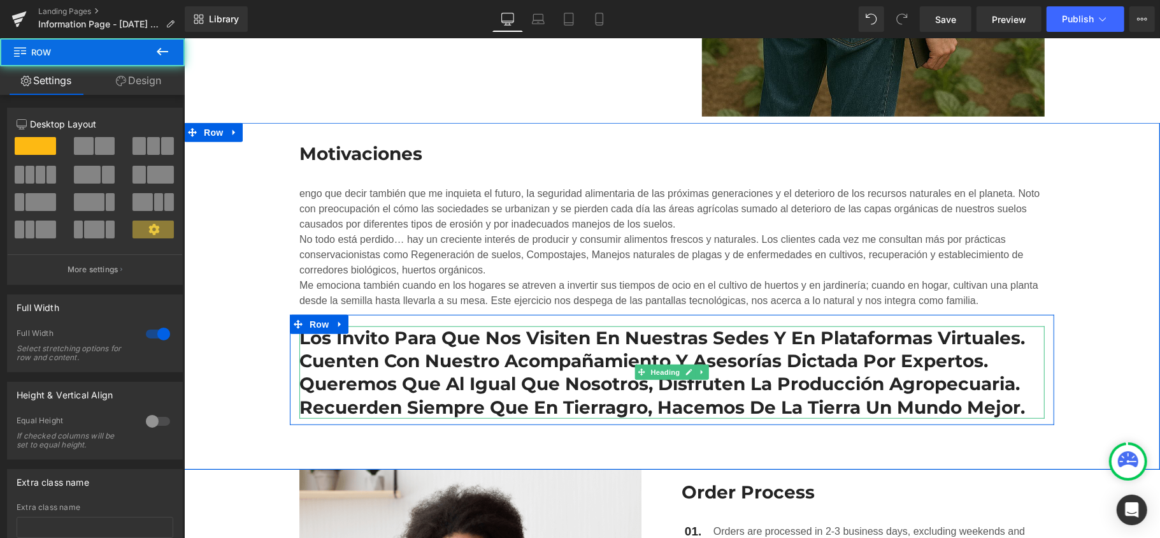
click at [692, 395] on h3 "Los invito para que nos visiten en nuestras sedes y en plataformas virtuales. C…" at bounding box center [671, 371] width 745 height 93
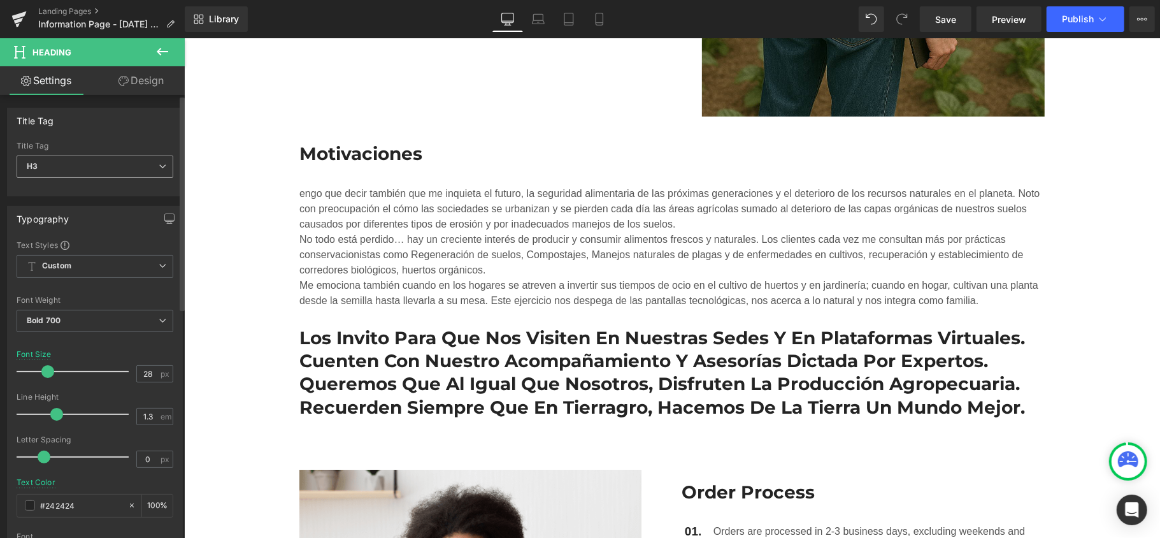
click at [124, 161] on span "H3" at bounding box center [95, 166] width 157 height 22
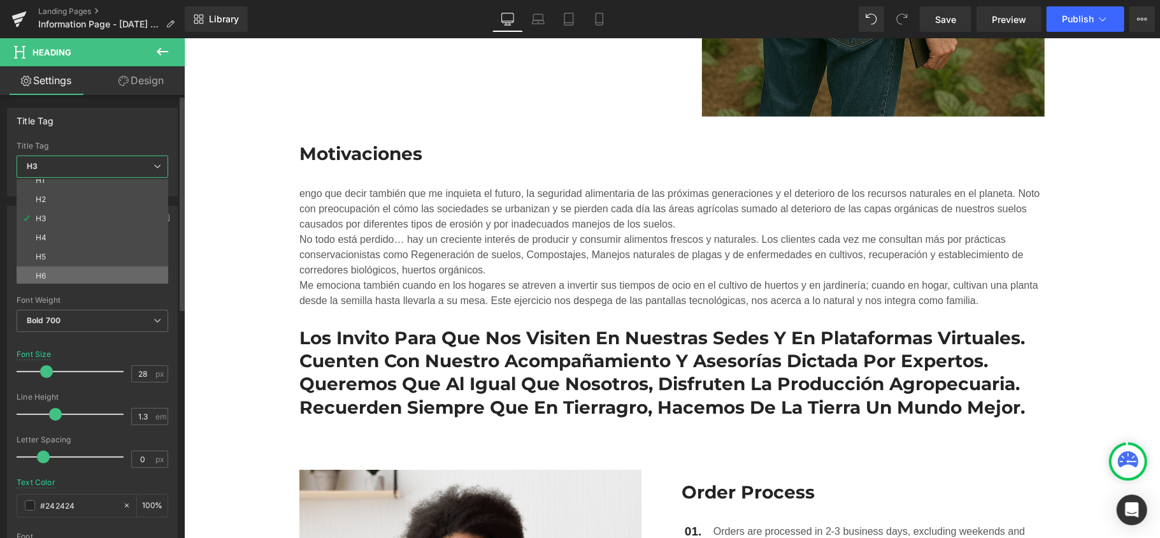
scroll to position [10, 0]
click at [93, 268] on li "H6" at bounding box center [95, 273] width 157 height 19
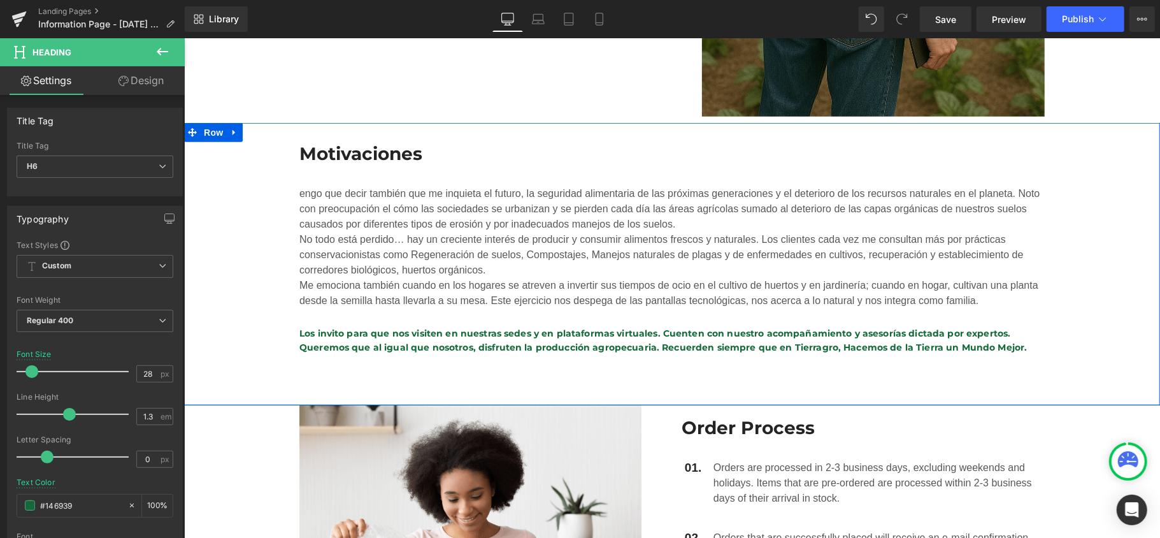
click at [1083, 304] on div "Motivaciones Heading engo que decir también que me inquieta el futuro, la segur…" at bounding box center [671, 241] width 976 height 238
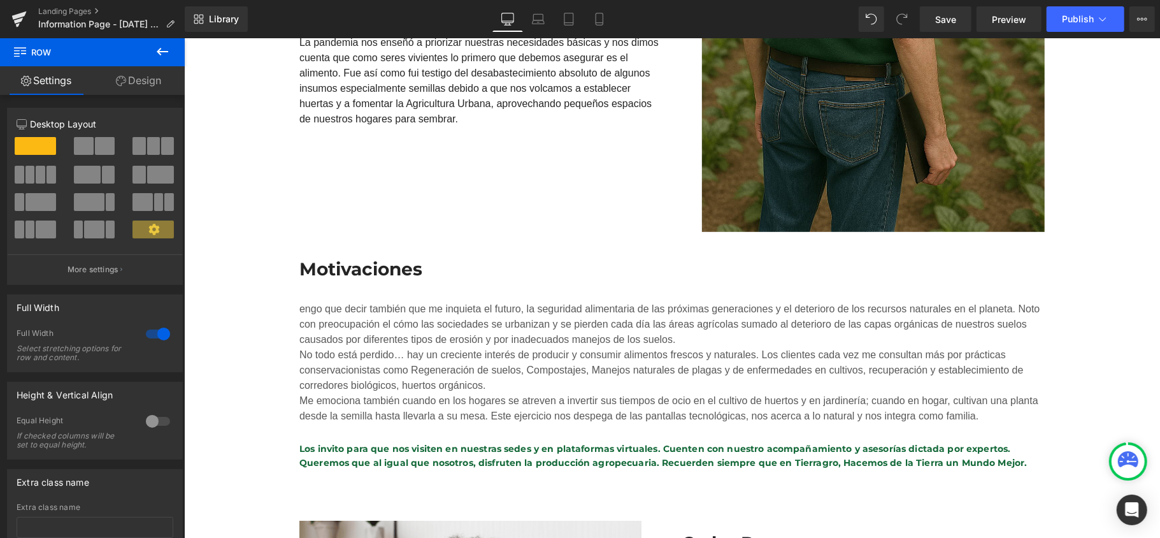
scroll to position [573, 0]
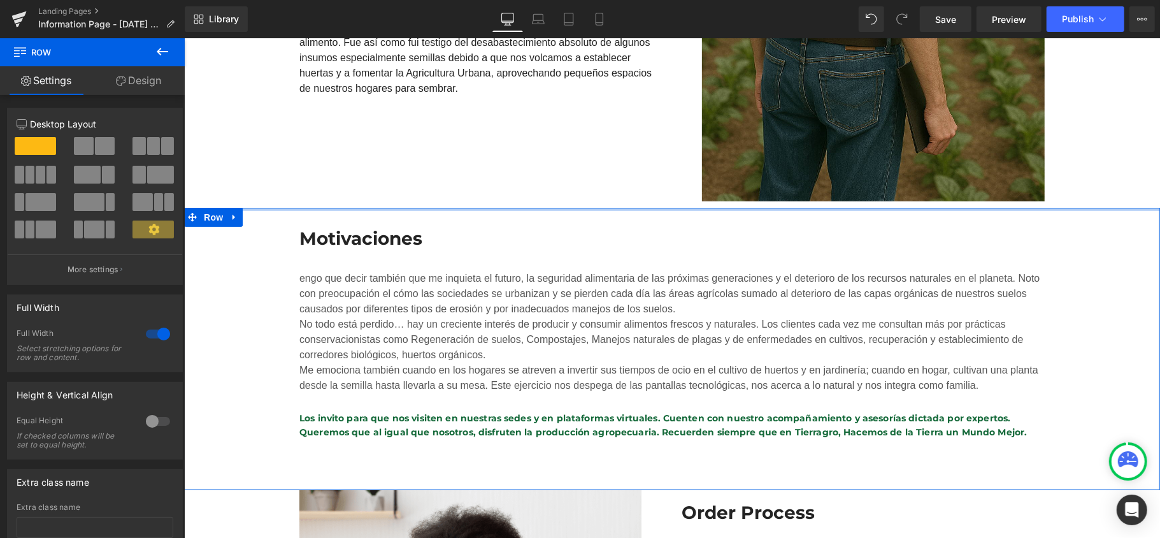
click at [525, 209] on div at bounding box center [671, 208] width 976 height 3
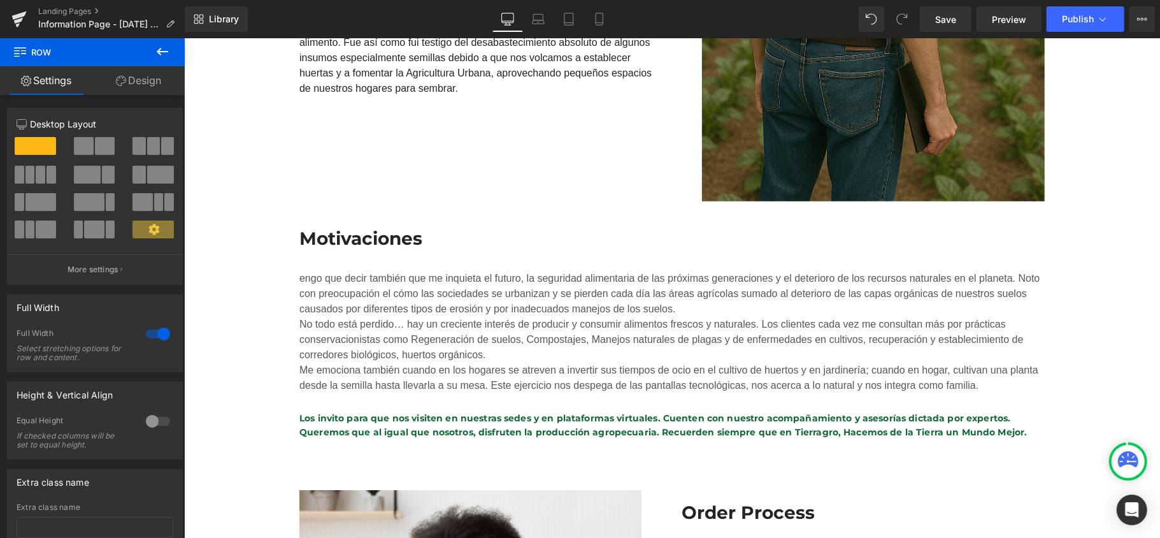
drag, startPoint x: 525, startPoint y: 209, endPoint x: 525, endPoint y: 163, distance: 45.9
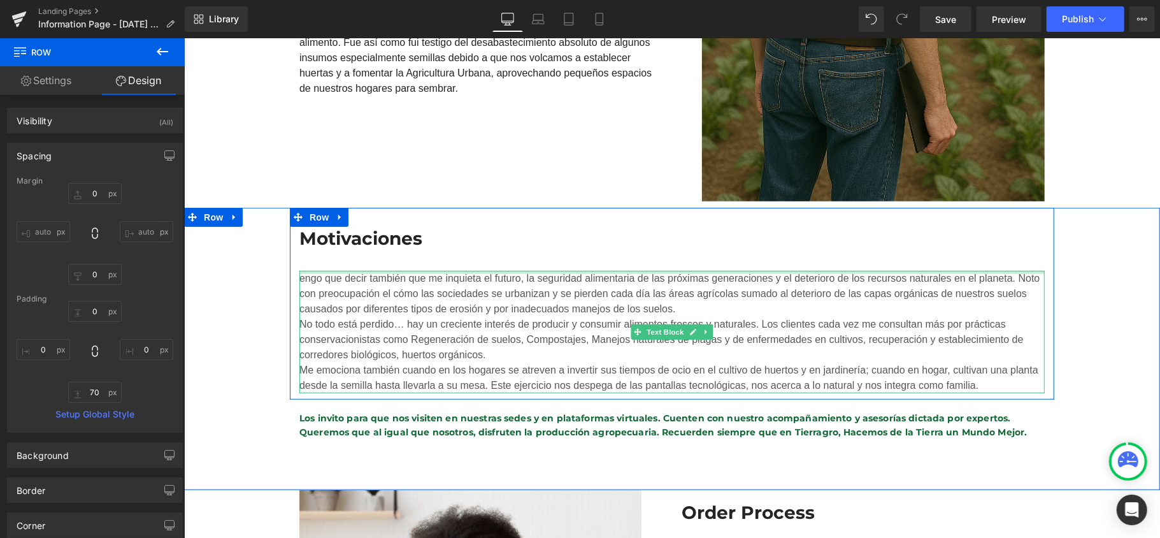
click at [496, 263] on div "Motivaciones Heading engo que decir también que me inquieta el futuro, la segur…" at bounding box center [671, 309] width 764 height 166
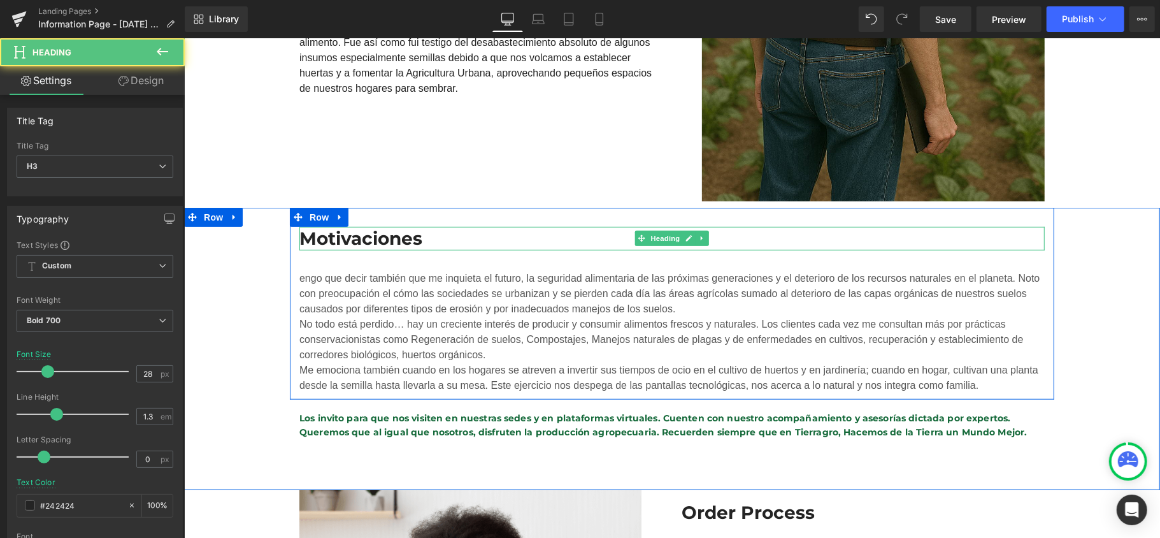
drag, startPoint x: 488, startPoint y: 249, endPoint x: 497, endPoint y: 235, distance: 16.6
click at [497, 235] on div "Motivaciones Heading" at bounding box center [671, 237] width 745 height 23
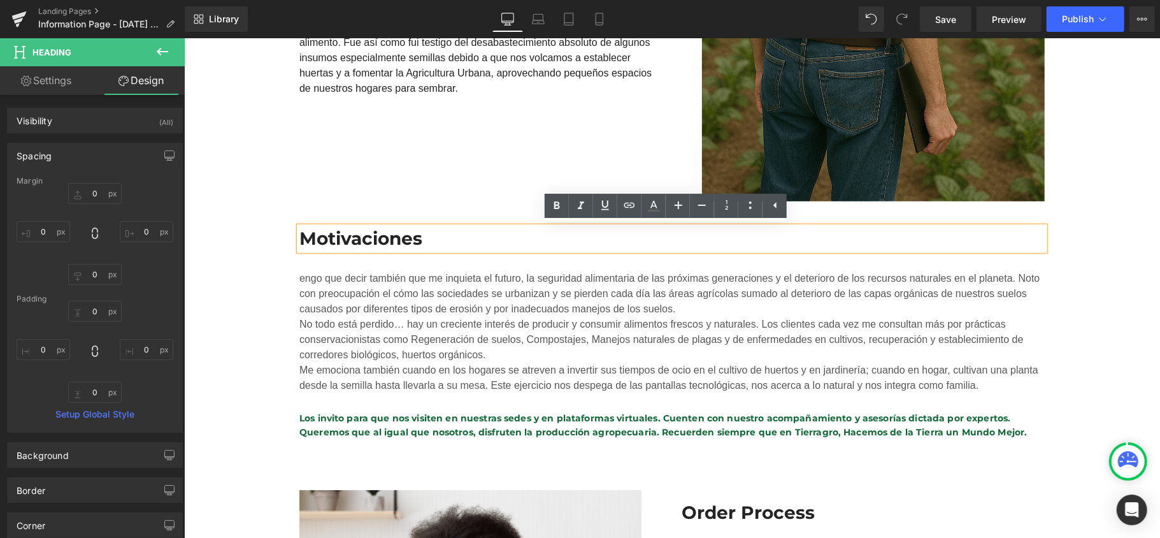
click at [1084, 294] on div "Motivaciones Heading engo que decir también que me inquieta el futuro, la segur…" at bounding box center [671, 326] width 976 height 238
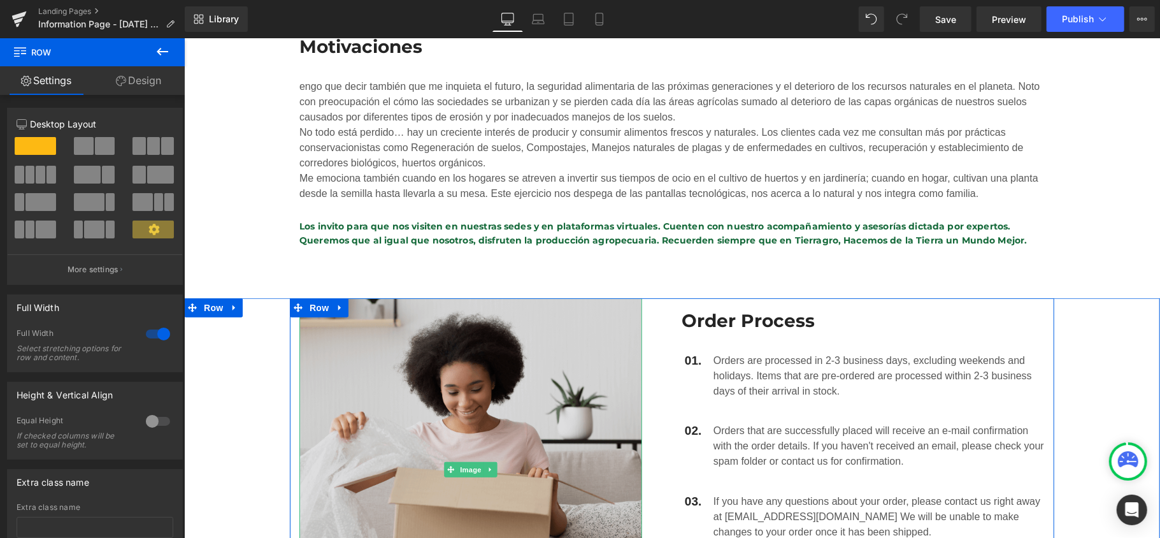
scroll to position [764, 0]
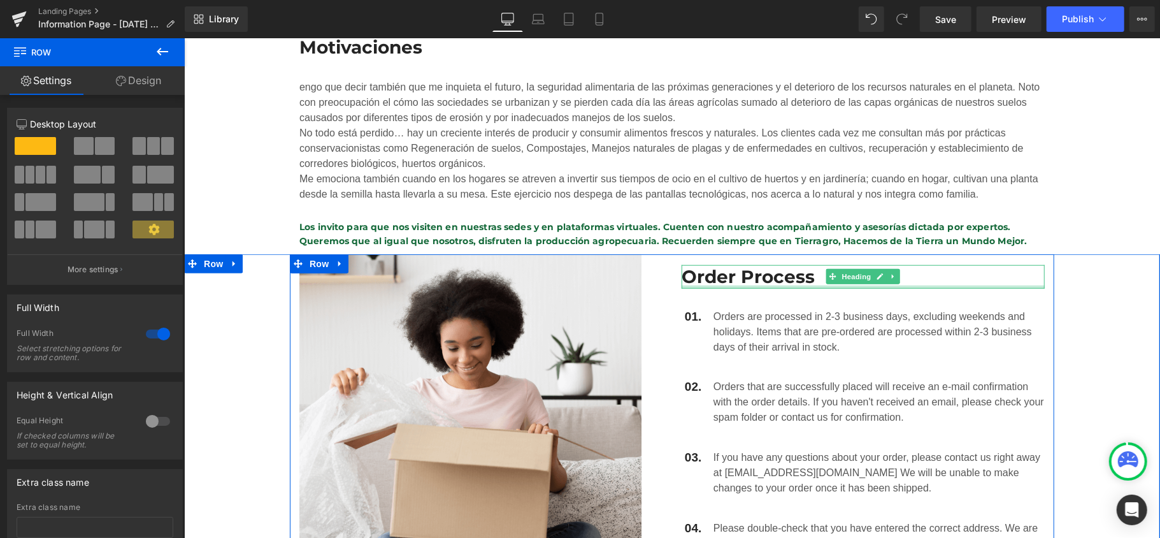
drag, startPoint x: 690, startPoint y: 294, endPoint x: 694, endPoint y: 287, distance: 7.1
click at [694, 287] on div "José Nicolás Gómez Rodríguez Heading Row Presentación Heading Soy José Nicolás …" at bounding box center [671, 479] width 976 height 2197
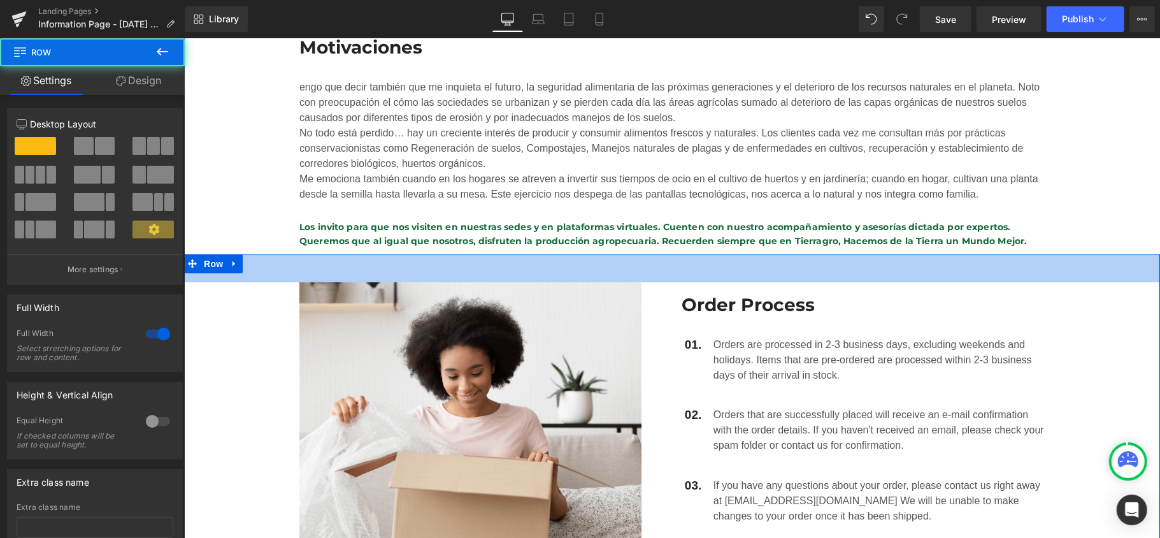
drag, startPoint x: 658, startPoint y: 253, endPoint x: 663, endPoint y: 281, distance: 28.5
click at [663, 281] on div "44px" at bounding box center [671, 268] width 976 height 28
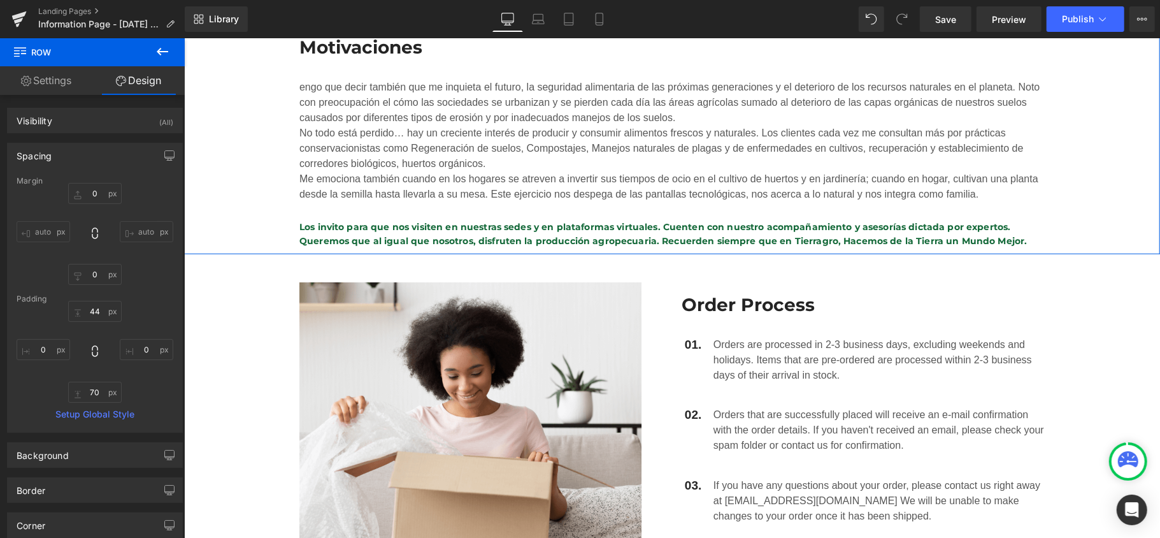
click at [1109, 194] on div "Motivaciones Heading engo que decir también que me inquieta el futuro, la segur…" at bounding box center [671, 135] width 976 height 238
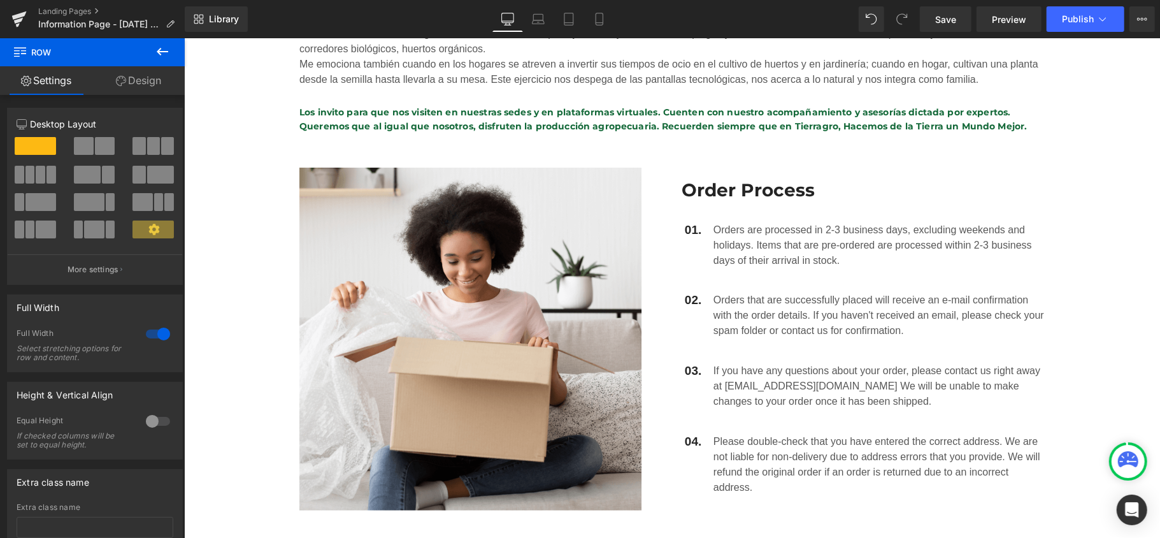
scroll to position [849, 0]
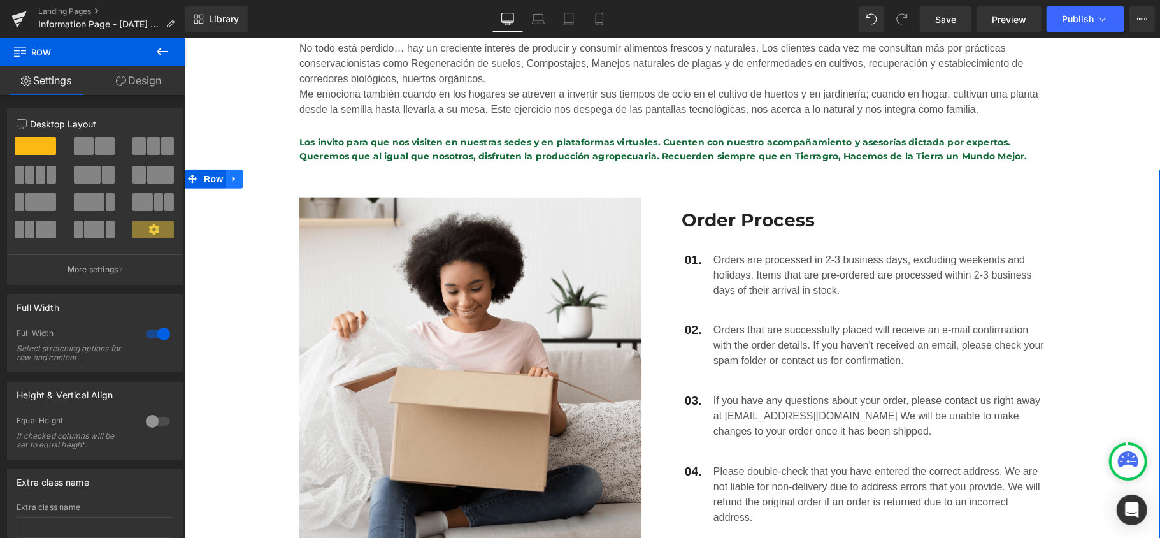
click at [234, 176] on link at bounding box center [233, 178] width 17 height 19
click at [262, 178] on icon at bounding box center [266, 178] width 9 height 9
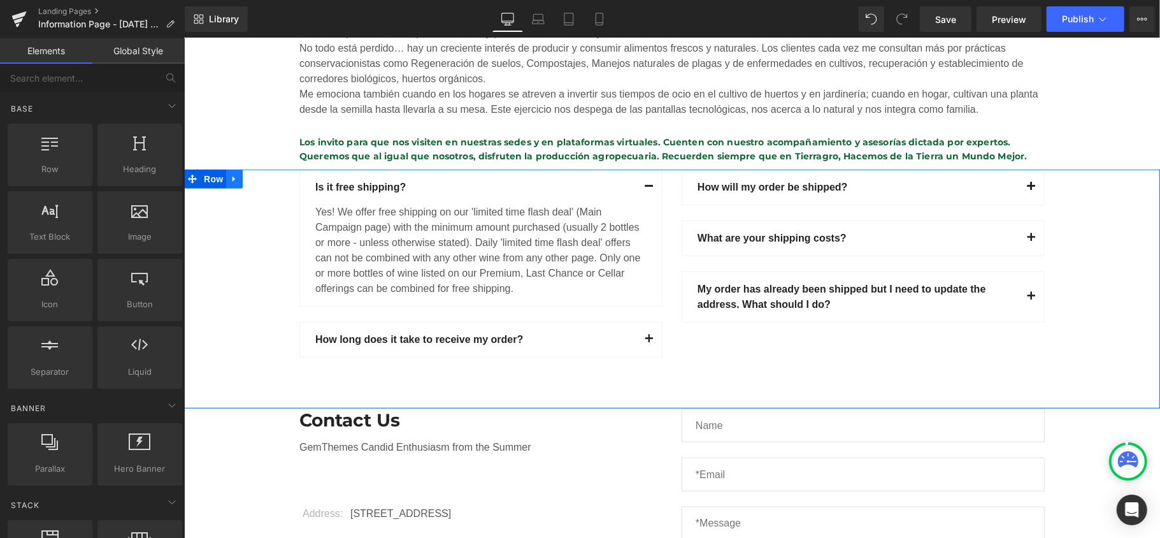
click at [230, 175] on icon at bounding box center [233, 179] width 9 height 10
click at [252, 179] on li at bounding box center [250, 178] width 50 height 19
click at [262, 178] on icon at bounding box center [266, 178] width 9 height 9
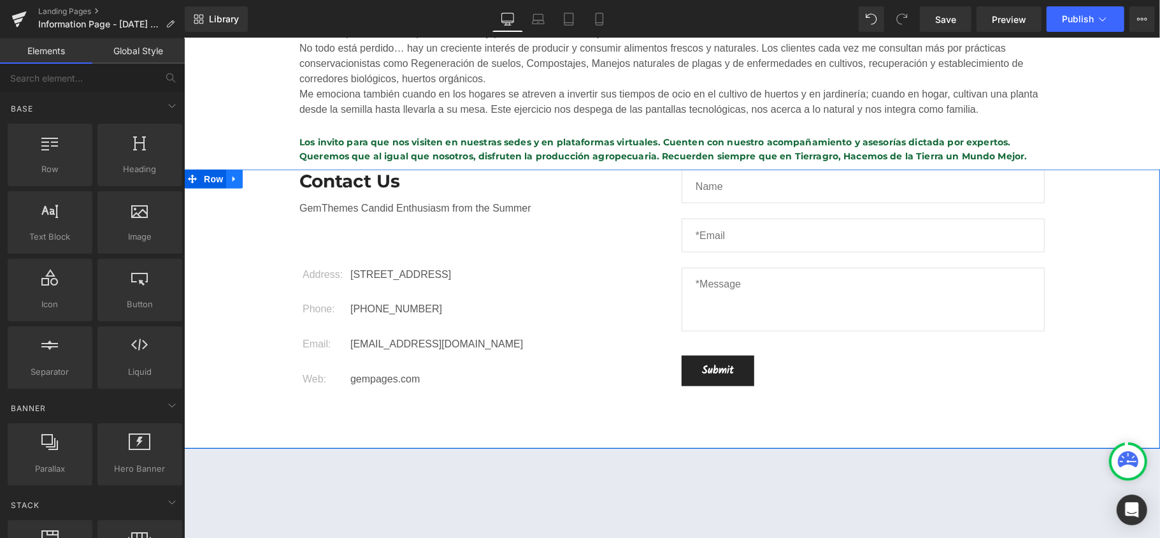
click at [229, 184] on link at bounding box center [233, 178] width 17 height 19
click at [262, 182] on icon at bounding box center [266, 178] width 9 height 9
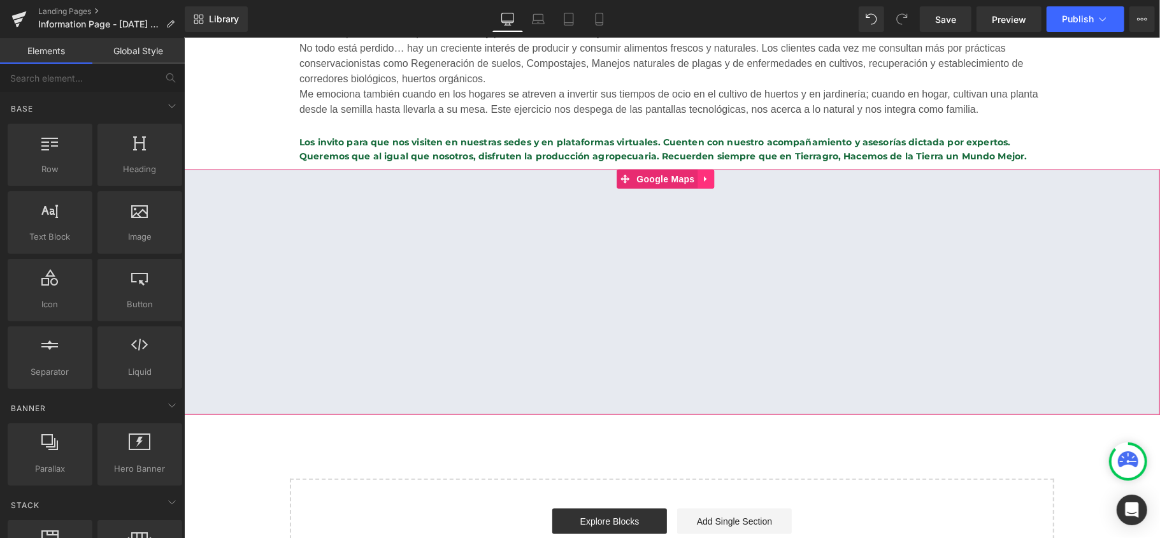
click at [706, 173] on link at bounding box center [705, 178] width 17 height 19
click at [710, 173] on link at bounding box center [714, 178] width 17 height 19
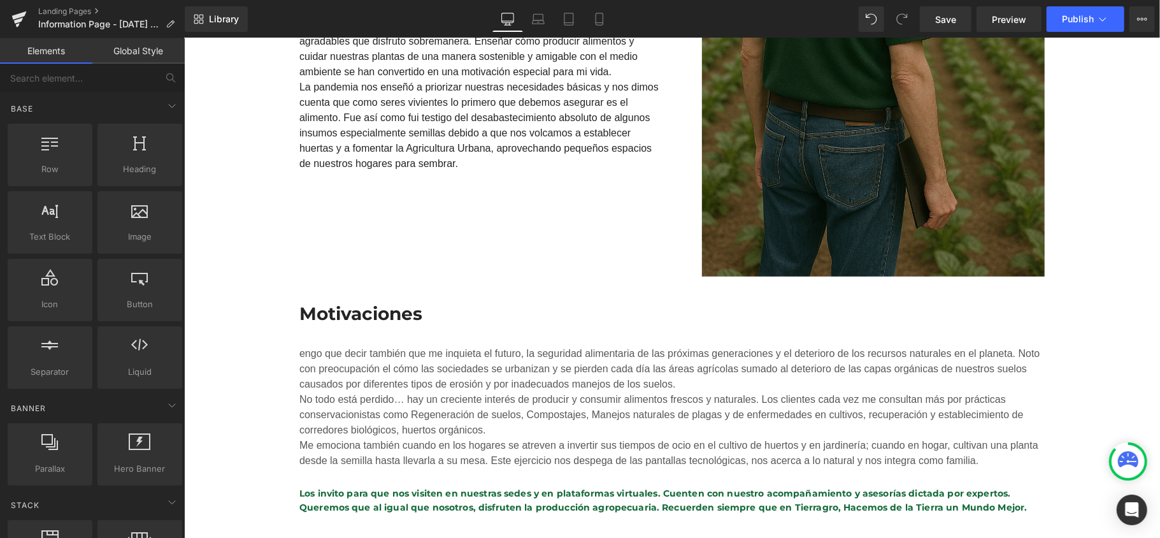
scroll to position [510, 0]
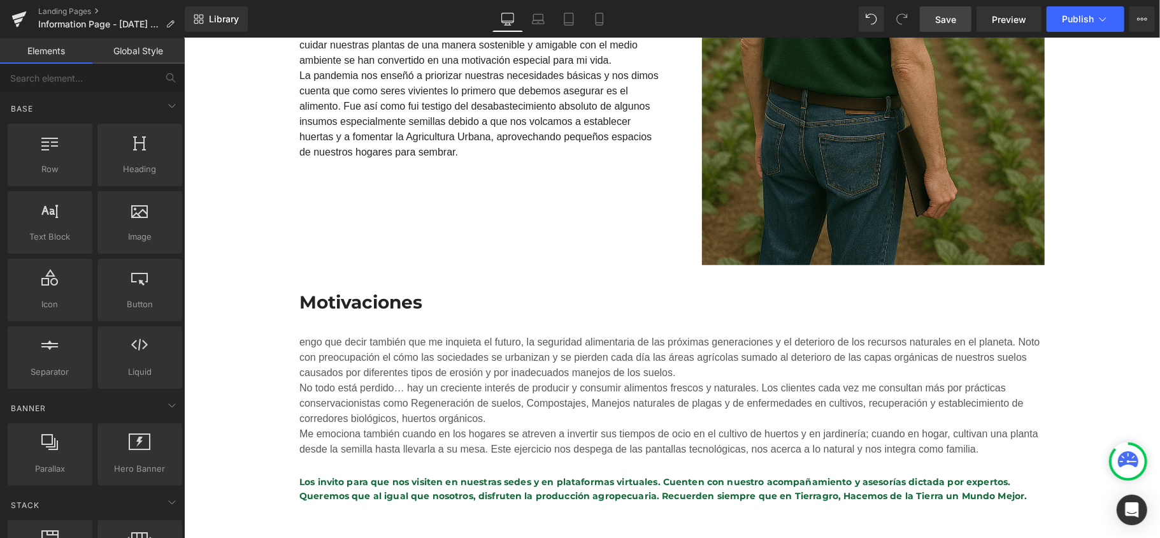
click at [948, 16] on span "Save" at bounding box center [945, 19] width 21 height 13
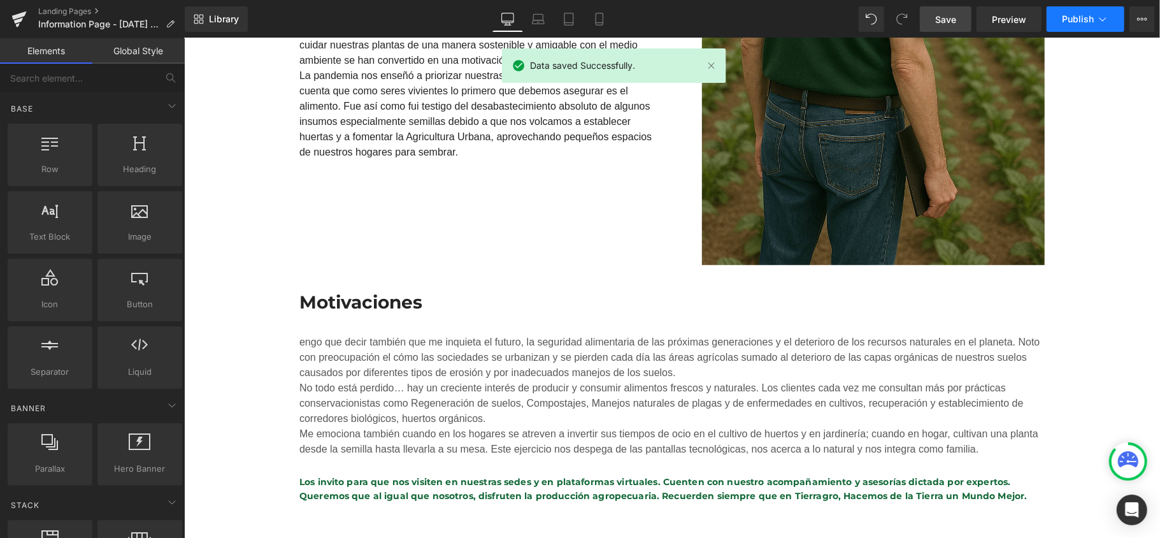
click at [1116, 18] on button "Publish" at bounding box center [1086, 18] width 78 height 25
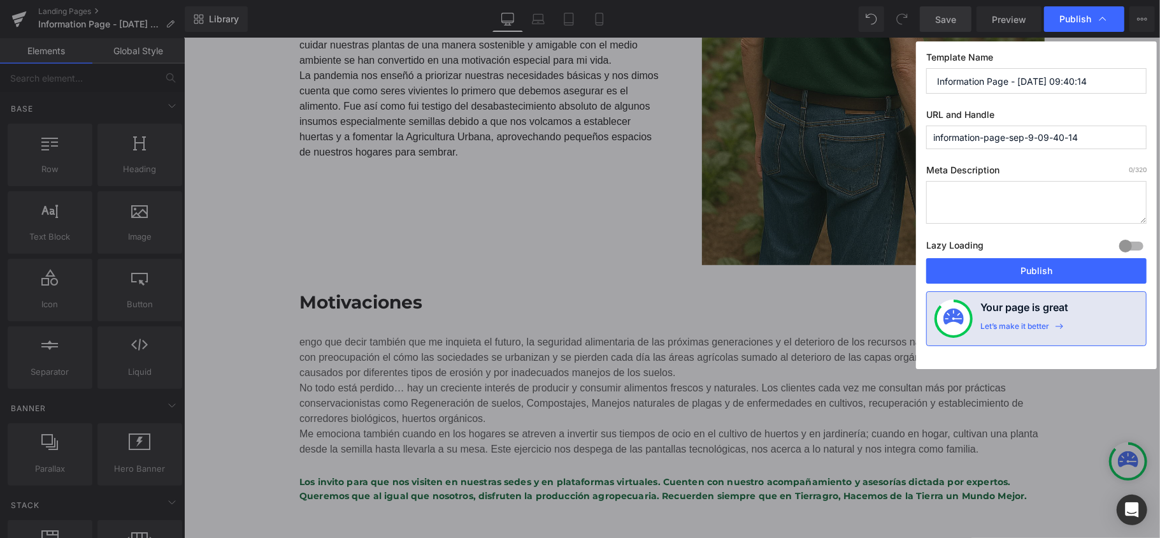
click at [1117, 18] on div "Publish" at bounding box center [1084, 18] width 80 height 25
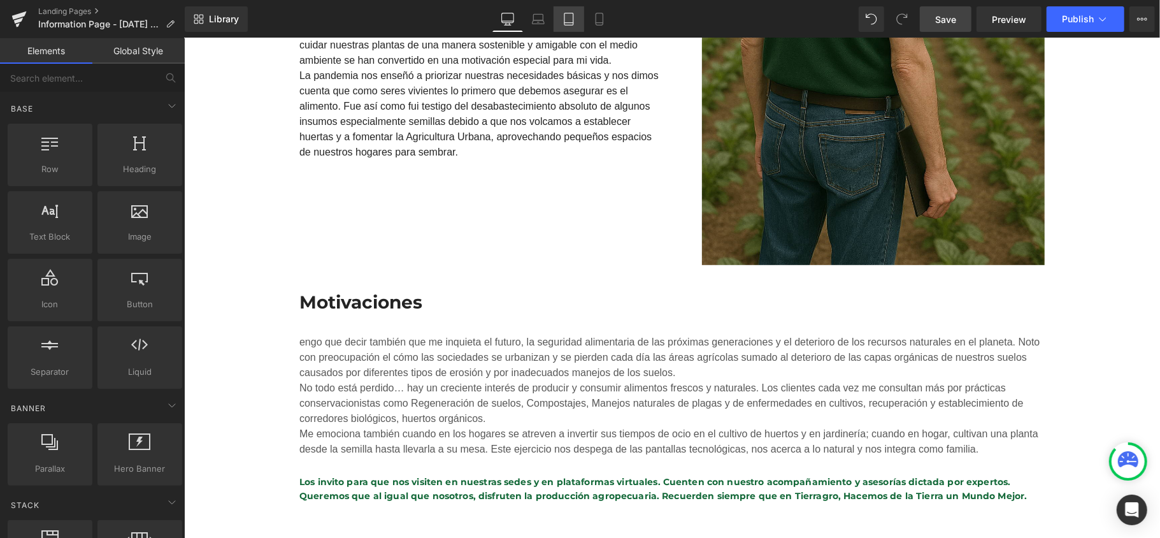
click at [563, 21] on icon at bounding box center [568, 19] width 13 height 13
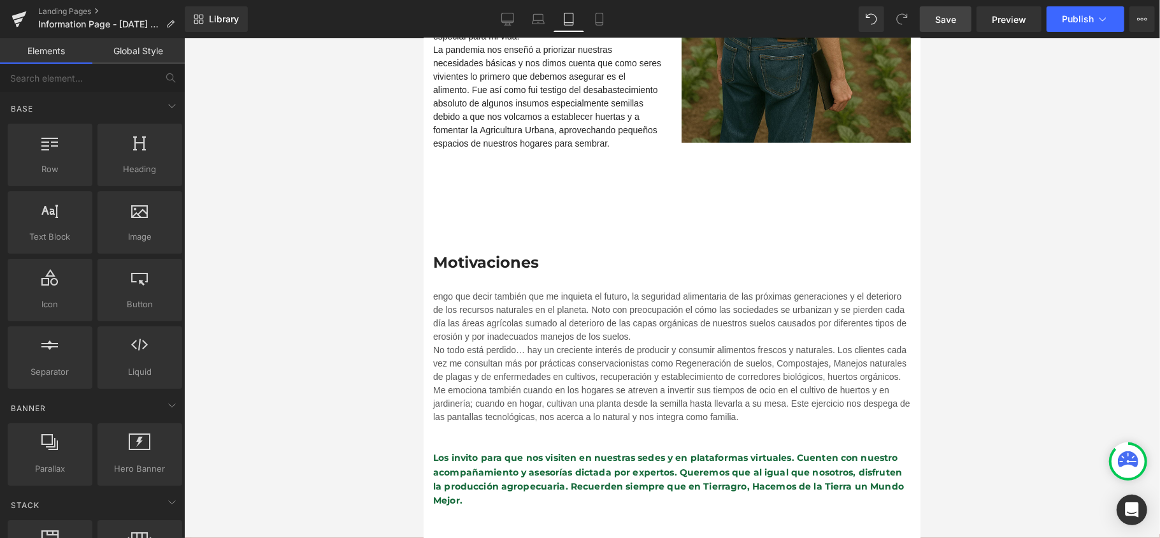
scroll to position [424, 0]
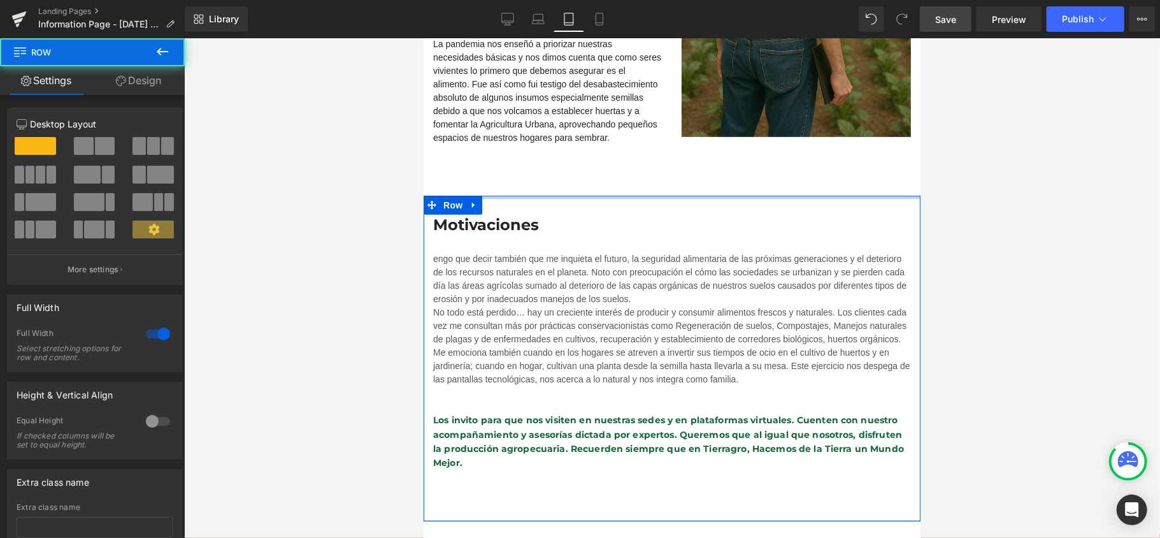
drag, startPoint x: 589, startPoint y: 226, endPoint x: 602, endPoint y: 150, distance: 77.5
click at [602, 150] on div "José Nicolás Gómez Rodríguez Heading Row Presentación Heading Soy José Nicolás …" at bounding box center [671, 180] width 497 height 1018
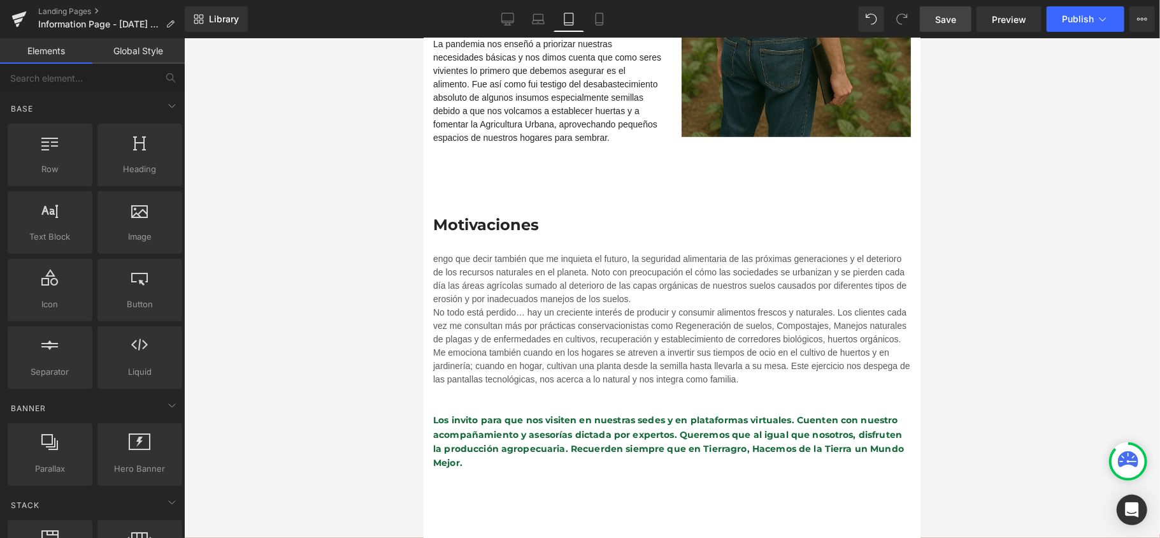
click at [1014, 215] on div at bounding box center [672, 287] width 976 height 499
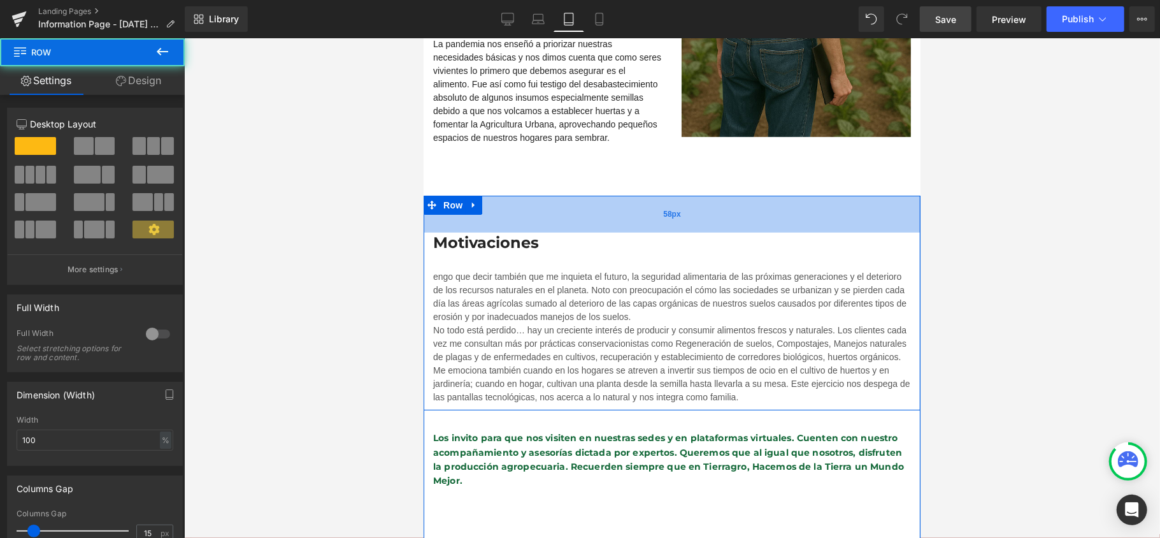
drag, startPoint x: 541, startPoint y: 199, endPoint x: 524, endPoint y: 250, distance: 53.8
click at [526, 232] on div "58px" at bounding box center [671, 213] width 497 height 37
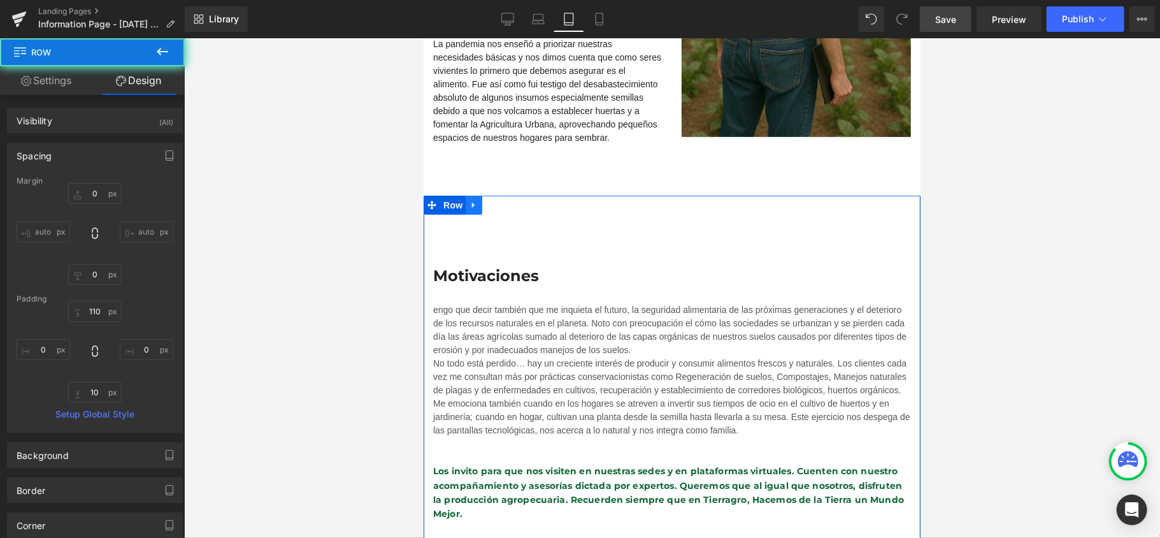
click at [469, 201] on icon at bounding box center [473, 205] width 9 height 10
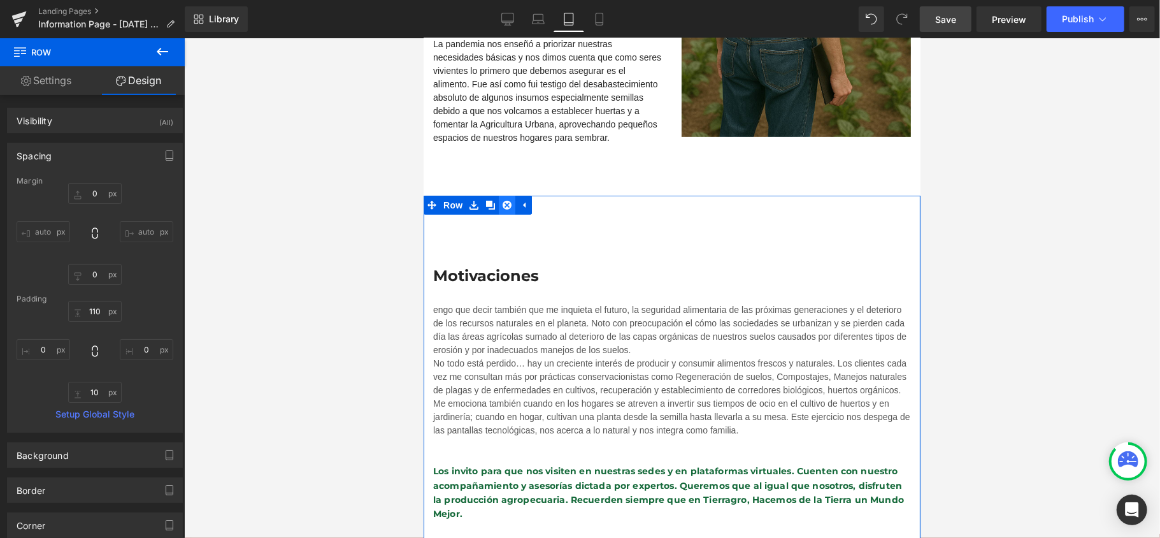
click at [502, 204] on icon at bounding box center [506, 205] width 9 height 10
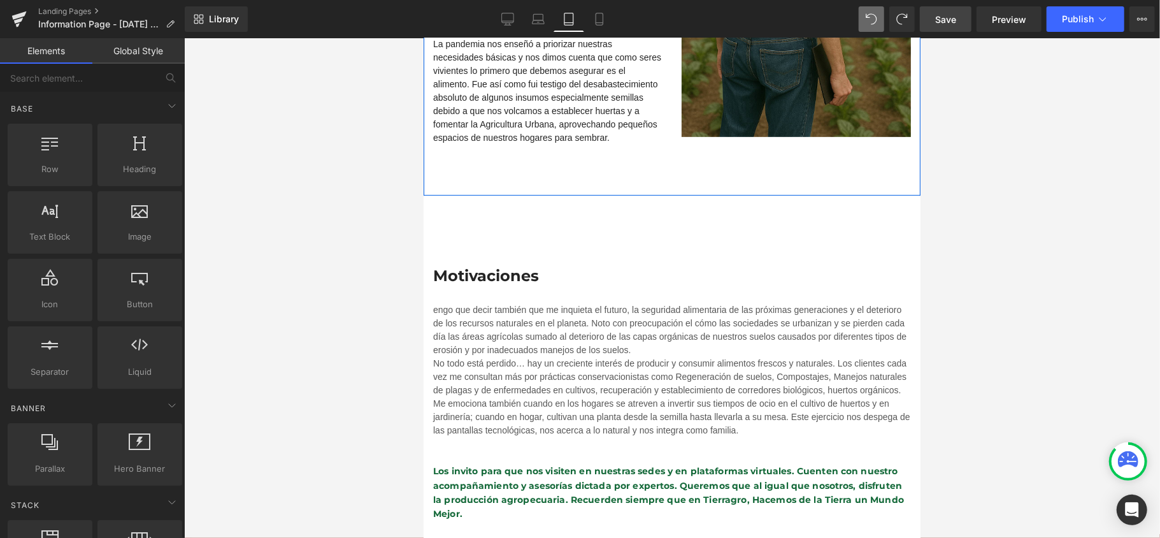
click at [553, 174] on div "70px" at bounding box center [671, 172] width 497 height 45
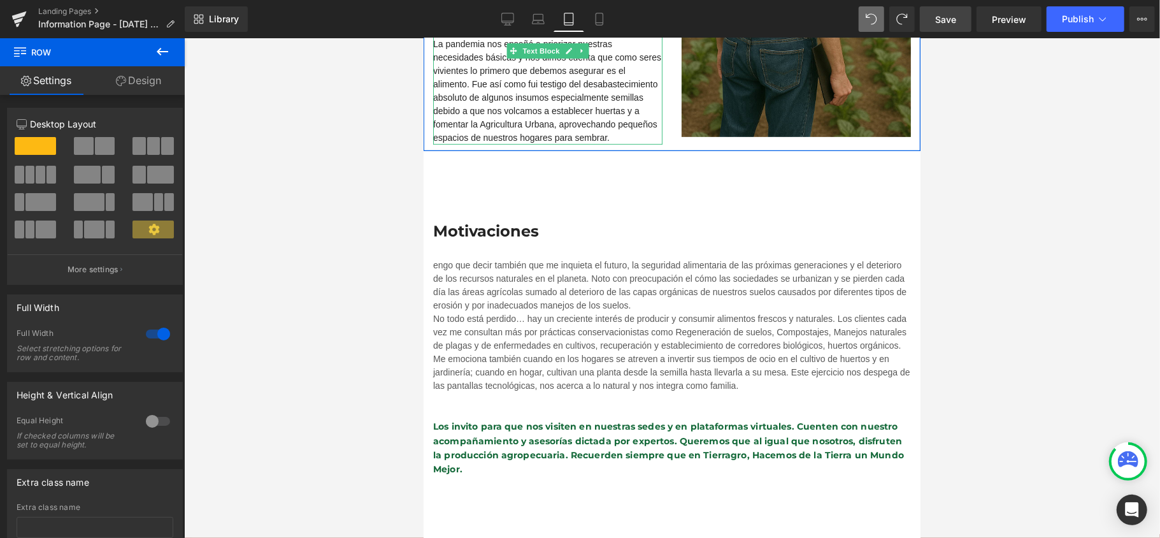
drag, startPoint x: 559, startPoint y: 193, endPoint x: 541, endPoint y: 224, distance: 35.4
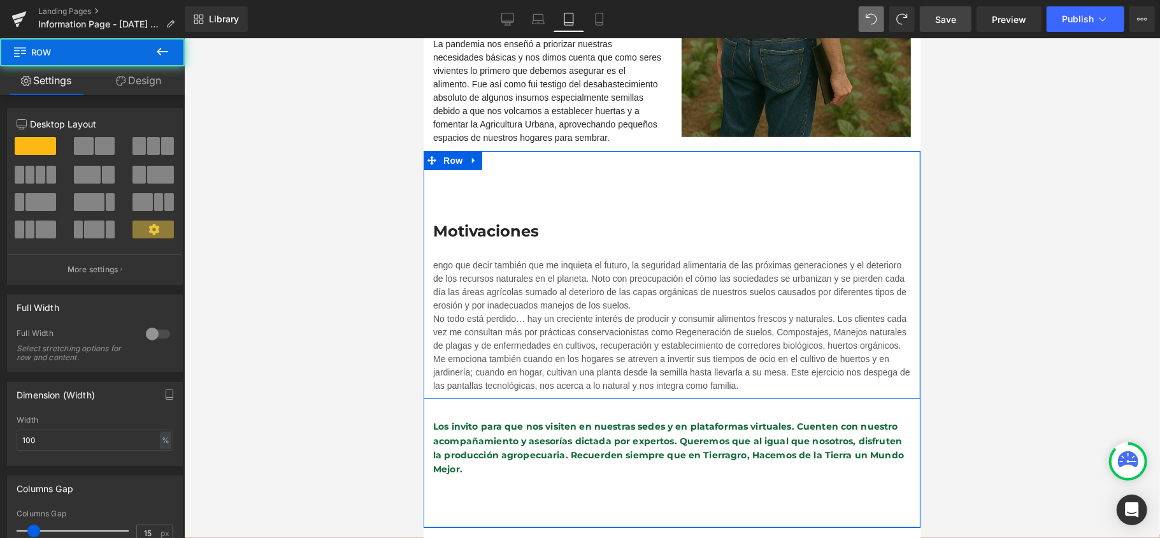
click at [561, 193] on div "Motivaciones Heading engo que decir también que me inquieta el futuro, la segur…" at bounding box center [671, 274] width 497 height 248
click at [523, 178] on div "Motivaciones Heading engo que decir también que me inquieta el futuro, la segur…" at bounding box center [671, 274] width 497 height 248
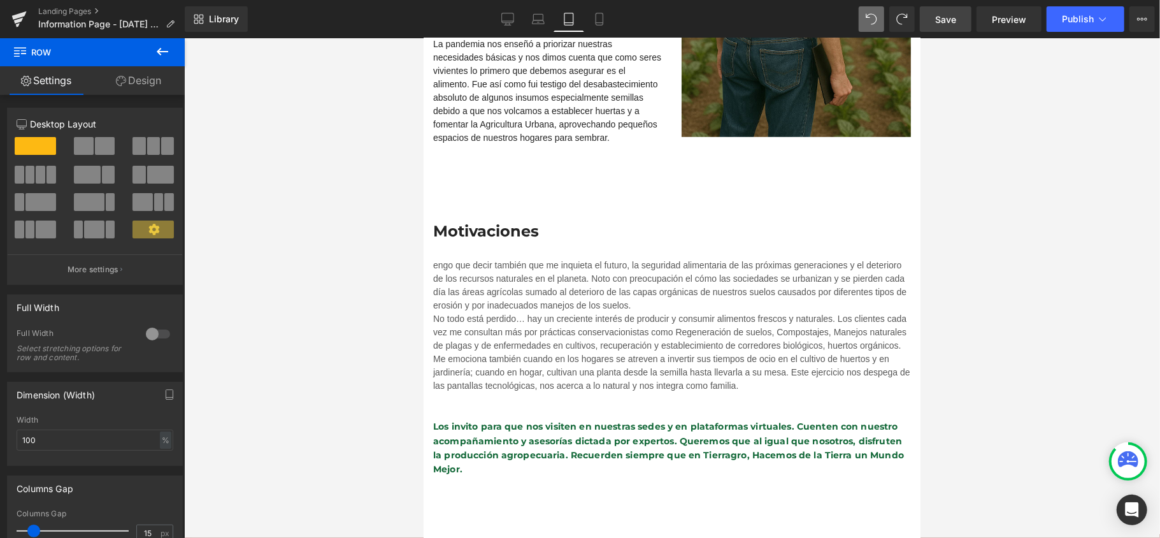
click at [1083, 190] on div at bounding box center [672, 287] width 976 height 499
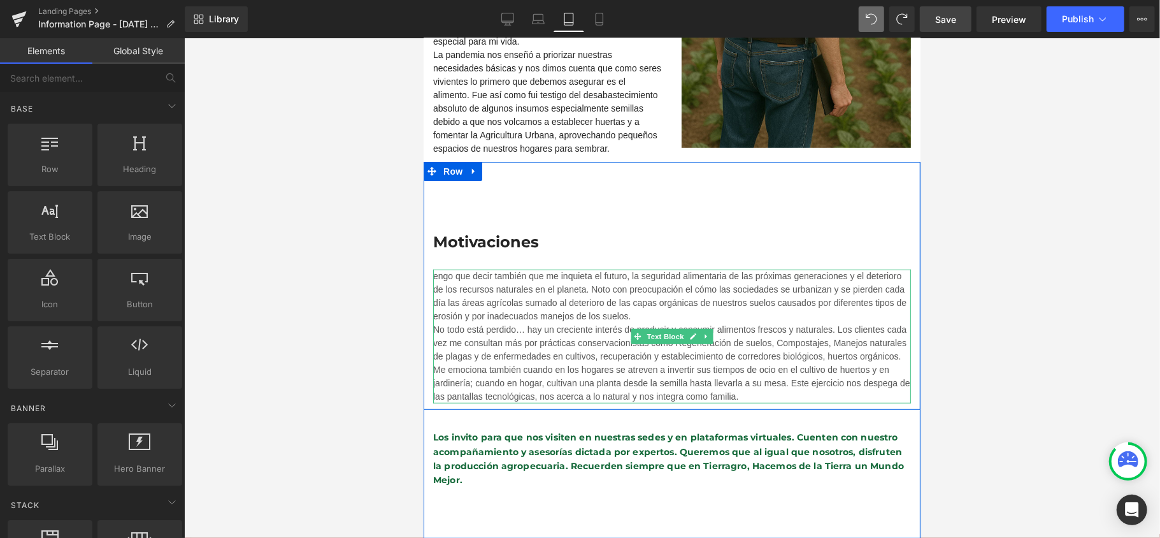
scroll to position [255, 0]
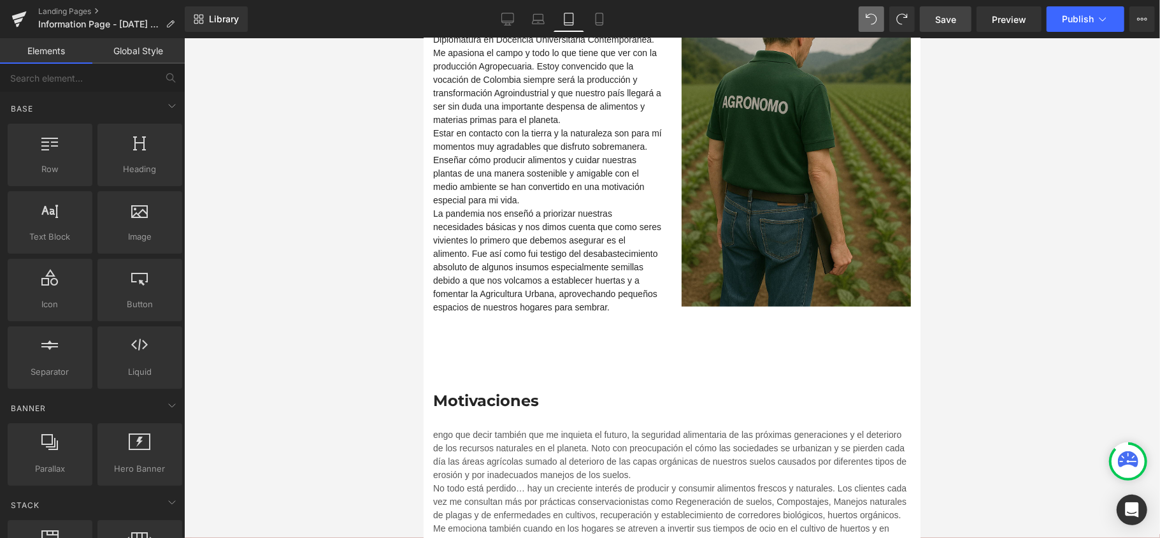
click at [1058, 324] on div at bounding box center [672, 287] width 976 height 499
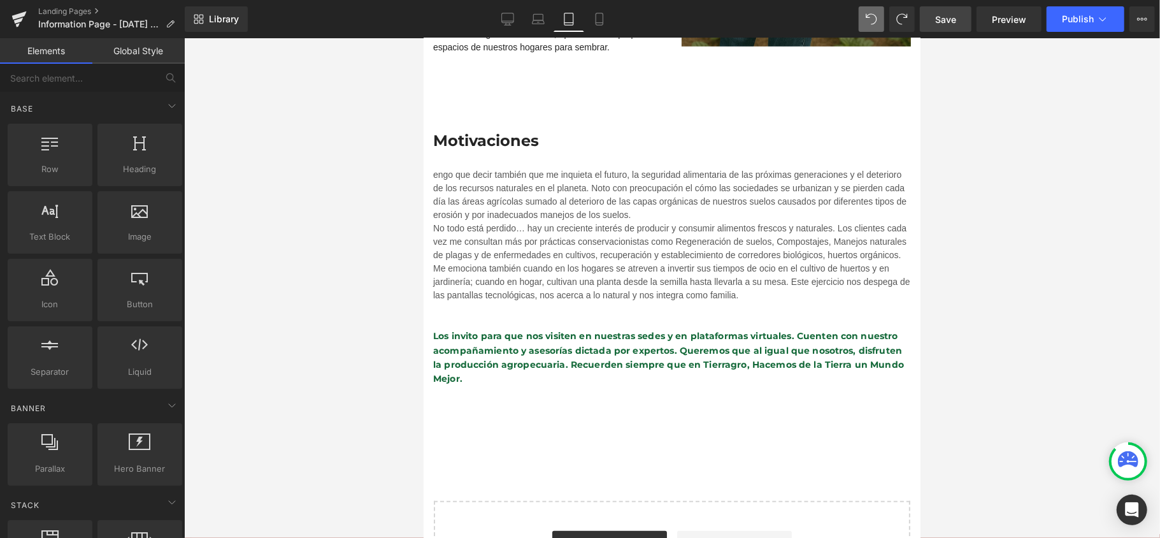
scroll to position [510, 0]
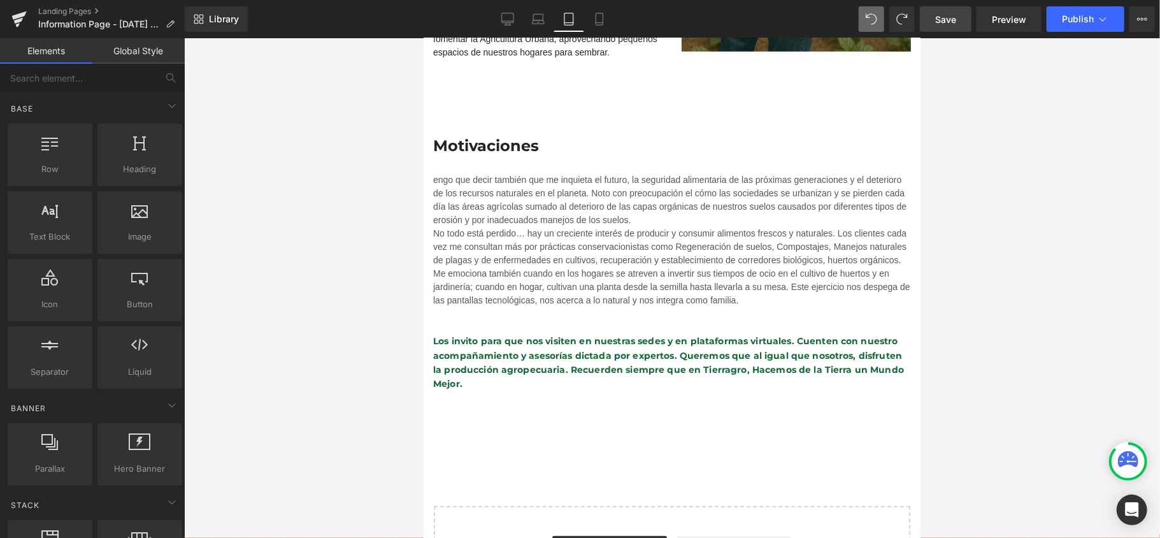
click at [765, 240] on div "No todo está perdido… hay un creciente interés de producir y consumir alimentos…" at bounding box center [671, 246] width 478 height 40
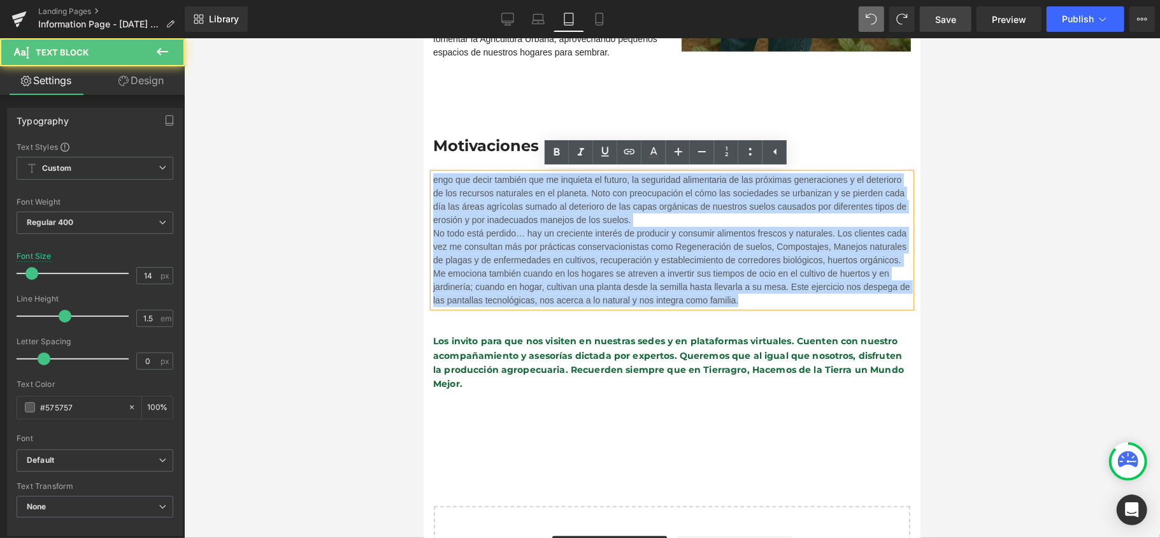
drag, startPoint x: 754, startPoint y: 301, endPoint x: 192, endPoint y: 135, distance: 585.7
click at [423, 135] on html "Ir directamente al contenido Entregas el mismo día en compras antes de las 3:00…" at bounding box center [671, 267] width 497 height 1478
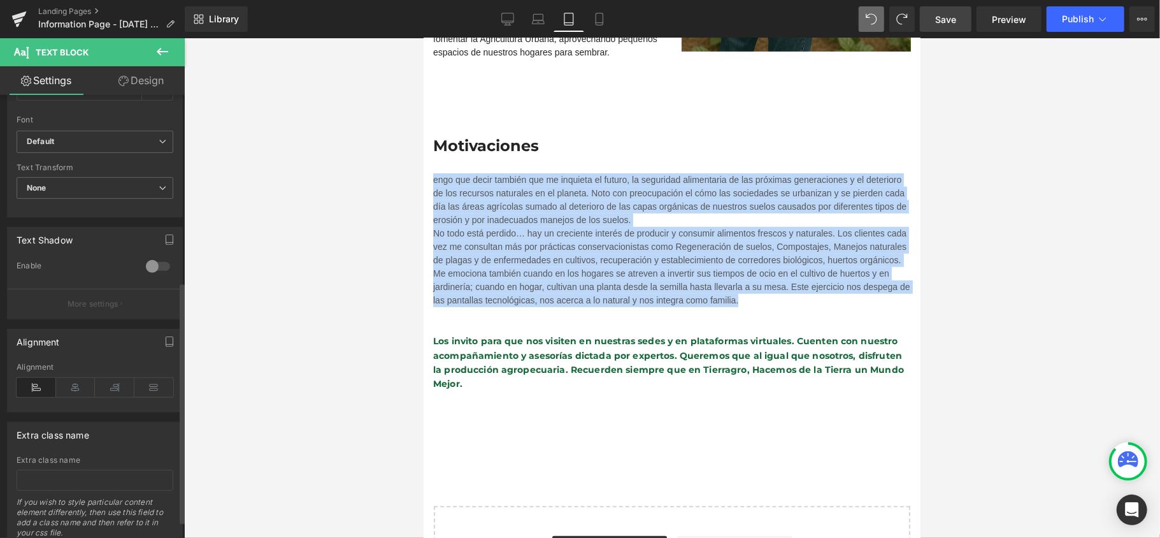
scroll to position [339, 0]
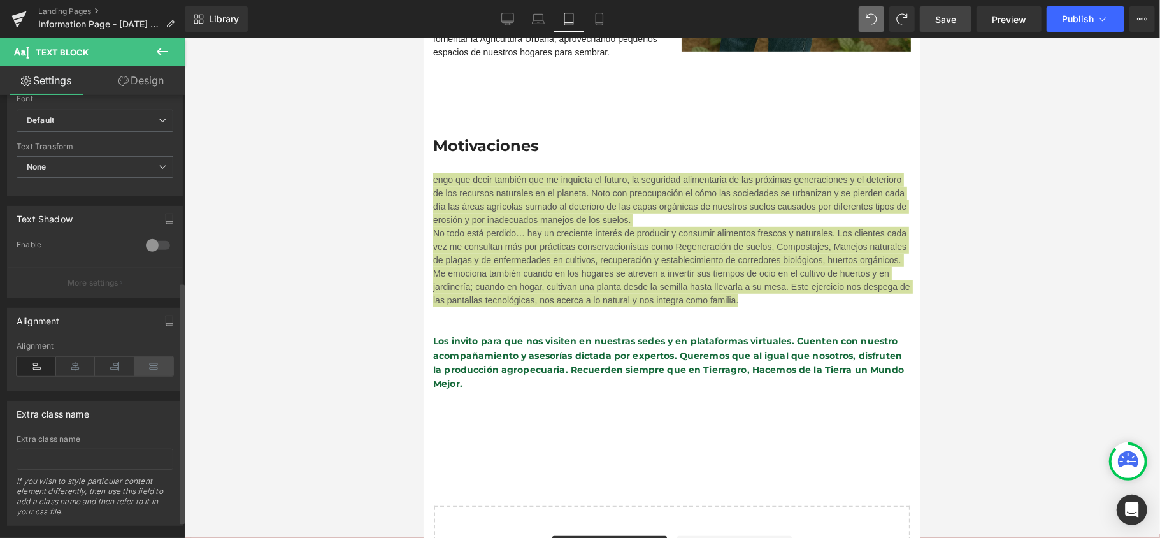
click at [146, 370] on icon at bounding box center [153, 366] width 39 height 19
click at [1015, 303] on div at bounding box center [672, 287] width 976 height 499
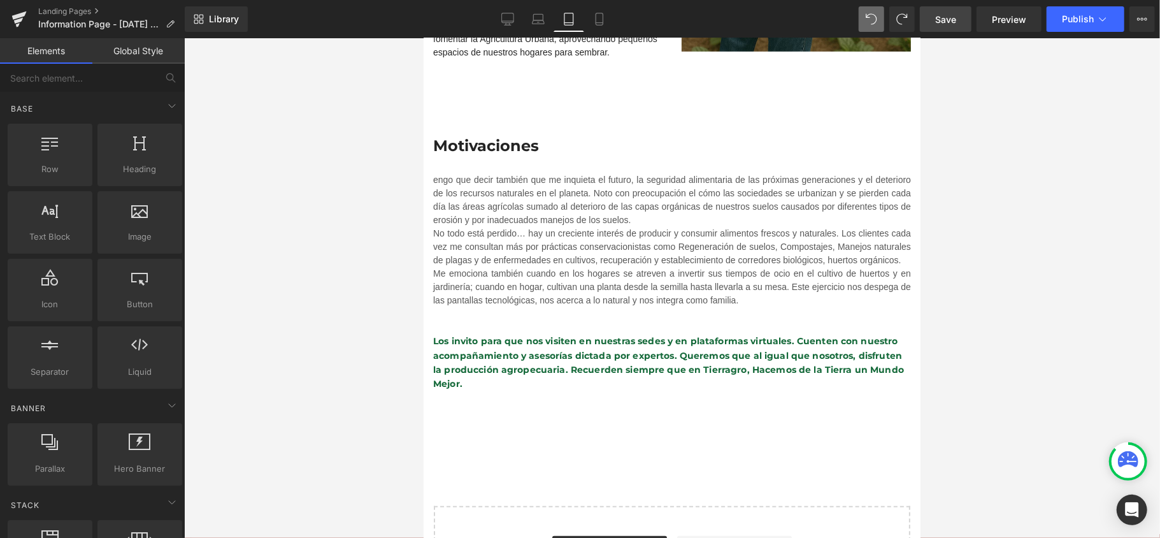
click at [844, 129] on div "Motivaciones Heading engo que decir también que me inquieta el futuro, la segur…" at bounding box center [671, 189] width 497 height 248
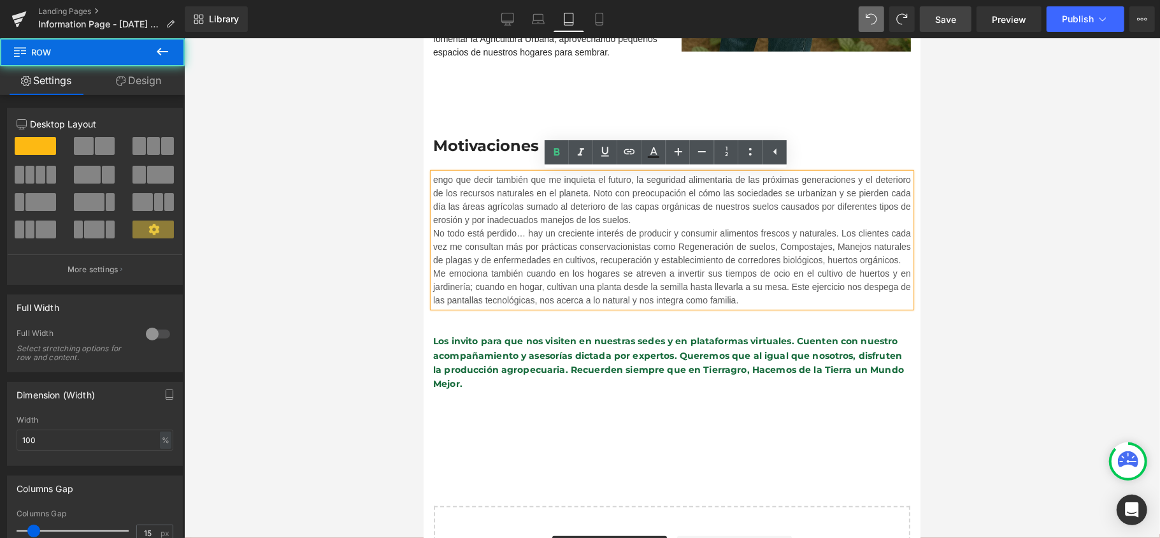
click at [1048, 192] on div at bounding box center [672, 287] width 976 height 499
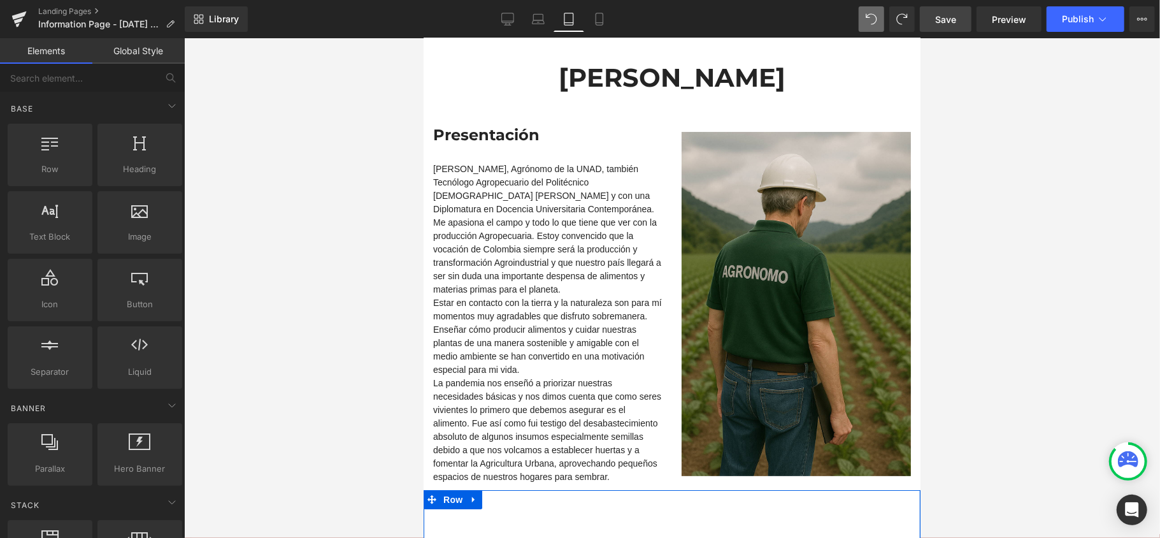
scroll to position [85, 0]
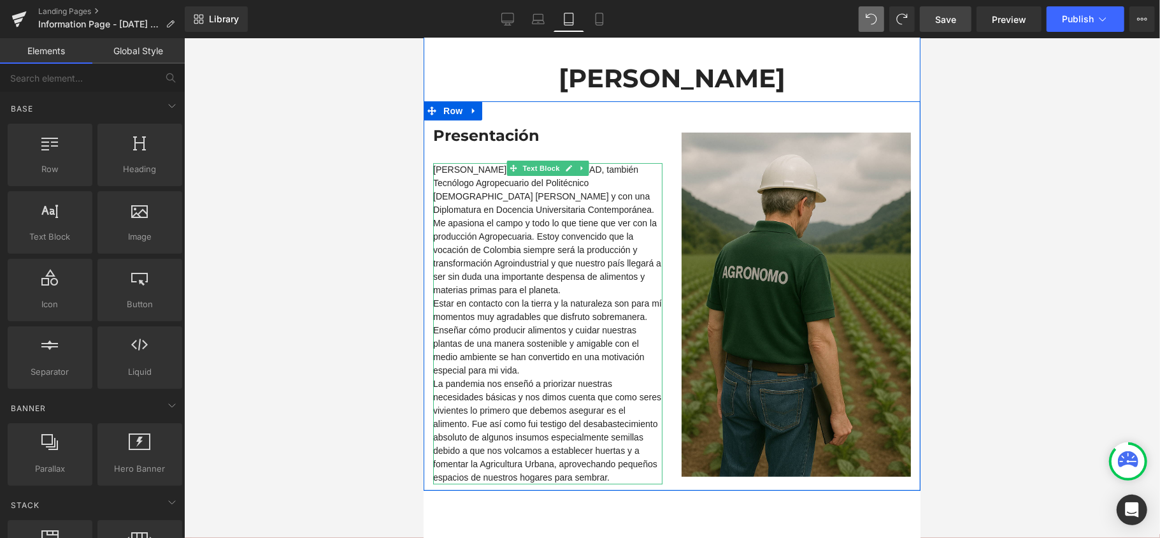
click at [620, 227] on div "Me apasiona el campo y todo lo que tiene que ver con la producción Agropecuaria…" at bounding box center [546, 256] width 229 height 80
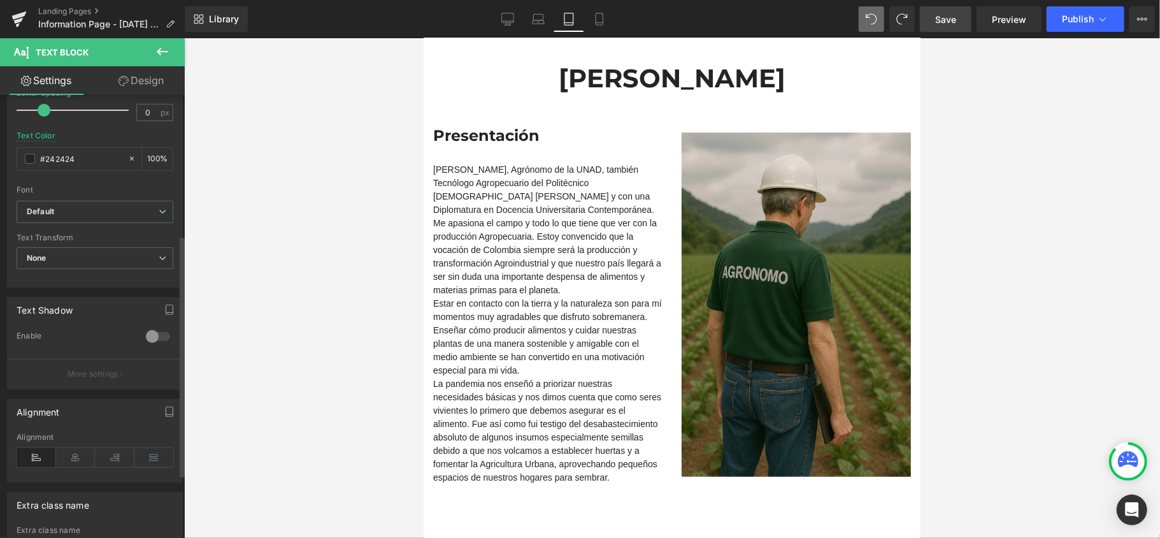
scroll to position [255, 0]
click at [154, 455] on icon at bounding box center [153, 450] width 39 height 19
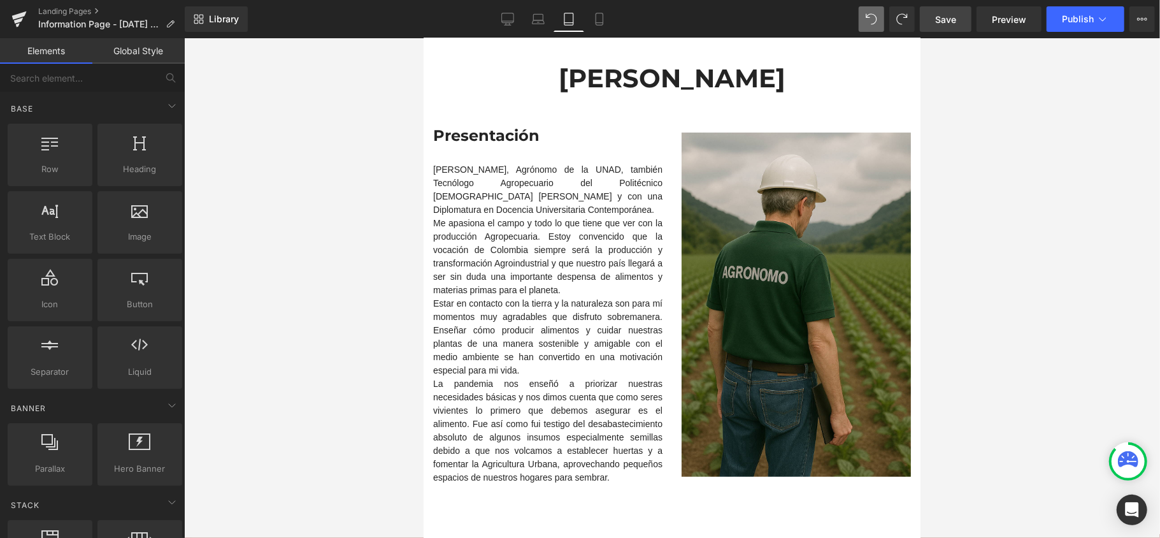
click at [1001, 268] on div at bounding box center [672, 287] width 976 height 499
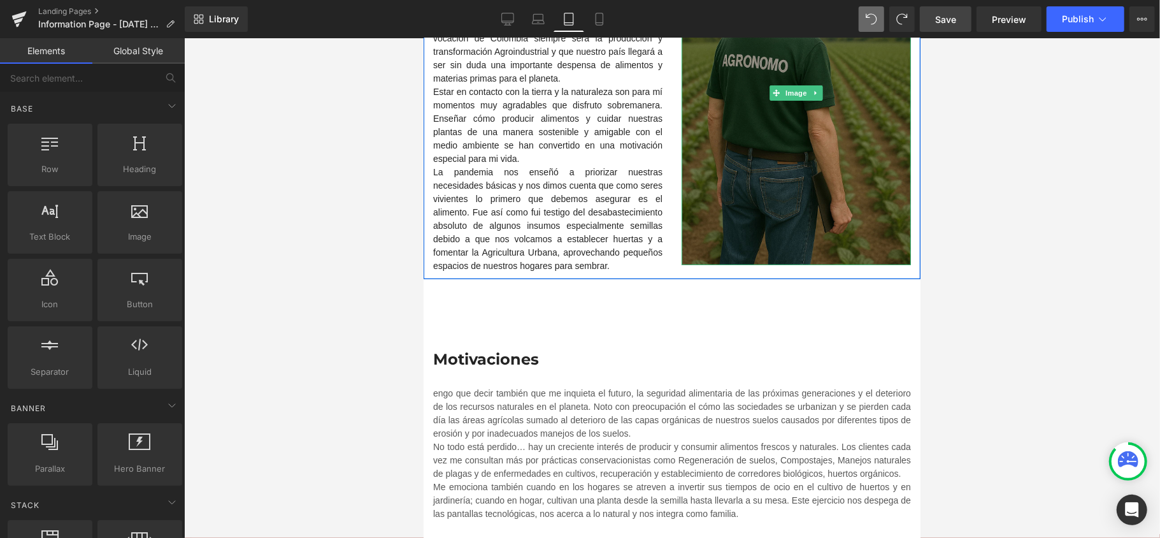
scroll to position [339, 0]
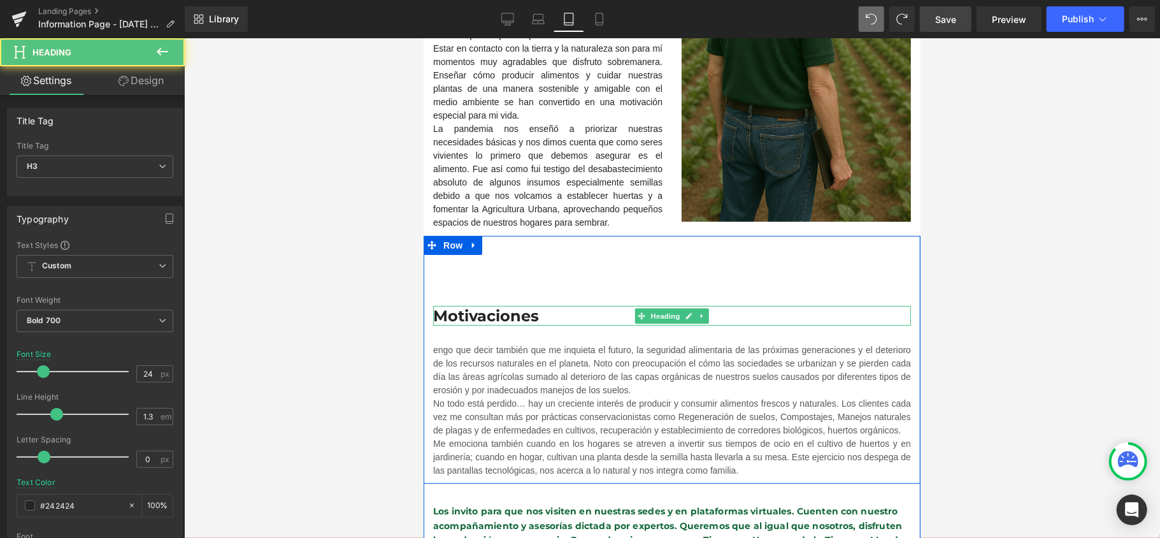
click at [556, 309] on h3 "Motivaciones" at bounding box center [671, 315] width 478 height 20
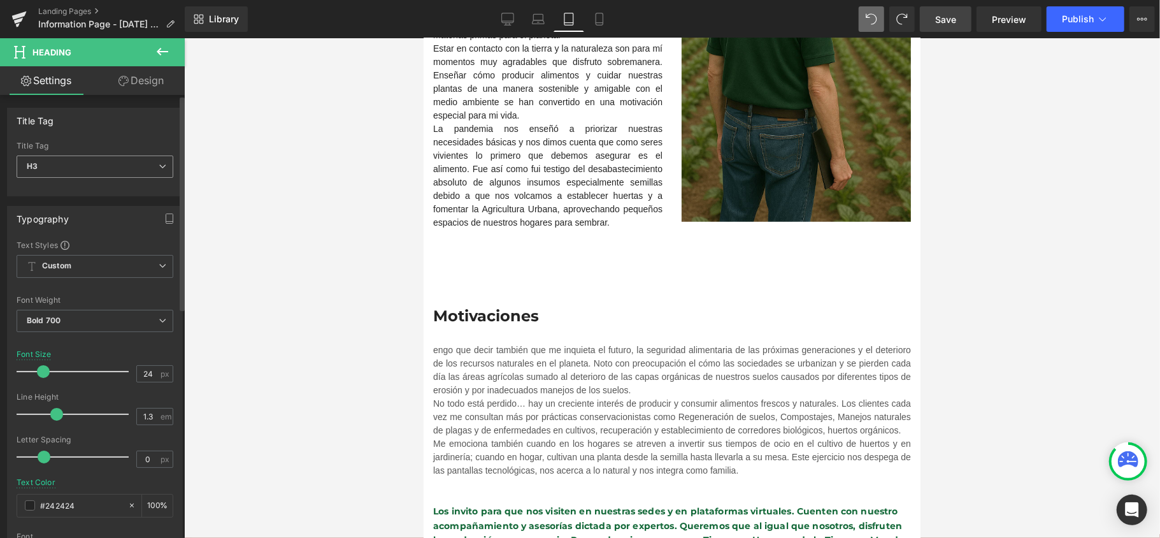
click at [161, 169] on span "H3" at bounding box center [95, 166] width 157 height 22
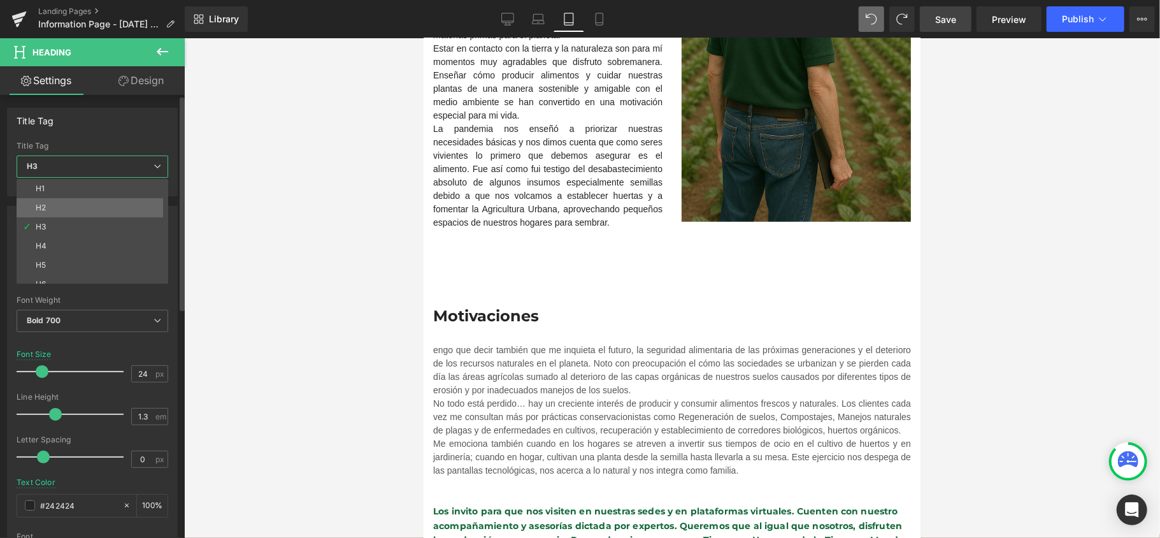
click at [141, 199] on li "H2" at bounding box center [95, 207] width 157 height 19
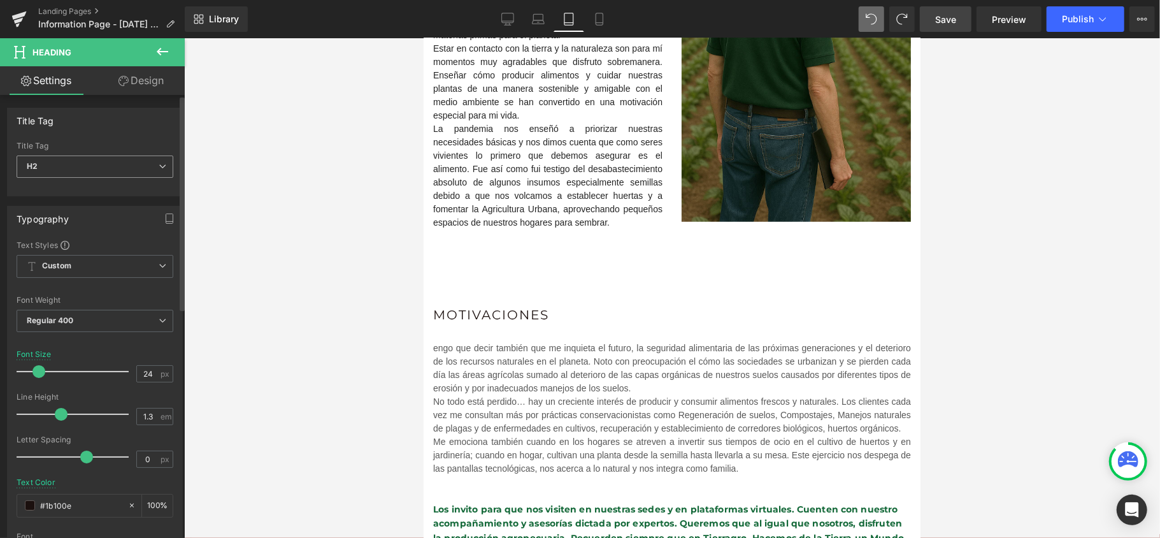
click at [159, 159] on span "H2" at bounding box center [95, 166] width 157 height 22
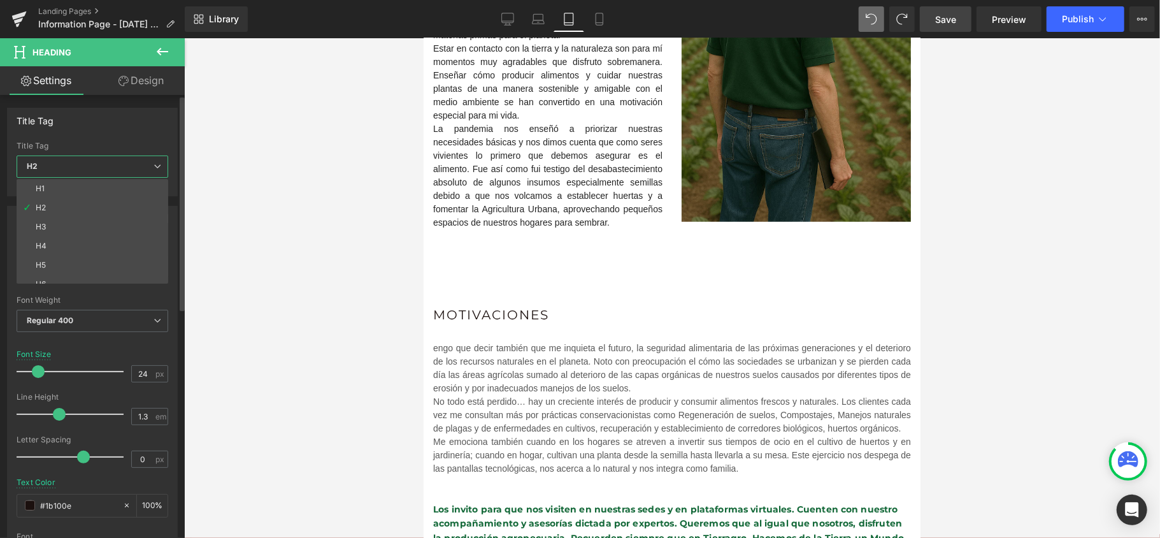
click at [148, 176] on span "H2" at bounding box center [93, 166] width 152 height 22
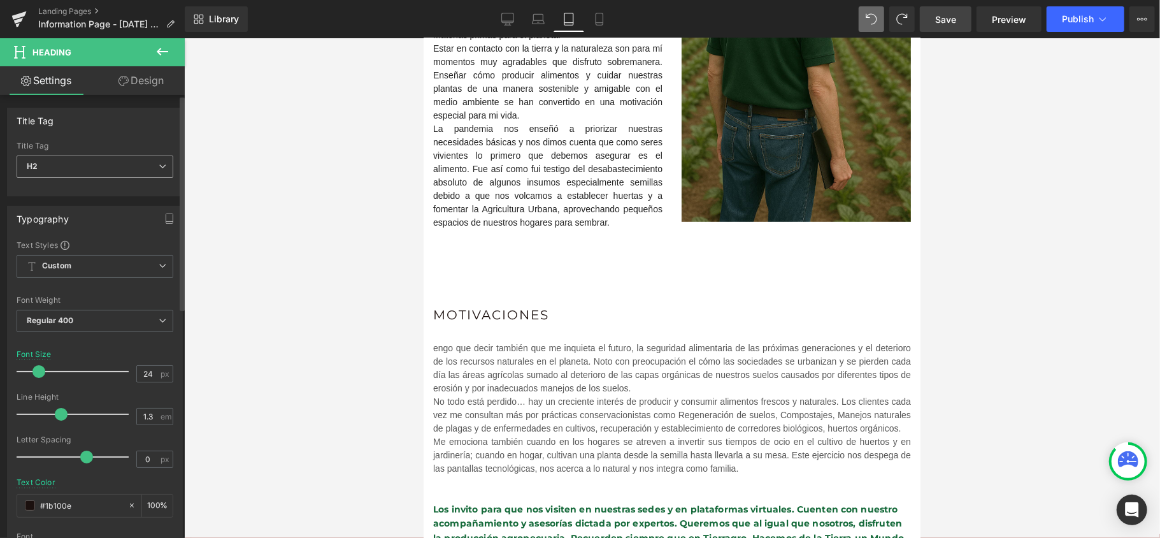
click at [159, 164] on icon at bounding box center [163, 166] width 8 height 8
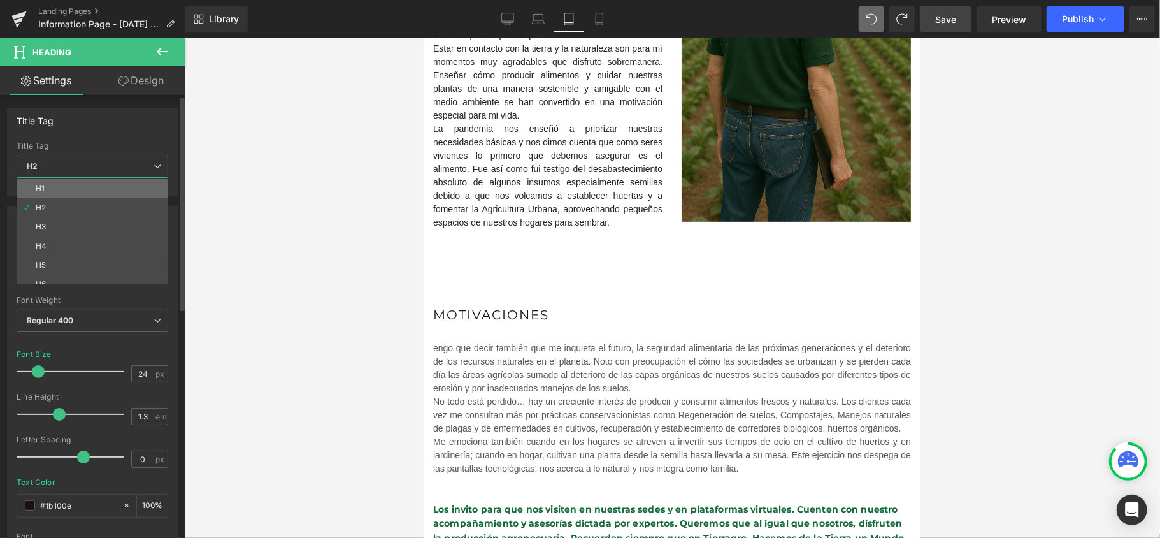
click at [136, 183] on li "H1" at bounding box center [95, 188] width 157 height 19
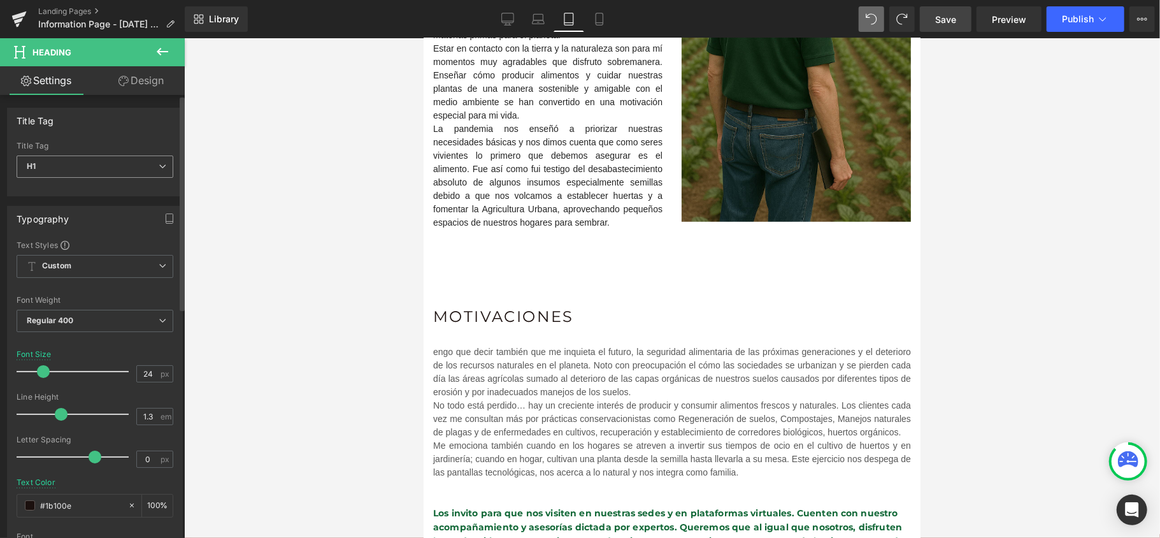
click at [158, 156] on span "H1" at bounding box center [95, 166] width 157 height 22
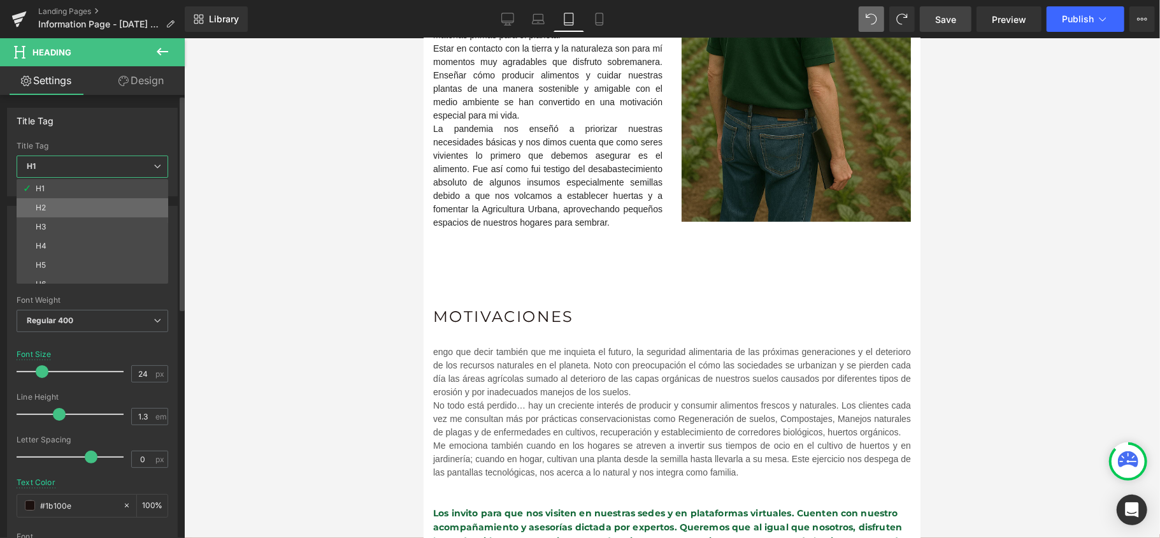
click at [133, 200] on li "H2" at bounding box center [95, 207] width 157 height 19
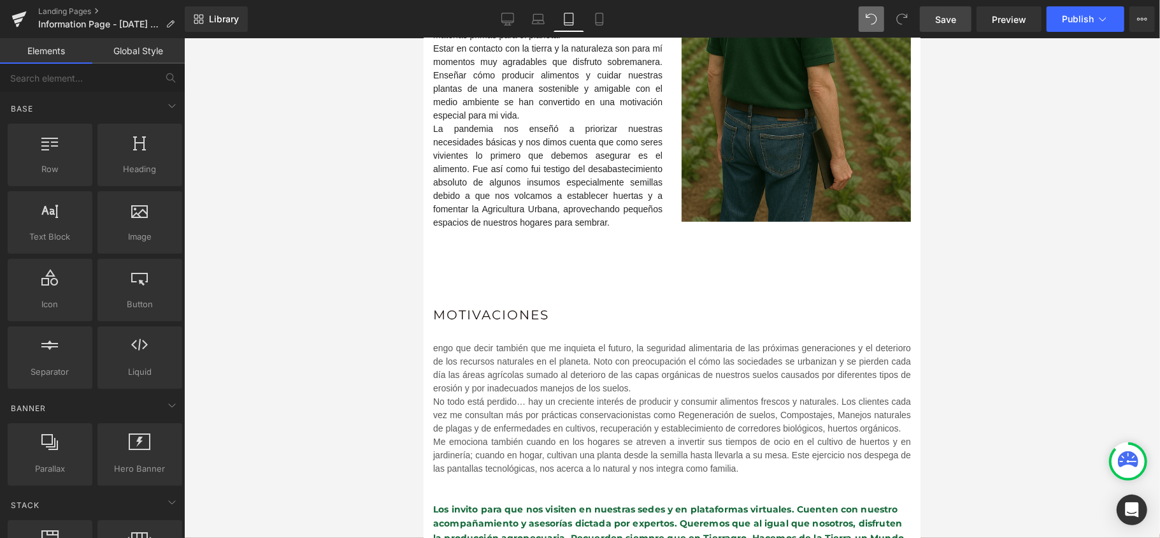
click at [1046, 274] on div at bounding box center [672, 287] width 976 height 499
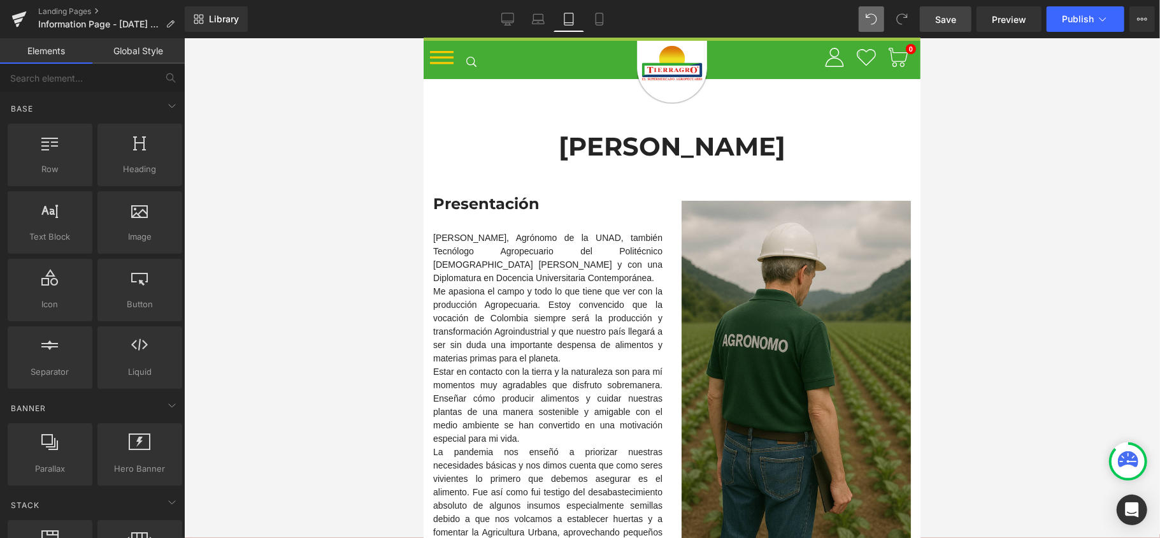
scroll to position [0, 0]
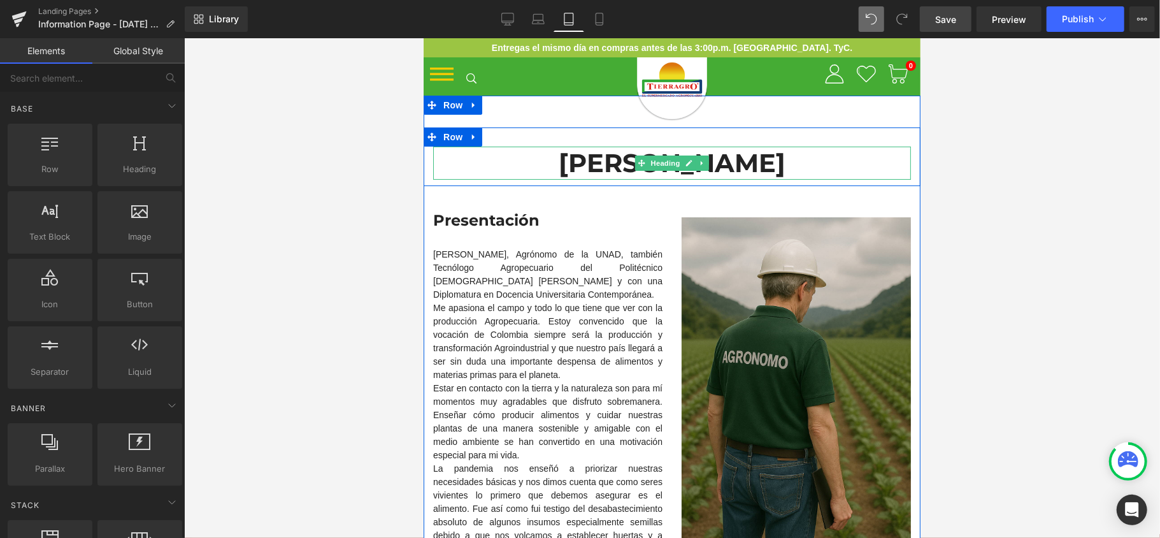
click at [602, 161] on h1 "[PERSON_NAME]" at bounding box center [671, 162] width 478 height 33
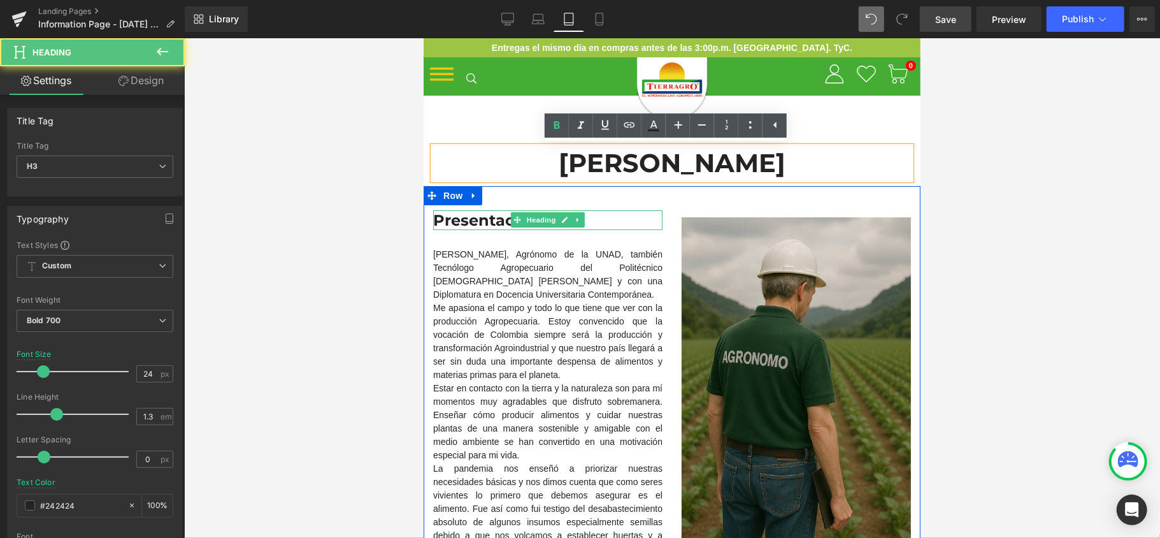
click at [482, 213] on h3 "Presentación" at bounding box center [546, 220] width 229 height 20
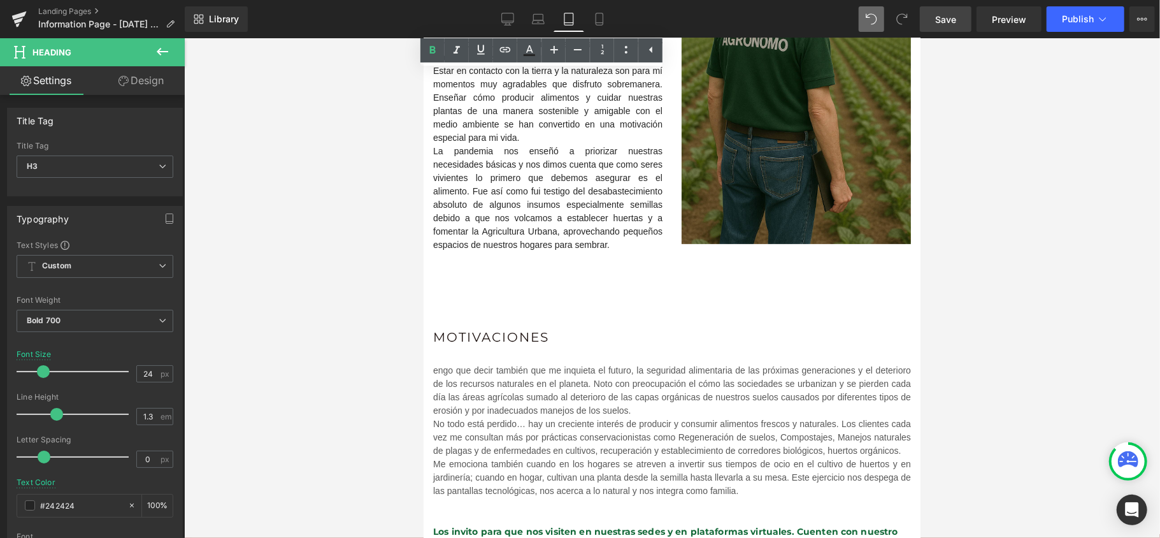
scroll to position [424, 0]
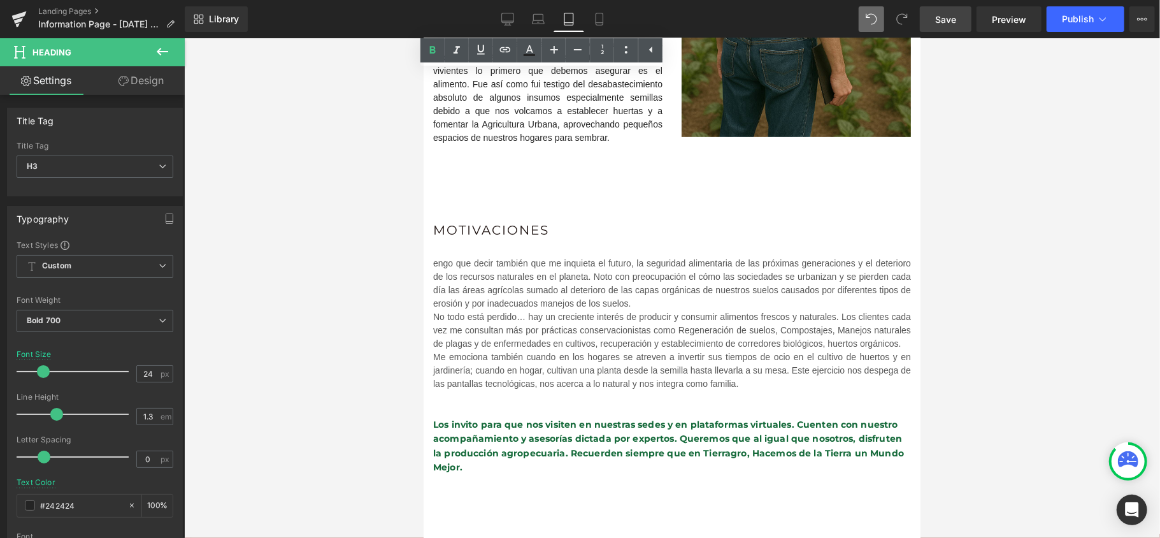
click at [517, 227] on h2 "Motivaciones" at bounding box center [671, 229] width 478 height 18
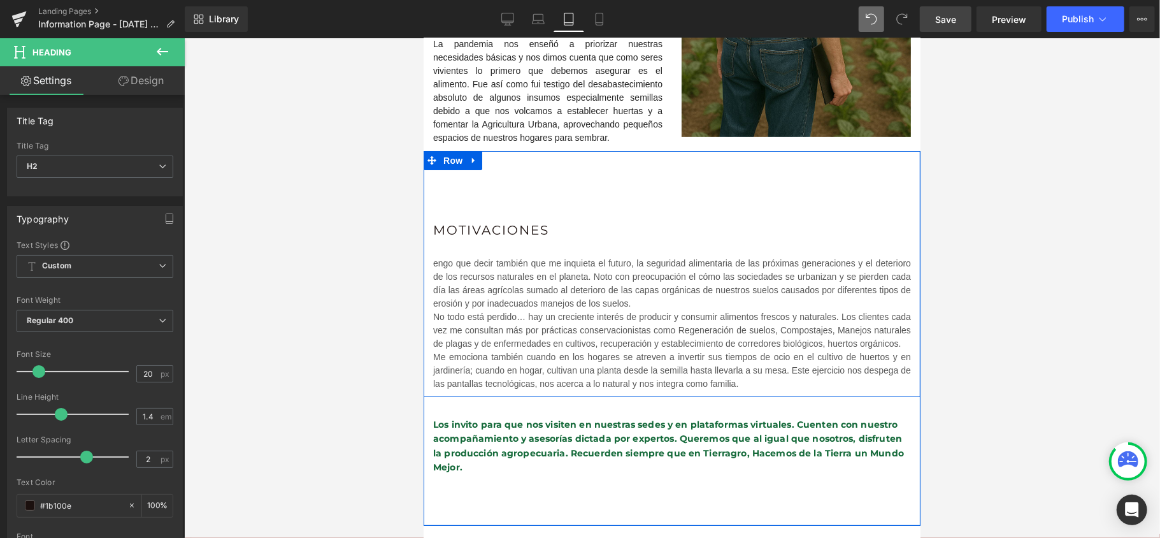
click at [488, 226] on h2 "Motivaciones" at bounding box center [671, 229] width 478 height 18
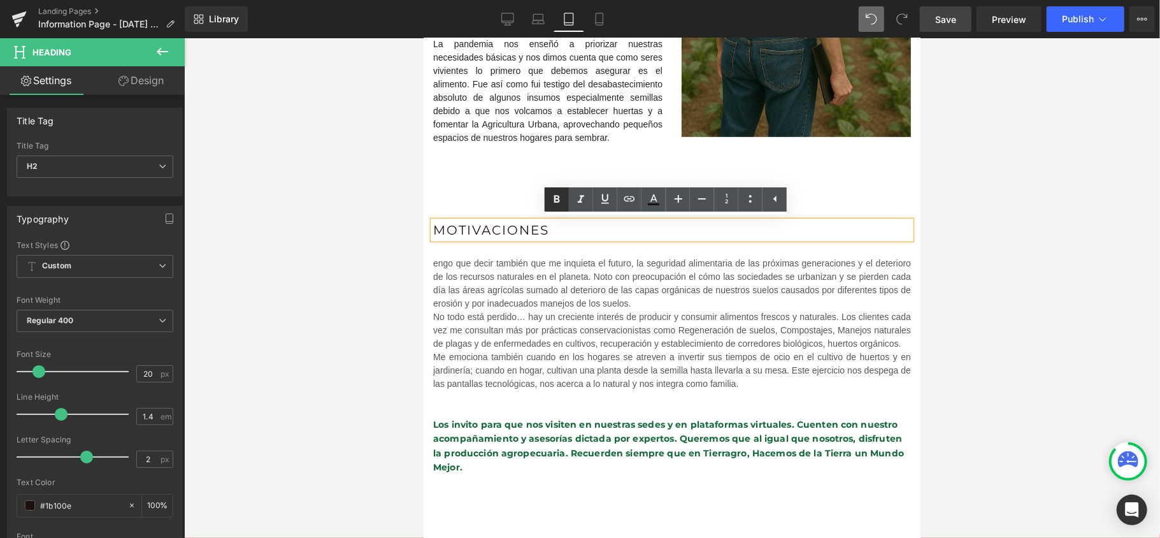
click at [558, 189] on link at bounding box center [557, 199] width 24 height 24
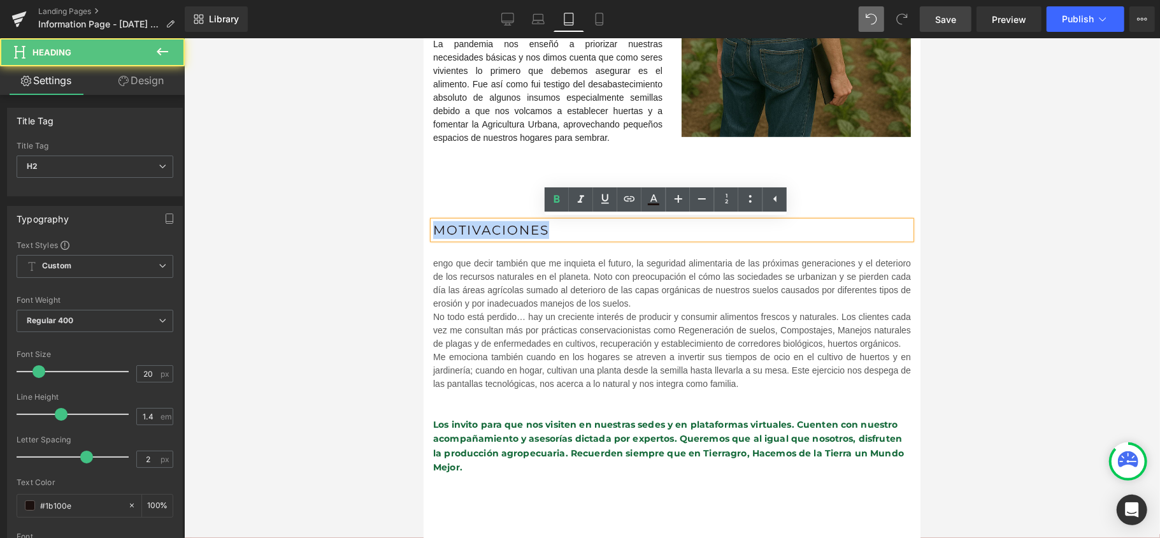
drag, startPoint x: 446, startPoint y: 221, endPoint x: 397, endPoint y: 222, distance: 48.4
click at [423, 222] on html "Ir directamente al contenido Entregas el mismo día en compras antes de las 3:00…" at bounding box center [671, 350] width 497 height 1475
click at [564, 202] on link at bounding box center [557, 199] width 24 height 24
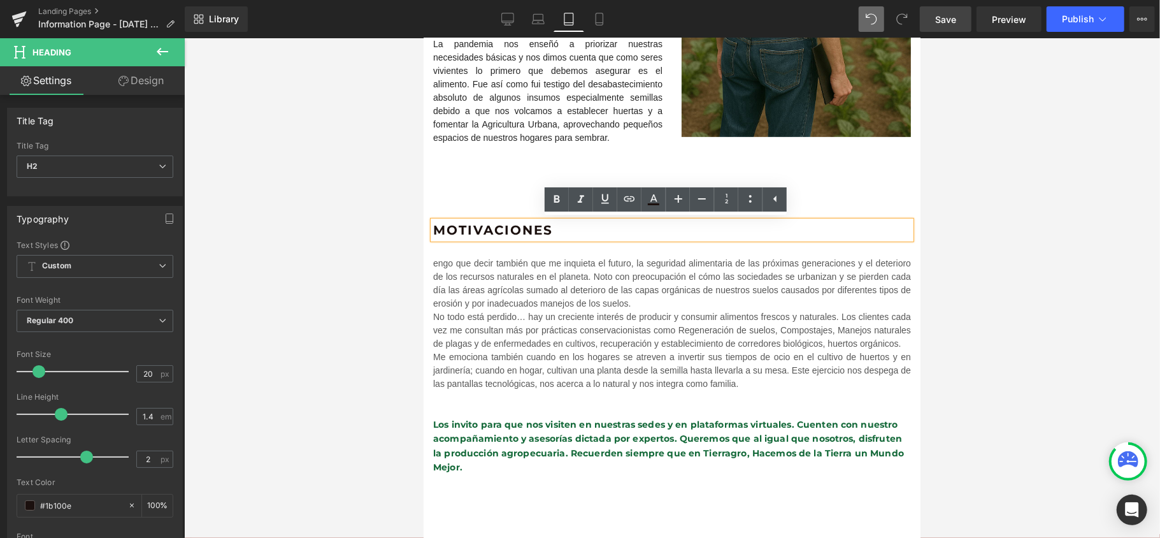
click at [1000, 210] on div at bounding box center [672, 287] width 976 height 499
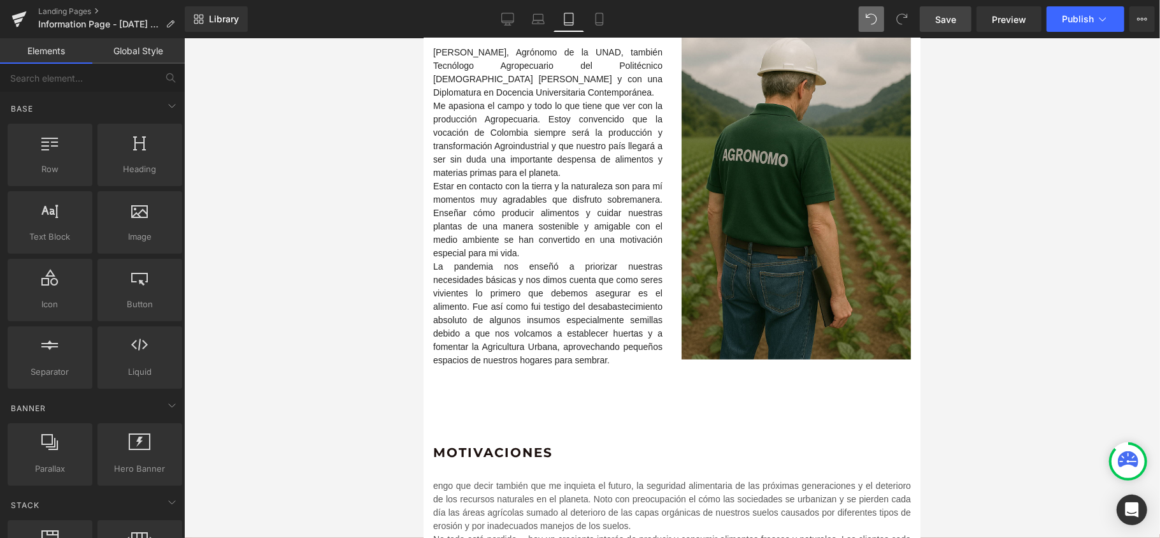
scroll to position [0, 0]
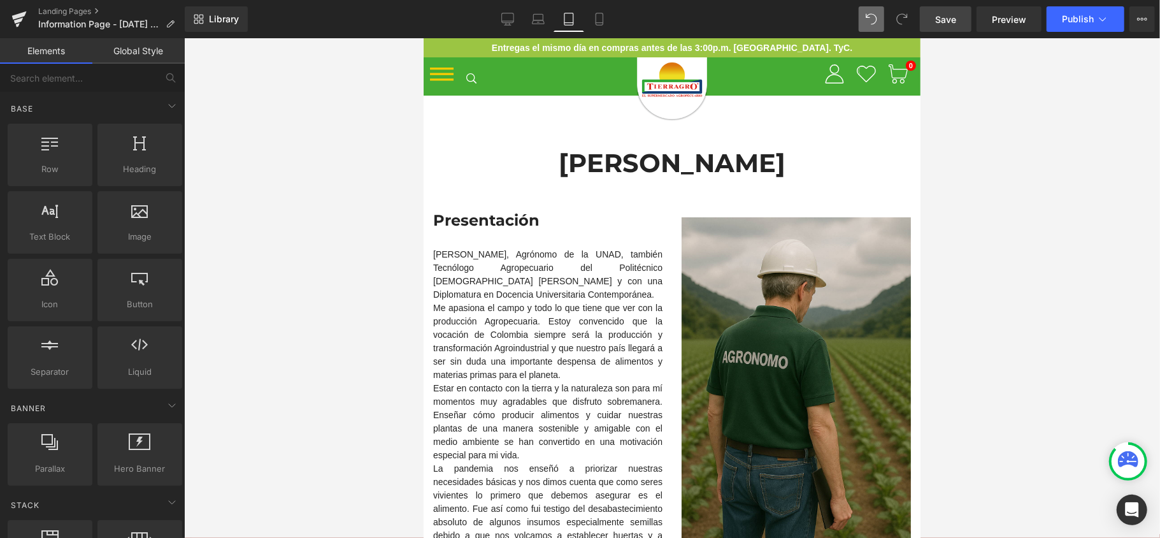
click at [941, 18] on span "Save" at bounding box center [945, 19] width 21 height 13
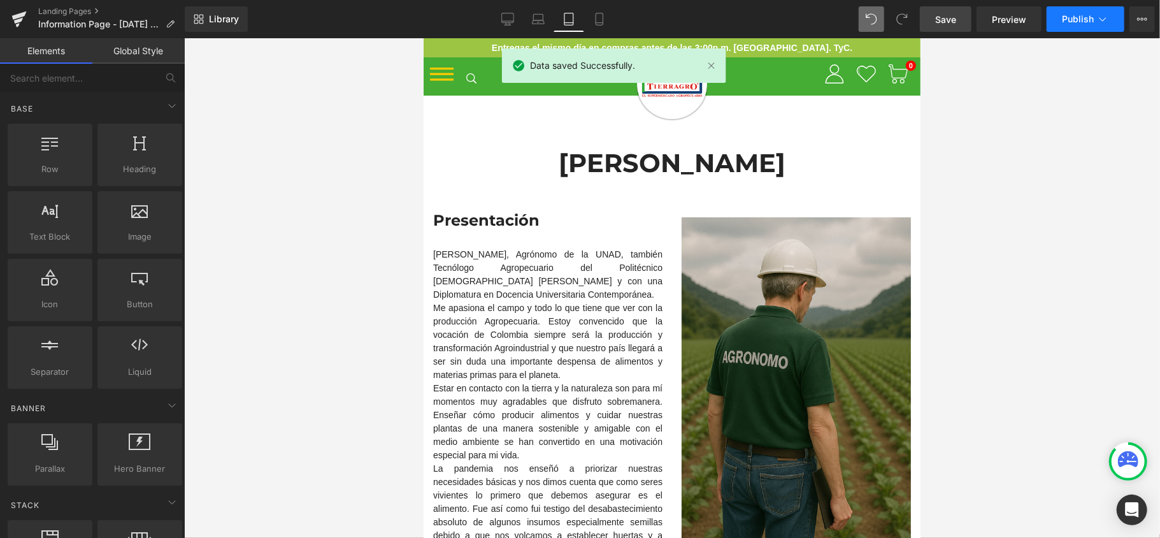
click at [1096, 16] on icon at bounding box center [1102, 19] width 13 height 13
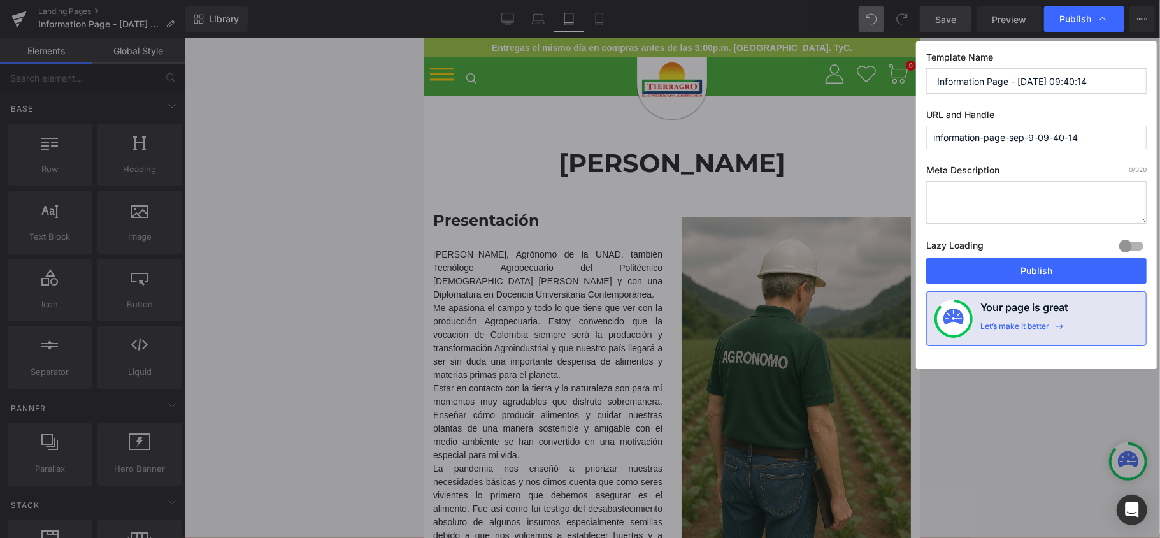
click at [1104, 84] on input "Information Page - Sep 9, 09:40:14" at bounding box center [1036, 80] width 220 height 25
type input "Firma Agronomo Tierragro"
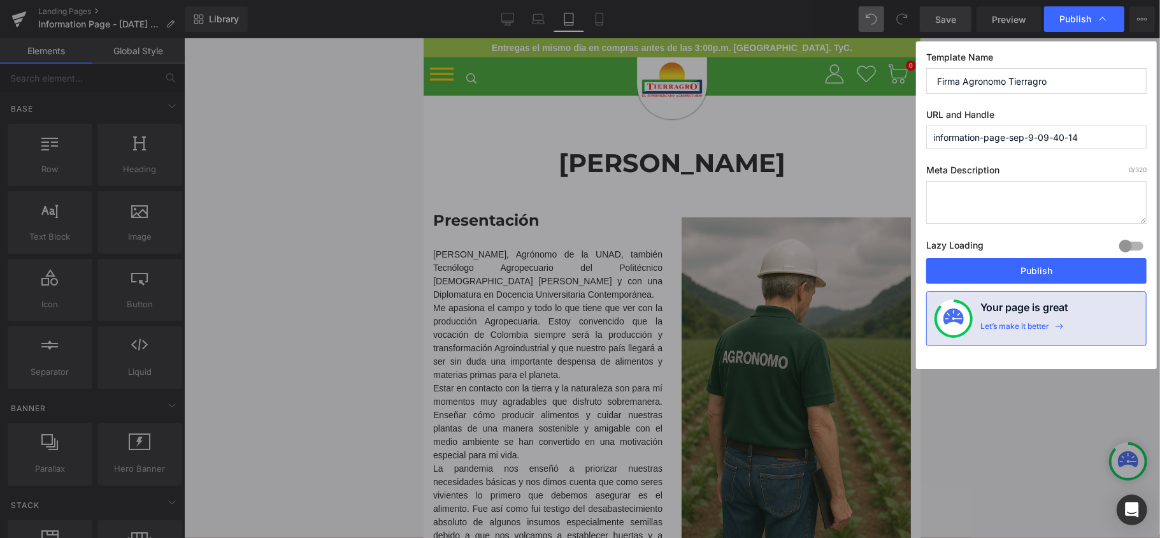
click at [1106, 146] on input "information-page-sep-9-09-40-14" at bounding box center [1036, 137] width 220 height 24
type input "firma-agronomo"
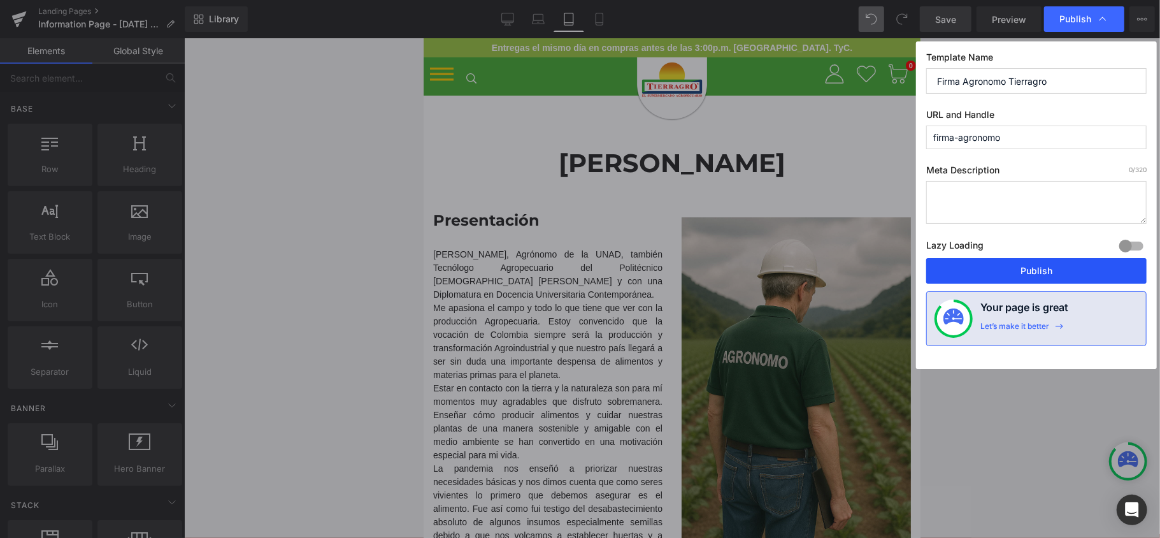
click at [1037, 265] on button "Publish" at bounding box center [1036, 270] width 220 height 25
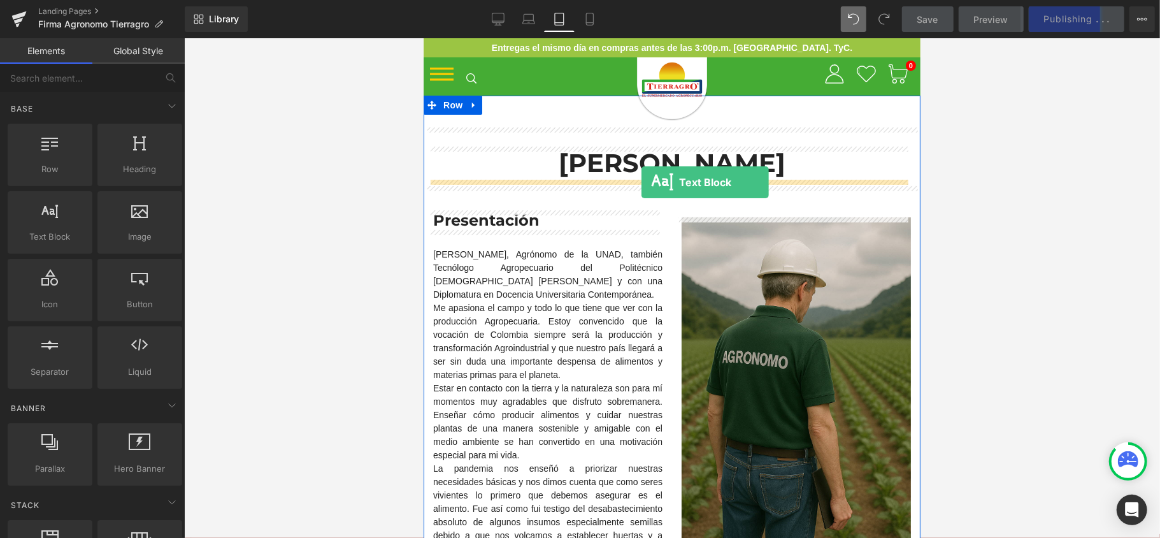
drag, startPoint x: 505, startPoint y: 261, endPoint x: 641, endPoint y: 182, distance: 157.0
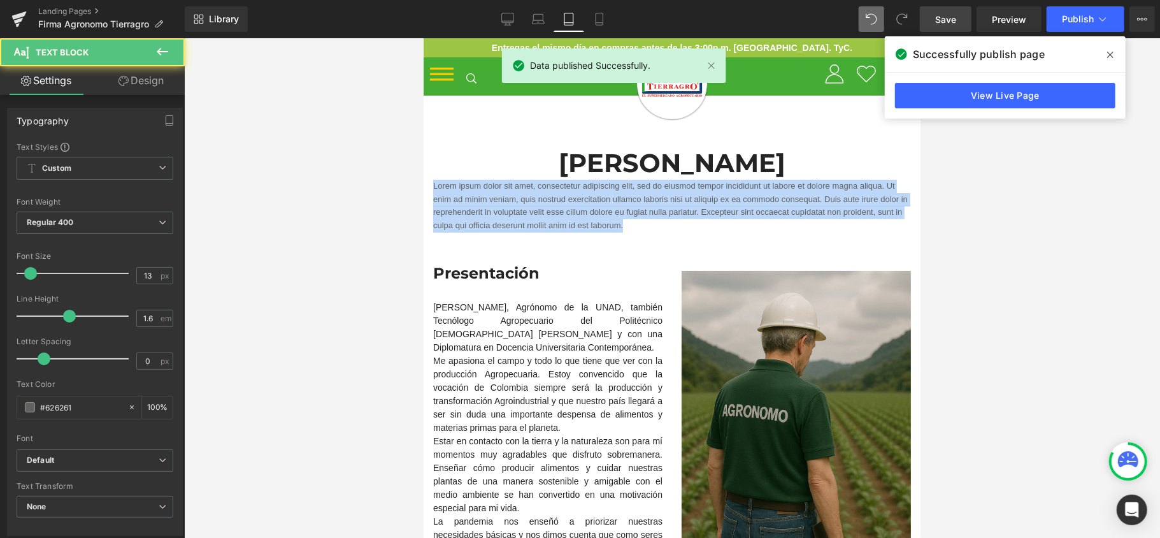
drag, startPoint x: 625, startPoint y: 226, endPoint x: 197, endPoint y: 139, distance: 436.7
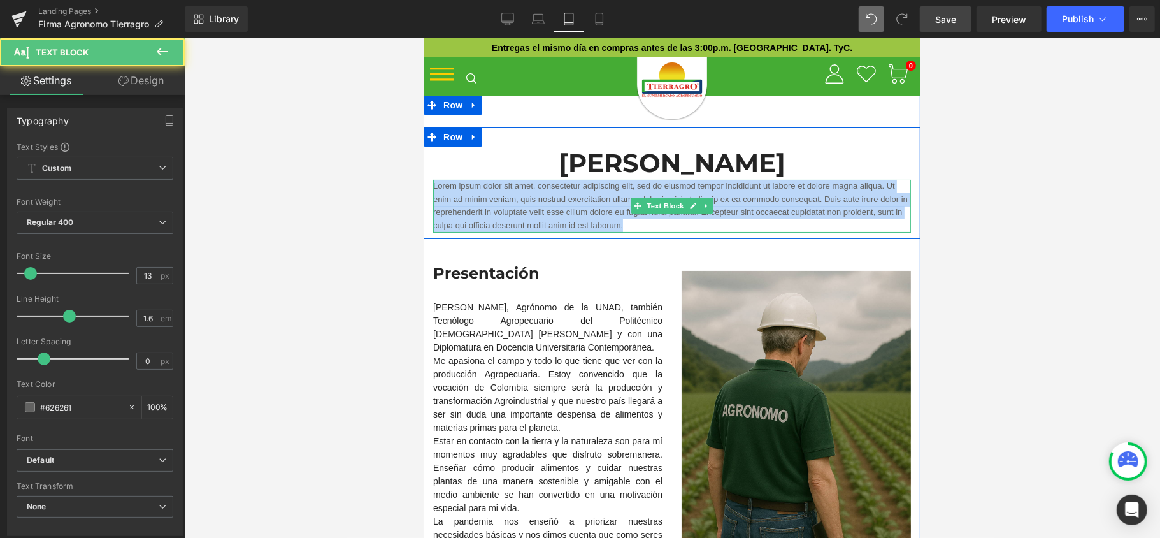
click at [589, 211] on p "Lorem ipsum dolor sit amet, consectetur adipiscing elit, sed do eiusmod tempor …" at bounding box center [671, 205] width 478 height 53
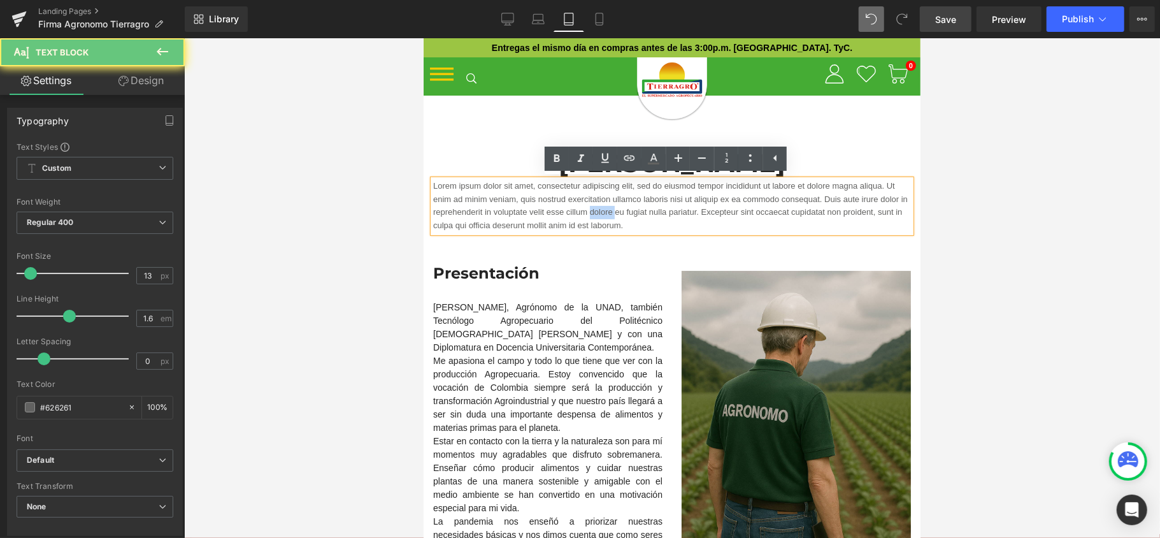
click at [589, 211] on p "Lorem ipsum dolor sit amet, consectetur adipiscing elit, sed do eiusmod tempor …" at bounding box center [671, 205] width 478 height 53
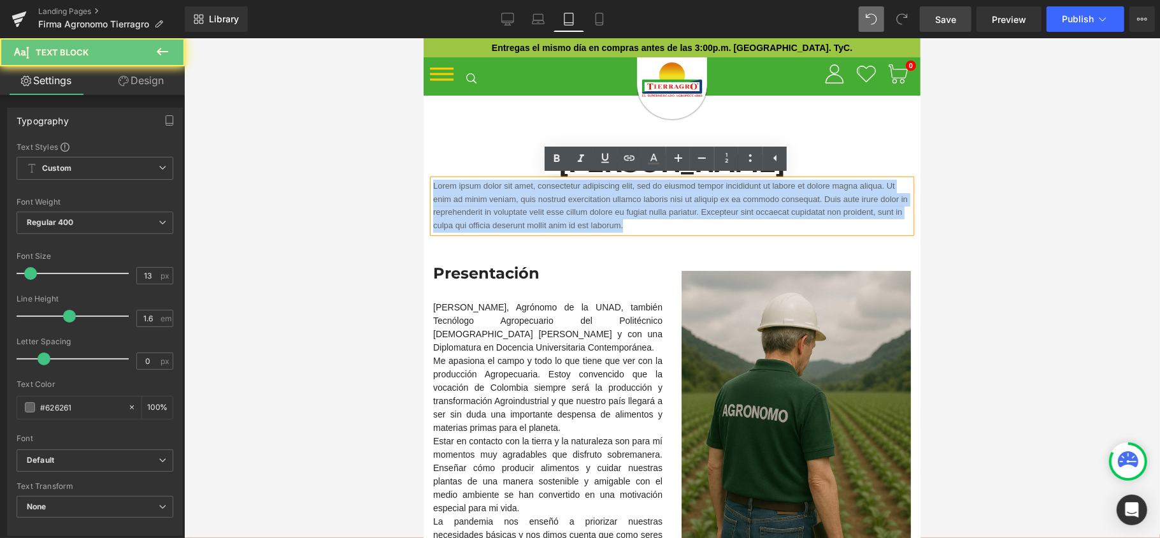
click at [589, 211] on p "Lorem ipsum dolor sit amet, consectetur adipiscing elit, sed do eiusmod tempor …" at bounding box center [671, 205] width 478 height 53
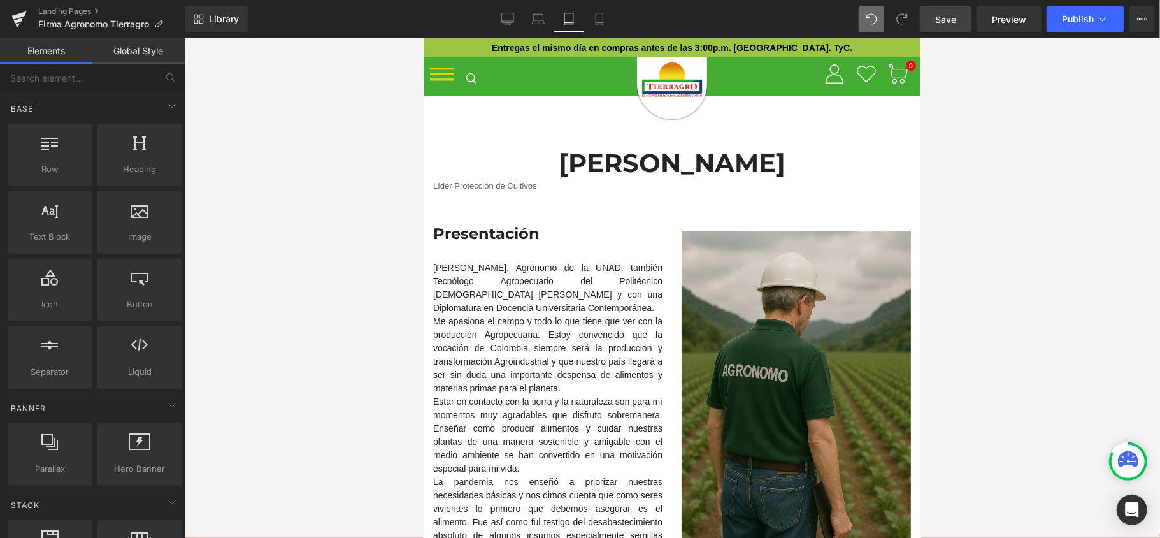
click at [1035, 241] on div at bounding box center [672, 287] width 976 height 499
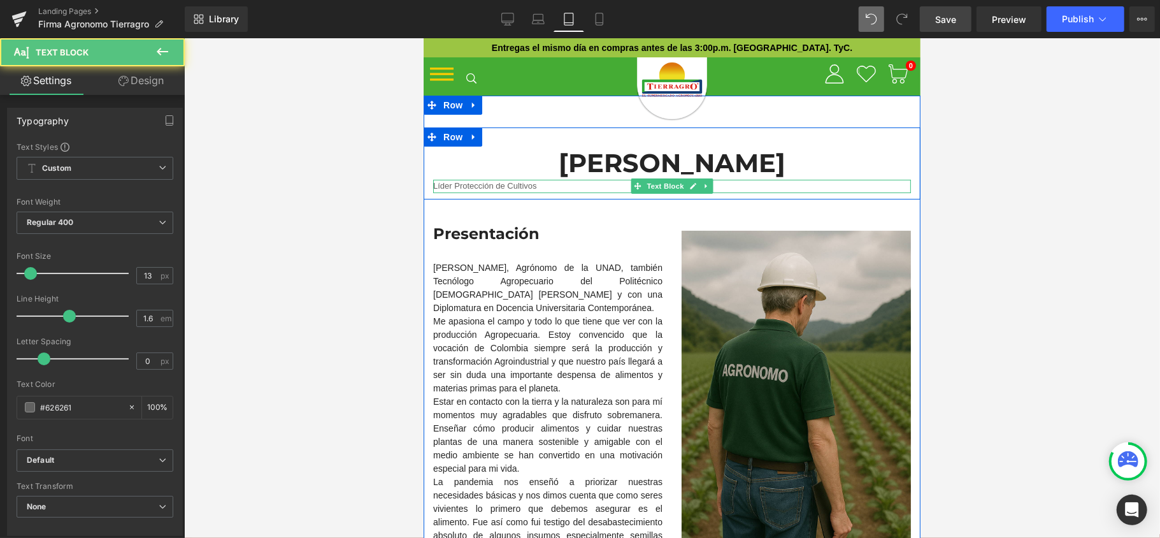
click at [571, 183] on p "Líder Protección de Cultivos" at bounding box center [671, 185] width 478 height 13
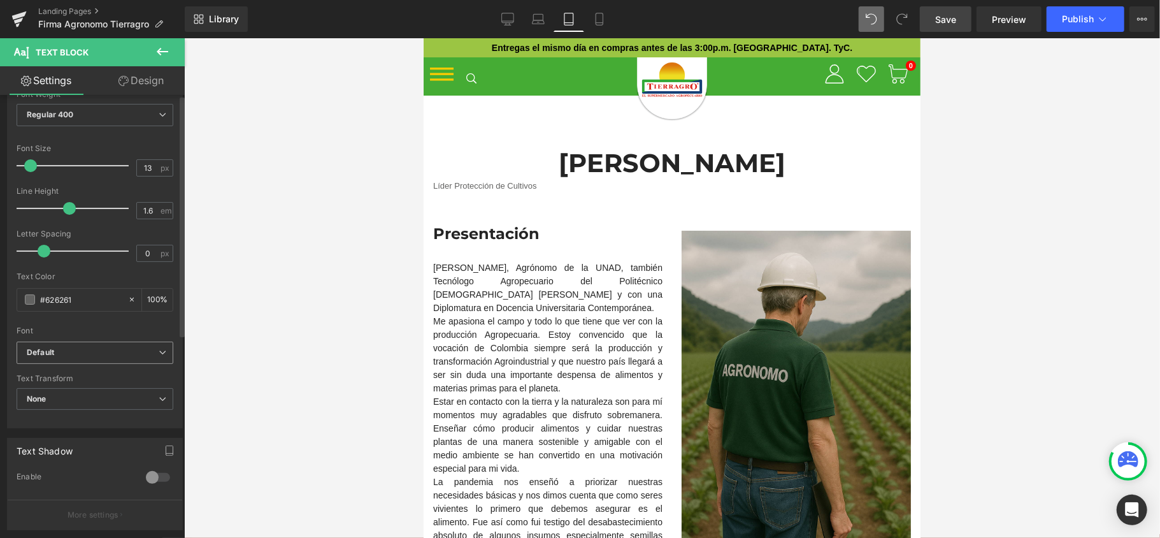
scroll to position [255, 0]
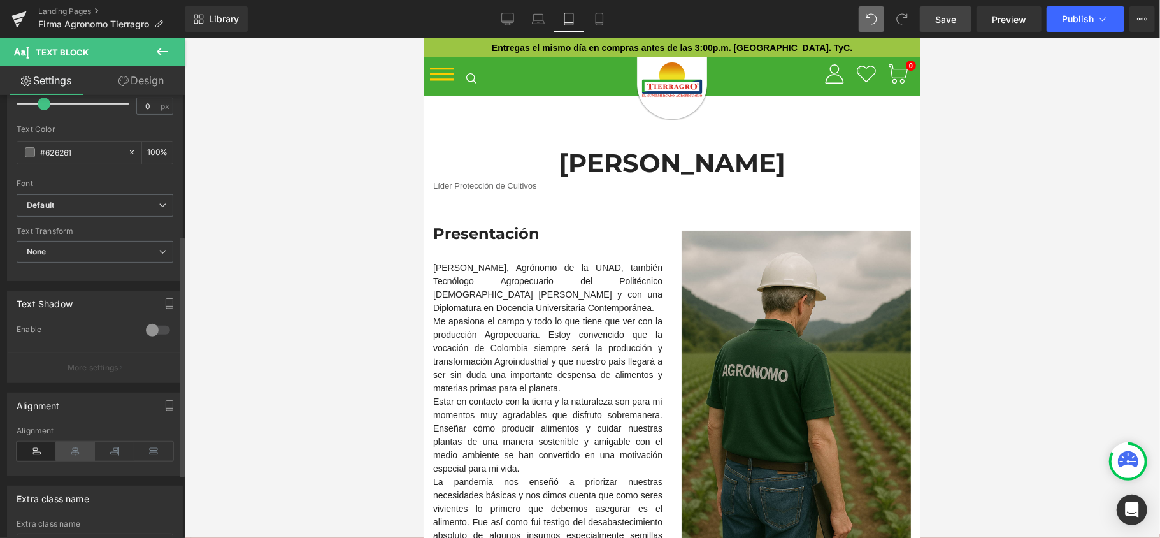
click at [79, 449] on icon at bounding box center [75, 450] width 39 height 19
click at [935, 22] on link "Save" at bounding box center [946, 18] width 52 height 25
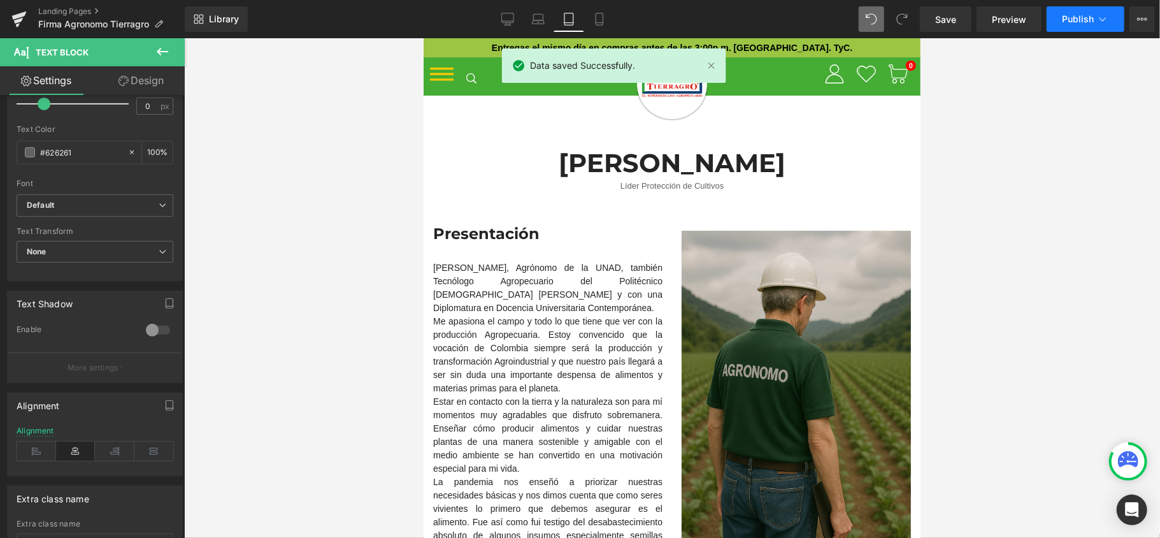
click at [1078, 18] on span "Publish" at bounding box center [1078, 19] width 32 height 10
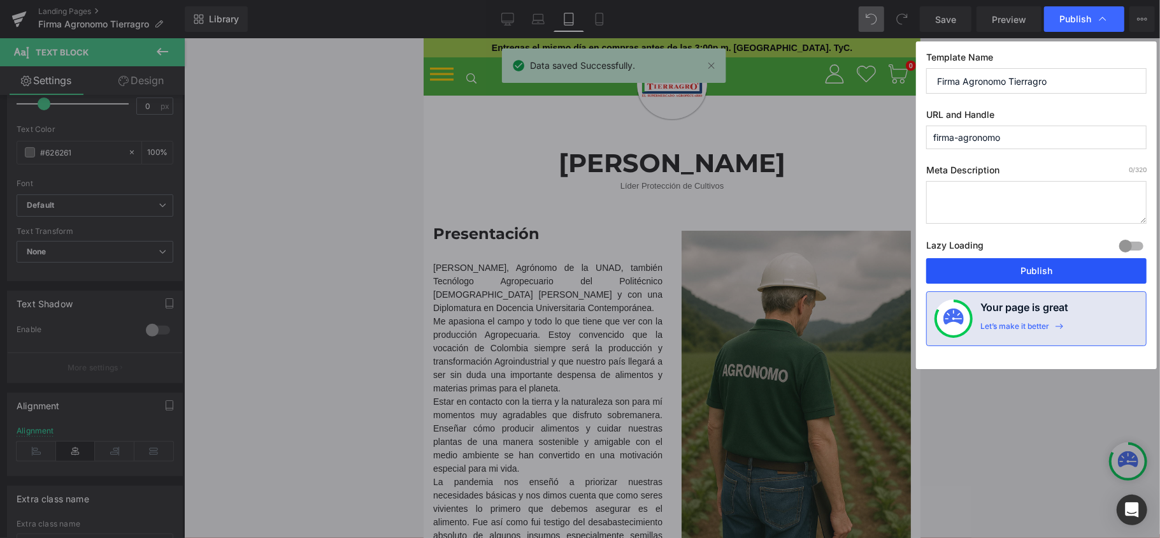
click at [1009, 276] on button "Publish" at bounding box center [1036, 270] width 220 height 25
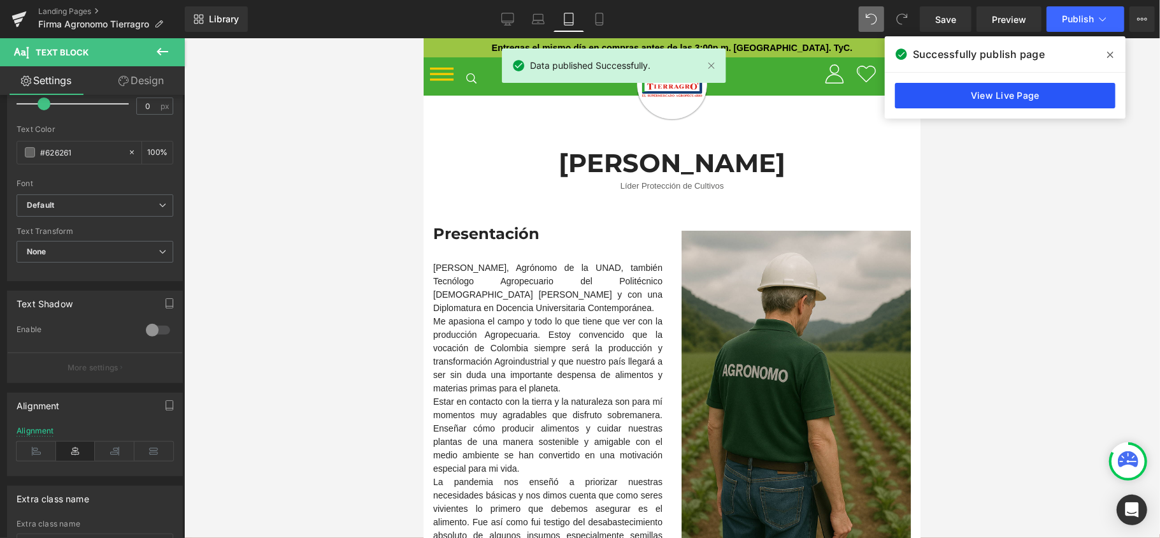
click at [1093, 83] on link "View Live Page" at bounding box center [1005, 95] width 220 height 25
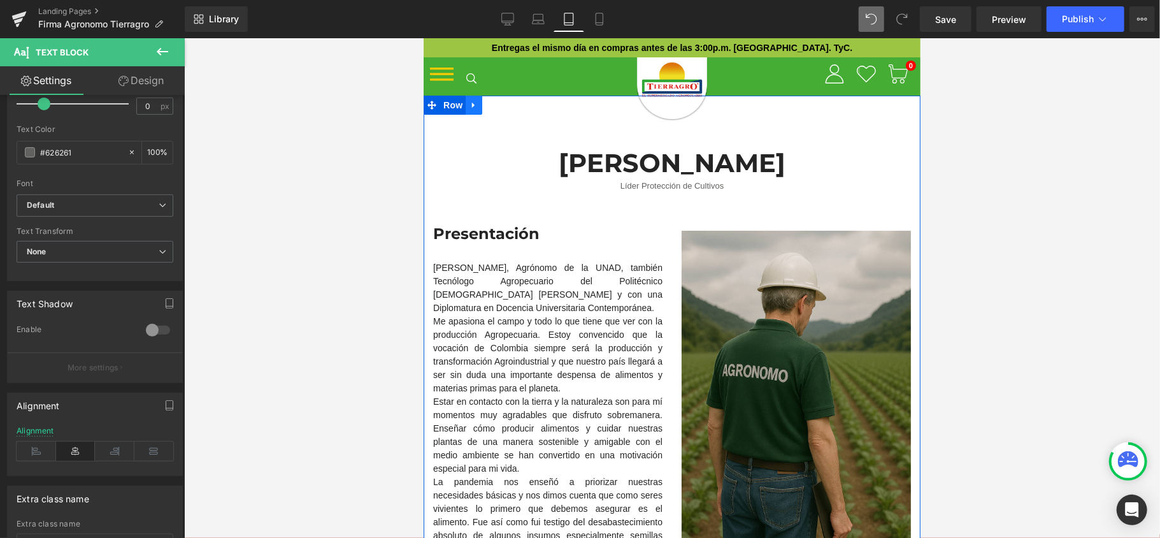
click at [472, 107] on link at bounding box center [473, 104] width 17 height 19
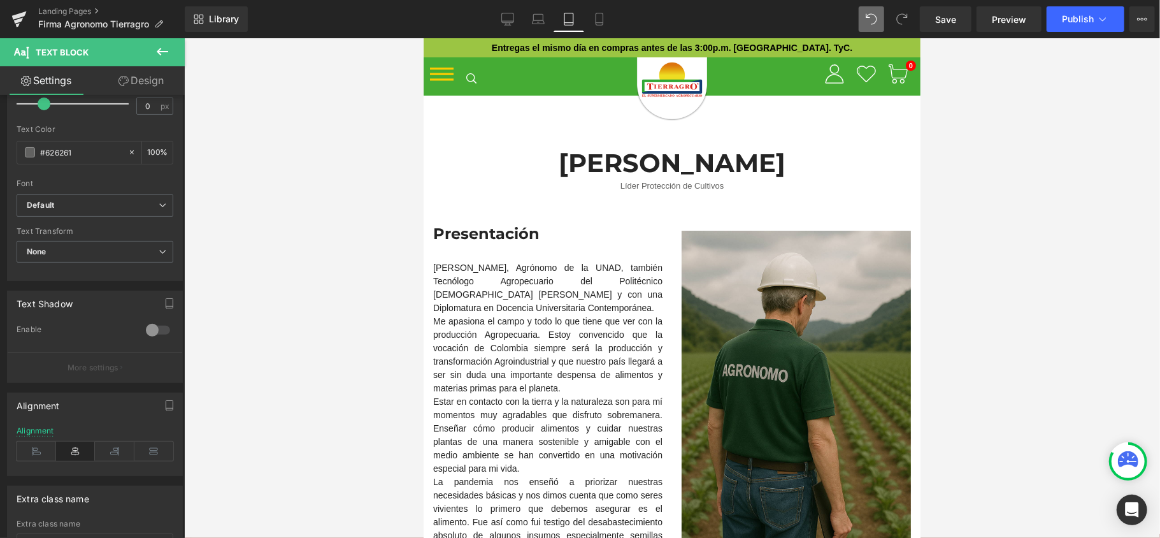
click at [1073, 143] on div at bounding box center [672, 287] width 976 height 499
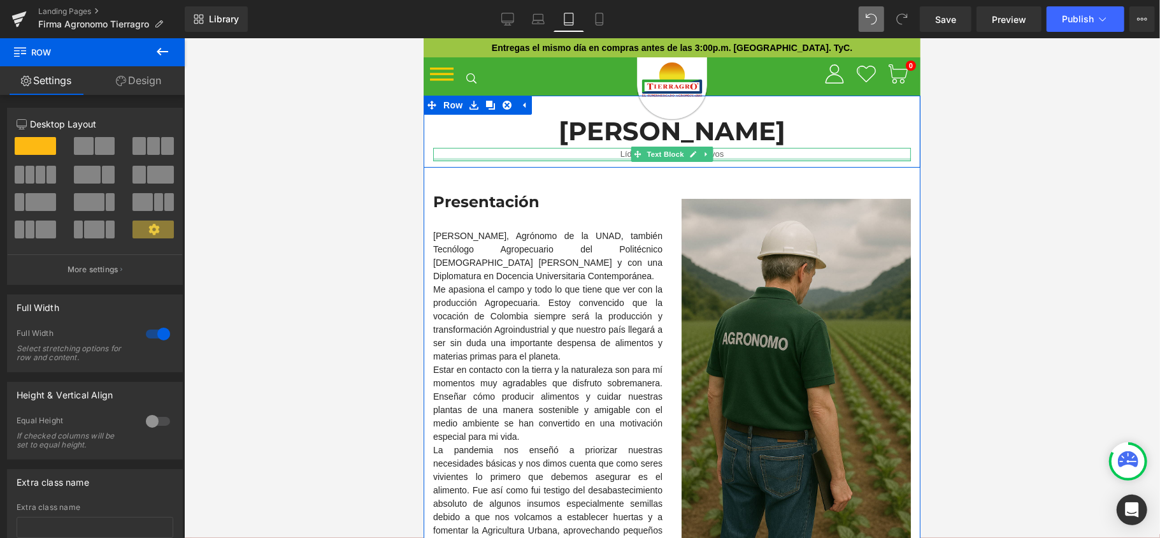
drag, startPoint x: 697, startPoint y: 122, endPoint x: 717, endPoint y: 158, distance: 41.1
click at [717, 158] on div "José Nicolás Gómez Rodríguez Heading Líder Protección de Cultivos Text Block Ro…" at bounding box center [671, 325] width 497 height 461
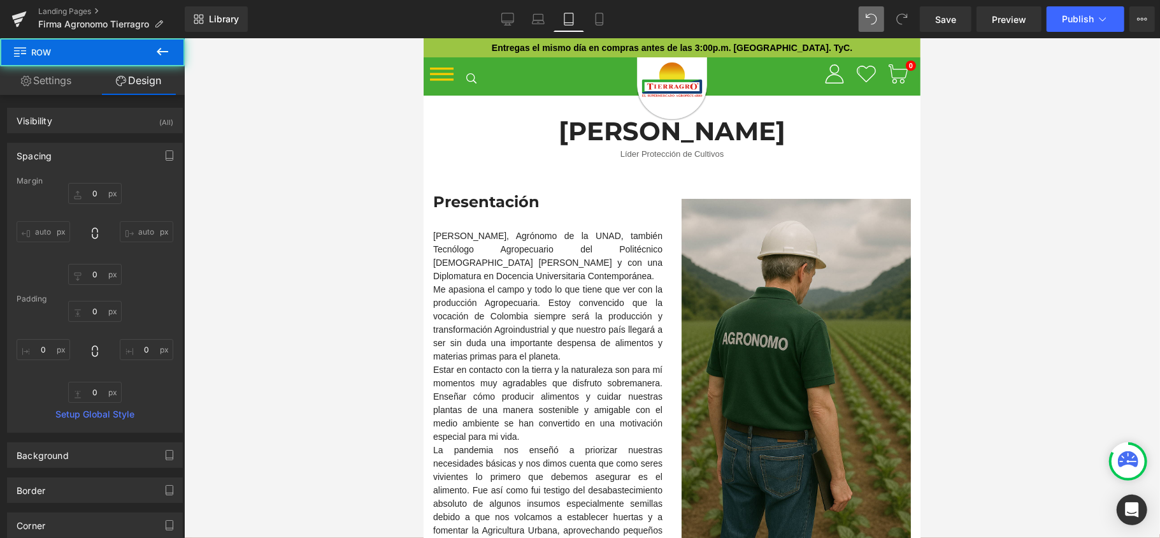
click at [990, 149] on div at bounding box center [672, 287] width 976 height 499
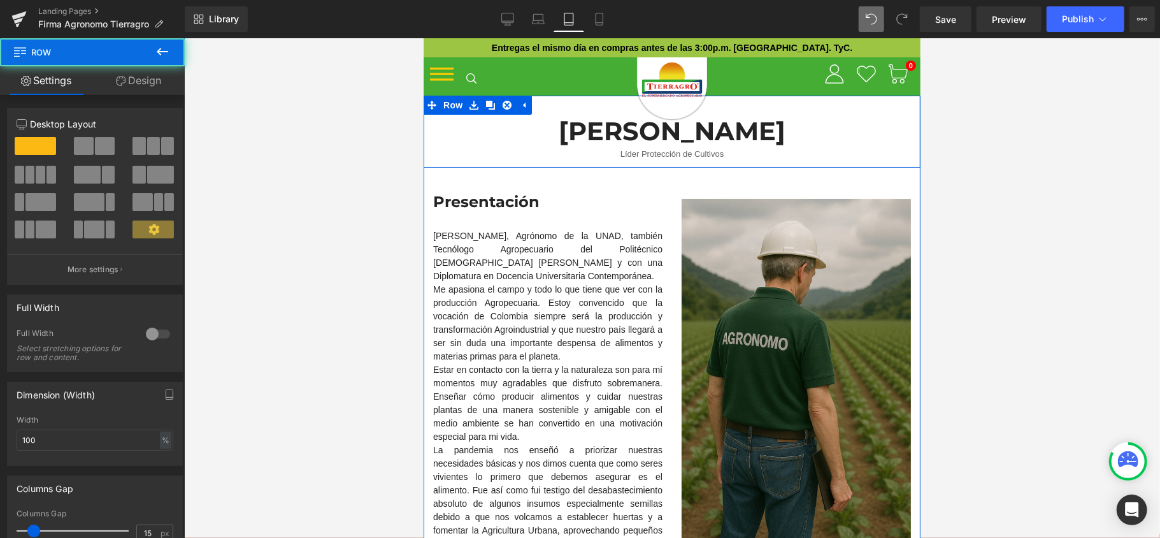
click at [704, 105] on div "José Nicolás Gómez Rodríguez Heading Líder Protección de Cultivos Text Block Row" at bounding box center [671, 131] width 497 height 72
click at [704, 103] on div "José Nicolás Gómez Rodríguez Heading Líder Protección de Cultivos Text Block Row" at bounding box center [671, 131] width 497 height 72
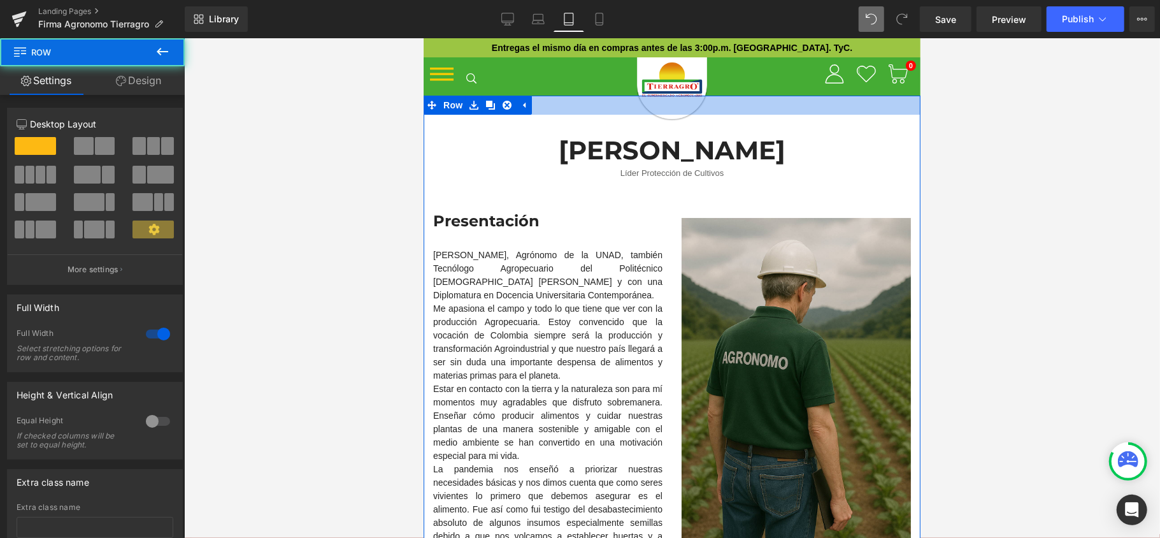
drag, startPoint x: 714, startPoint y: 96, endPoint x: 715, endPoint y: 115, distance: 19.1
click at [715, 115] on div "José Nicolás Gómez Rodríguez Heading Líder Protección de Cultivos Text Block Ro…" at bounding box center [671, 335] width 497 height 480
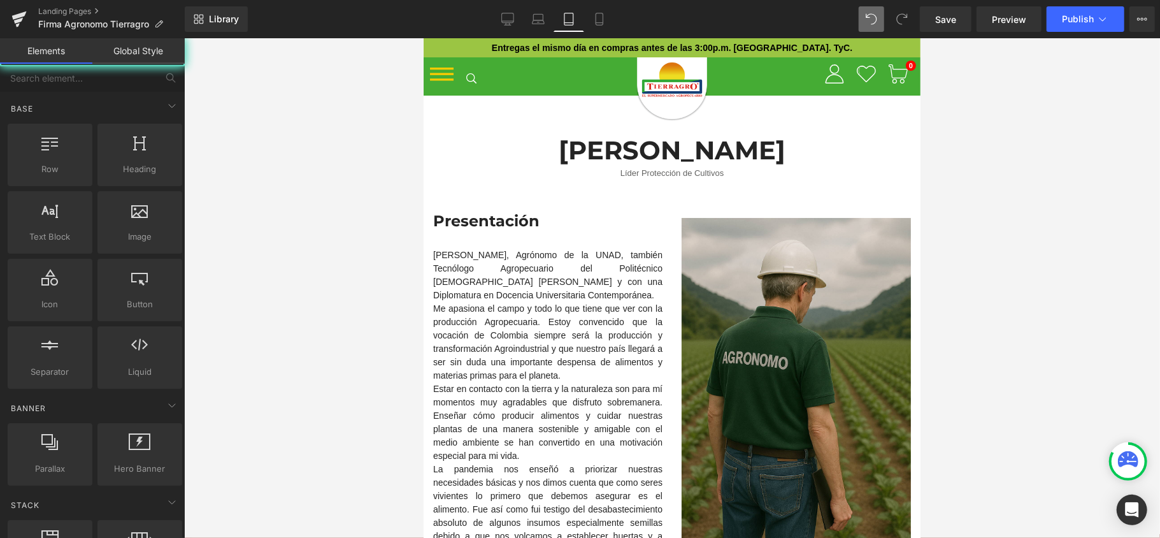
click at [1013, 155] on div at bounding box center [672, 287] width 976 height 499
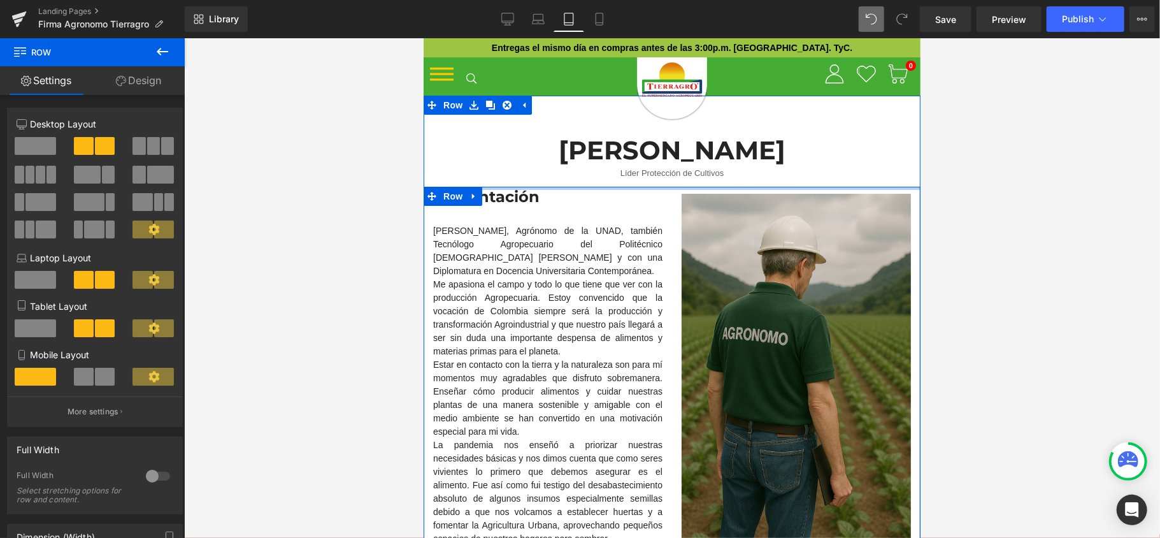
drag, startPoint x: 655, startPoint y: 204, endPoint x: 658, endPoint y: 174, distance: 30.0
click at [658, 174] on div "José Nicolás Gómez Rodríguez Heading Líder Protección de Cultivos Text Block Ro…" at bounding box center [671, 332] width 497 height 437
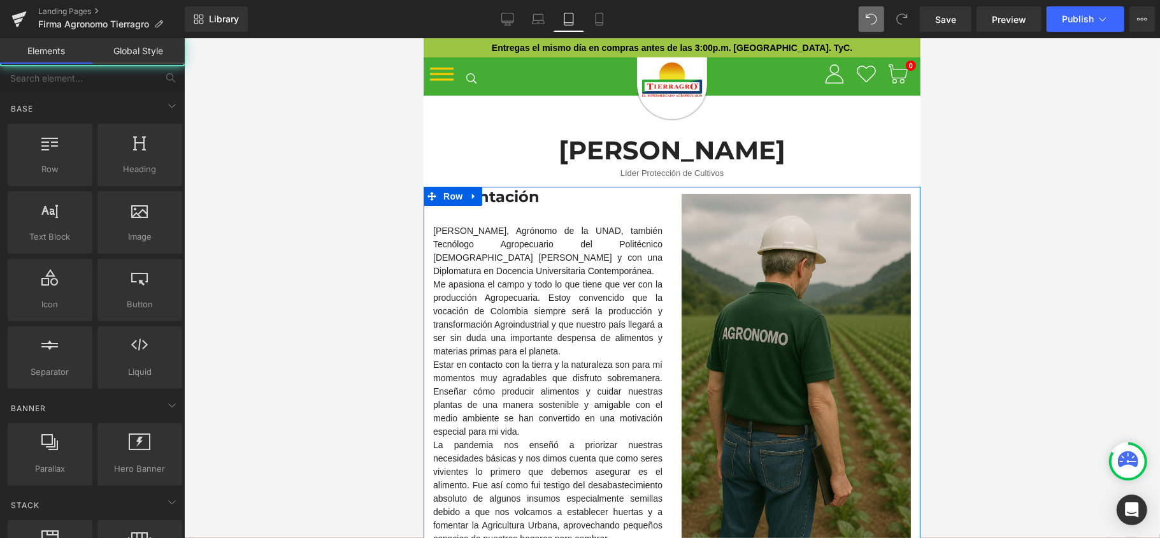
click at [1022, 186] on div at bounding box center [672, 287] width 976 height 499
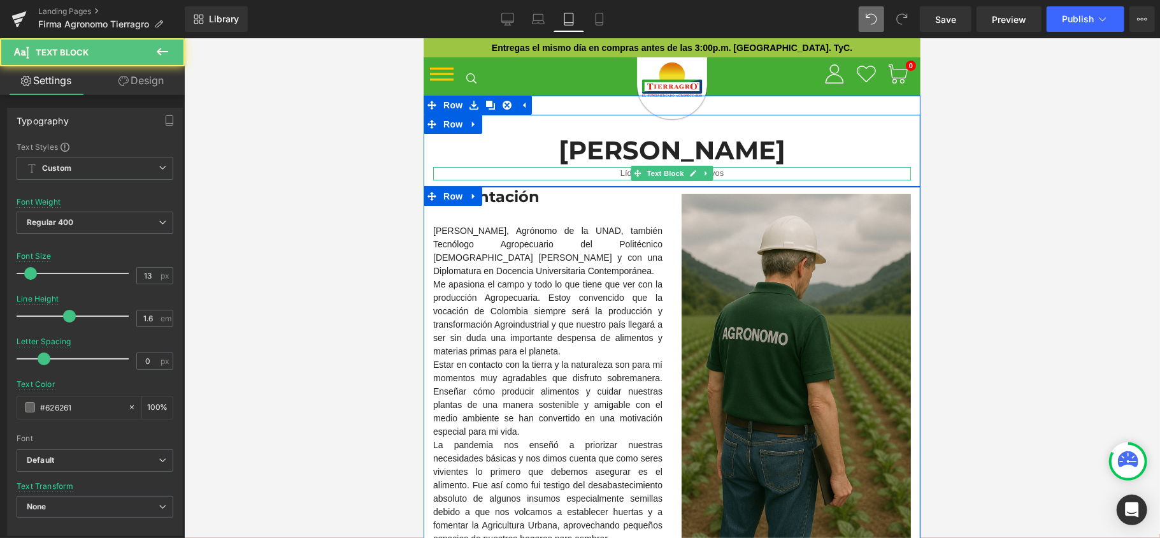
click at [729, 175] on p "Líder Protección de Cultivos" at bounding box center [671, 172] width 478 height 13
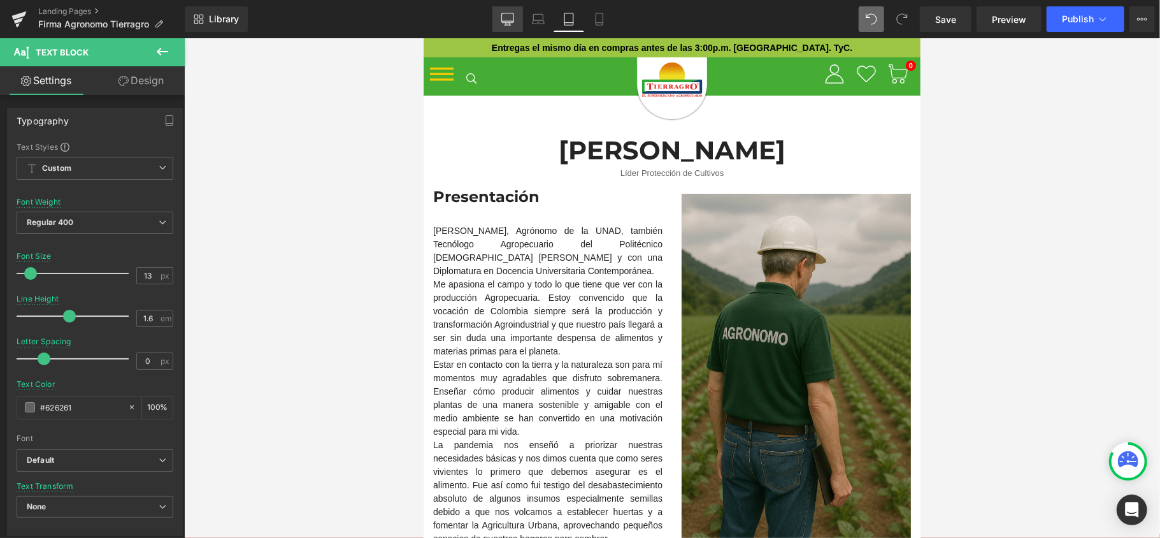
click at [516, 24] on link "Desktop" at bounding box center [507, 18] width 31 height 25
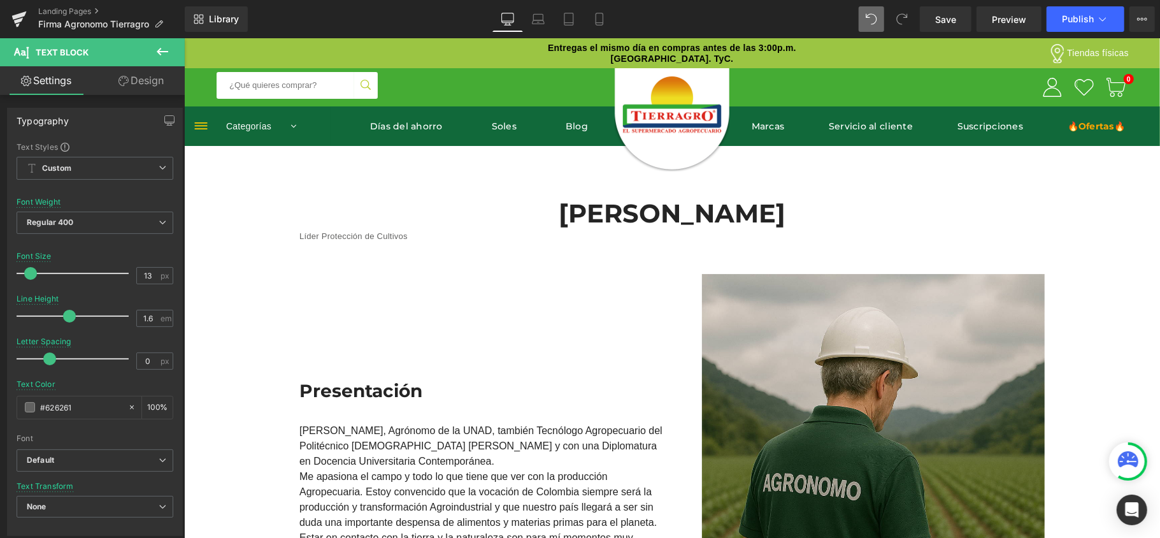
scroll to position [62, 0]
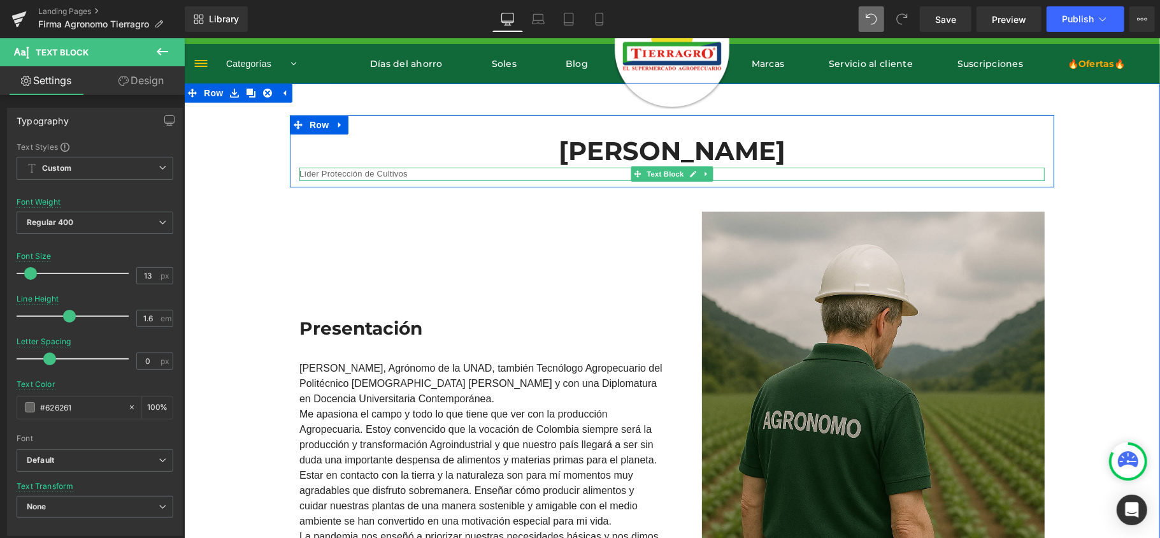
click at [368, 171] on p "Líder Protección de Cultivos" at bounding box center [671, 173] width 745 height 13
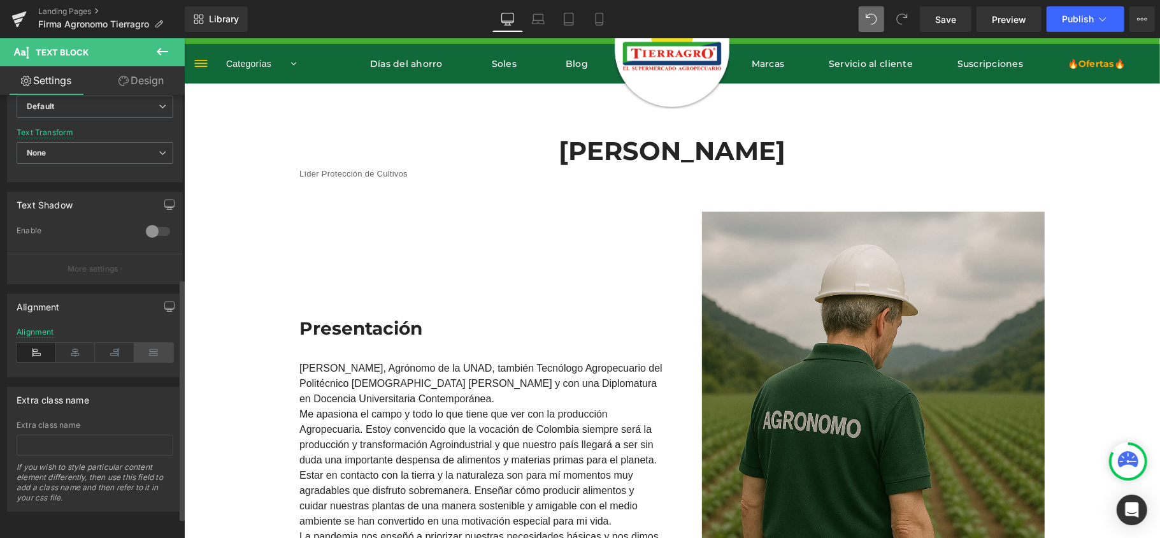
scroll to position [369, 0]
click at [76, 345] on icon at bounding box center [75, 352] width 39 height 19
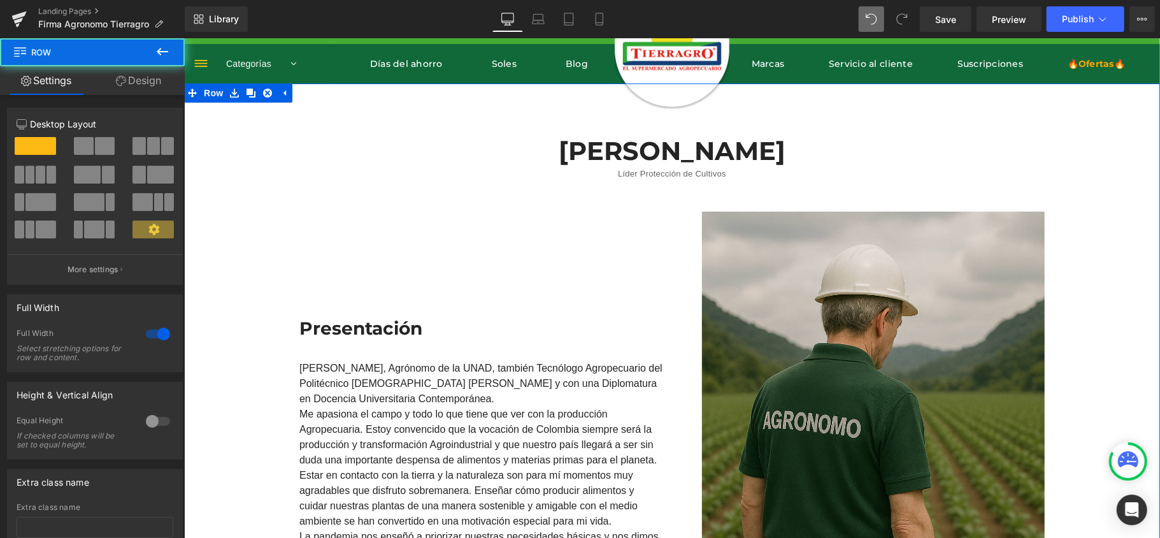
click at [699, 108] on div "José Nicolás Gómez Rodríguez Heading Líder Protección de Cultivos Text Block Ro…" at bounding box center [671, 407] width 976 height 648
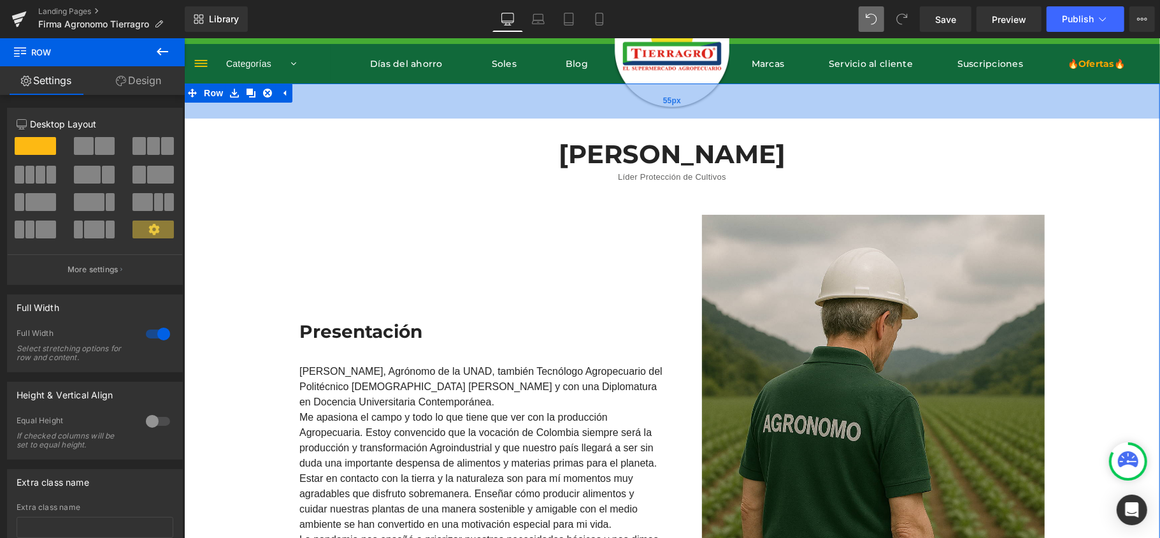
drag, startPoint x: 726, startPoint y: 113, endPoint x: 711, endPoint y: 117, distance: 15.1
click at [711, 117] on div "55px" at bounding box center [671, 100] width 976 height 35
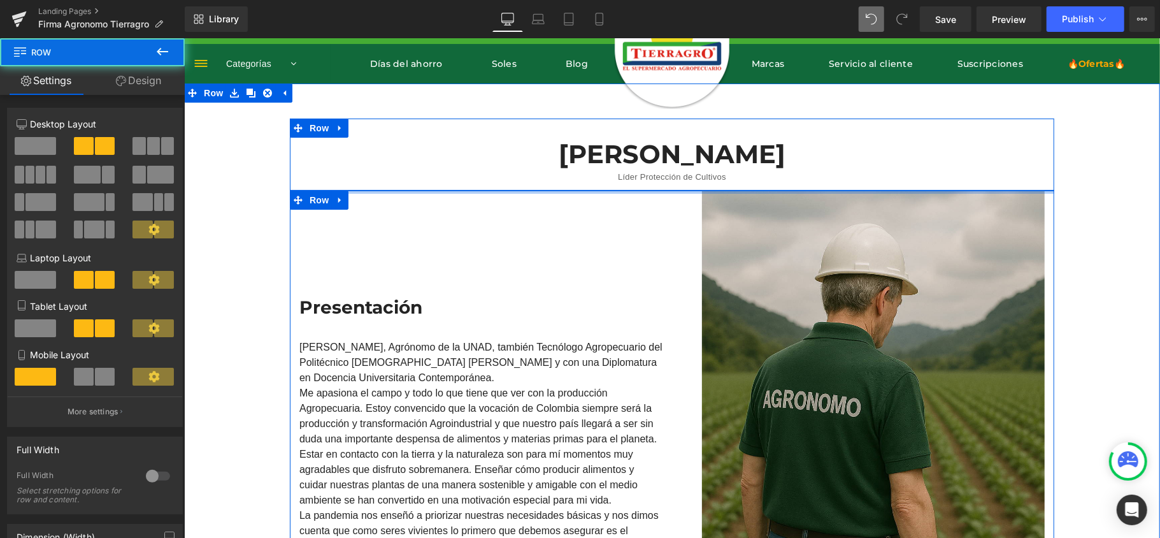
drag, startPoint x: 643, startPoint y: 212, endPoint x: 643, endPoint y: 162, distance: 49.7
click at [643, 162] on div "José Nicolás Gómez Rodríguez Heading Líder Protección de Cultivos Text Block Ro…" at bounding box center [671, 414] width 976 height 592
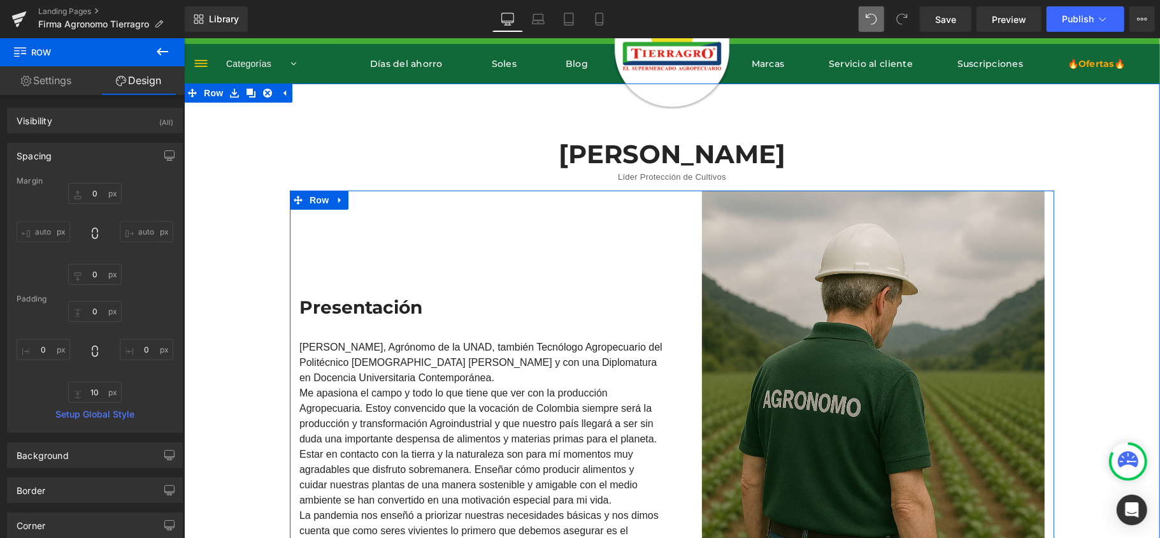
click at [1083, 178] on div "José Nicolás Gómez Rodríguez Heading Líder Protección de Cultivos Text Block Ro…" at bounding box center [671, 414] width 976 height 592
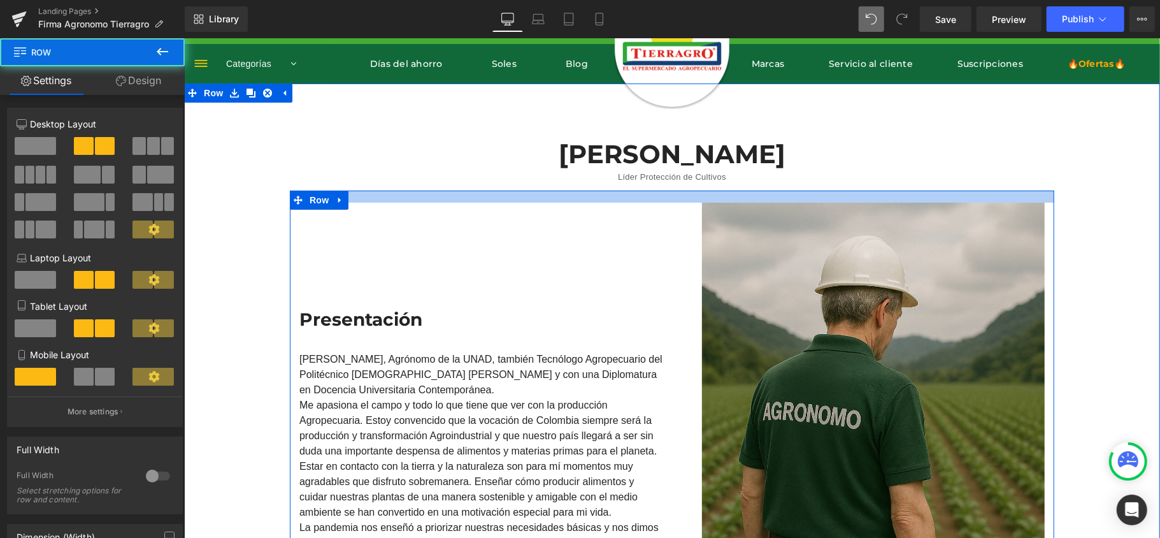
drag, startPoint x: 689, startPoint y: 189, endPoint x: 687, endPoint y: 201, distance: 12.4
click at [687, 201] on div at bounding box center [671, 196] width 764 height 12
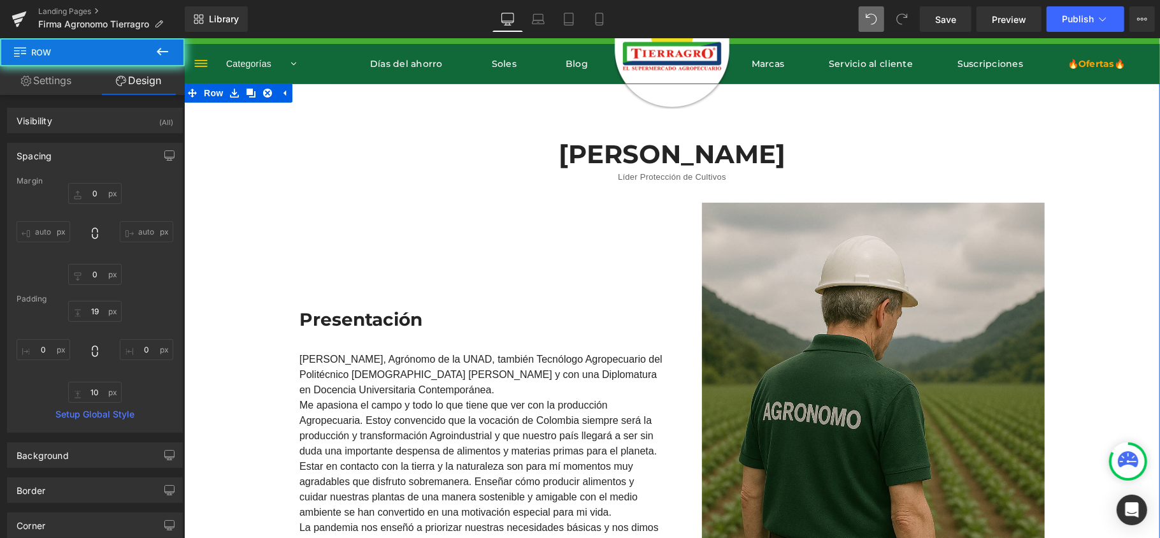
click at [1062, 183] on div "José Nicolás Gómez Rodríguez Heading Líder Protección de Cultivos Text Block Ro…" at bounding box center [671, 420] width 976 height 604
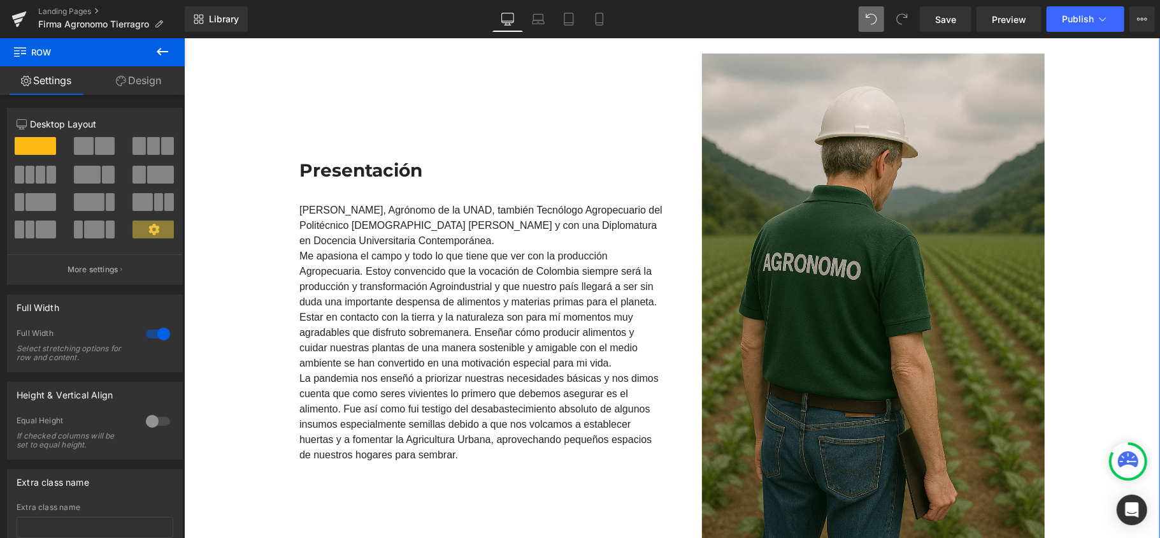
scroll to position [232, 0]
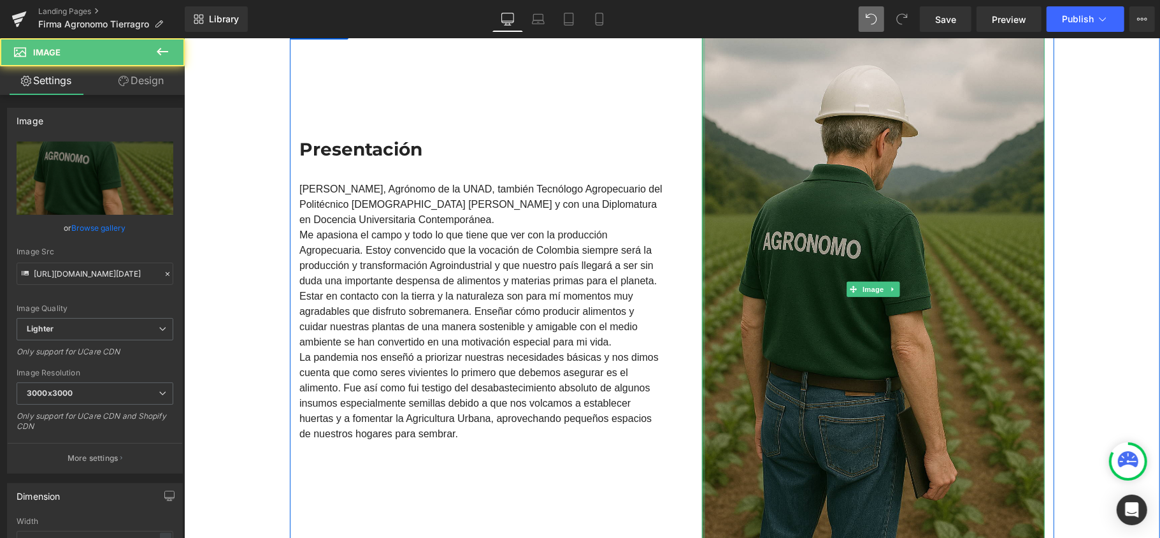
drag, startPoint x: 696, startPoint y: 323, endPoint x: 652, endPoint y: 328, distance: 44.2
click at [652, 328] on div "Presentación Heading Soy José Nicolás Gómez, Agrónomo de la UNAD, también Tecnó…" at bounding box center [671, 286] width 764 height 532
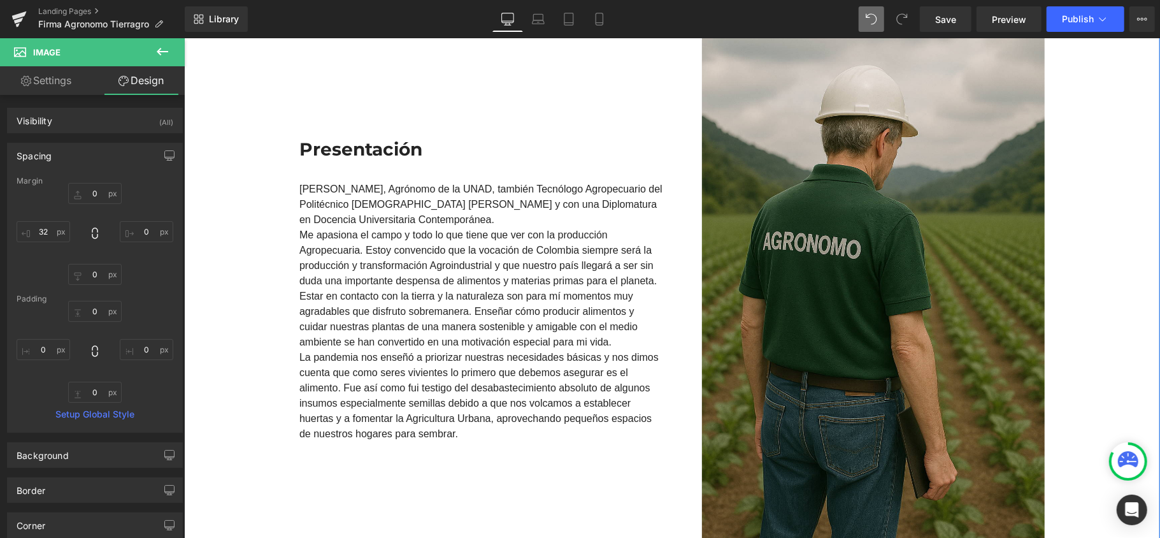
click at [1094, 188] on div "José Nicolás Gómez Rodríguez Heading Líder Protección de Cultivos Text Block Ro…" at bounding box center [671, 250] width 976 height 604
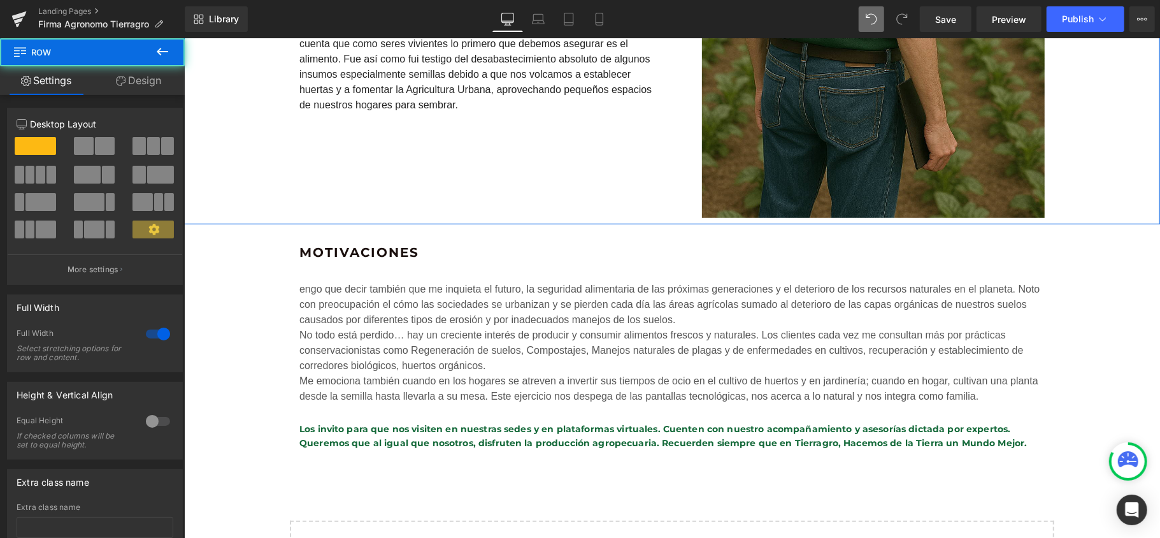
scroll to position [572, 0]
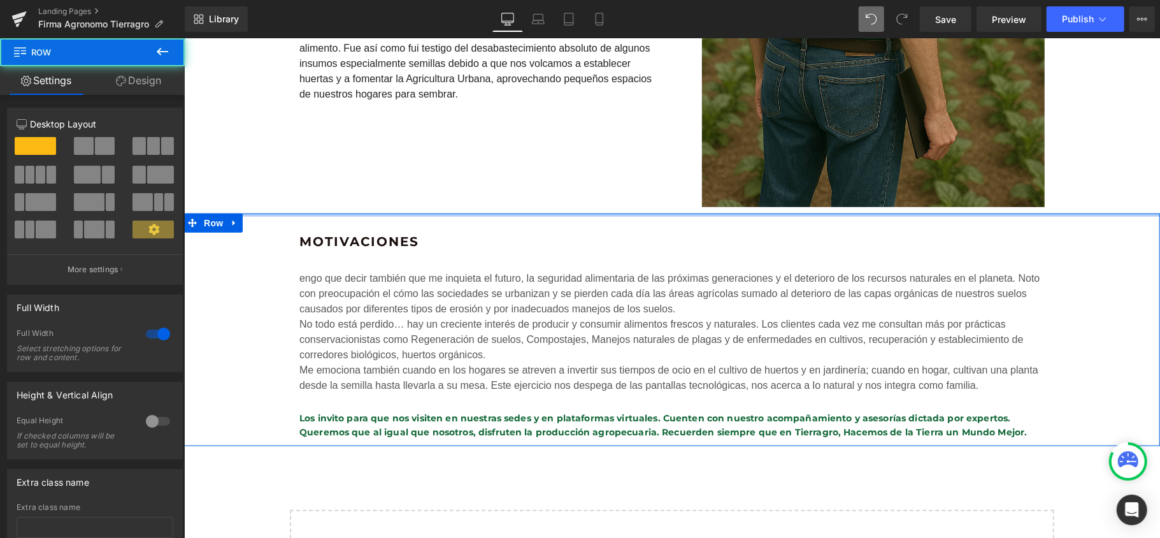
drag, startPoint x: 555, startPoint y: 212, endPoint x: 561, endPoint y: 168, distance: 45.0
click at [561, 168] on div "José Nicolás Gómez Rodríguez Heading Líder Protección de Cultivos Text Block Ro…" at bounding box center [671, 93] width 976 height 1040
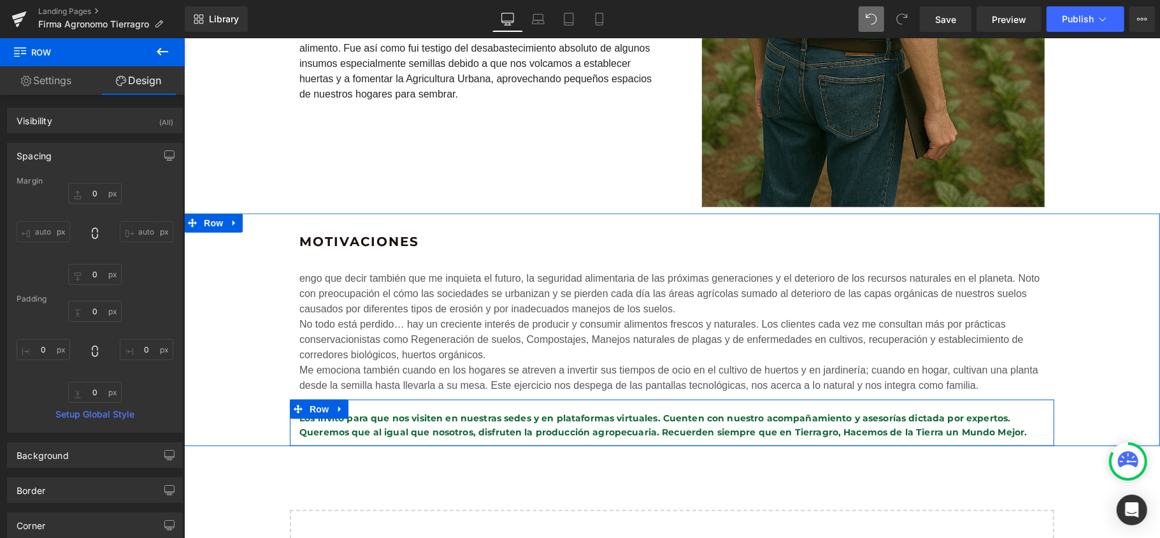
drag, startPoint x: 624, startPoint y: 466, endPoint x: 620, endPoint y: 418, distance: 48.6
click at [624, 438] on div "Motivaciones Heading engo que decir también que me inquieta el futuro, la segur…" at bounding box center [671, 329] width 976 height 232
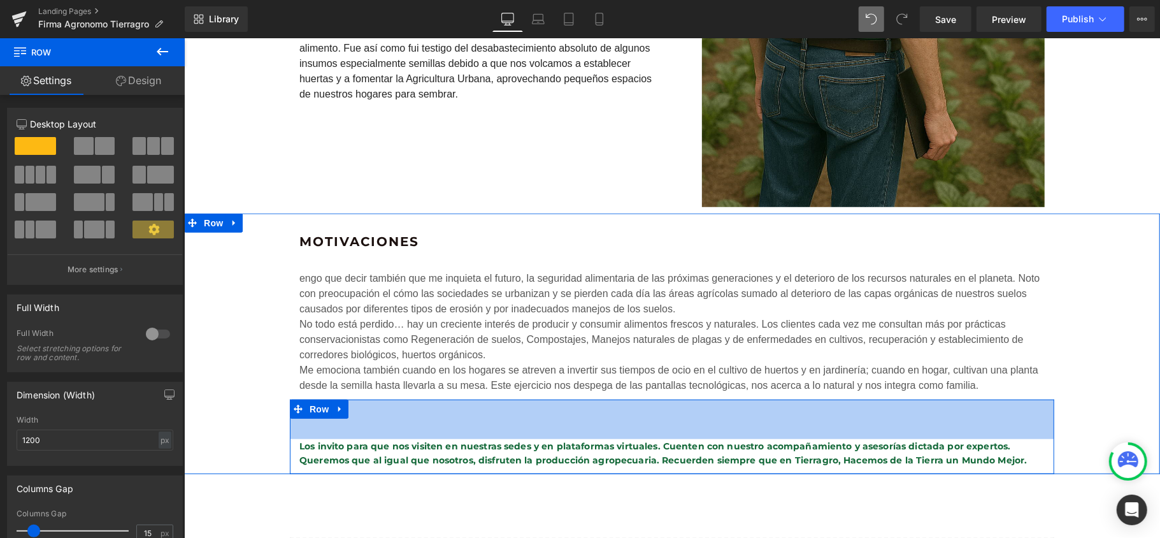
drag, startPoint x: 594, startPoint y: 400, endPoint x: 825, endPoint y: 366, distance: 234.3
click at [595, 427] on div "62px" at bounding box center [671, 418] width 764 height 39
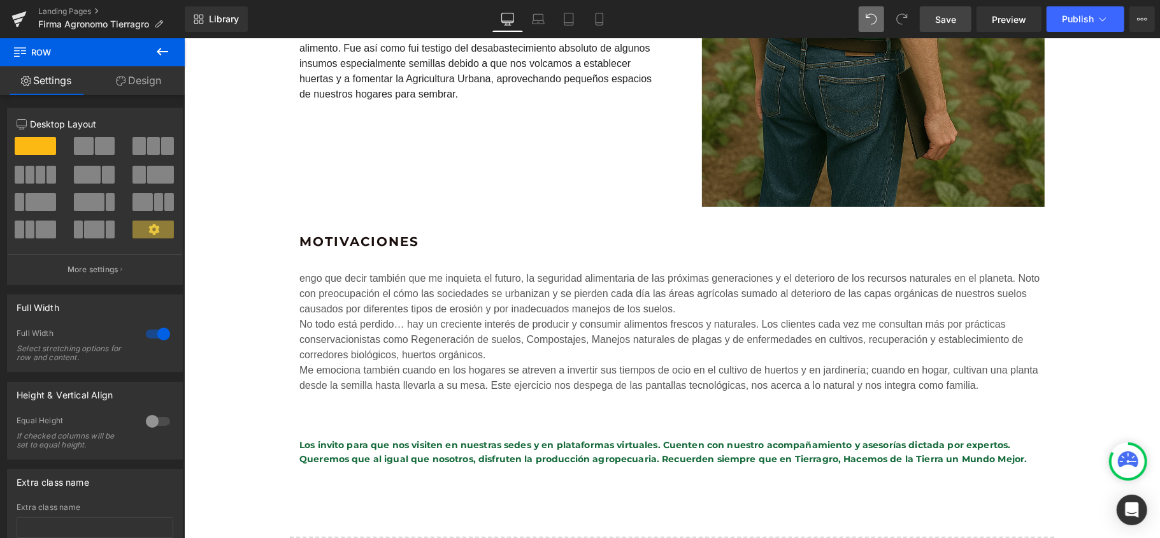
click at [935, 17] on link "Save" at bounding box center [946, 18] width 52 height 25
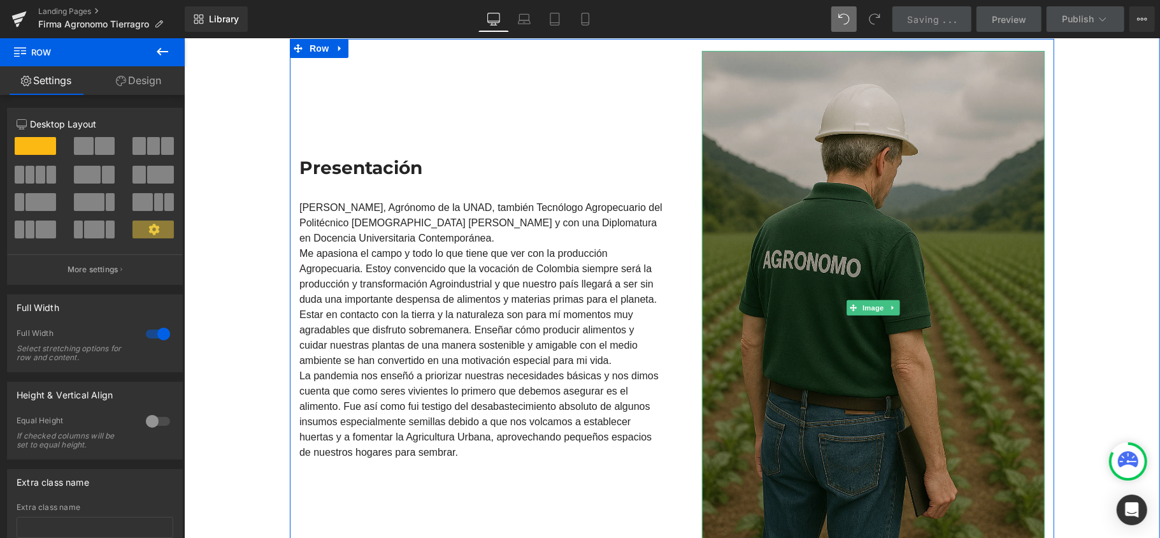
scroll to position [148, 0]
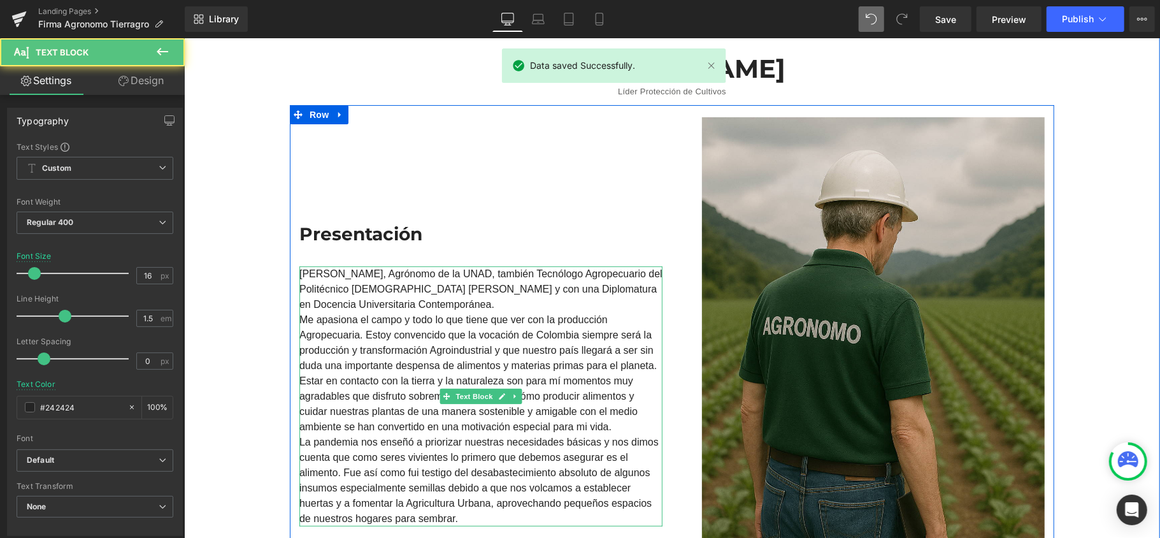
click at [577, 303] on div "Soy José Nicolás Gómez, Agrónomo de la UNAD, también Tecnólogo Agropecuario del…" at bounding box center [480, 396] width 363 height 260
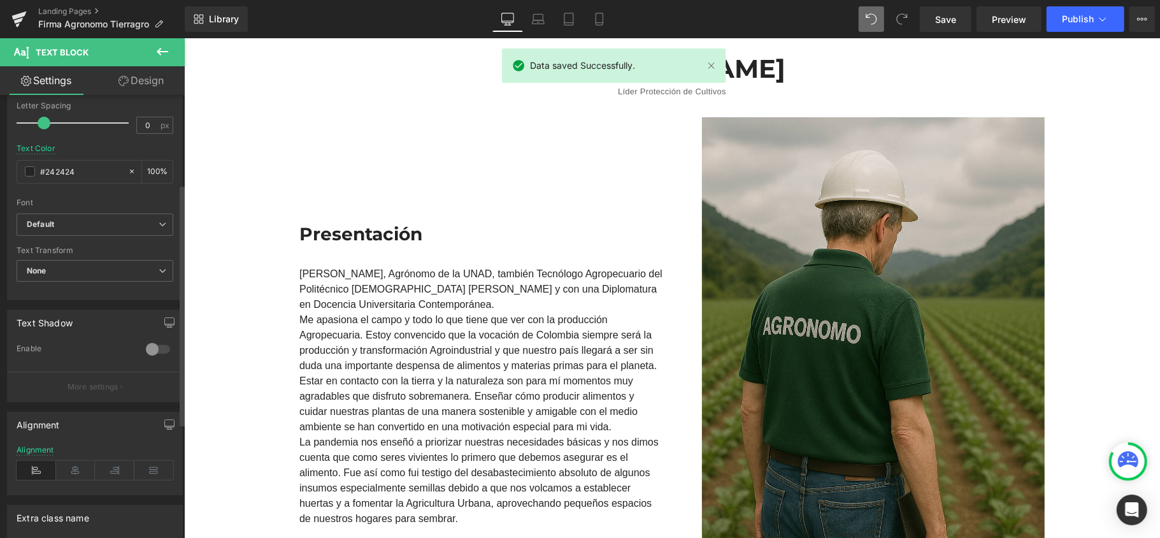
scroll to position [255, 0]
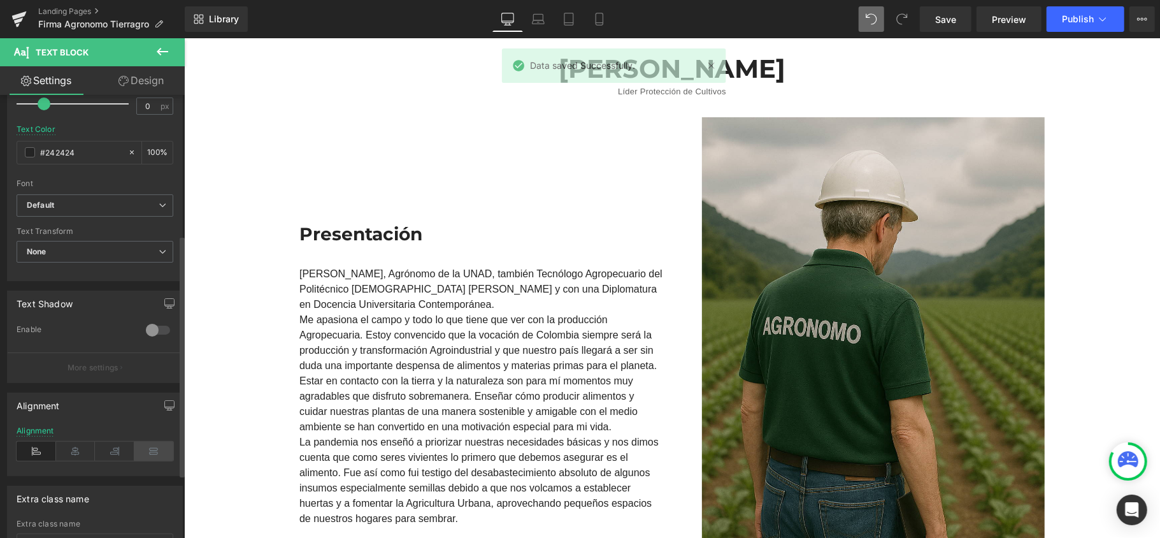
click at [141, 455] on icon at bounding box center [153, 450] width 39 height 19
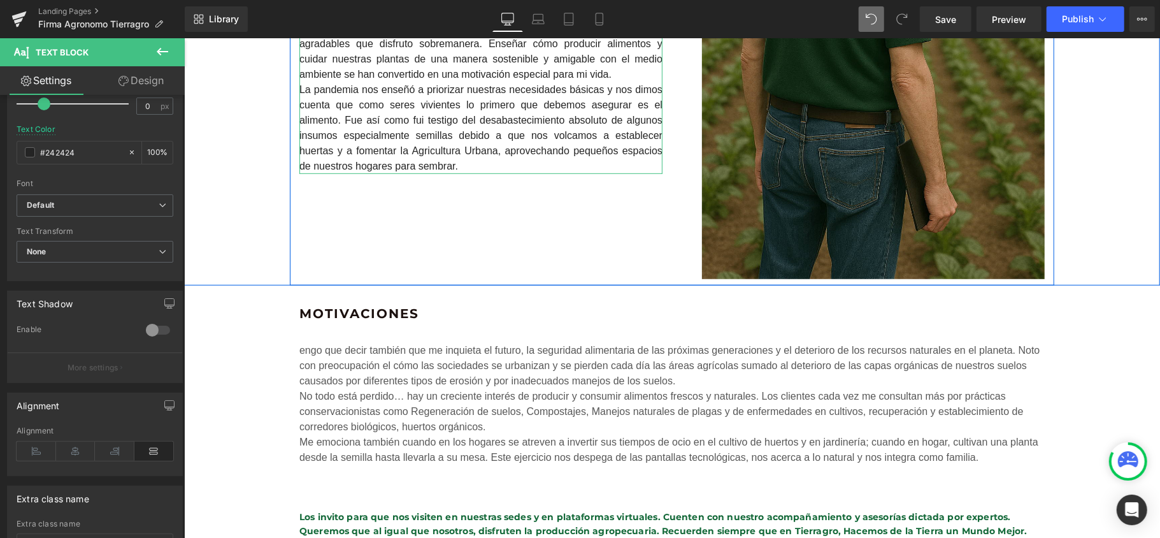
scroll to position [572, 0]
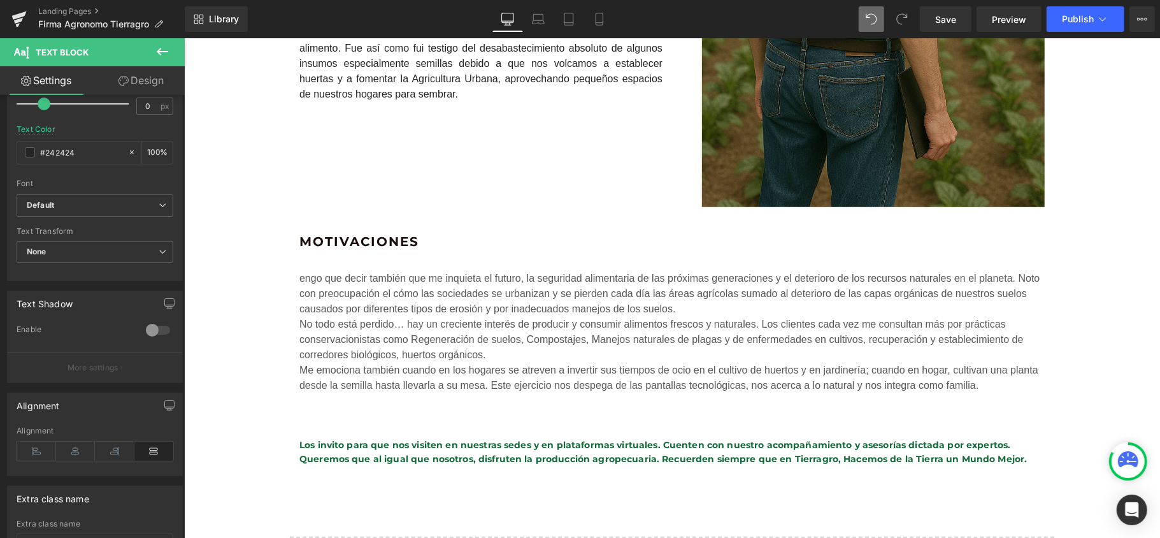
click at [582, 310] on div "engo que decir también que me inquieta el futuro, la seguridad alimentaria de l…" at bounding box center [671, 293] width 745 height 46
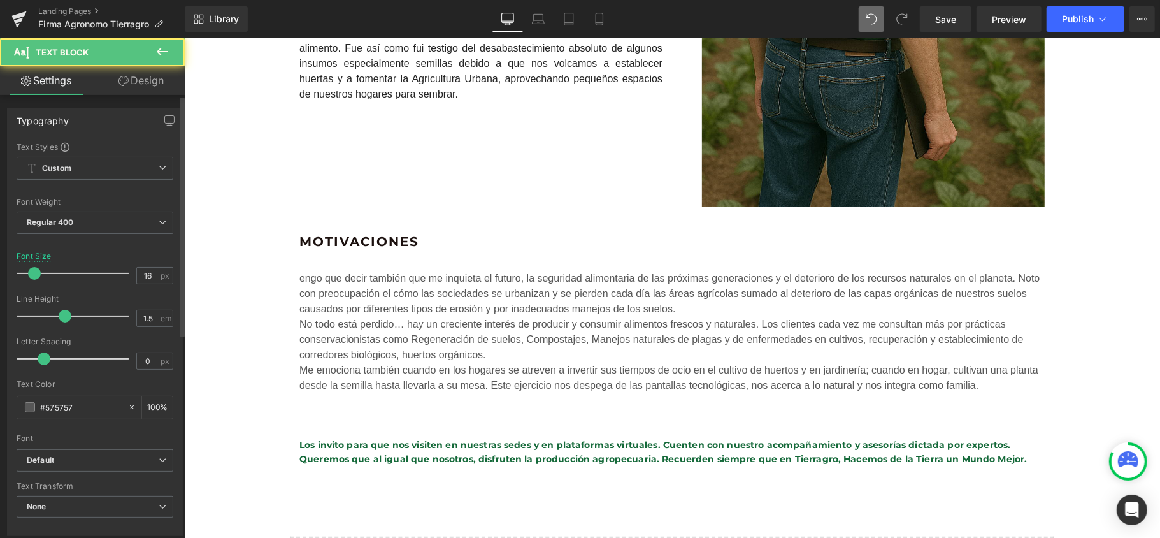
scroll to position [339, 0]
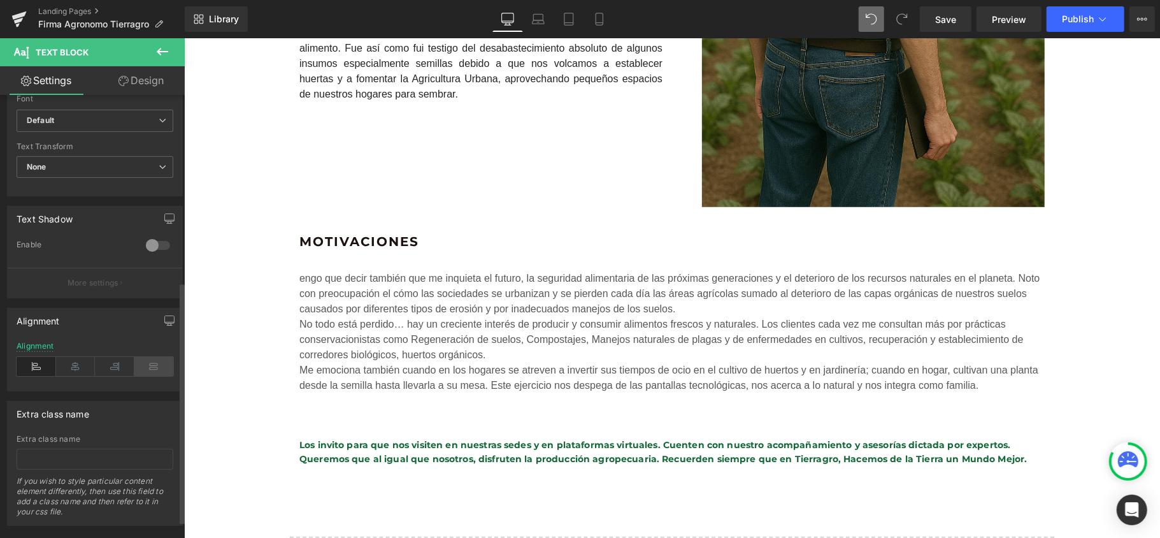
click at [150, 369] on icon at bounding box center [153, 366] width 39 height 19
click at [735, 459] on h6 "Los invito para que nos visiten en nuestras sedes y en plataformas virtuales. C…" at bounding box center [671, 451] width 745 height 29
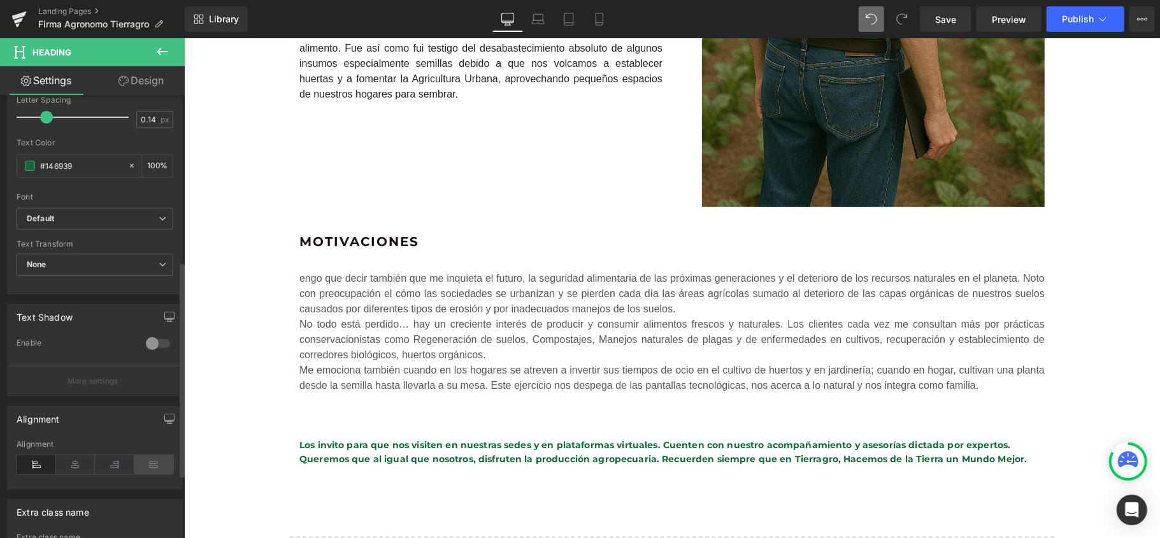
click at [151, 462] on icon at bounding box center [153, 464] width 39 height 19
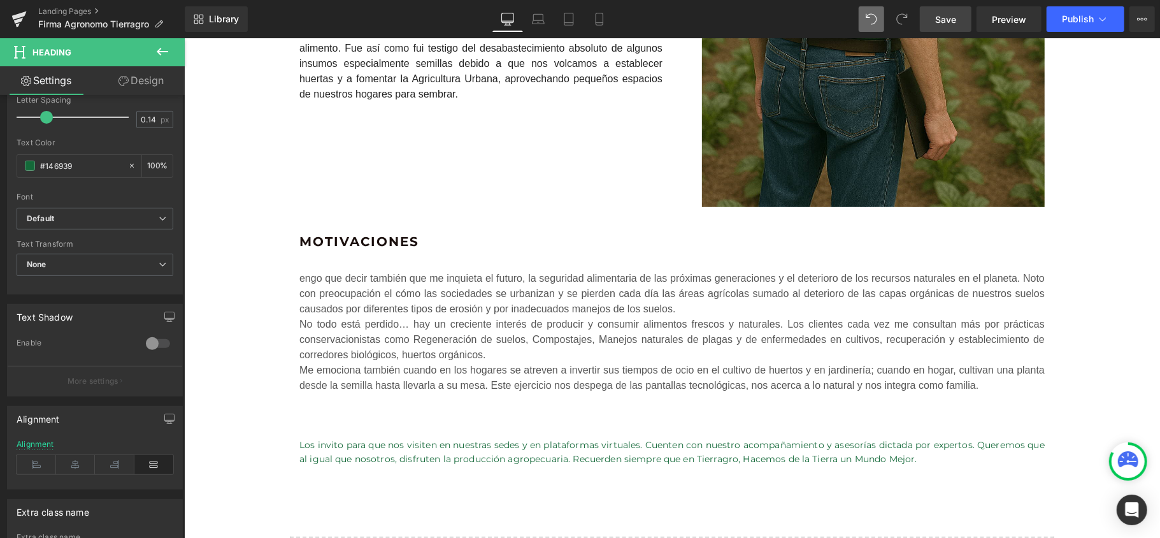
click at [921, 21] on link "Save" at bounding box center [946, 18] width 52 height 25
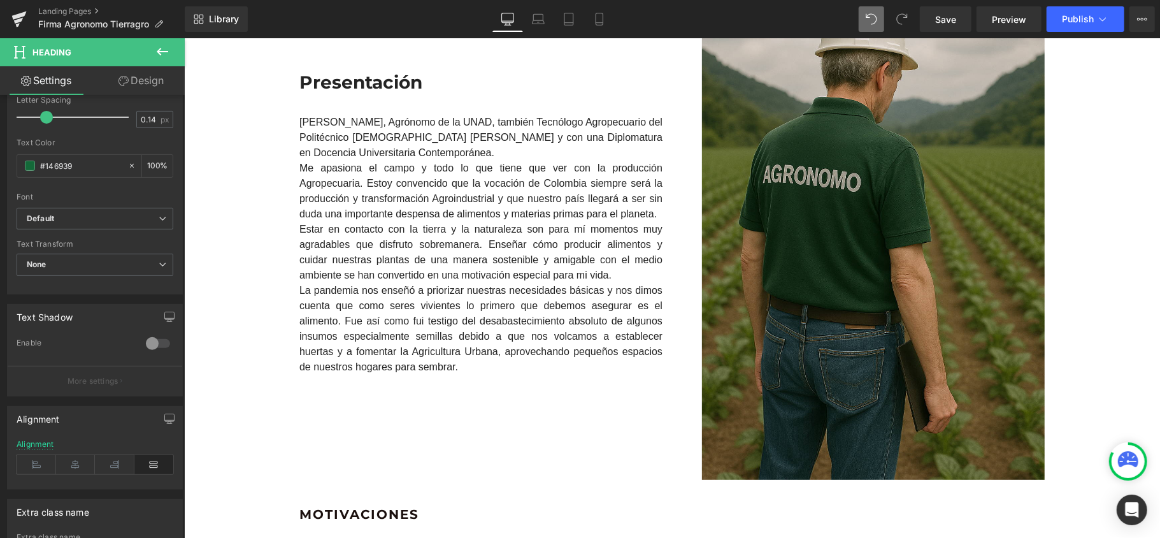
scroll to position [62, 0]
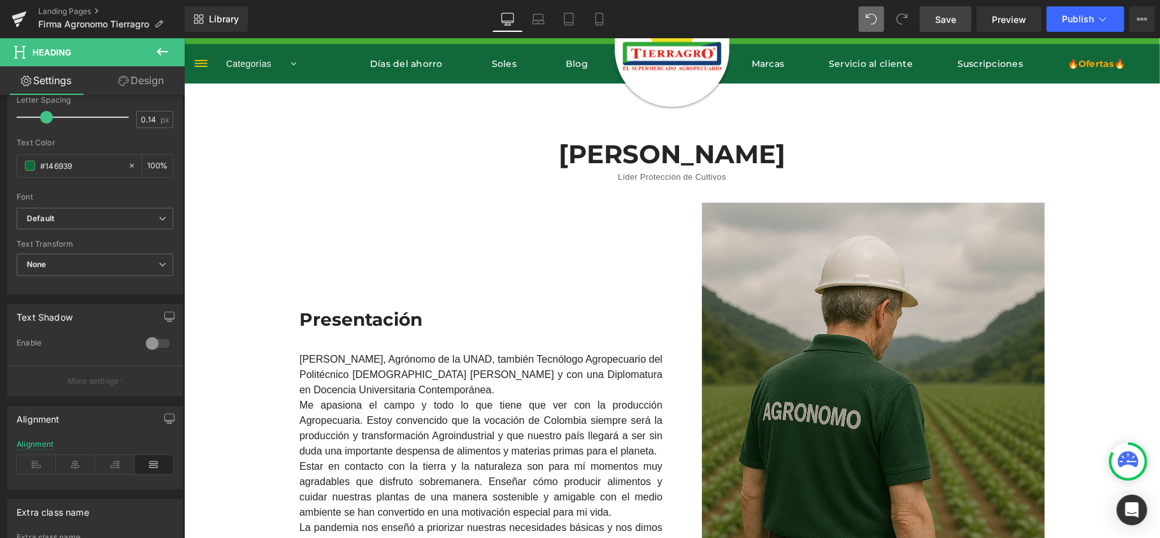
click at [954, 18] on span "Save" at bounding box center [945, 19] width 21 height 13
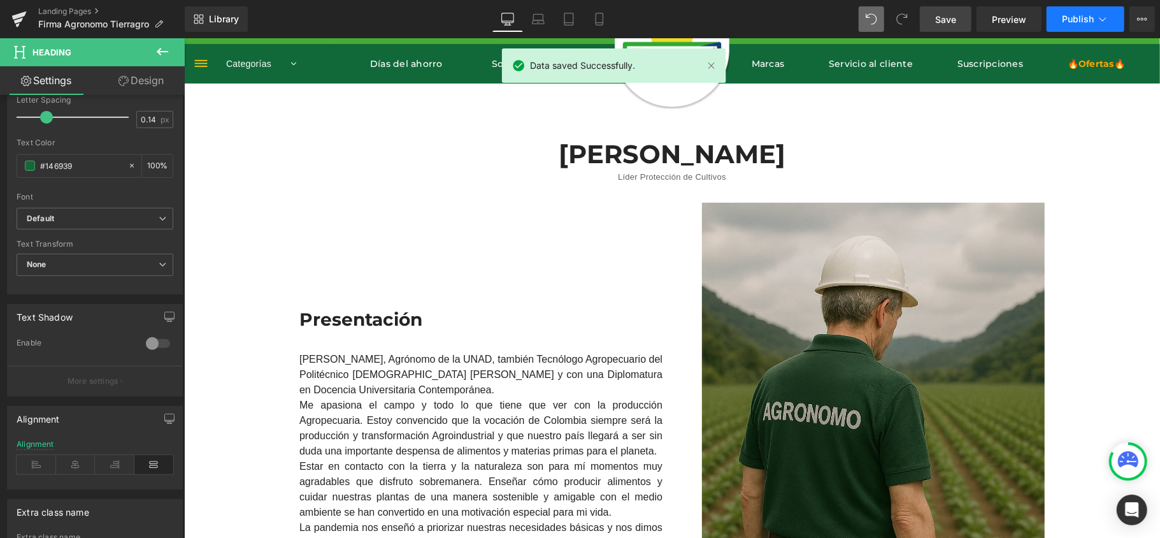
click at [1112, 19] on button "Publish" at bounding box center [1086, 18] width 78 height 25
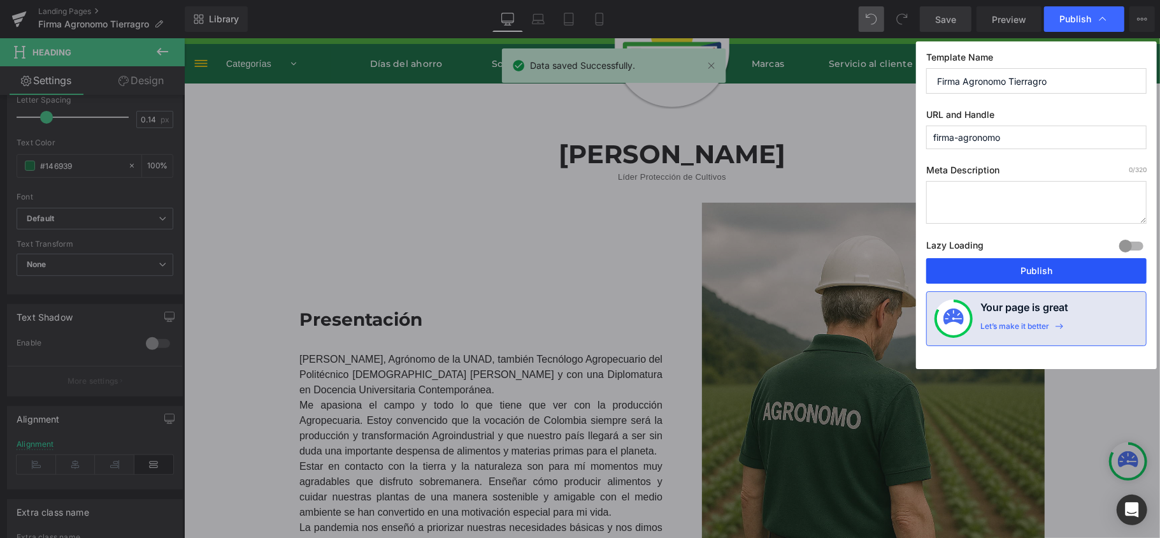
click at [1017, 269] on button "Publish" at bounding box center [1036, 270] width 220 height 25
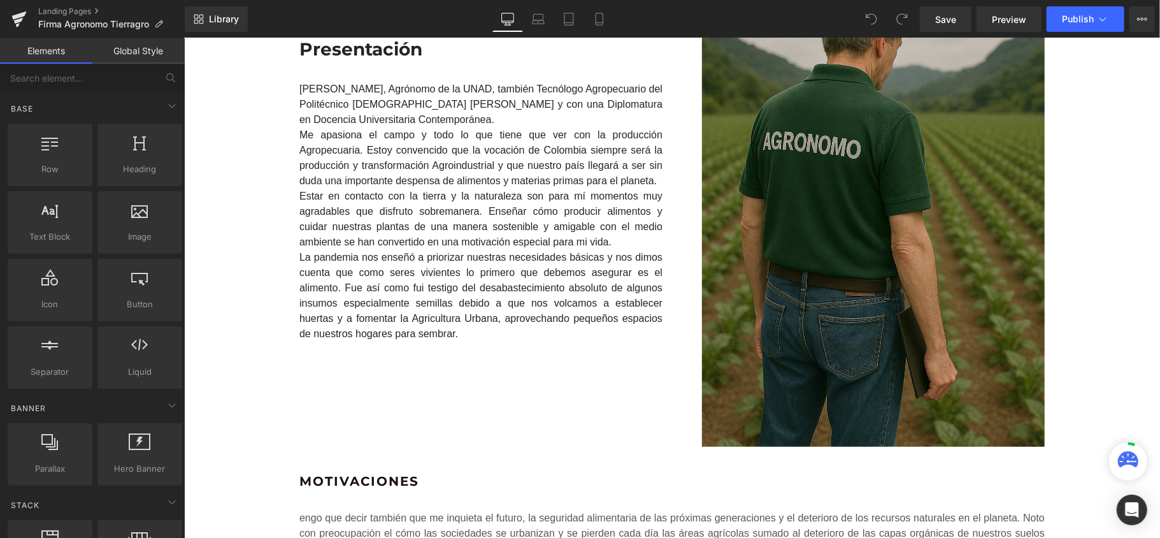
scroll to position [510, 0]
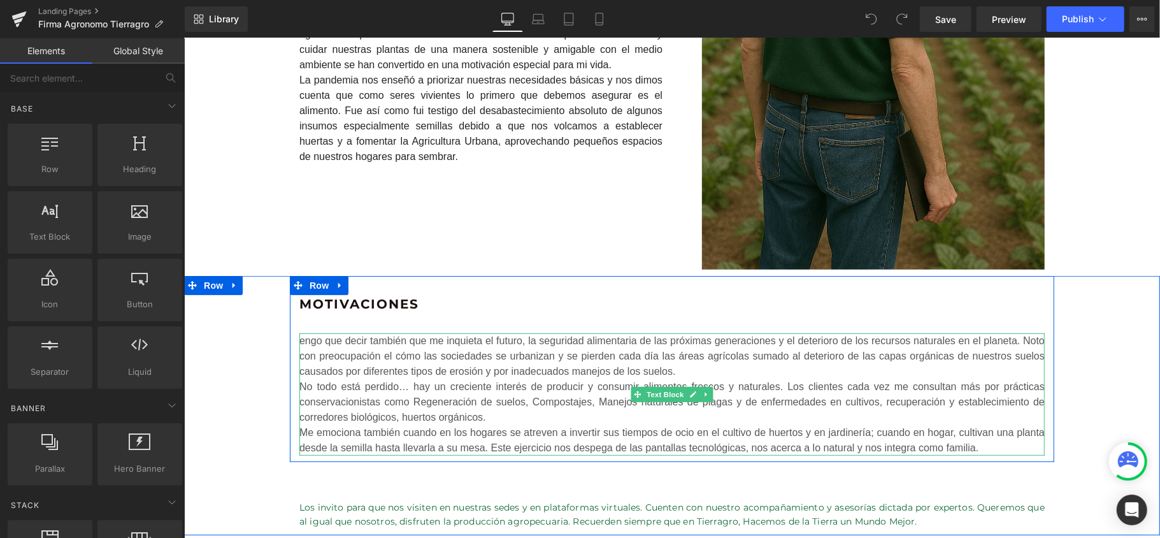
click at [339, 351] on div "engo que decir también que me inquieta el futuro, la seguridad alimentaria de l…" at bounding box center [671, 355] width 745 height 46
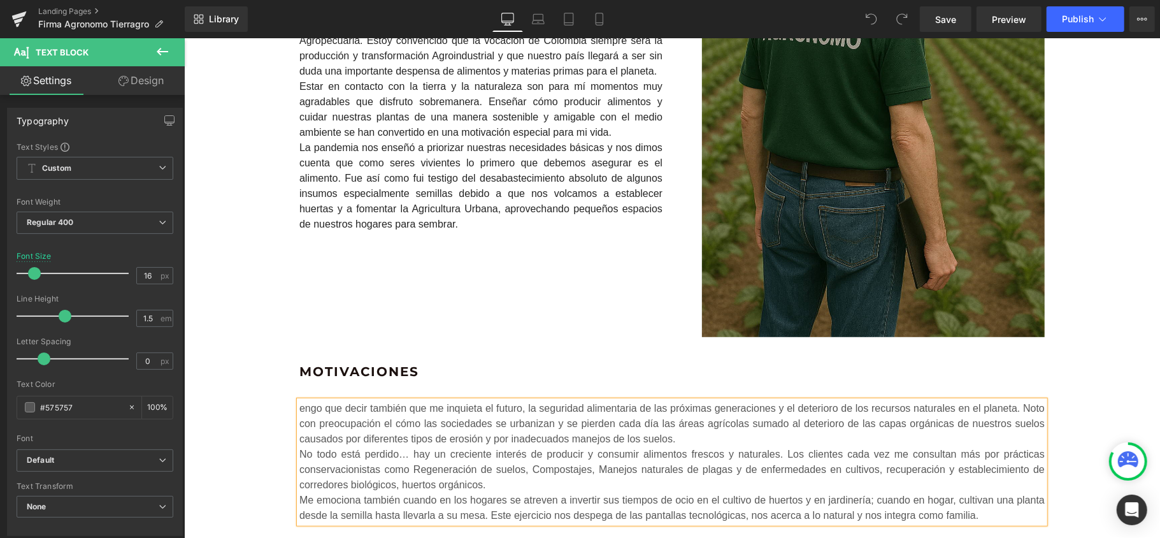
scroll to position [441, 0]
click at [299, 415] on div "engo que decir también que me inquieta el futuro, la seguridad alimentaria de l…" at bounding box center [671, 462] width 745 height 122
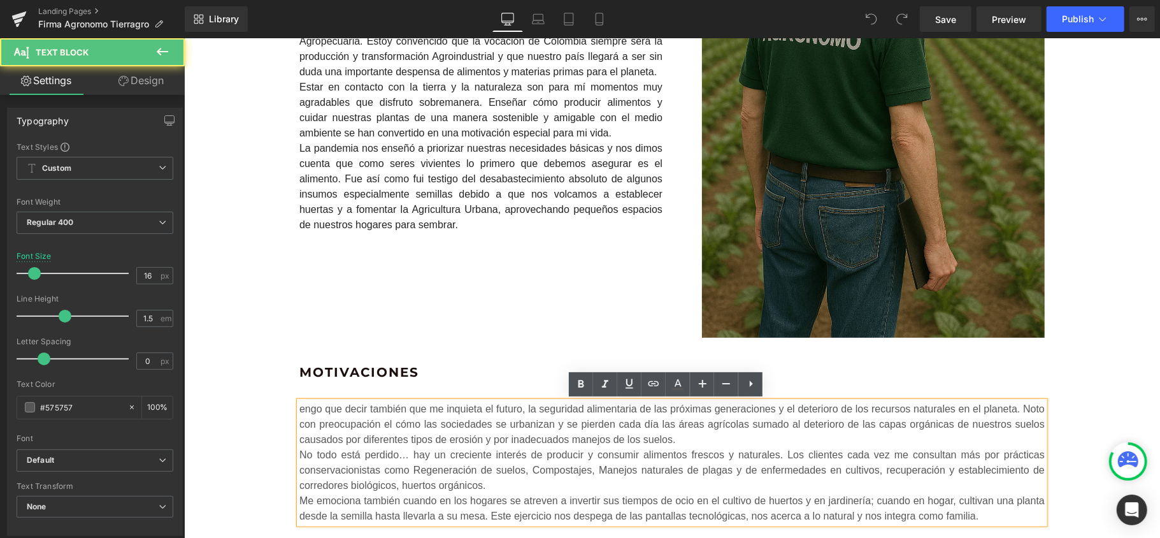
click at [299, 405] on div "engo que decir también que me inquieta el futuro, la seguridad alimentaria de l…" at bounding box center [671, 424] width 745 height 46
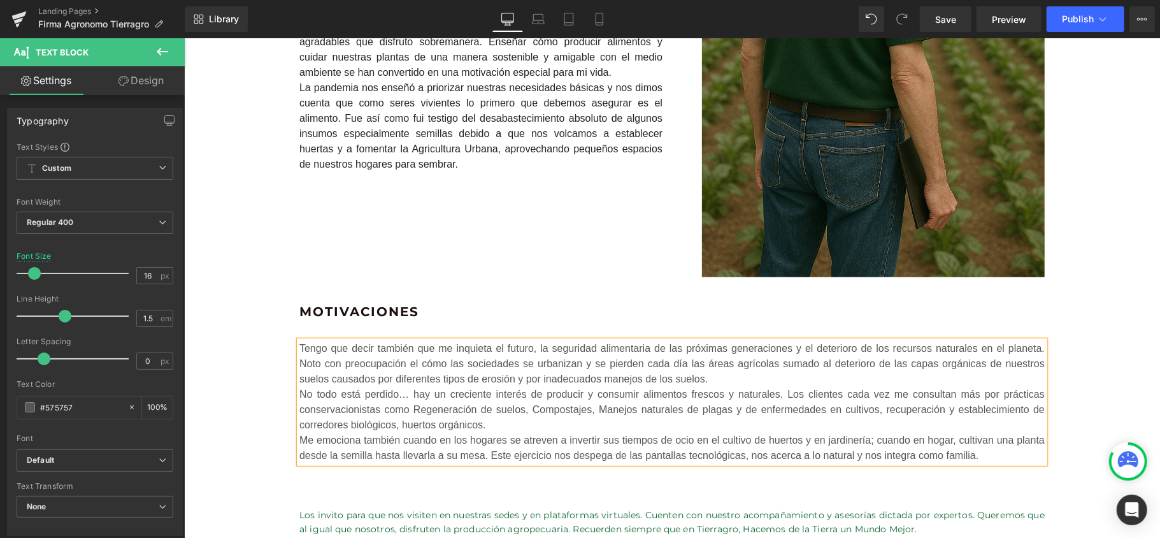
scroll to position [611, 0]
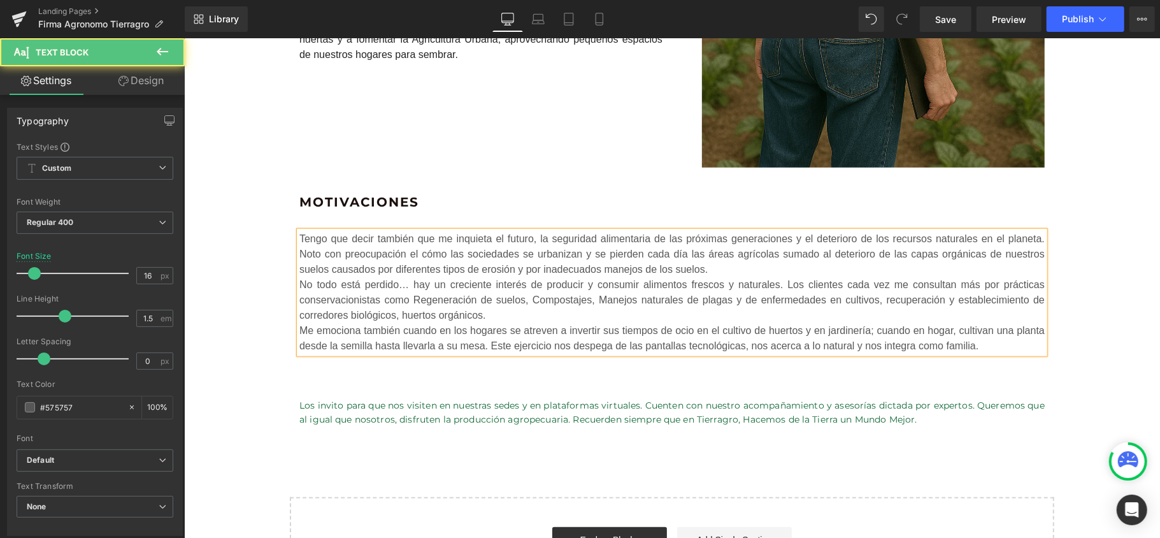
click at [740, 266] on div "Tengo que decir también que me inquieta el futuro, la seguridad alimentaria de …" at bounding box center [671, 254] width 745 height 46
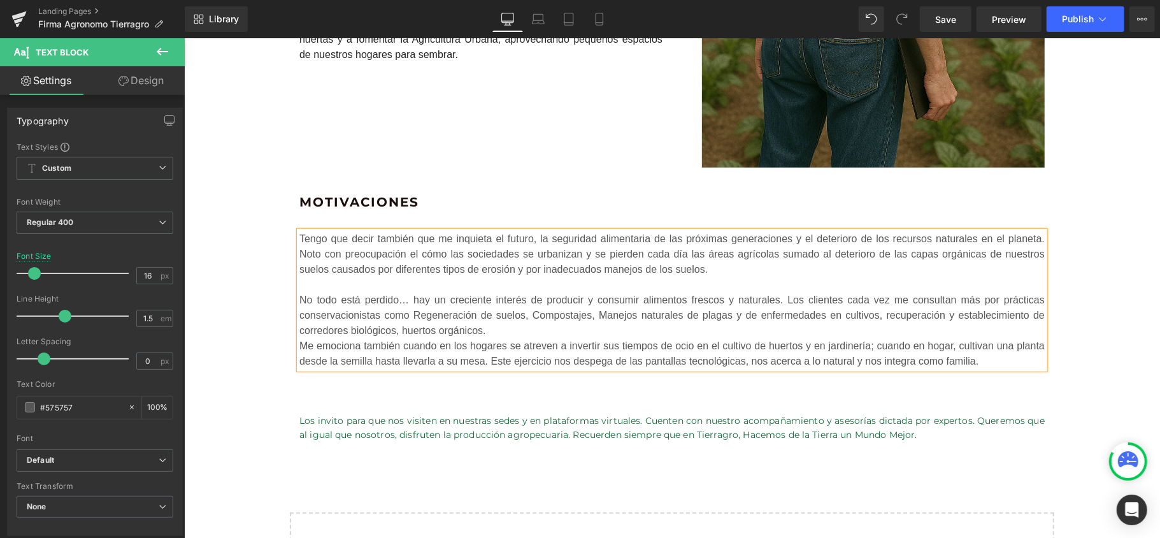
click at [503, 331] on div "No todo está perdido… hay un creciente interés de producir y consumir alimentos…" at bounding box center [671, 315] width 745 height 46
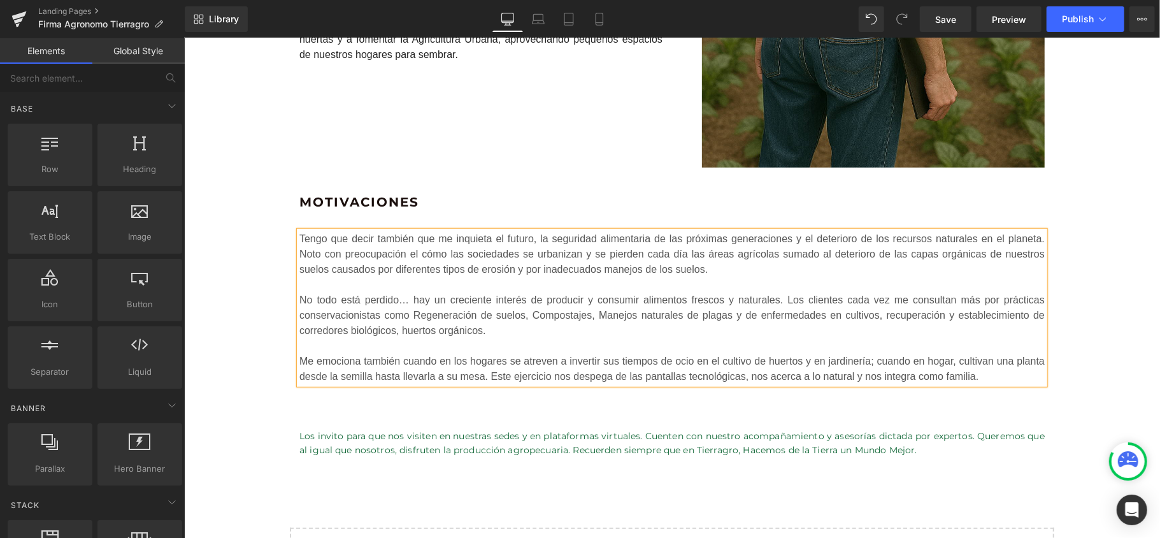
click at [596, 497] on div "José Nicolás Gómez Rodríguez Heading Líder Protección de Cultivos Text Block Ro…" at bounding box center [671, 82] width 976 height 1097
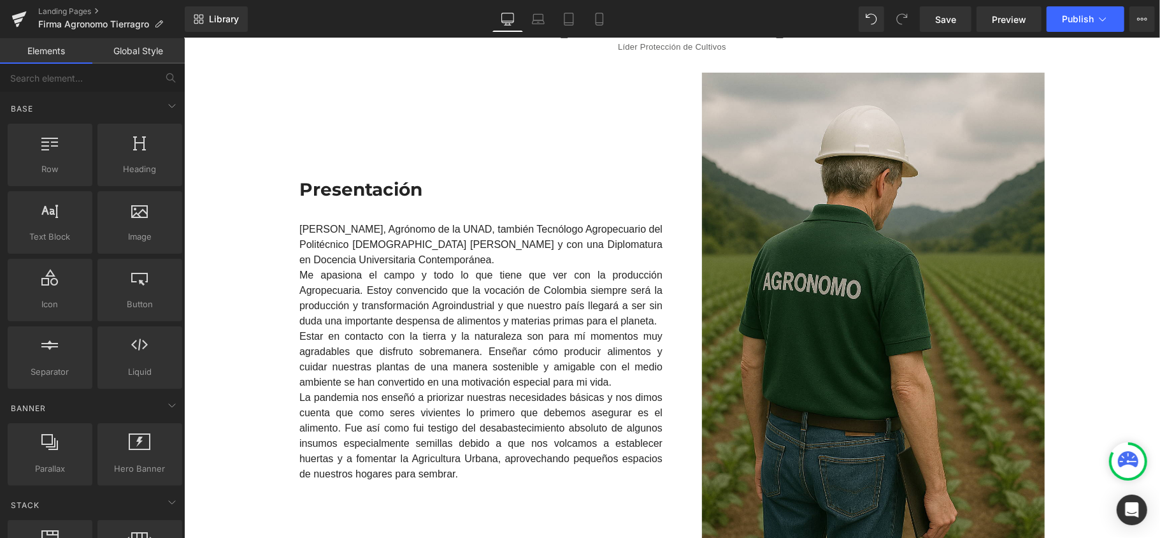
scroll to position [187, 0]
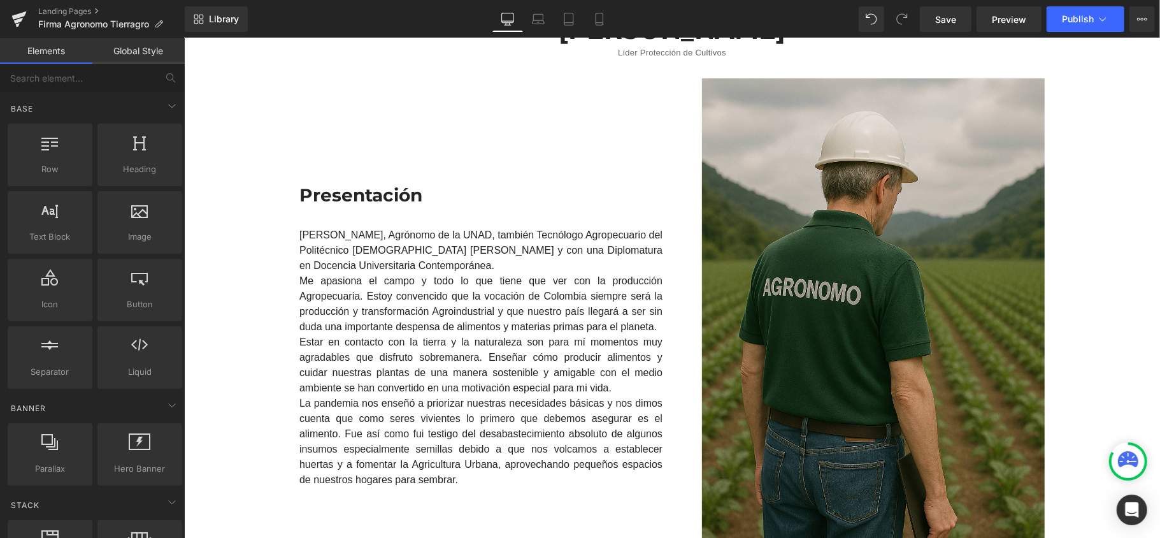
click at [467, 328] on div "Me apasiona el campo y todo lo que tiene que ver con la producción Agropecuaria…" at bounding box center [480, 303] width 363 height 61
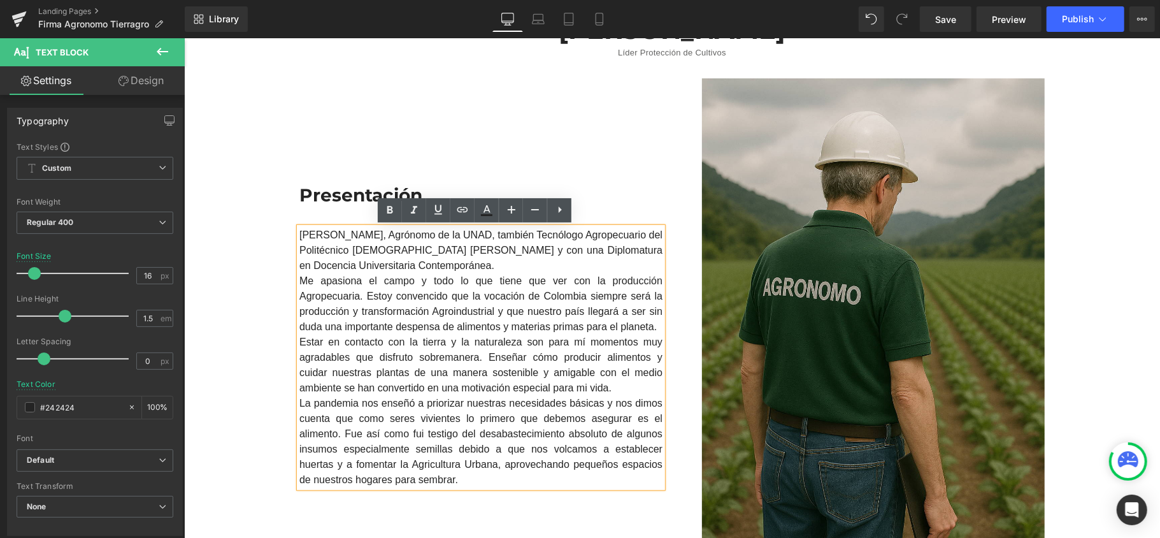
click at [569, 265] on div "Soy José Nicolás Gómez, Agrónomo de la UNAD, también Tecnólogo Agropecuario del…" at bounding box center [480, 357] width 363 height 260
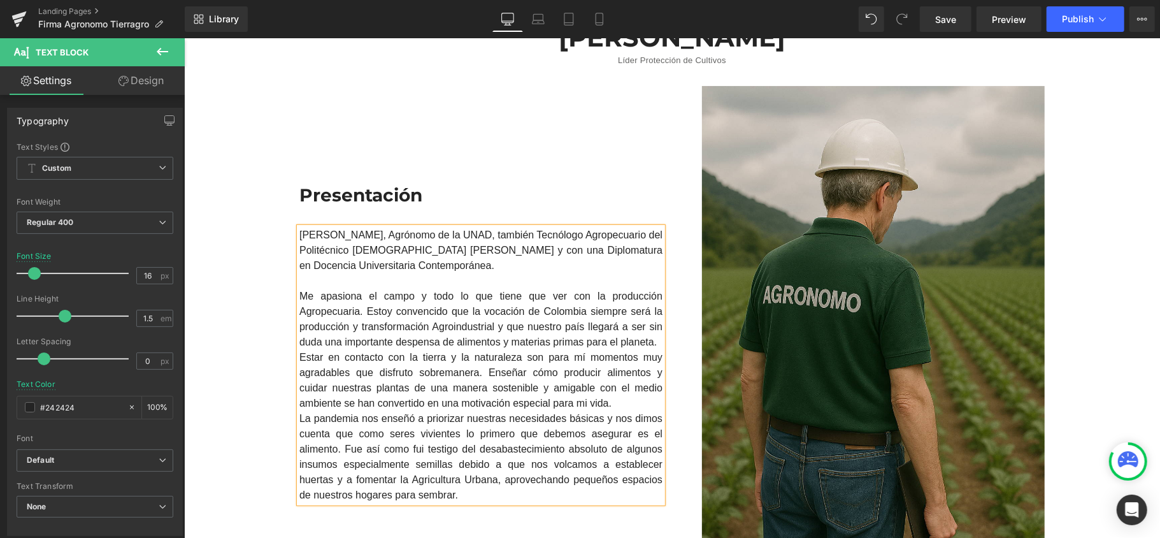
click at [651, 339] on div "Me apasiona el campo y todo lo que tiene que ver con la producción Agropecuaria…" at bounding box center [480, 318] width 363 height 61
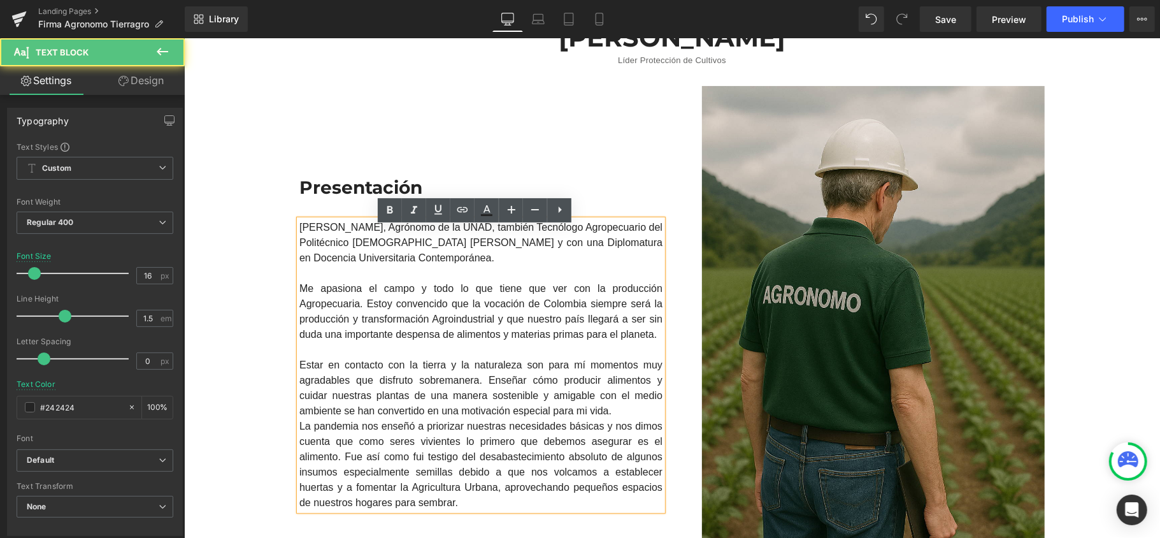
scroll to position [171, 0]
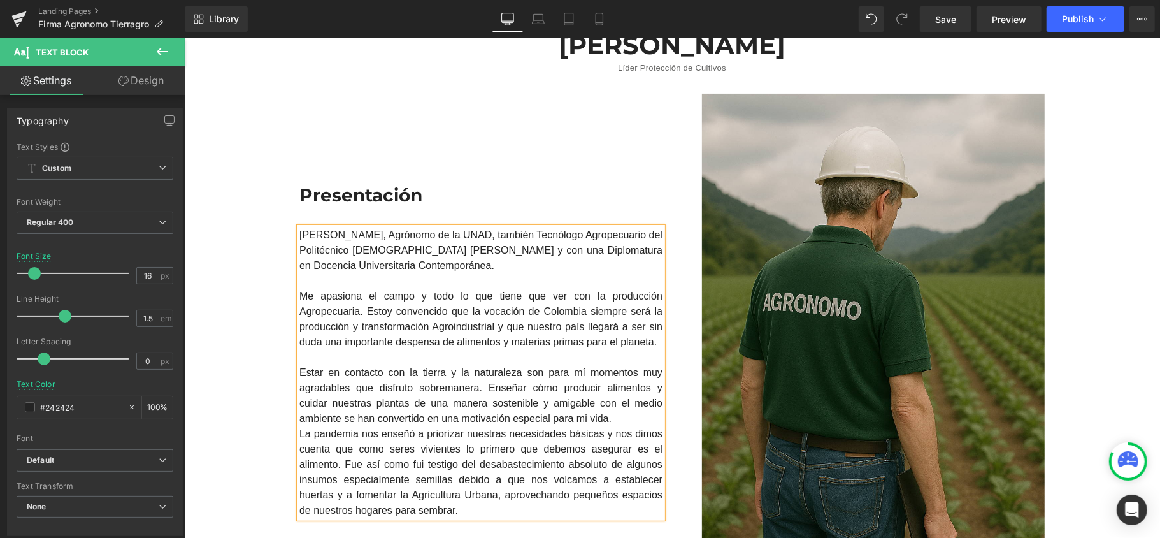
click at [563, 417] on div "Estar en contacto con la tierra y la naturaleza son para mí momentos muy agrada…" at bounding box center [480, 394] width 363 height 61
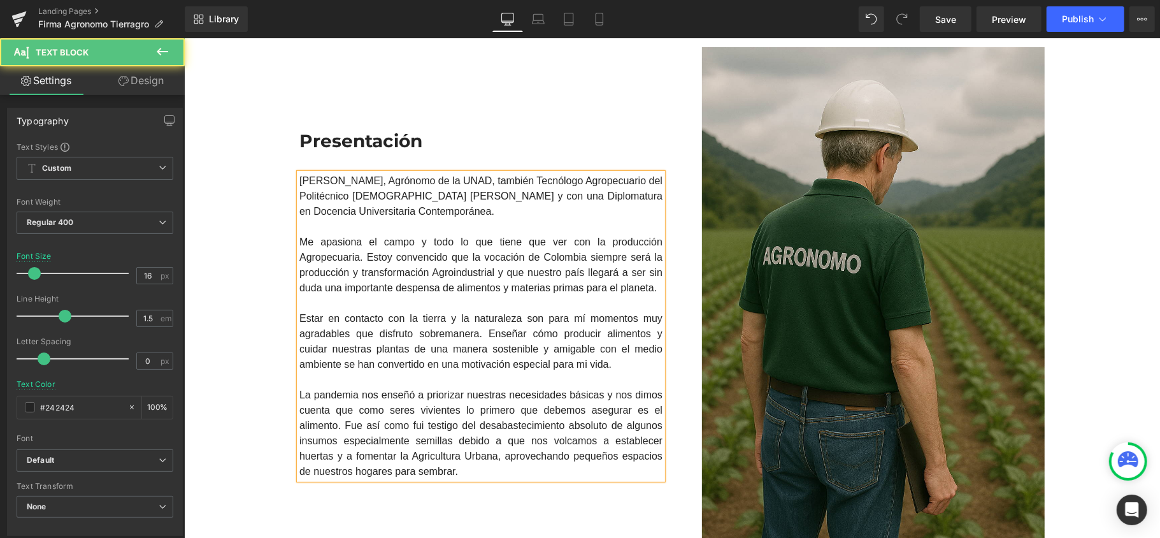
scroll to position [248, 0]
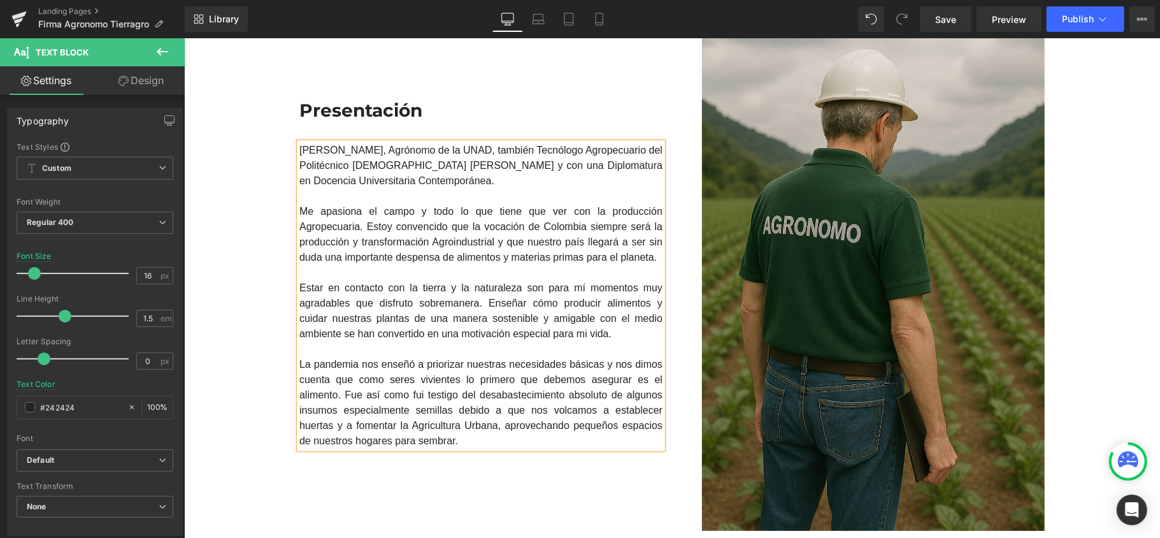
click at [232, 368] on div "José Nicolás Gómez Rodríguez Heading Líder Protección de Cultivos Text Block Ro…" at bounding box center [671, 234] width 976 height 604
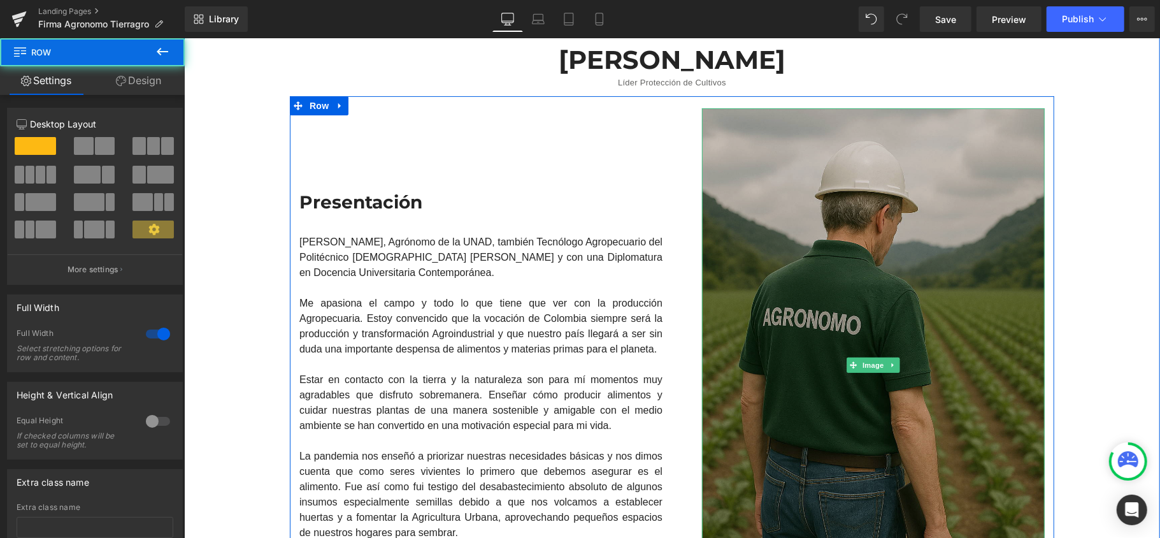
scroll to position [0, 0]
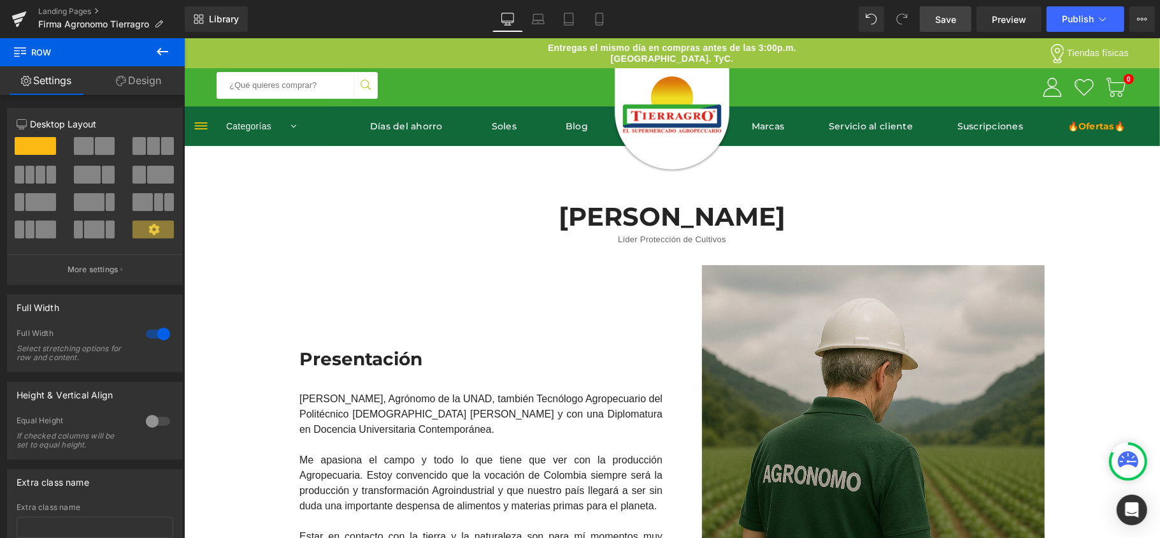
click at [936, 23] on span "Save" at bounding box center [945, 19] width 21 height 13
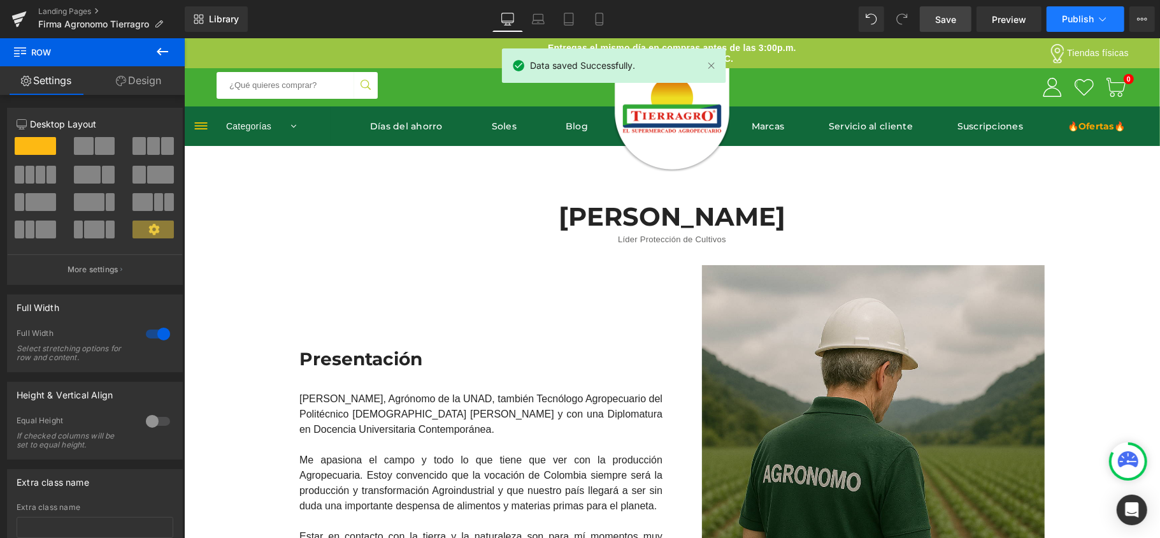
click at [1081, 27] on button "Publish" at bounding box center [1086, 18] width 78 height 25
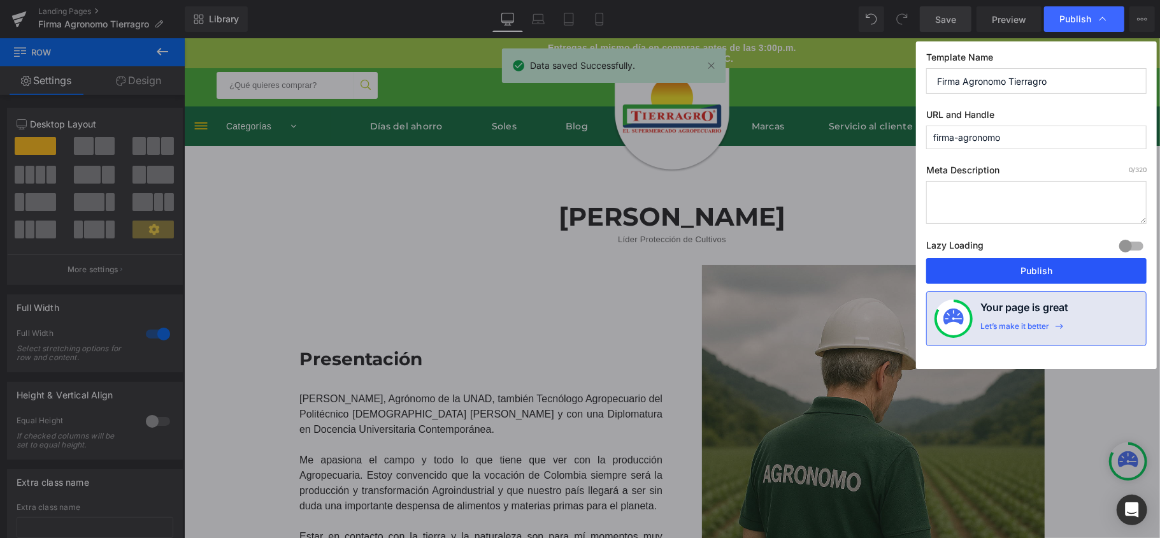
click at [999, 268] on button "Publish" at bounding box center [1036, 270] width 220 height 25
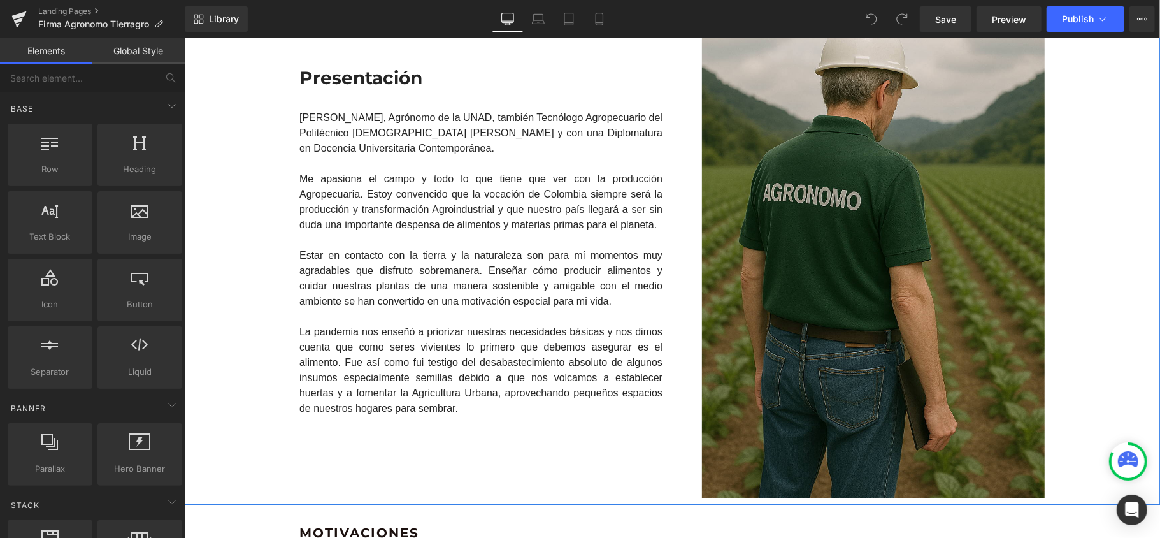
scroll to position [169, 0]
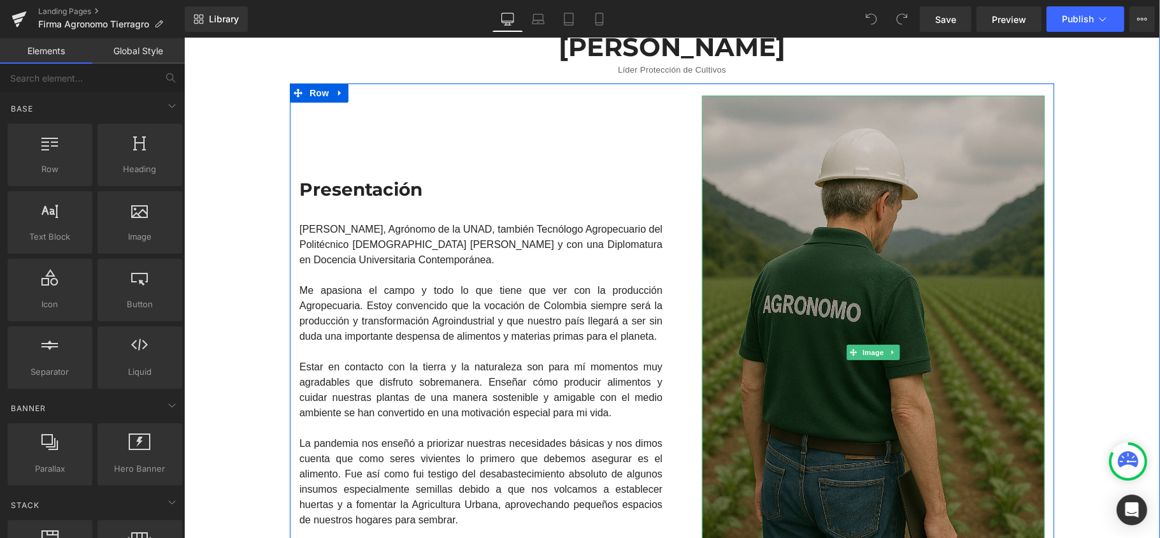
click at [869, 166] on img at bounding box center [872, 352] width 343 height 514
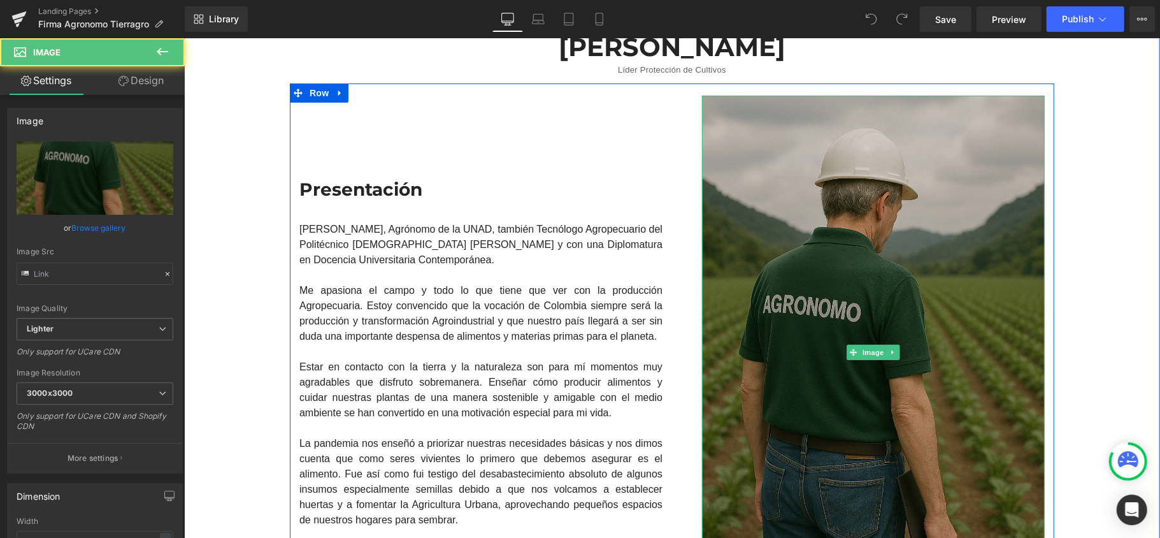
type input "[URL][DOMAIN_NAME][DATE]"
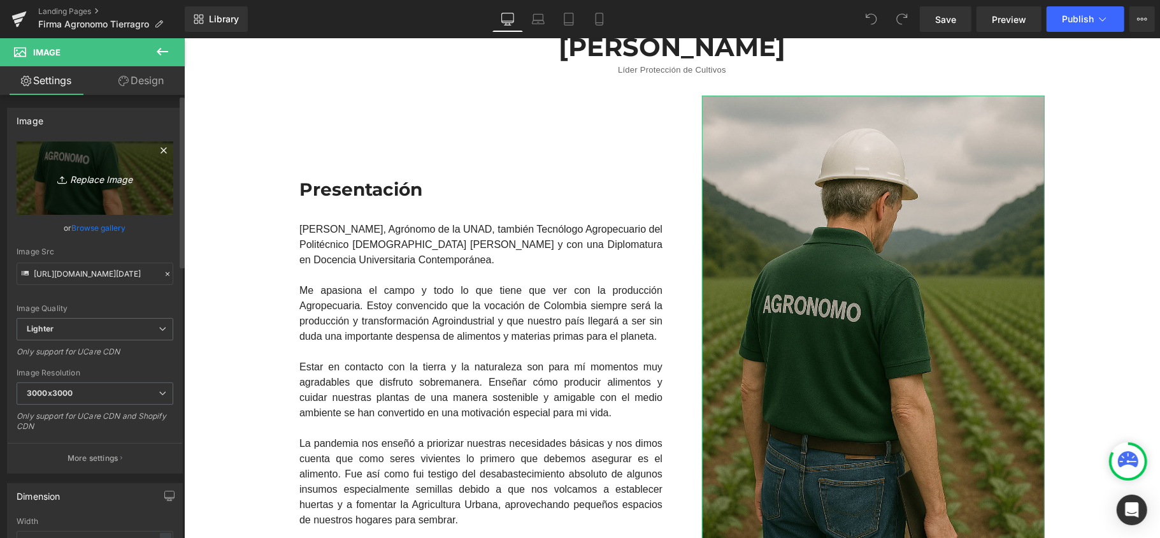
click at [90, 174] on icon "Replace Image" at bounding box center [95, 178] width 102 height 16
type input "C:\fakepath\thumbnail_061 (13).jpg"
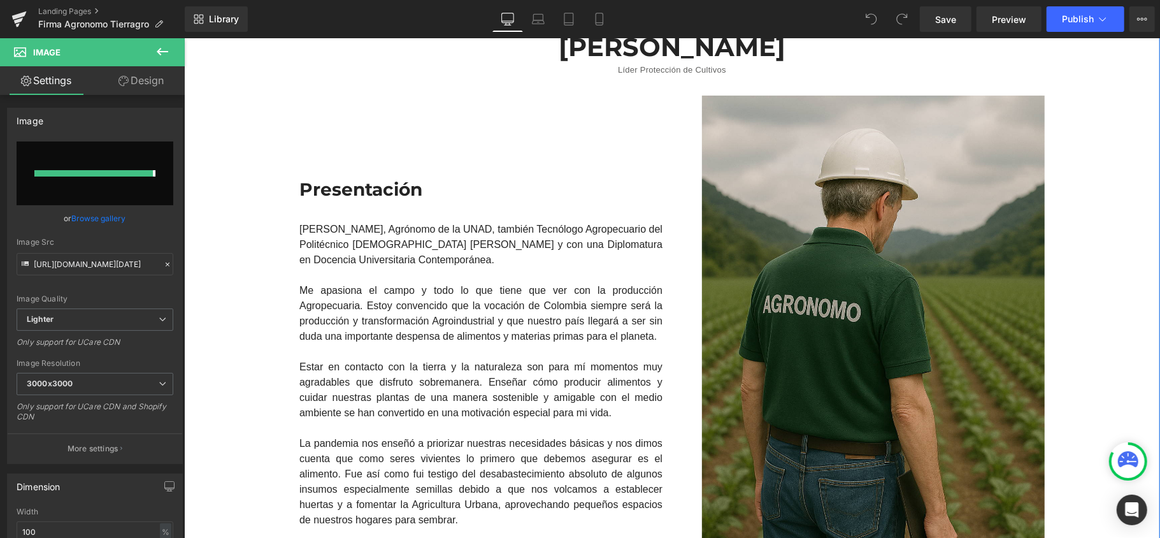
type input "[URL][DOMAIN_NAME]"
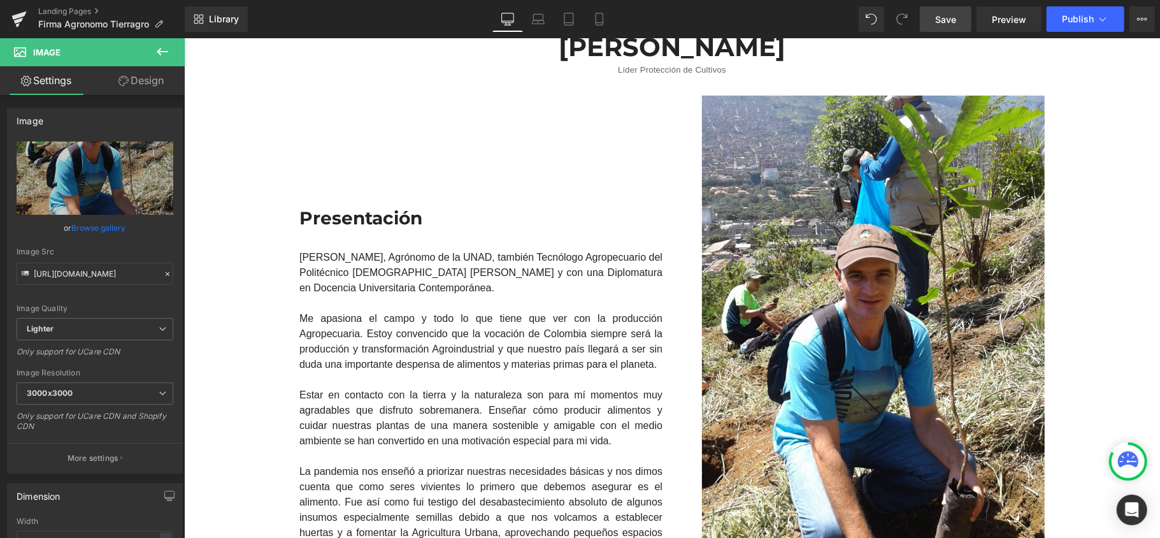
click at [954, 23] on span "Save" at bounding box center [945, 19] width 21 height 13
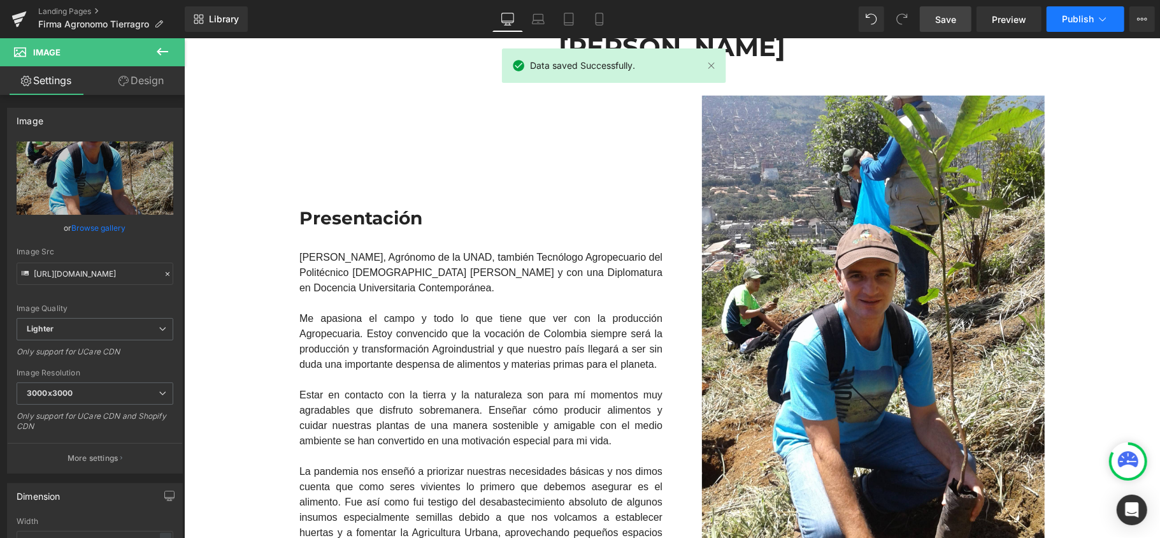
click at [1076, 16] on span "Publish" at bounding box center [1078, 19] width 32 height 10
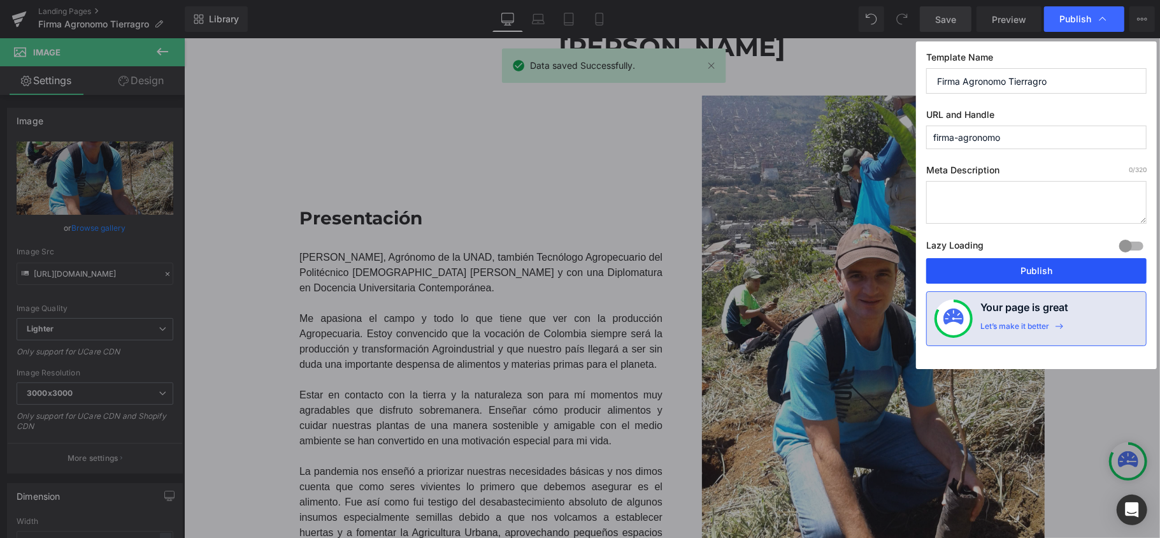
click at [1019, 271] on button "Publish" at bounding box center [1036, 270] width 220 height 25
